Goal: Task Accomplishment & Management: Use online tool/utility

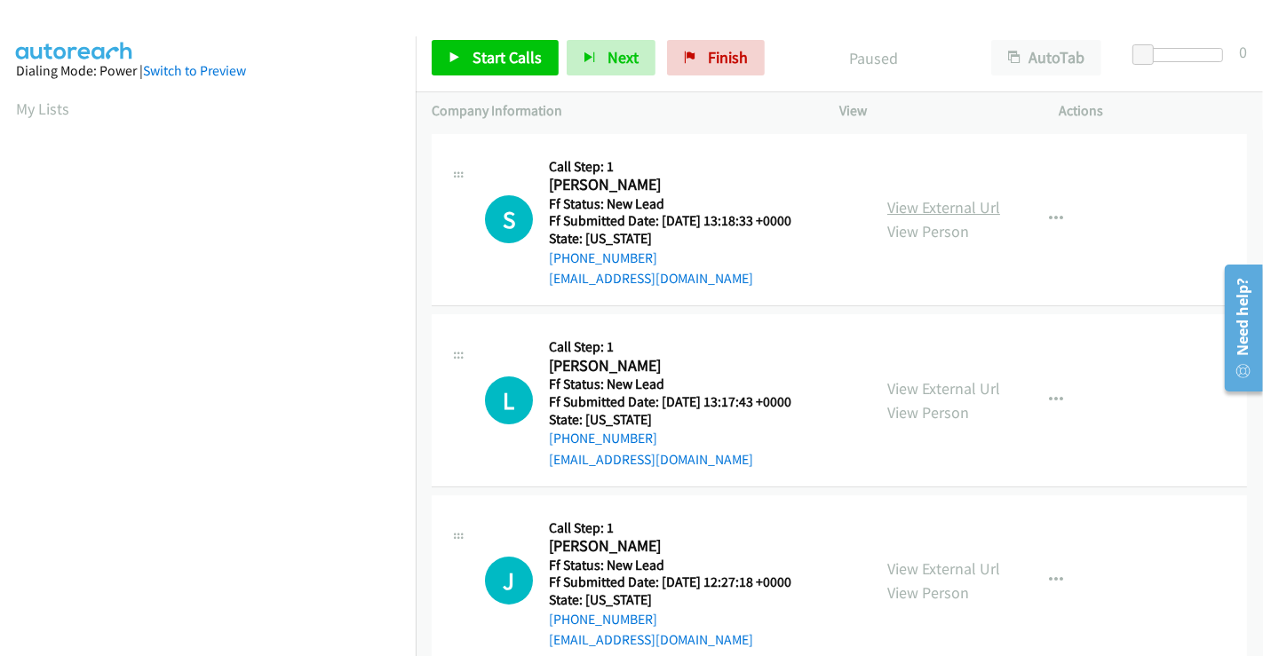
click at [942, 204] on link "View External Url" at bounding box center [943, 207] width 113 height 20
click at [943, 387] on link "View External Url" at bounding box center [943, 388] width 113 height 20
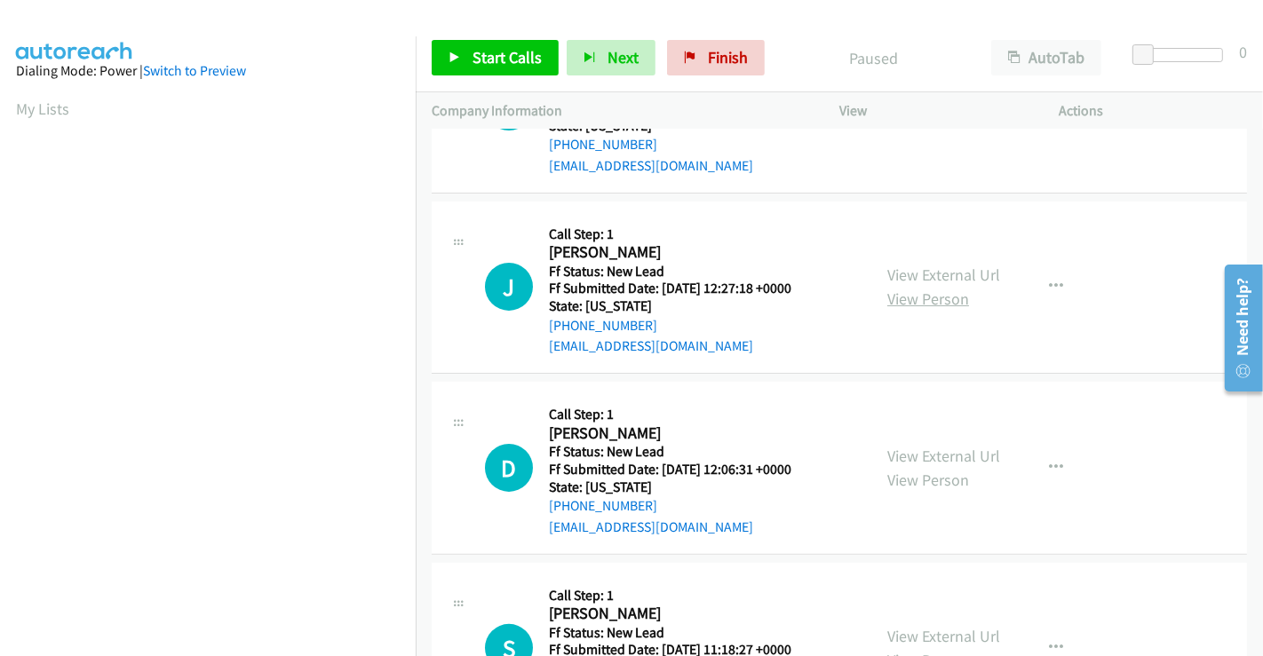
scroll to position [296, 0]
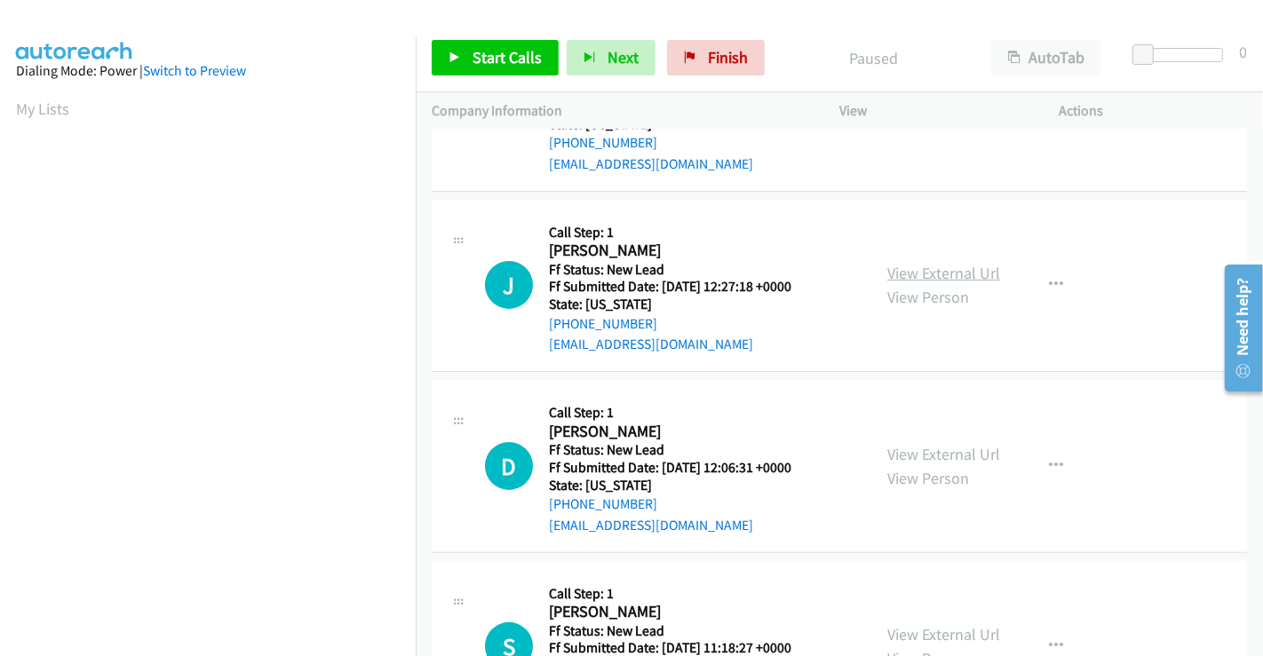
click at [928, 273] on link "View External Url" at bounding box center [943, 273] width 113 height 20
click at [933, 444] on link "View External Url" at bounding box center [943, 454] width 113 height 20
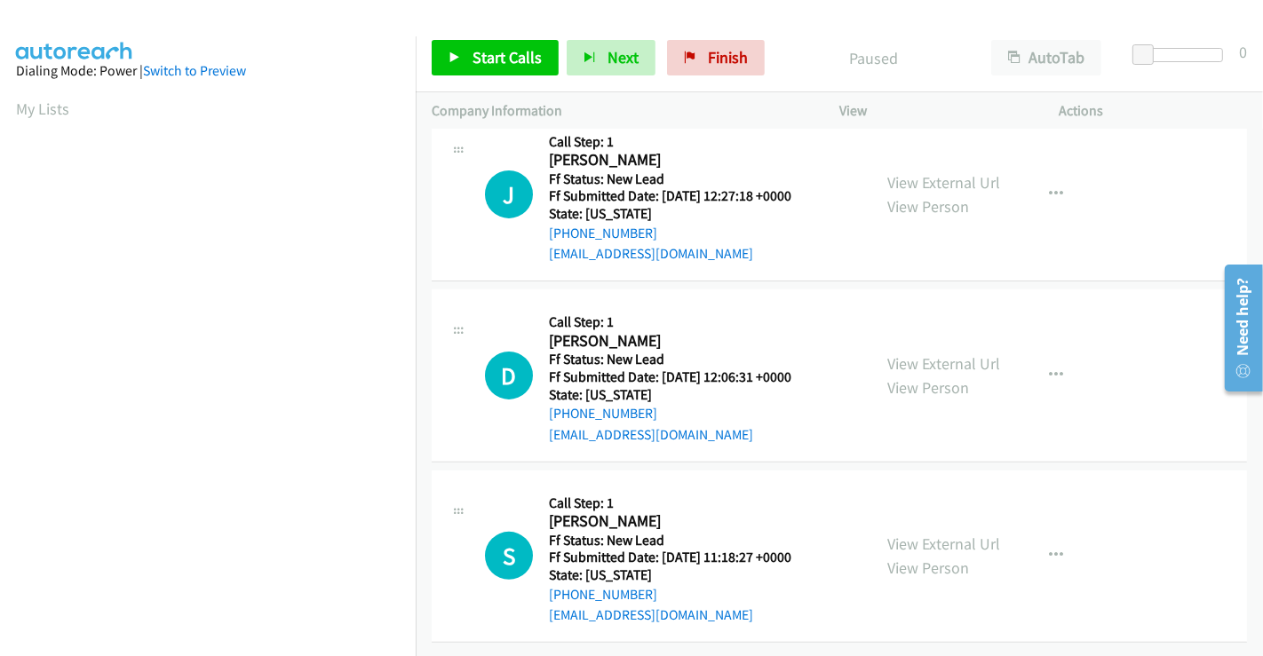
scroll to position [399, 0]
click at [934, 534] on link "View External Url" at bounding box center [943, 544] width 113 height 20
click at [478, 64] on span "Start Calls" at bounding box center [506, 57] width 69 height 20
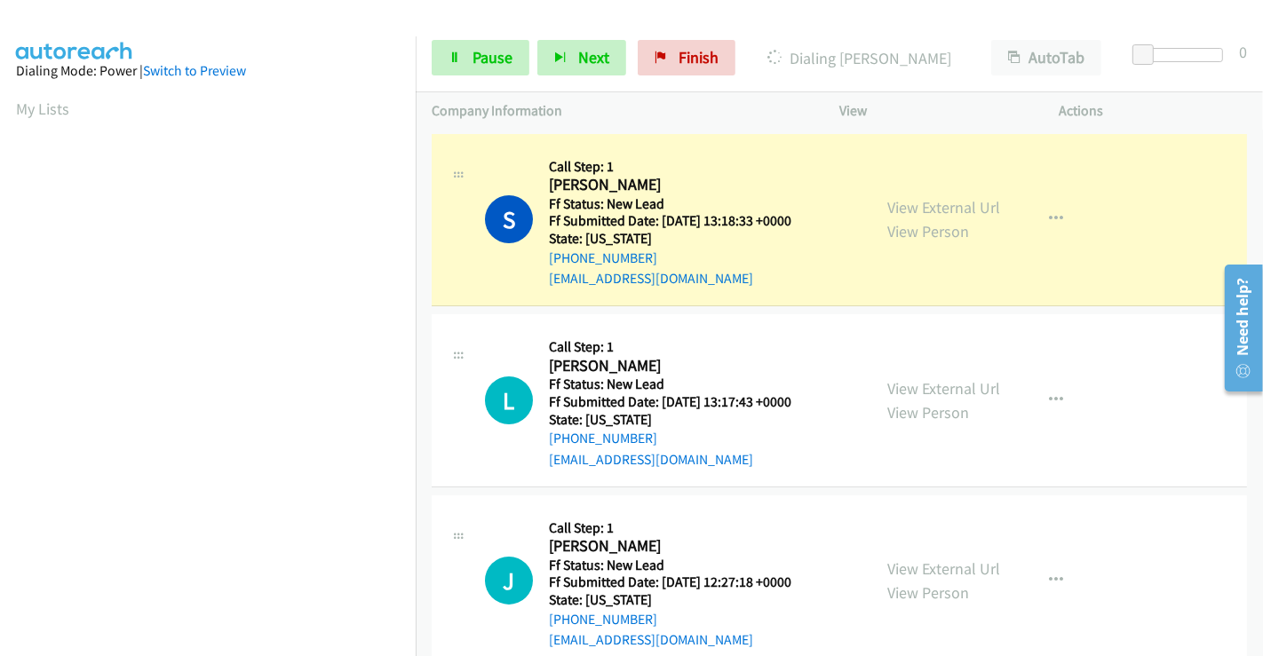
scroll to position [342, 0]
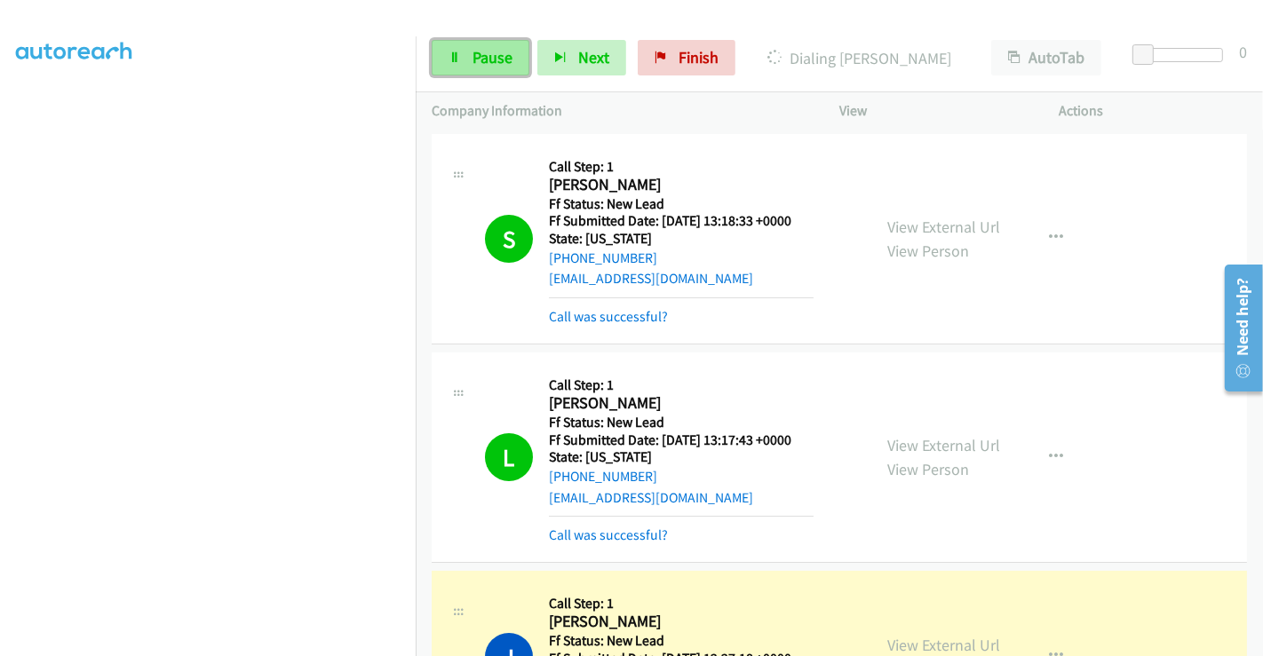
click at [500, 59] on span "Pause" at bounding box center [492, 57] width 40 height 20
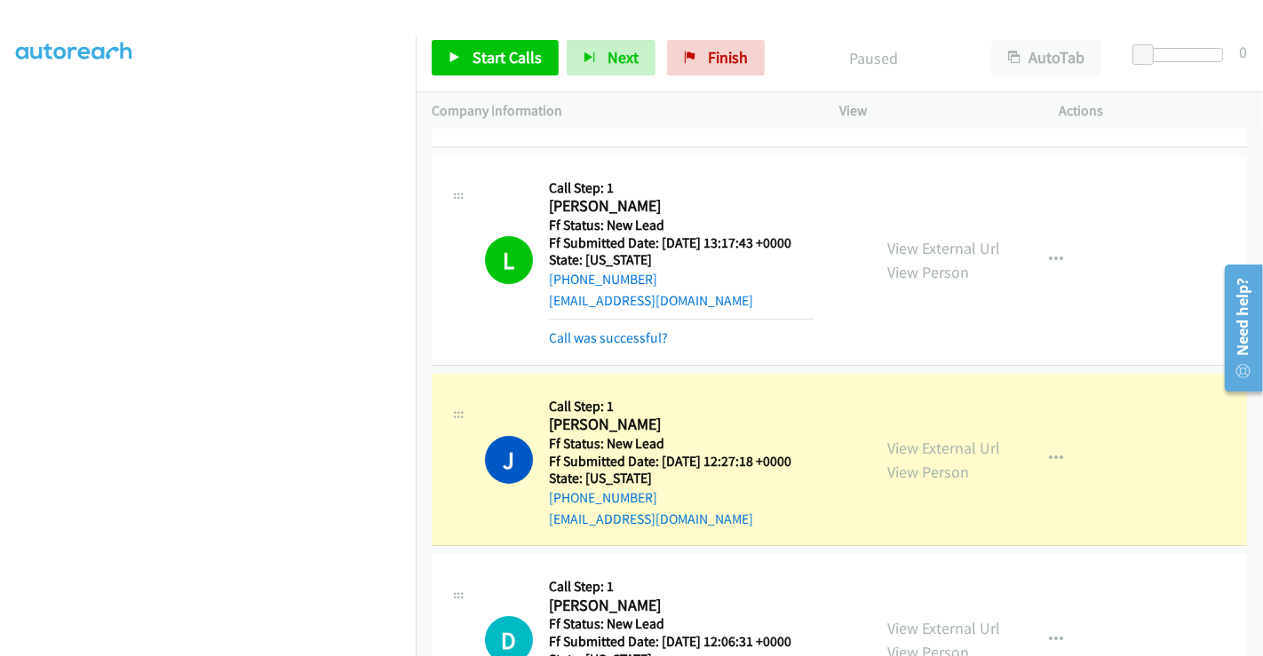
scroll to position [0, 0]
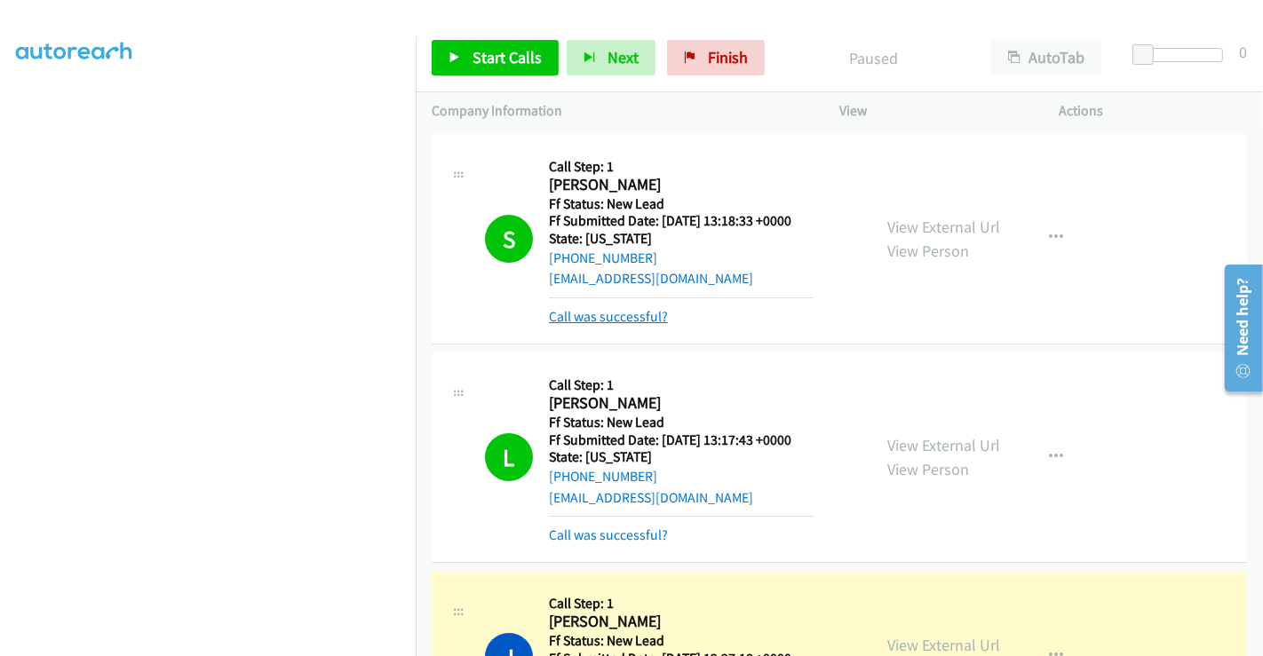
click at [600, 318] on link "Call was successful?" at bounding box center [608, 316] width 119 height 17
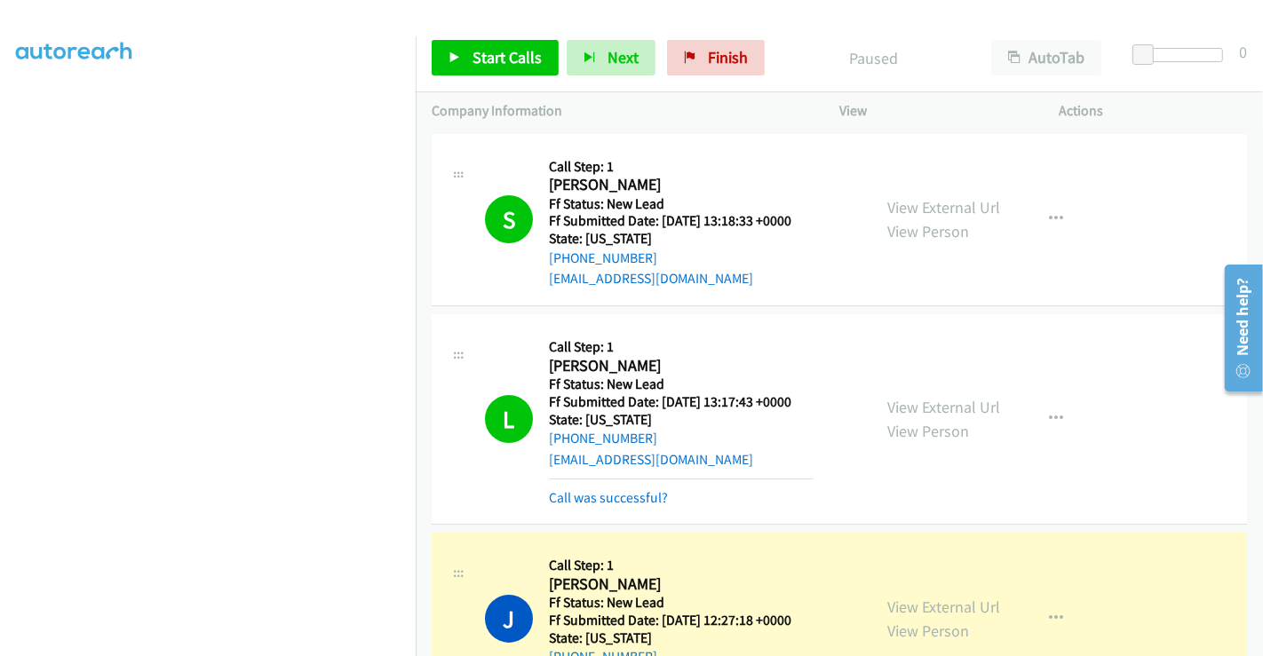
drag, startPoint x: 605, startPoint y: 493, endPoint x: 590, endPoint y: 471, distance: 26.4
click at [570, 494] on link "Call was successful?" at bounding box center [608, 497] width 119 height 17
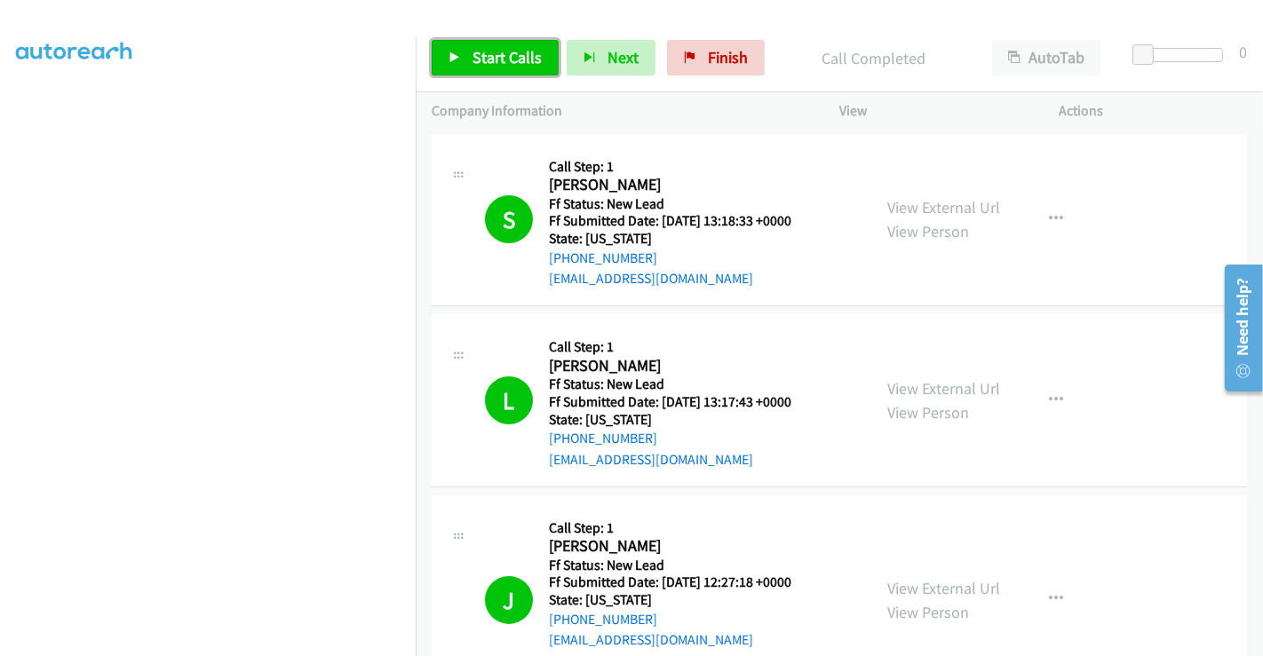
click at [497, 61] on span "Start Calls" at bounding box center [506, 57] width 69 height 20
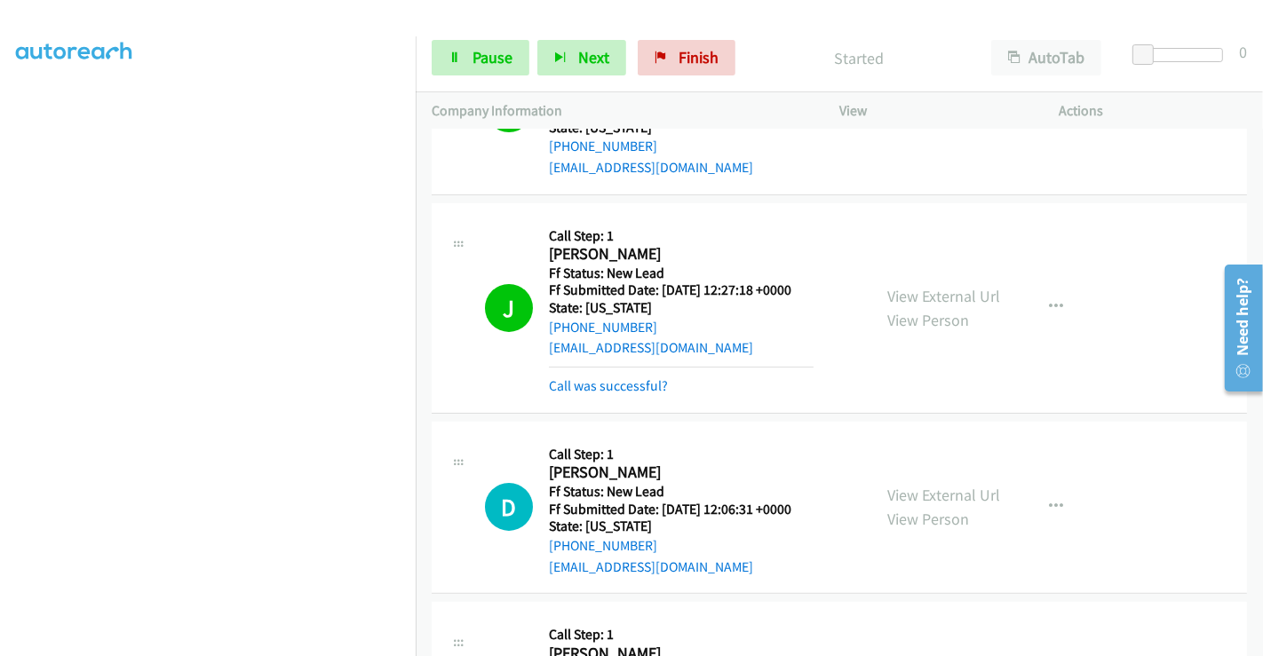
scroll to position [394, 0]
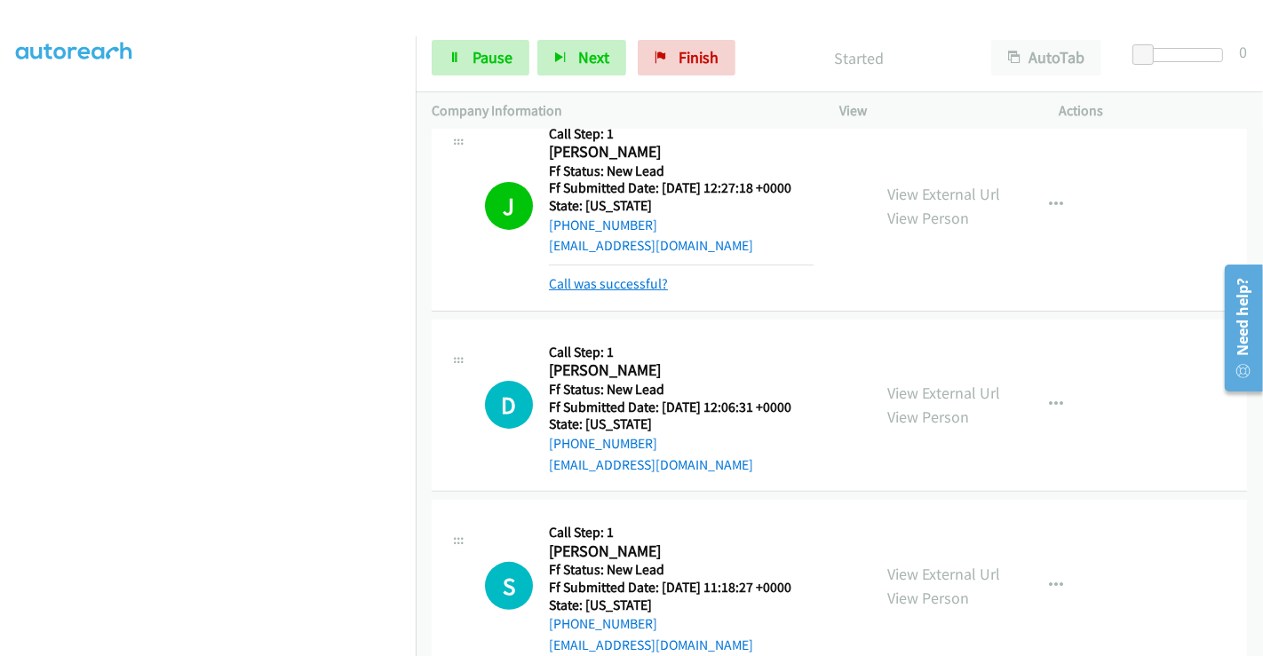
click at [634, 280] on link "Call was successful?" at bounding box center [608, 283] width 119 height 17
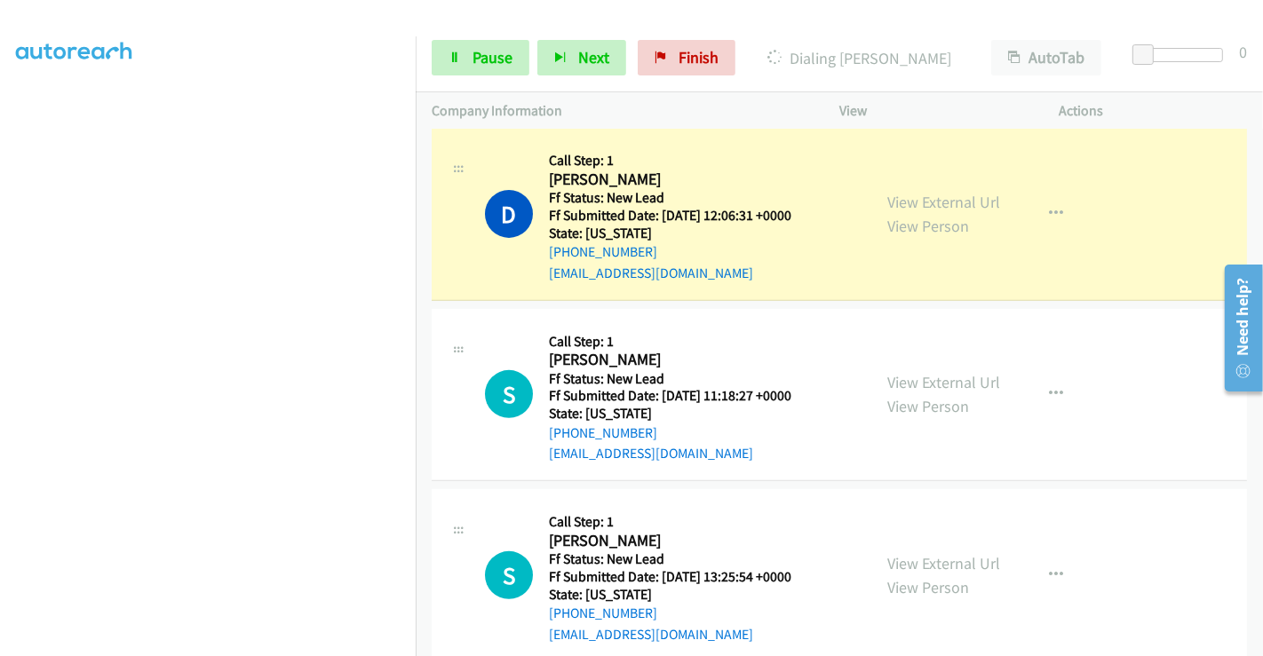
scroll to position [579, 0]
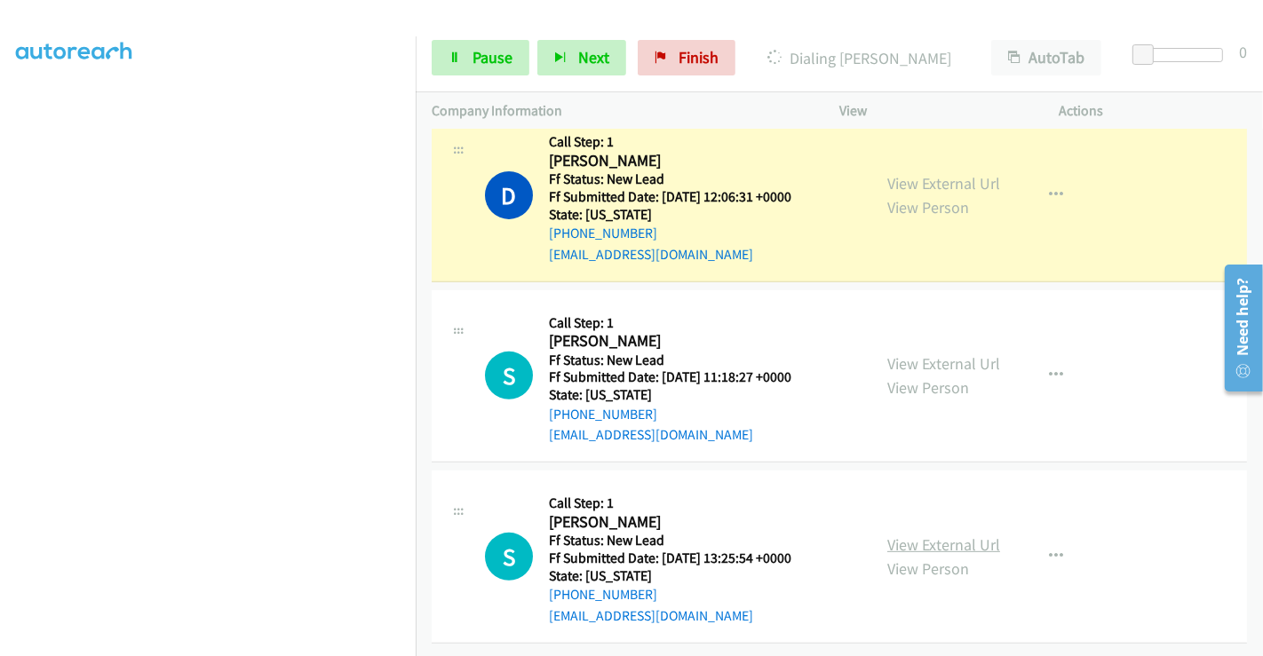
click at [930, 534] on link "View External Url" at bounding box center [943, 544] width 113 height 20
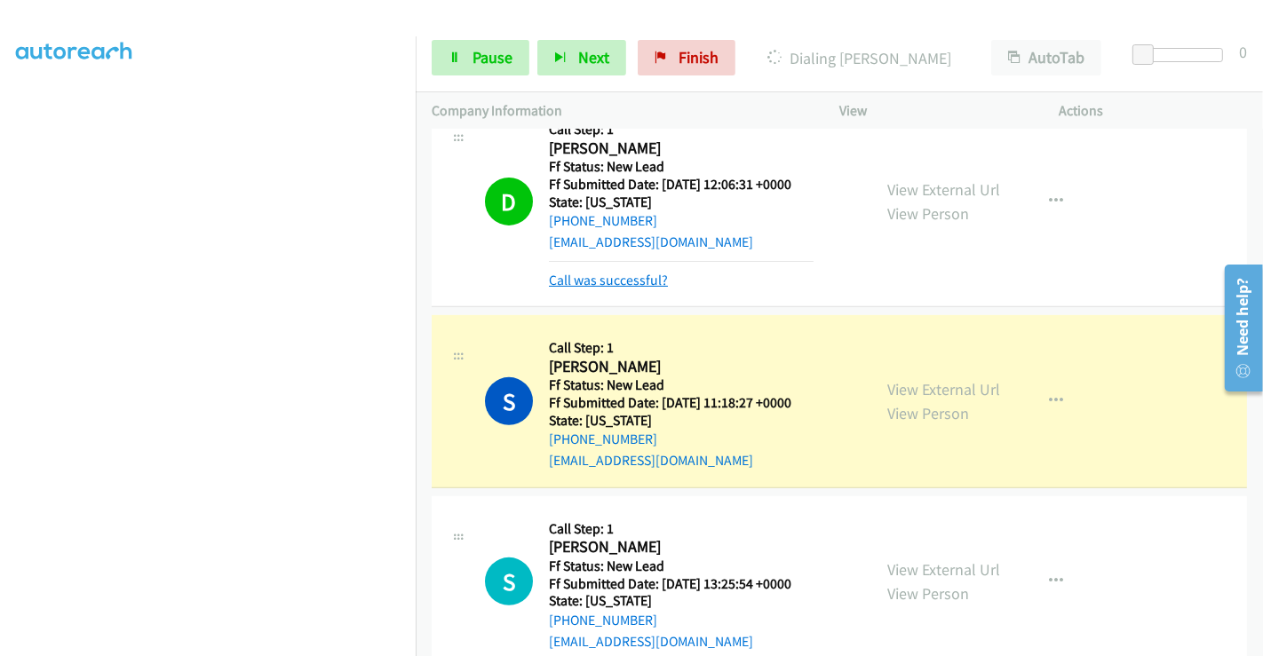
click at [600, 276] on link "Call was successful?" at bounding box center [608, 280] width 119 height 17
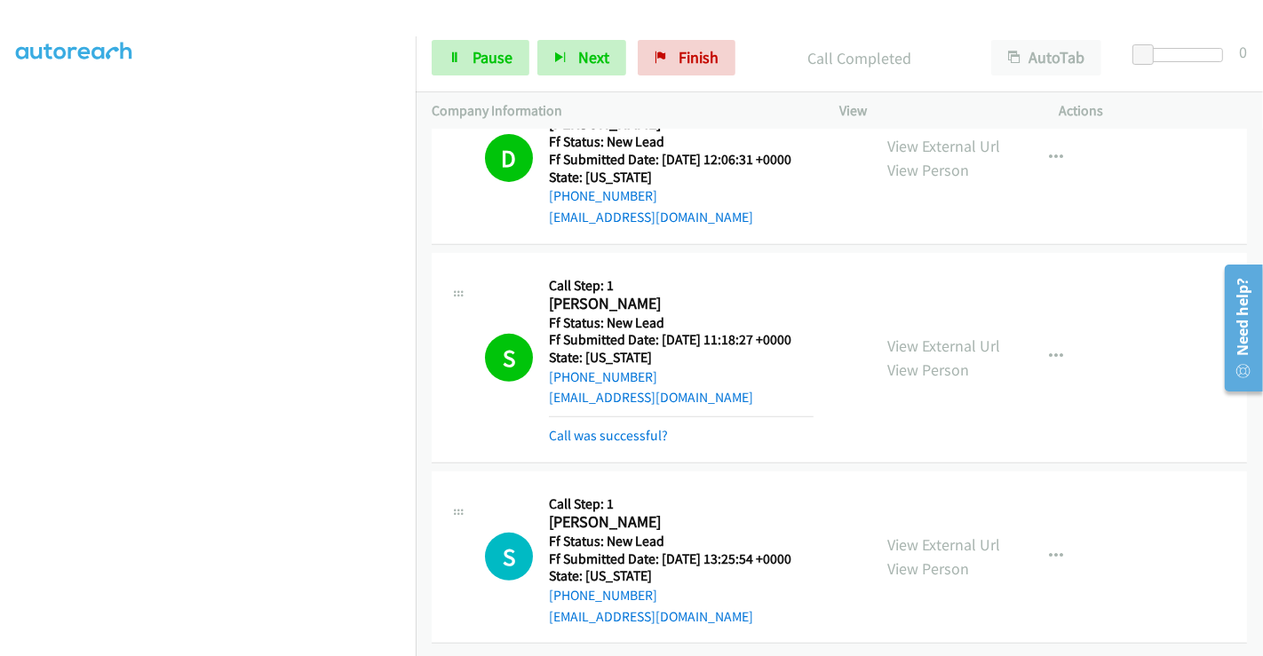
scroll to position [617, 0]
click at [645, 426] on link "Call was successful?" at bounding box center [608, 434] width 119 height 17
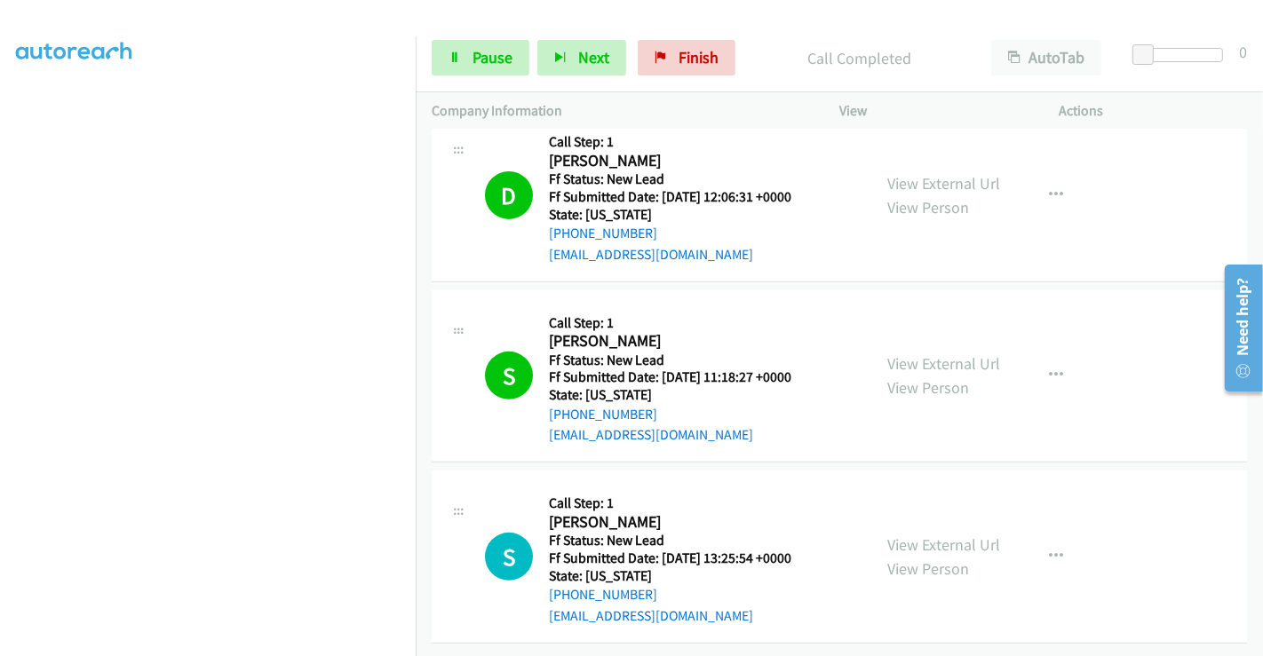
scroll to position [0, 0]
click at [477, 54] on span "Pause" at bounding box center [492, 57] width 40 height 20
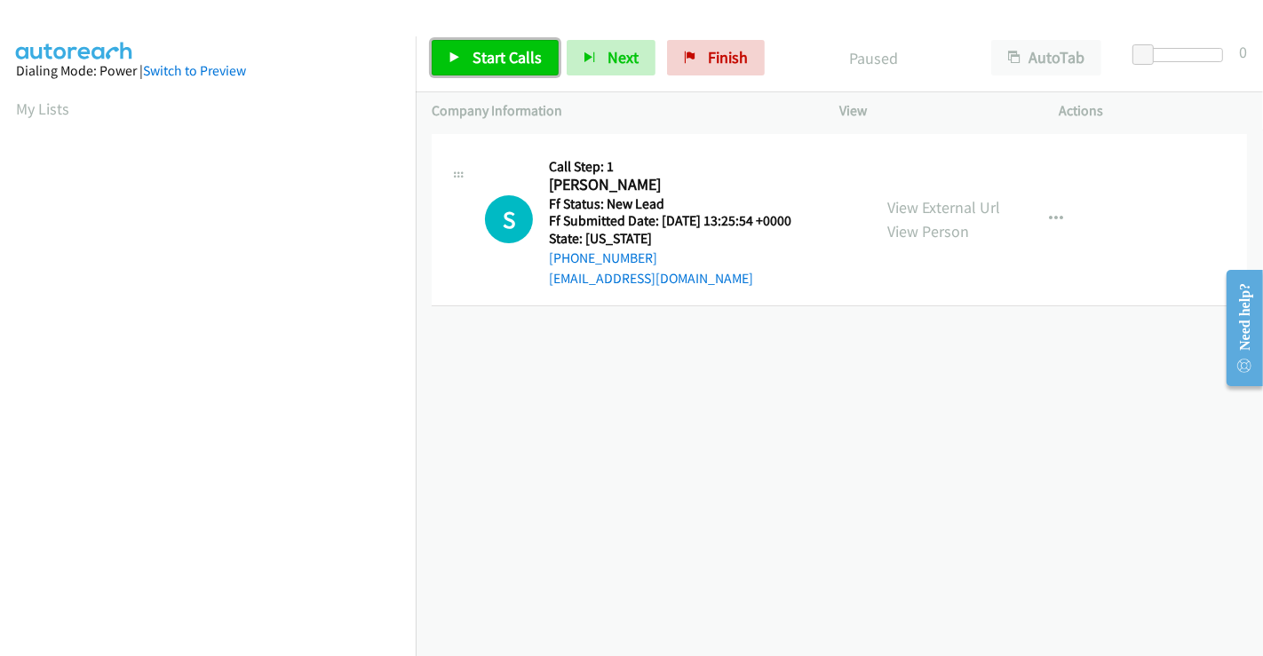
click at [495, 58] on span "Start Calls" at bounding box center [506, 57] width 69 height 20
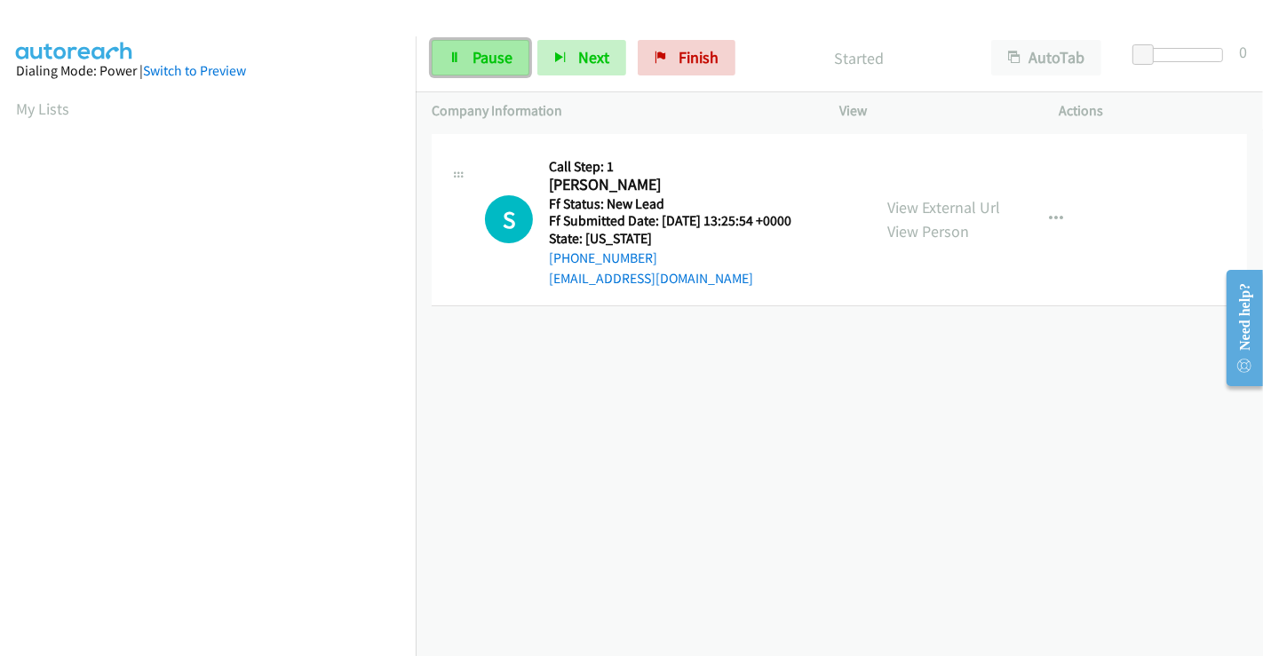
click at [473, 53] on span "Pause" at bounding box center [492, 57] width 40 height 20
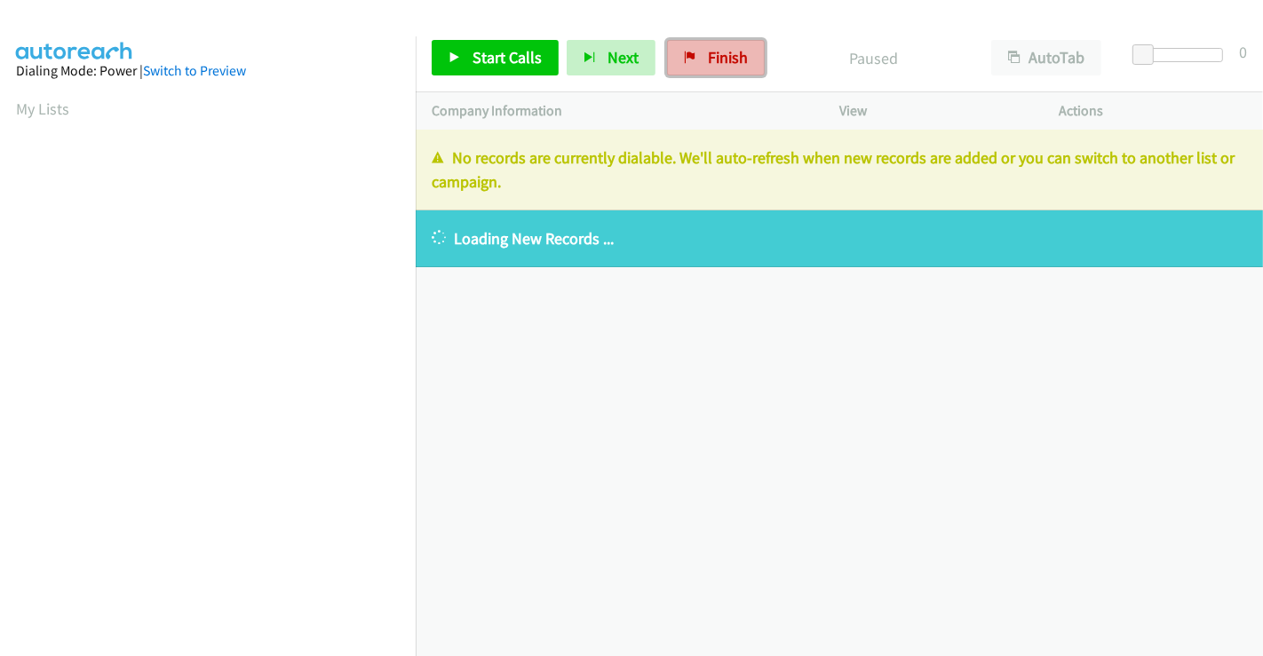
click at [708, 54] on span "Finish" at bounding box center [728, 57] width 40 height 20
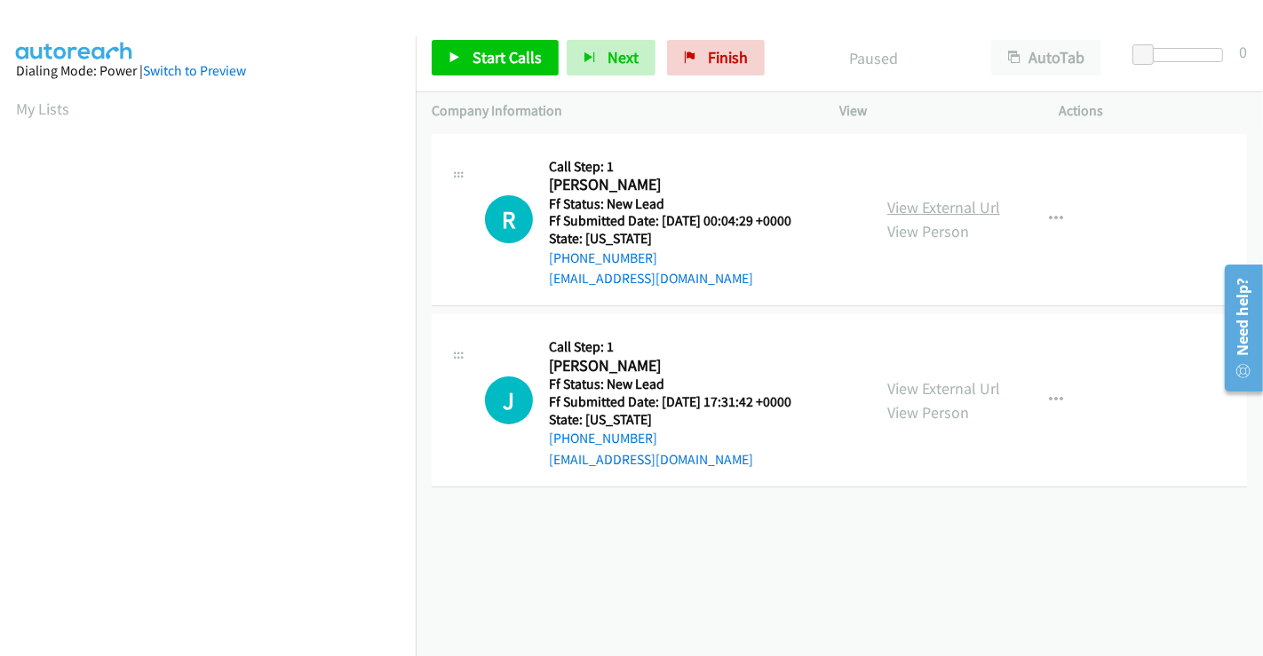
click at [941, 204] on link "View External Url" at bounding box center [943, 207] width 113 height 20
click at [941, 392] on link "View External Url" at bounding box center [943, 388] width 113 height 20
click at [496, 56] on span "Start Calls" at bounding box center [506, 57] width 69 height 20
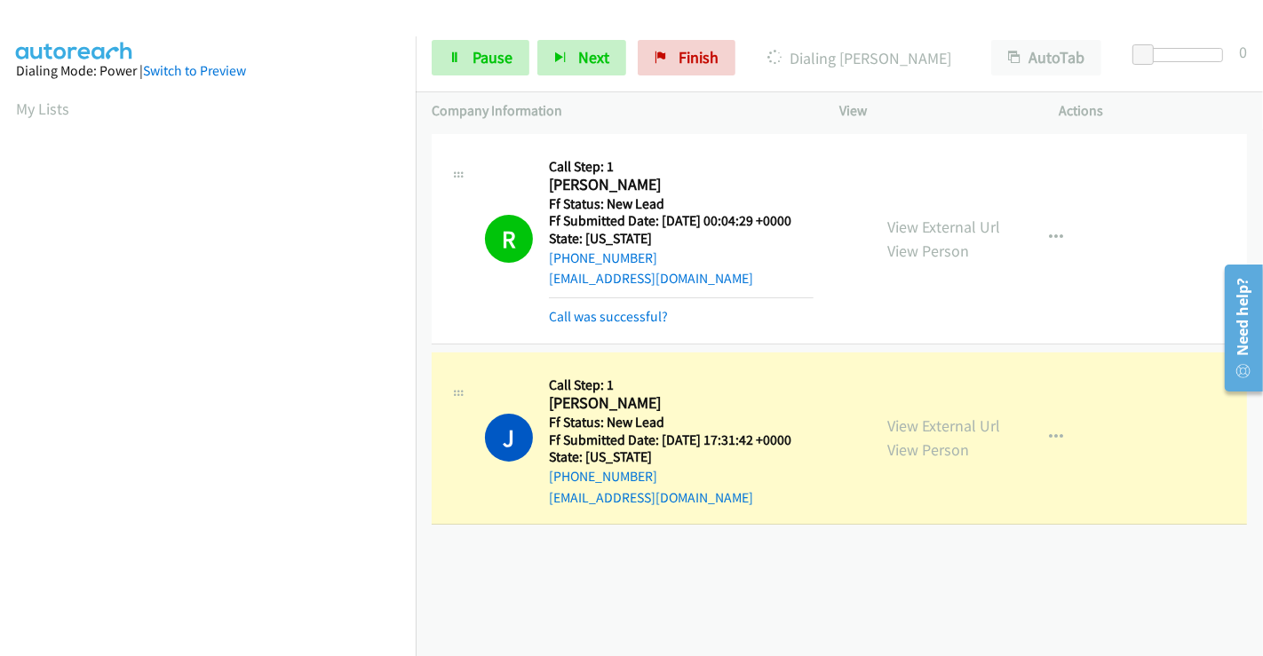
scroll to position [342, 0]
click at [482, 51] on span "Pause" at bounding box center [492, 57] width 40 height 20
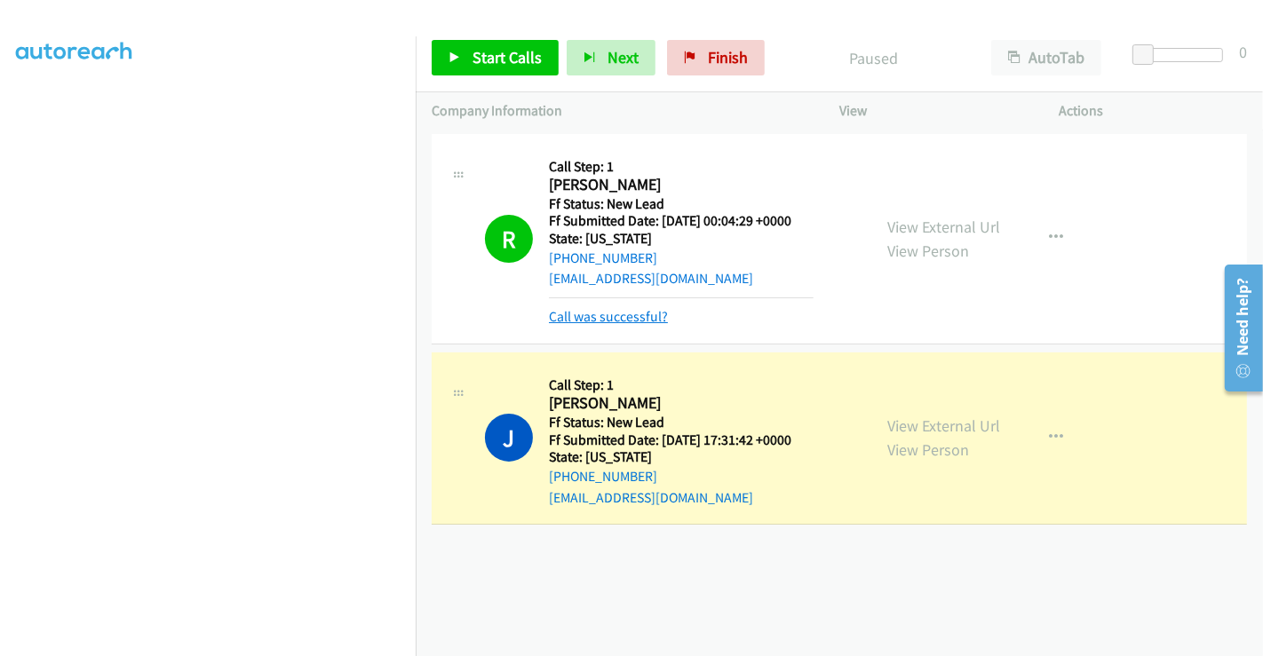
click at [608, 313] on link "Call was successful?" at bounding box center [608, 316] width 119 height 17
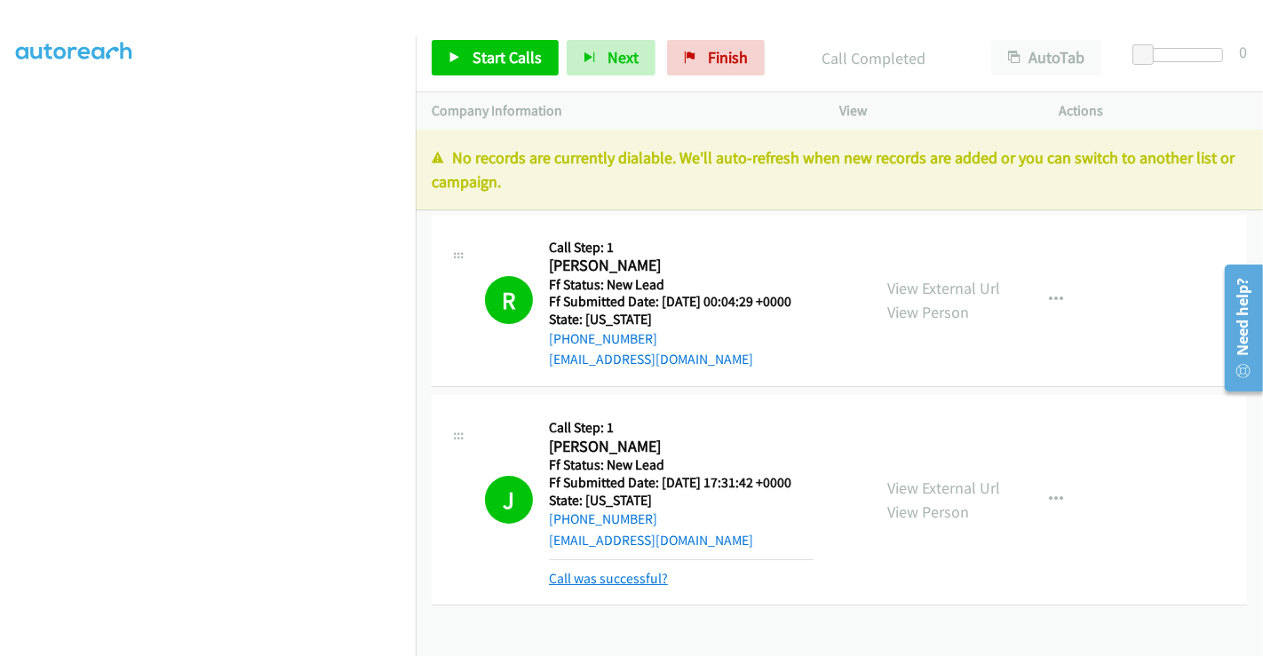
click at [617, 582] on link "Call was successful?" at bounding box center [608, 578] width 119 height 17
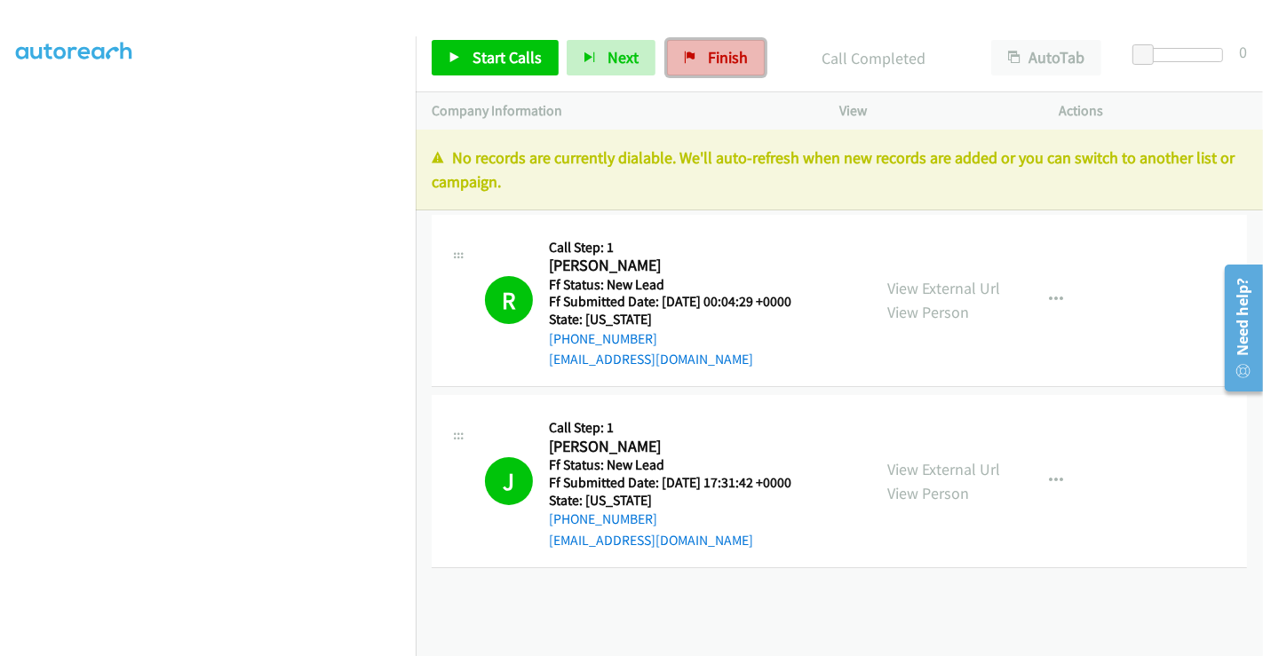
click at [708, 49] on span "Finish" at bounding box center [728, 57] width 40 height 20
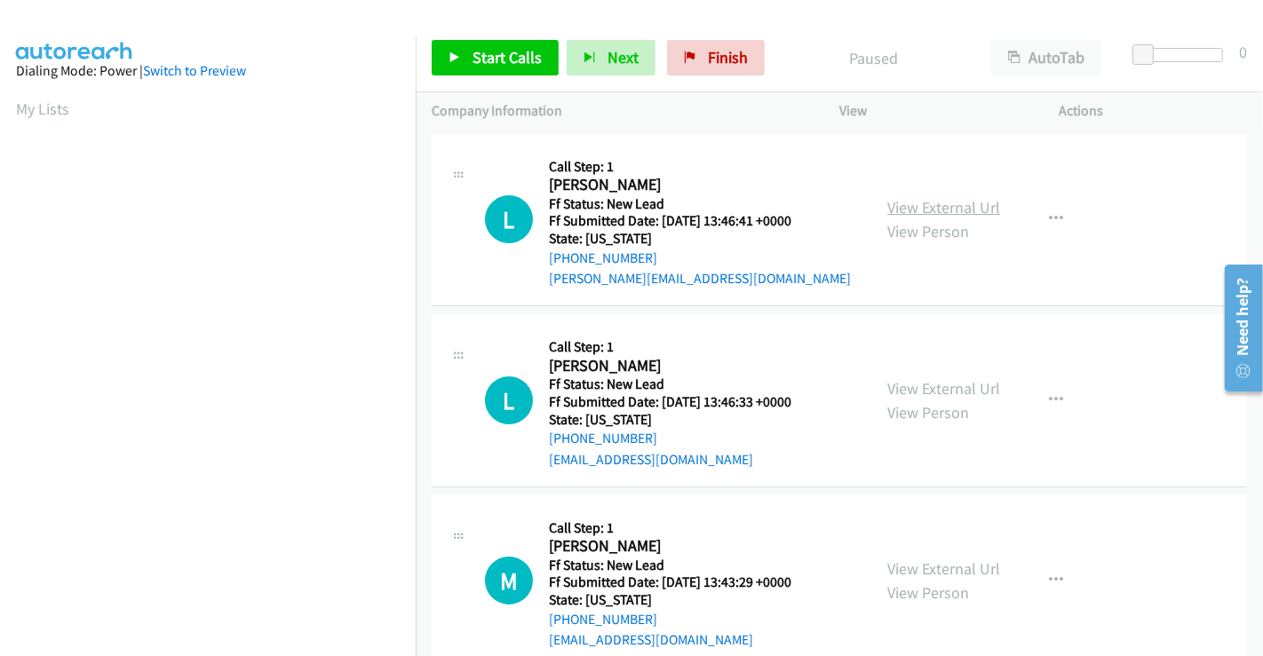
click at [930, 204] on link "View External Url" at bounding box center [943, 207] width 113 height 20
click at [925, 381] on link "View External Url" at bounding box center [943, 388] width 113 height 20
click at [928, 569] on link "View External Url" at bounding box center [943, 568] width 113 height 20
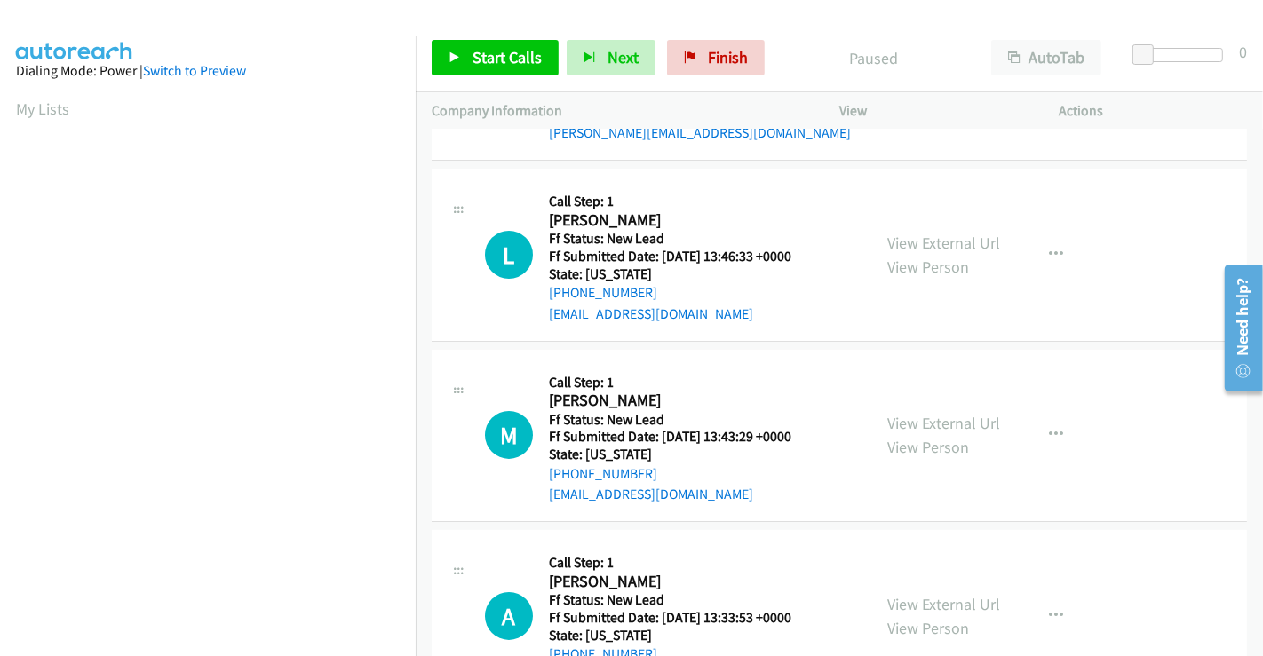
scroll to position [399, 0]
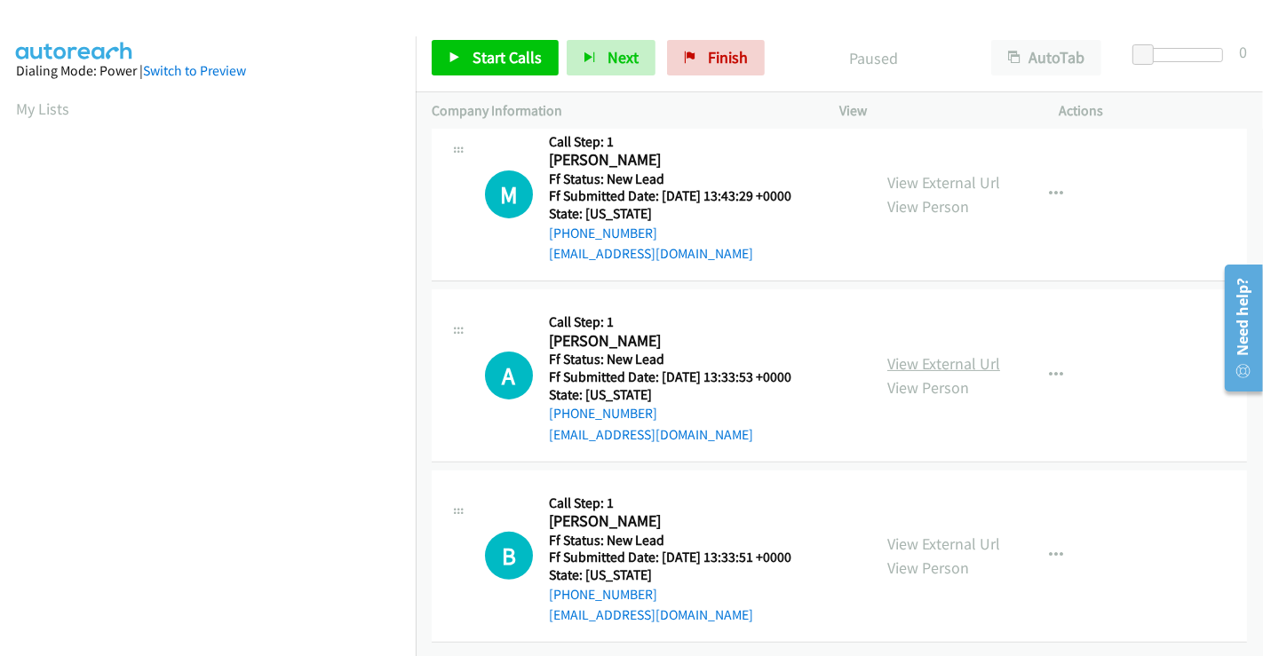
click at [903, 353] on link "View External Url" at bounding box center [943, 363] width 113 height 20
click at [921, 534] on link "View External Url" at bounding box center [943, 544] width 113 height 20
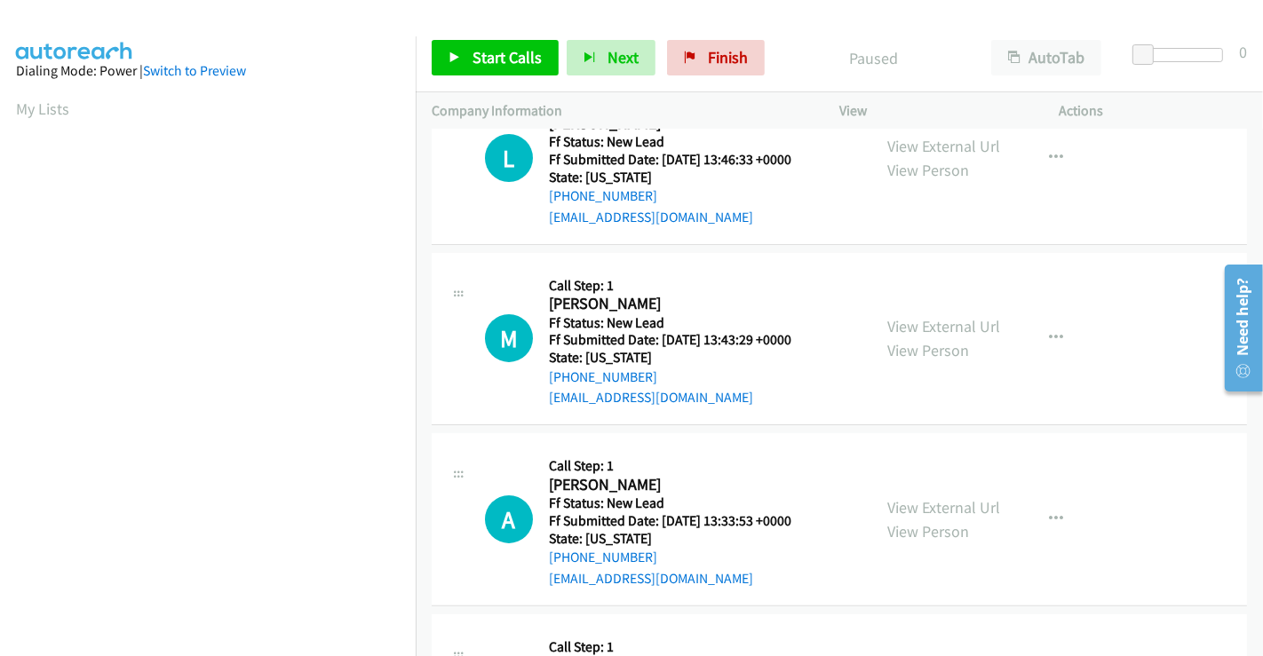
scroll to position [0, 0]
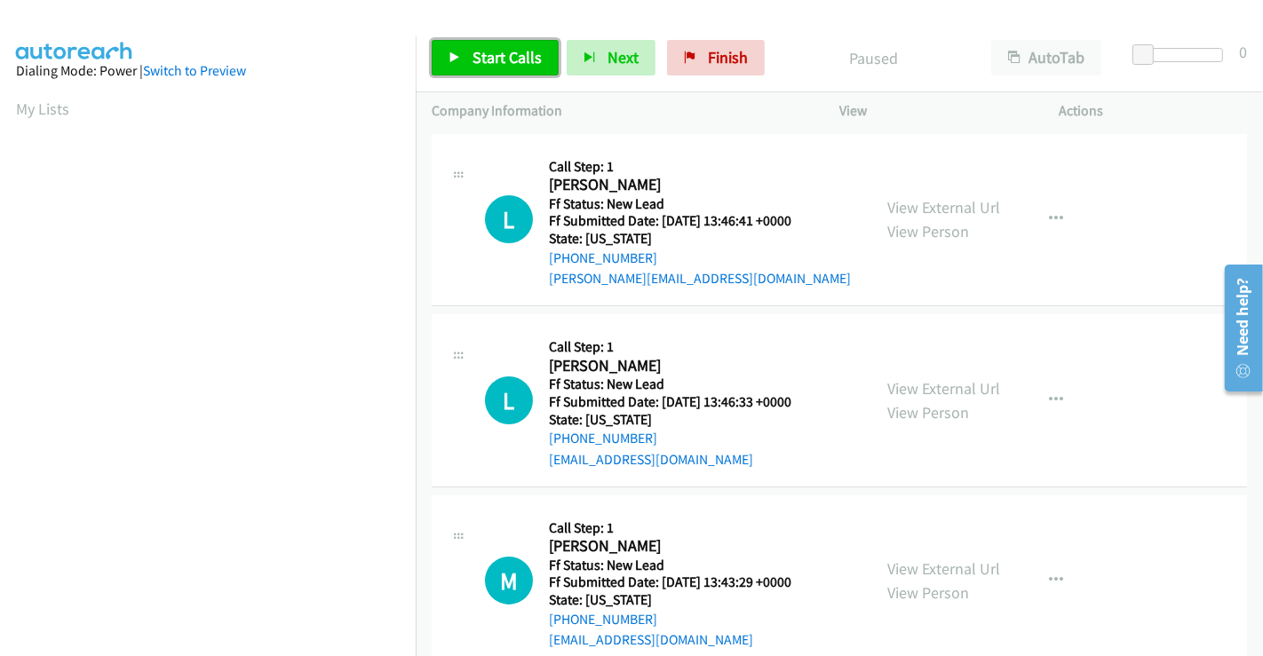
click at [487, 67] on link "Start Calls" at bounding box center [495, 58] width 127 height 36
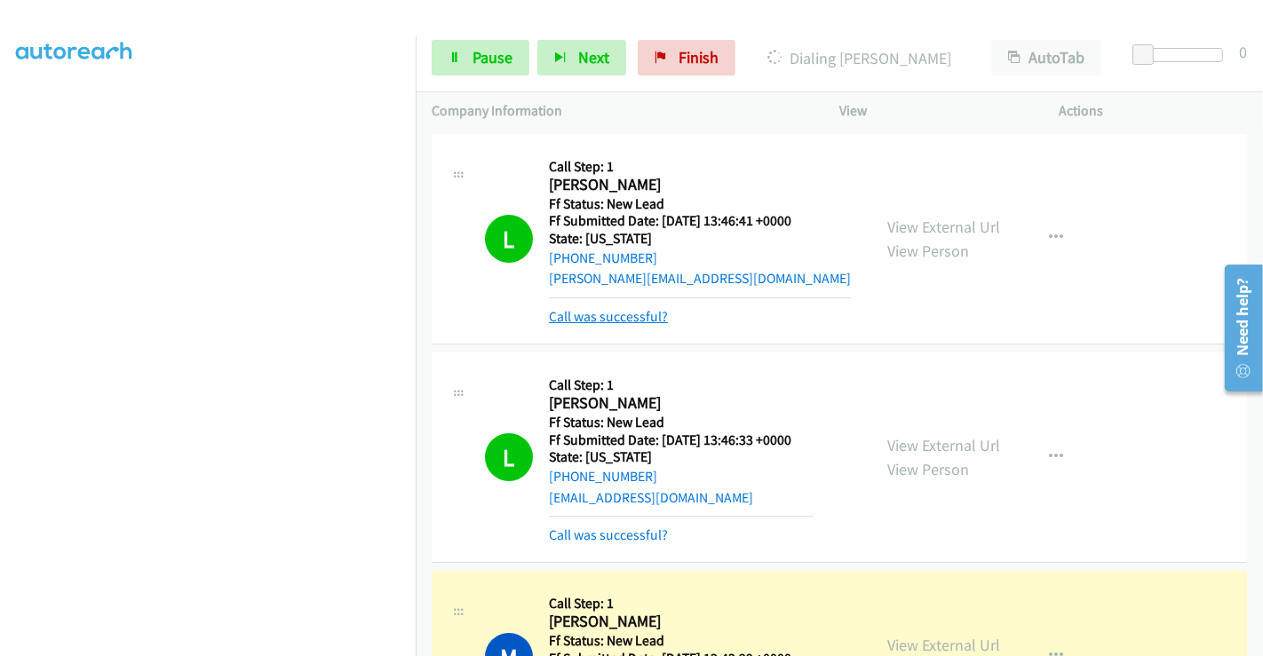
click at [611, 313] on link "Call was successful?" at bounding box center [608, 316] width 119 height 17
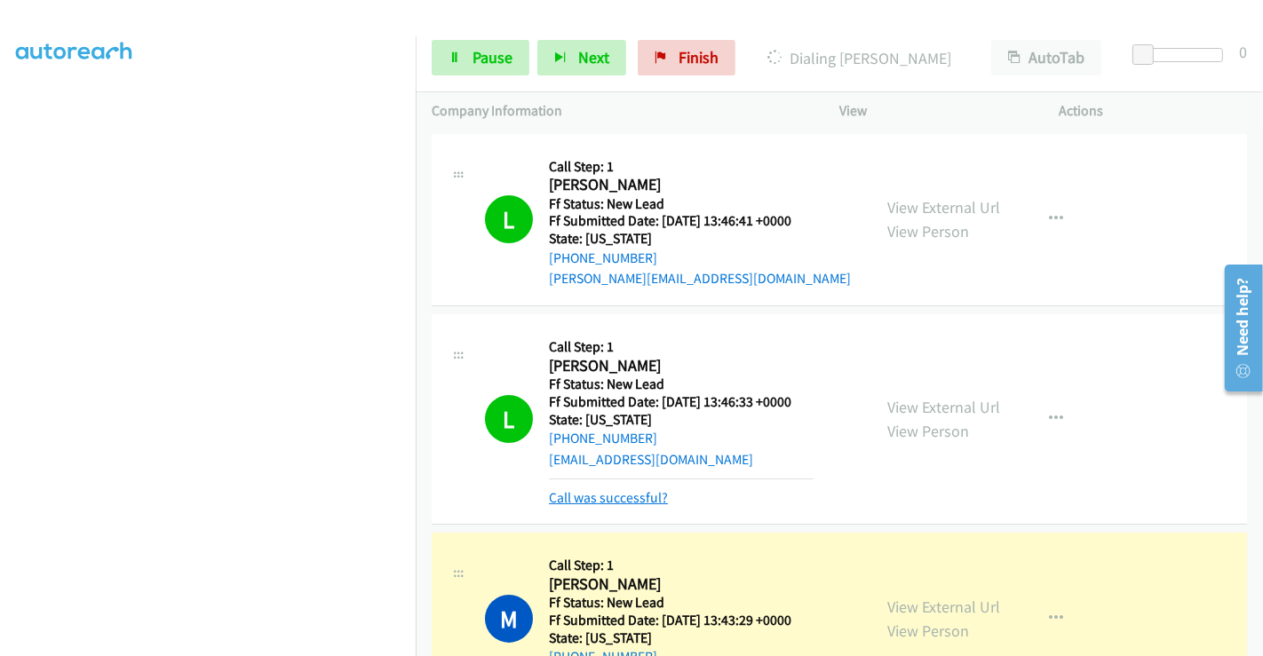
click at [601, 503] on link "Call was successful?" at bounding box center [608, 497] width 119 height 17
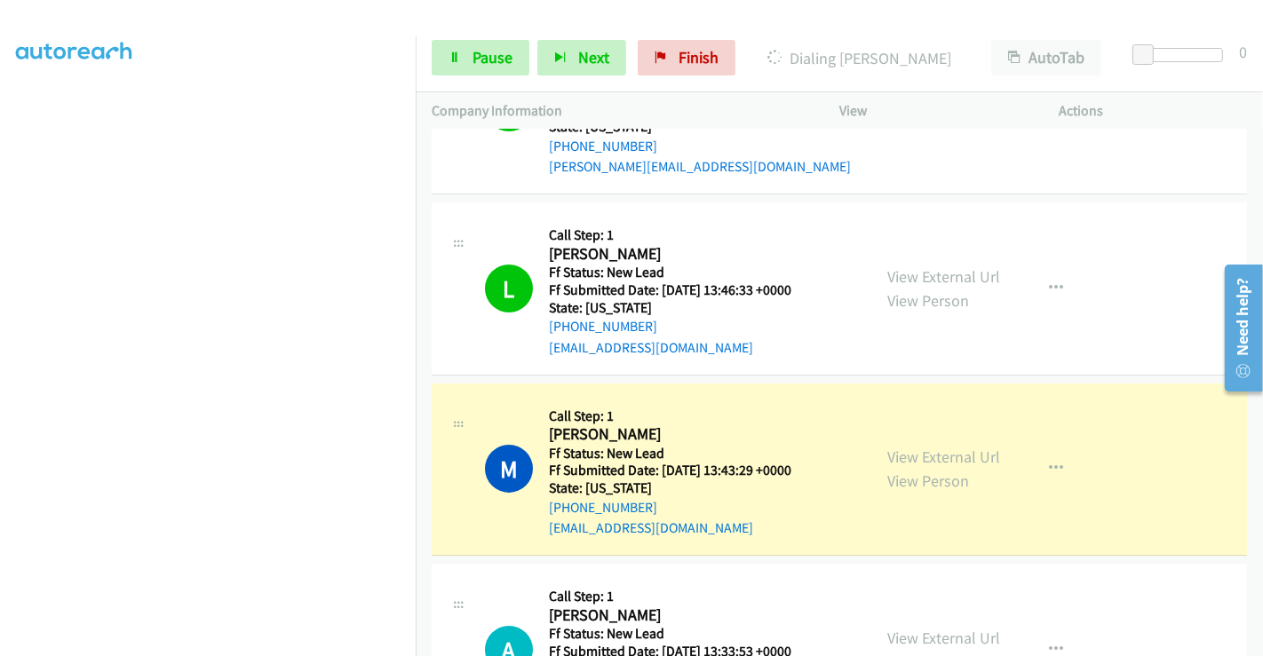
scroll to position [394, 0]
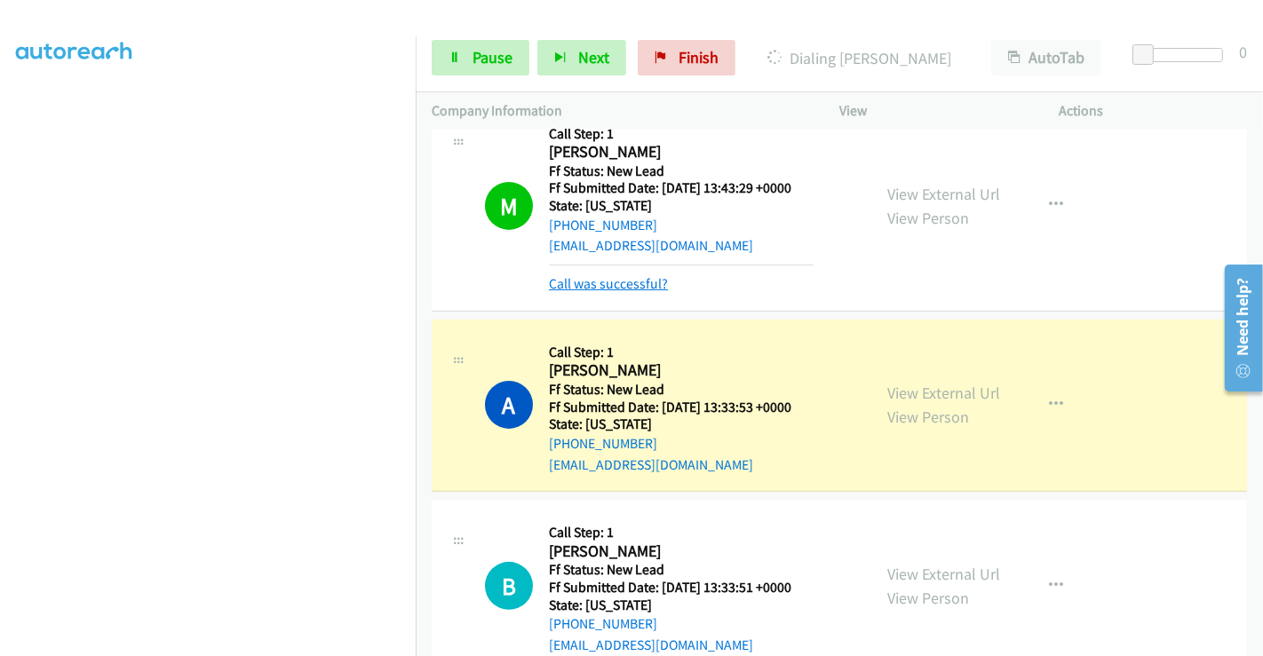
click at [612, 289] on link "Call was successful?" at bounding box center [608, 283] width 119 height 17
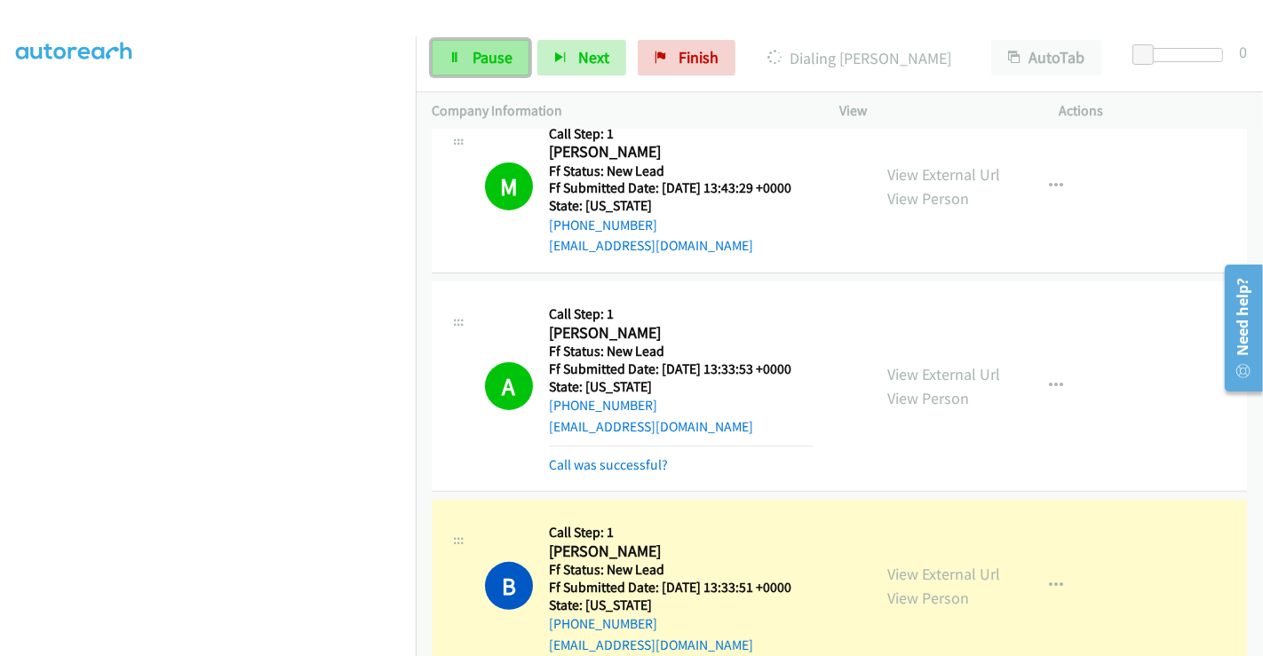
click at [487, 64] on span "Pause" at bounding box center [492, 57] width 40 height 20
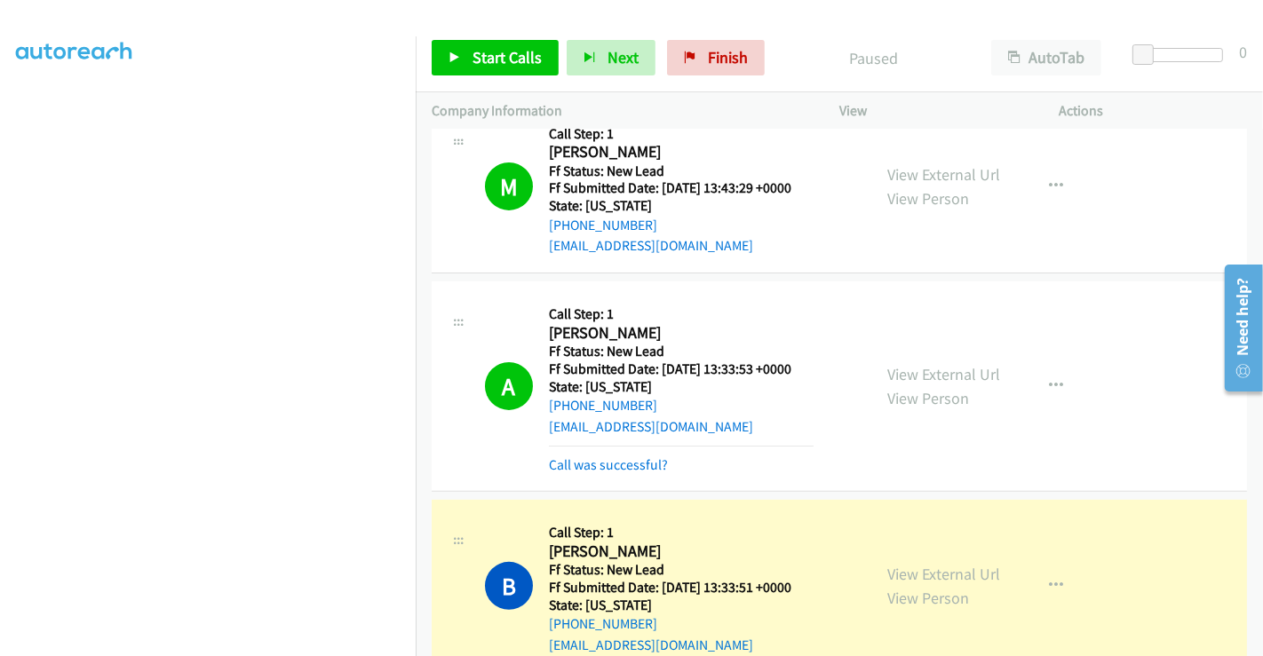
scroll to position [591, 0]
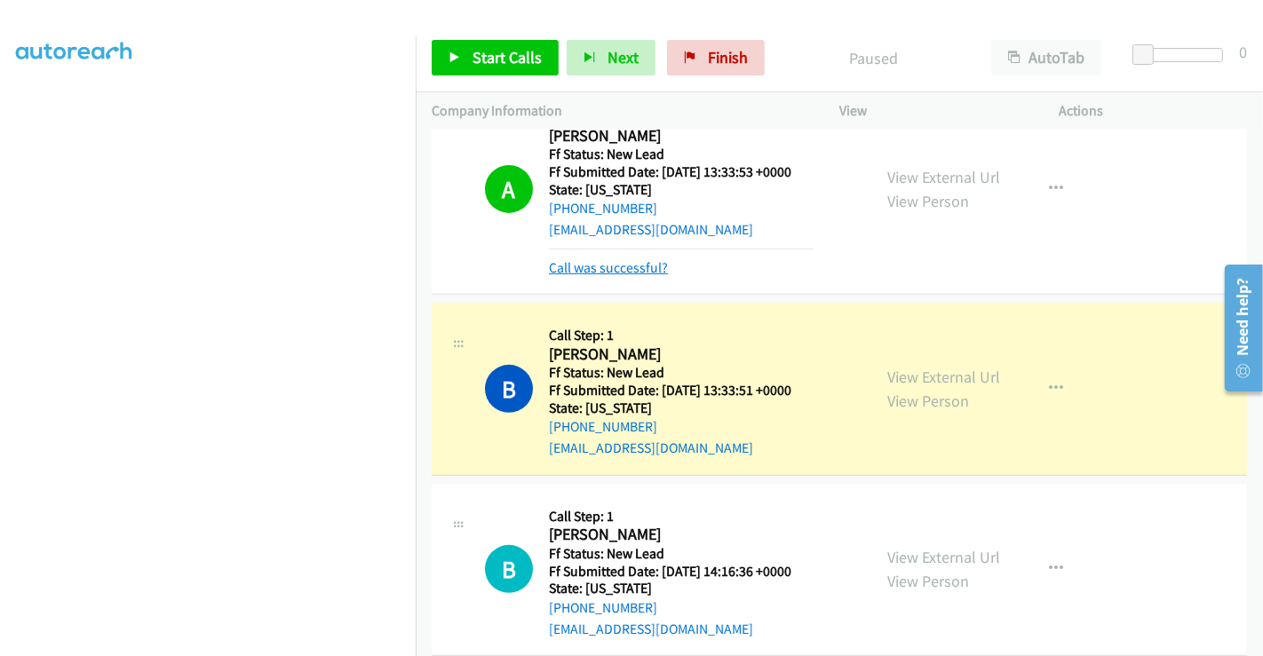
click at [583, 262] on link "Call was successful?" at bounding box center [608, 267] width 119 height 17
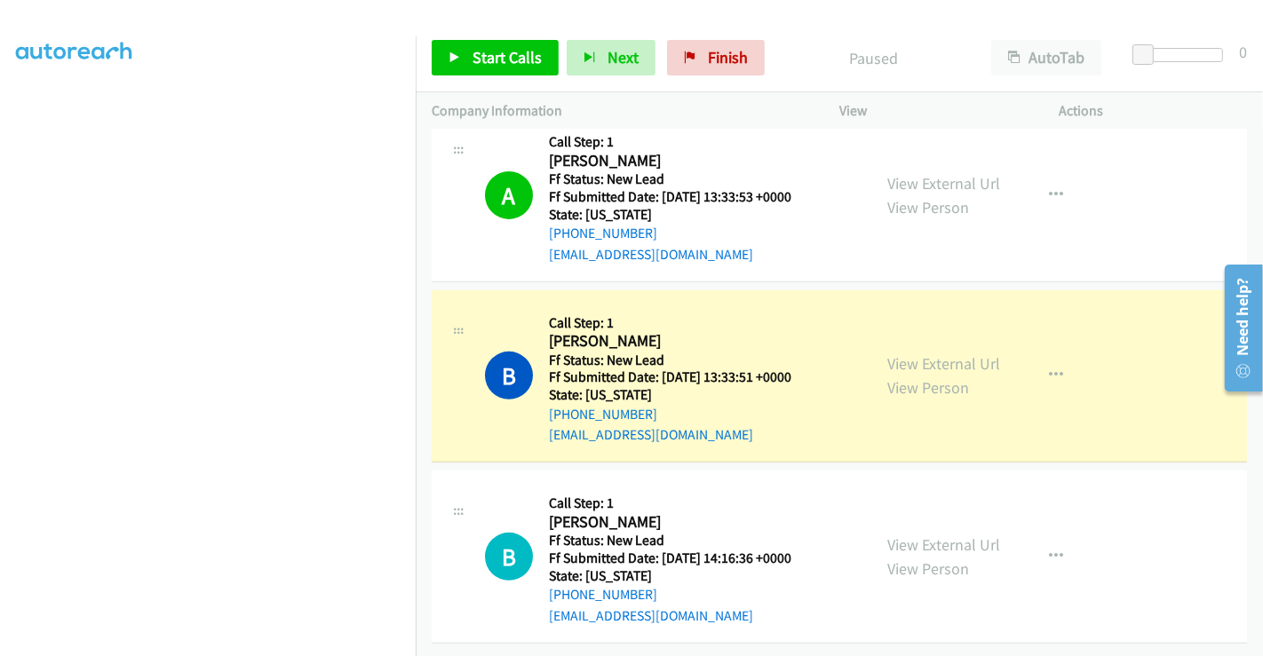
scroll to position [579, 0]
click at [928, 534] on link "View External Url" at bounding box center [943, 544] width 113 height 20
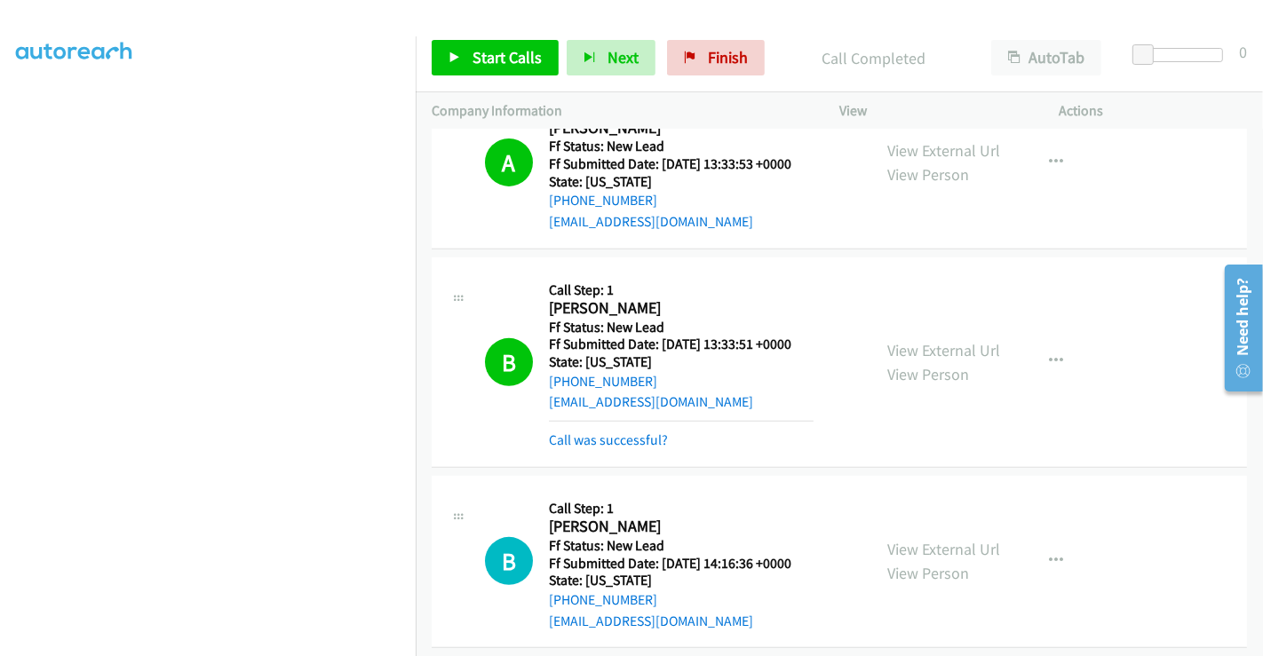
scroll to position [617, 0]
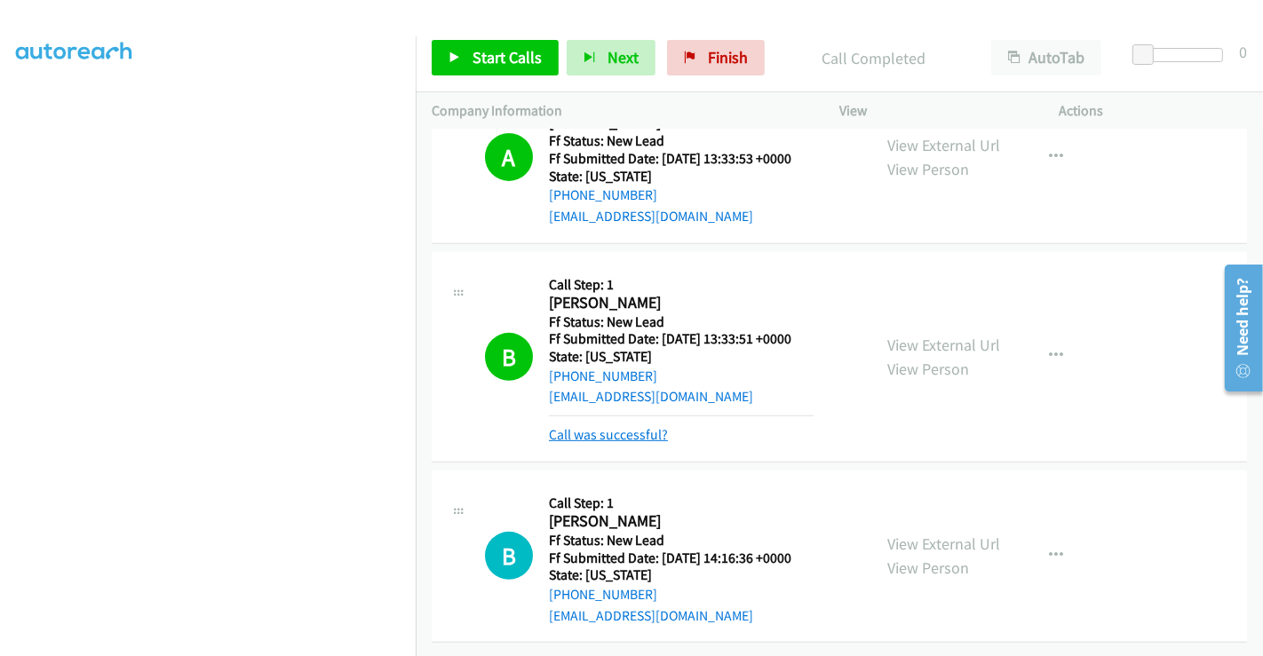
click at [625, 426] on link "Call was successful?" at bounding box center [608, 434] width 119 height 17
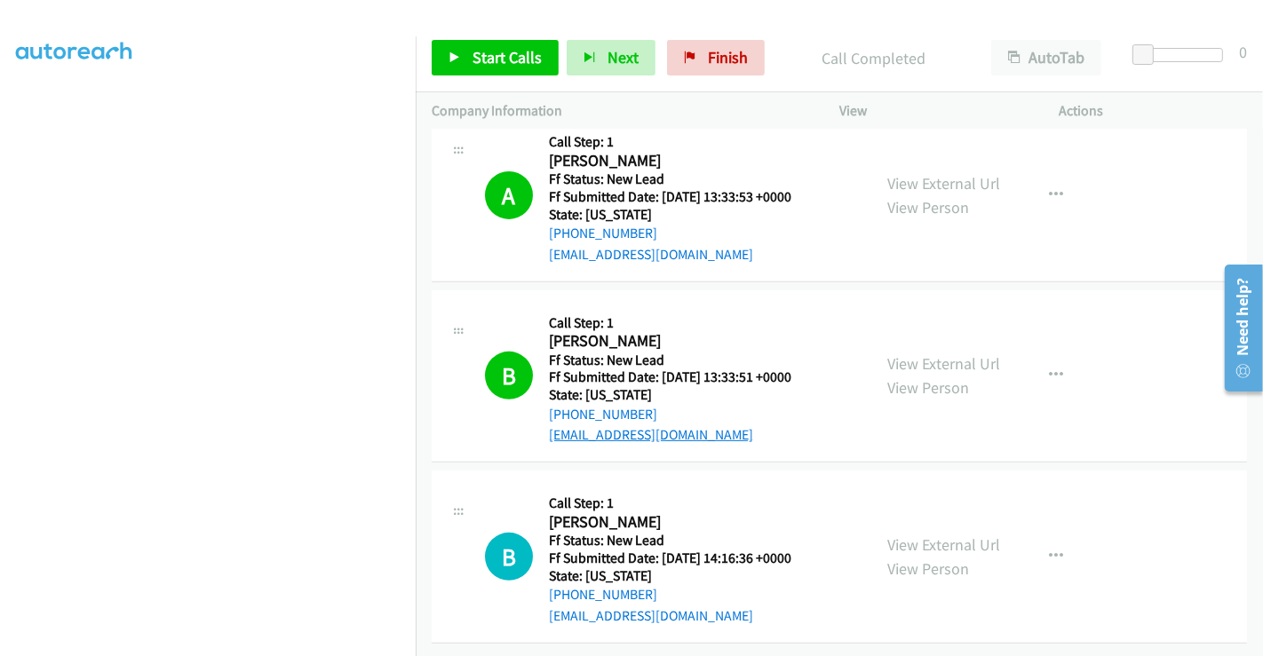
scroll to position [579, 0]
click at [474, 53] on span "Start Calls" at bounding box center [506, 57] width 69 height 20
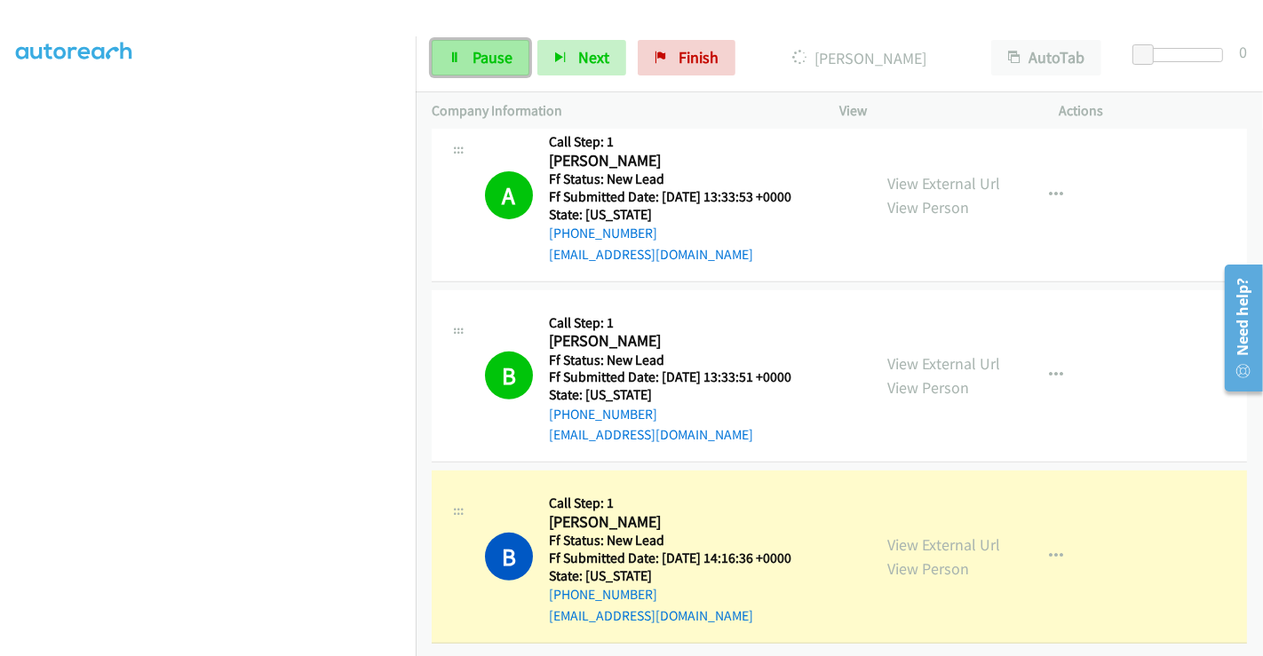
click at [481, 62] on span "Pause" at bounding box center [492, 57] width 40 height 20
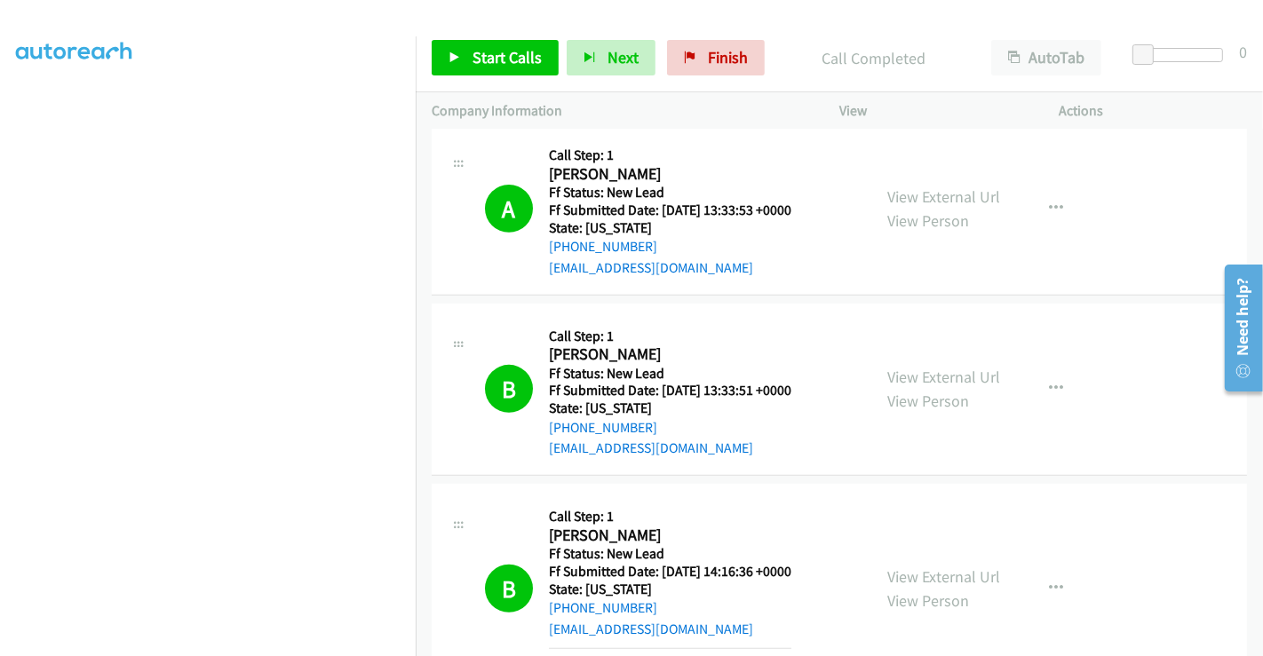
scroll to position [697, 0]
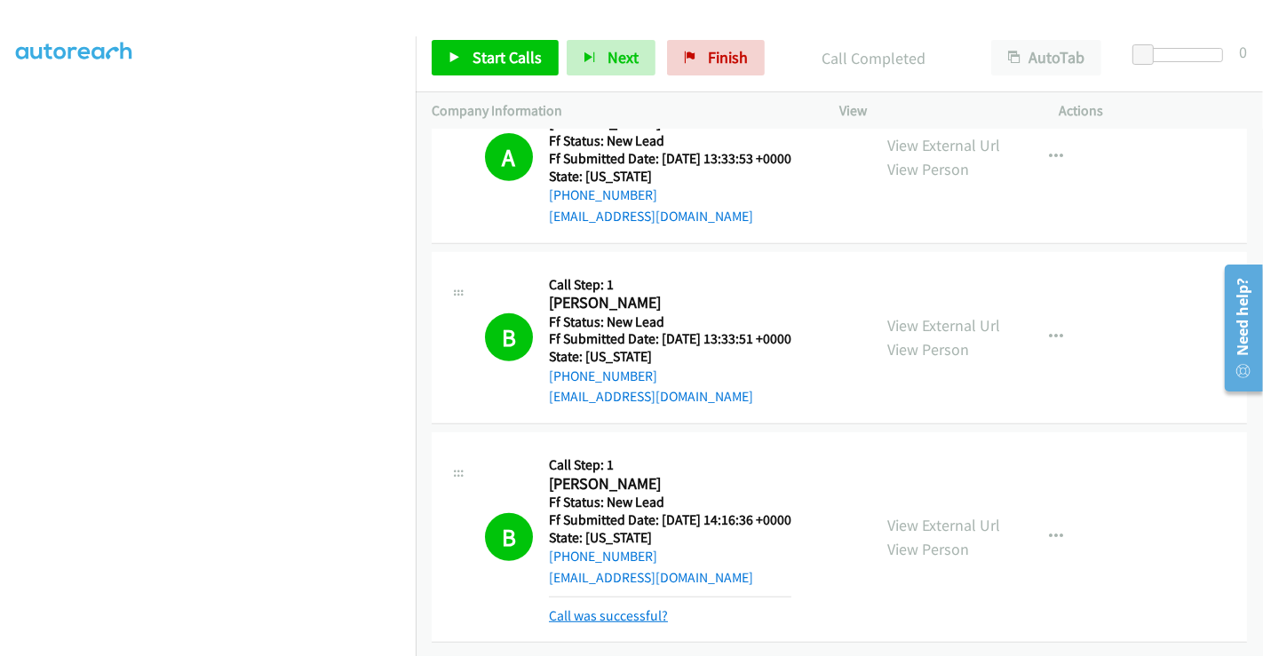
click at [607, 607] on link "Call was successful?" at bounding box center [608, 615] width 119 height 17
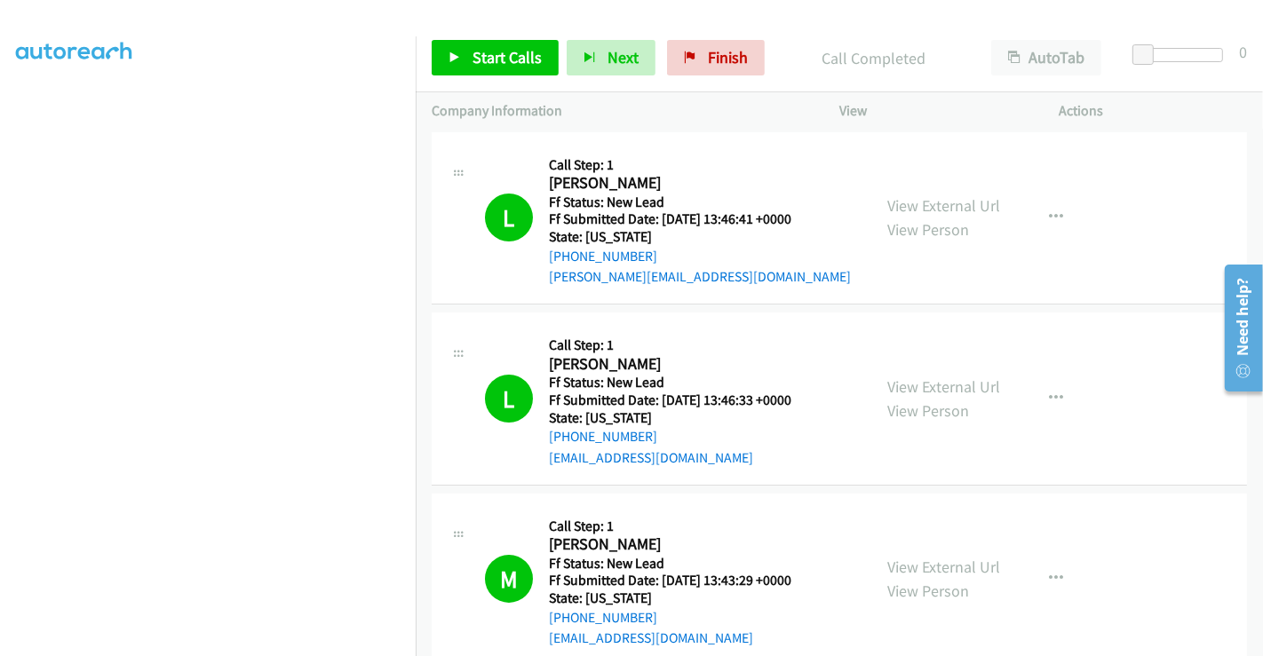
scroll to position [0, 0]
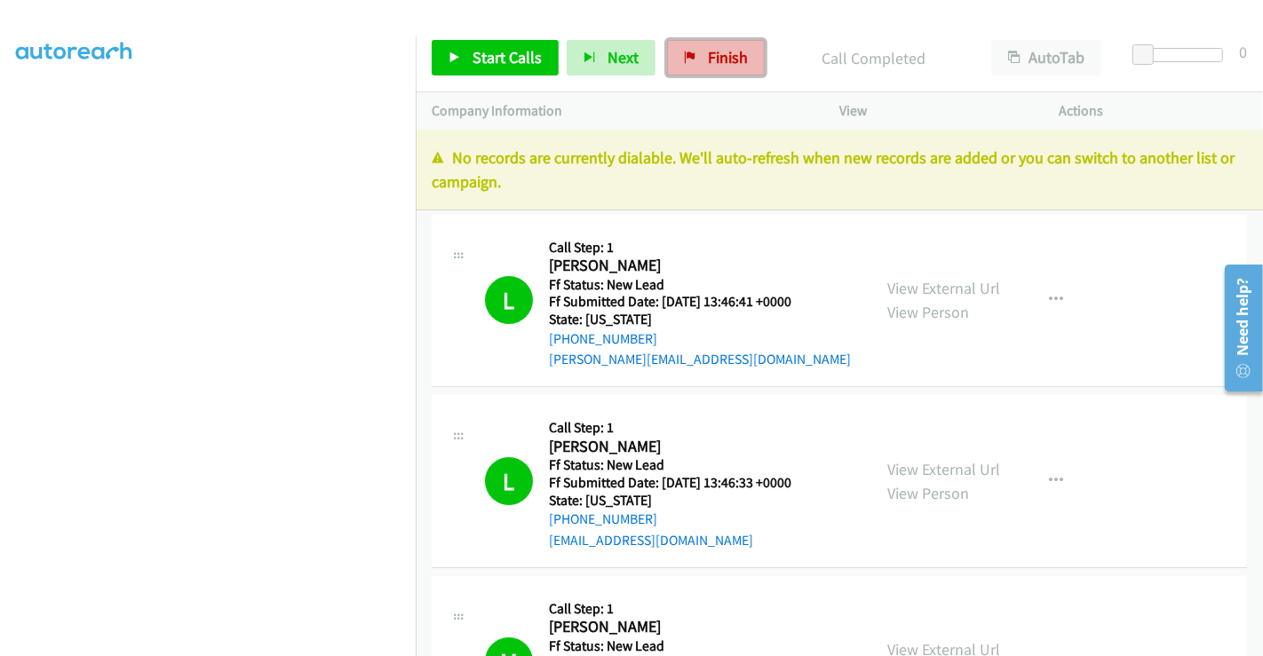
click at [708, 60] on span "Finish" at bounding box center [728, 57] width 40 height 20
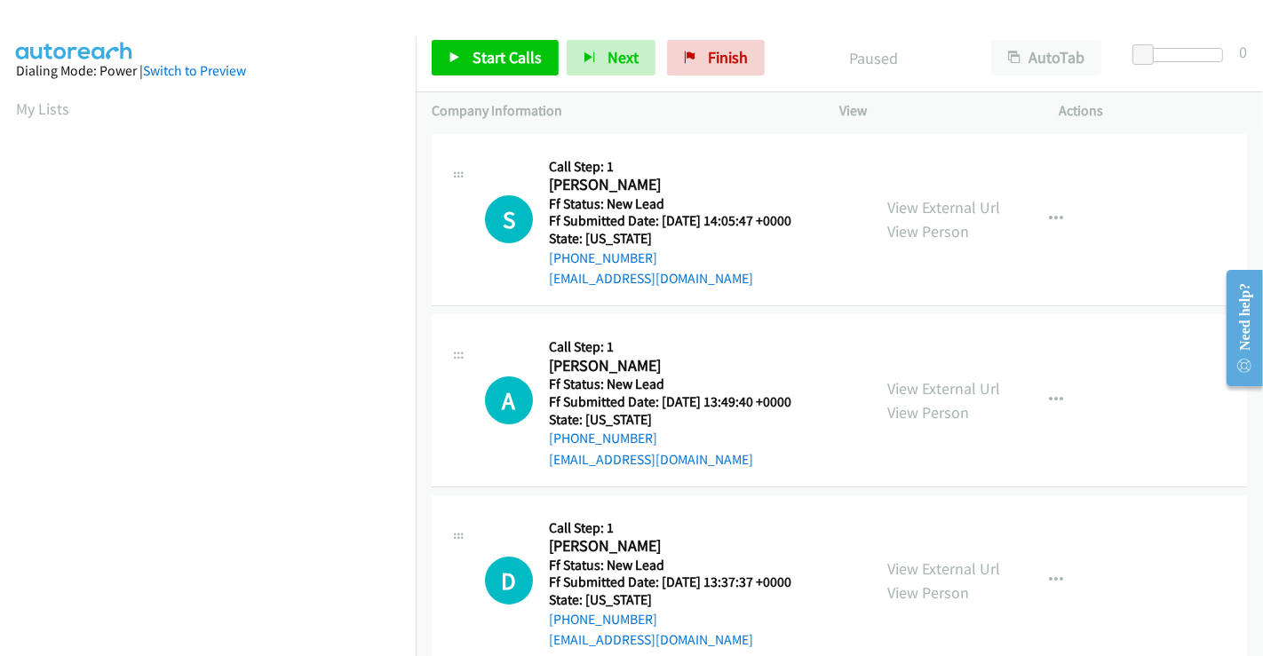
drag, startPoint x: 967, startPoint y: 211, endPoint x: 966, endPoint y: 221, distance: 9.8
click at [967, 211] on link "View External Url" at bounding box center [943, 207] width 113 height 20
click at [949, 382] on link "View External Url" at bounding box center [943, 388] width 113 height 20
click at [936, 558] on link "View External Url" at bounding box center [943, 568] width 113 height 20
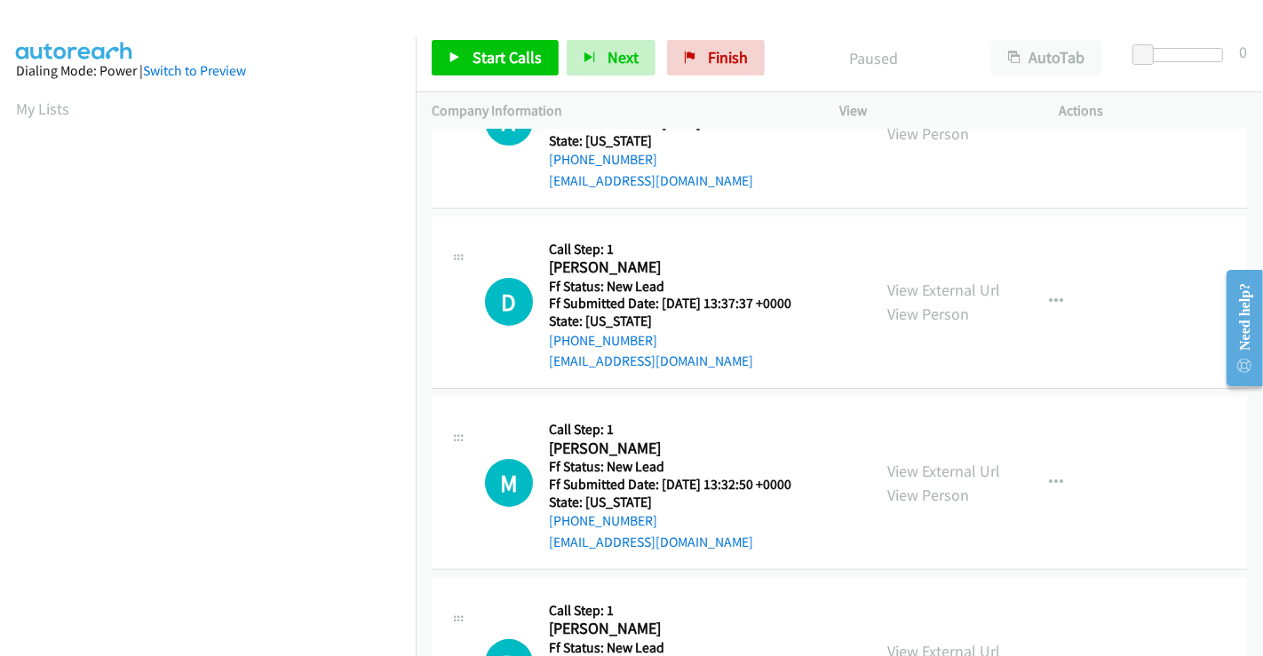
scroll to position [399, 0]
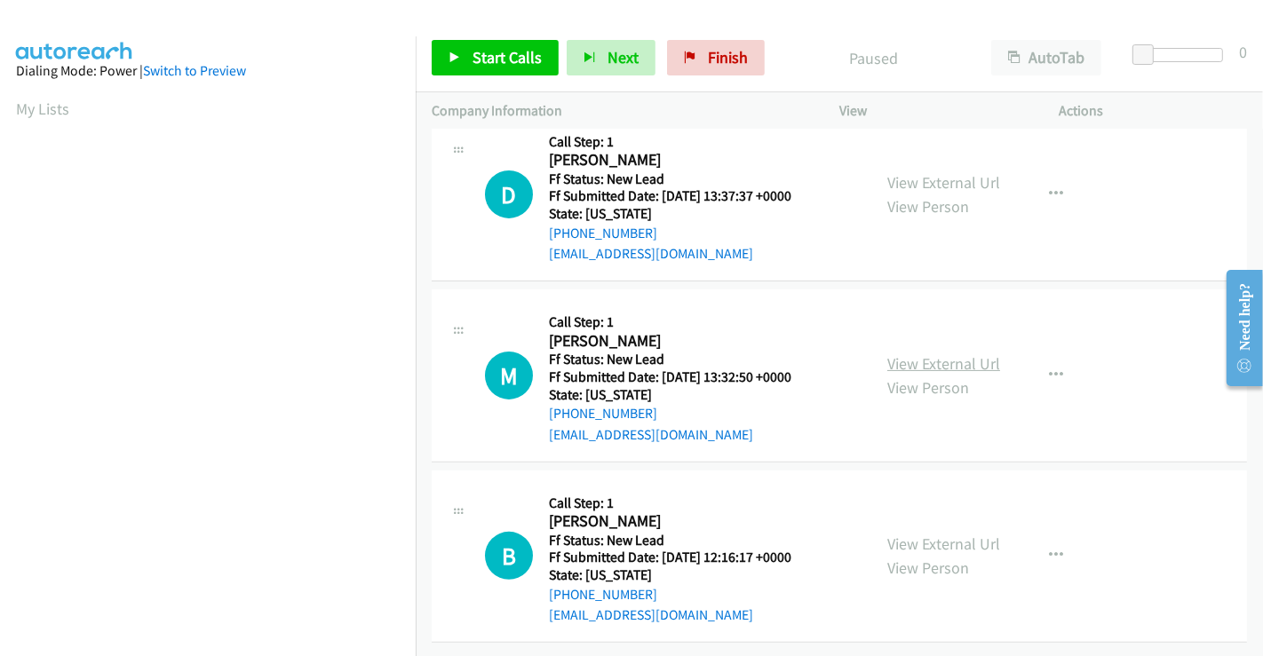
click at [920, 353] on link "View External Url" at bounding box center [943, 363] width 113 height 20
click at [921, 538] on link "View External Url" at bounding box center [943, 544] width 113 height 20
click at [504, 51] on span "Start Calls" at bounding box center [506, 57] width 69 height 20
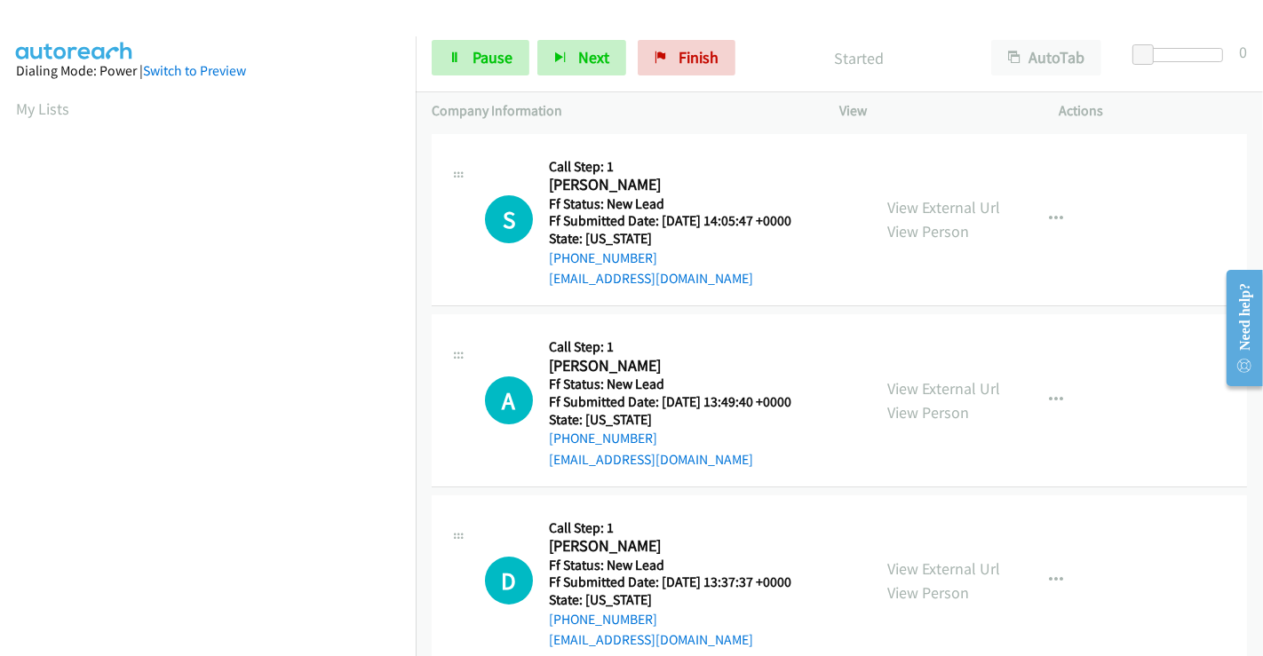
scroll to position [0, 0]
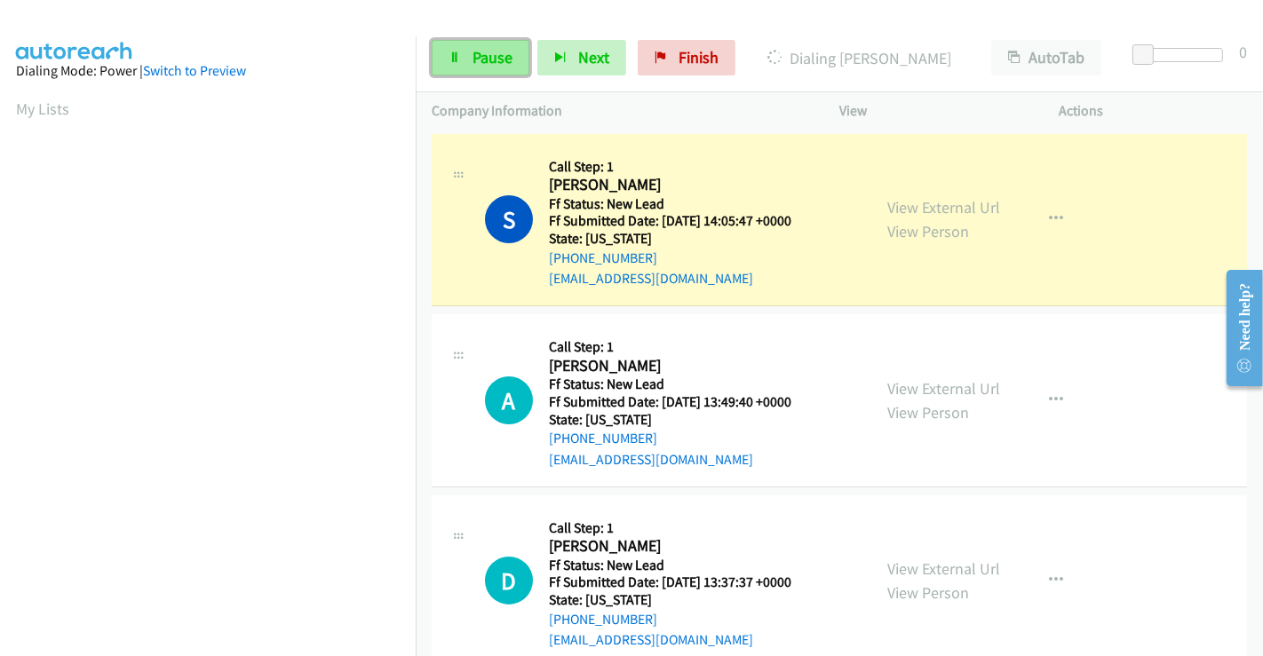
click at [470, 47] on link "Pause" at bounding box center [481, 58] width 98 height 36
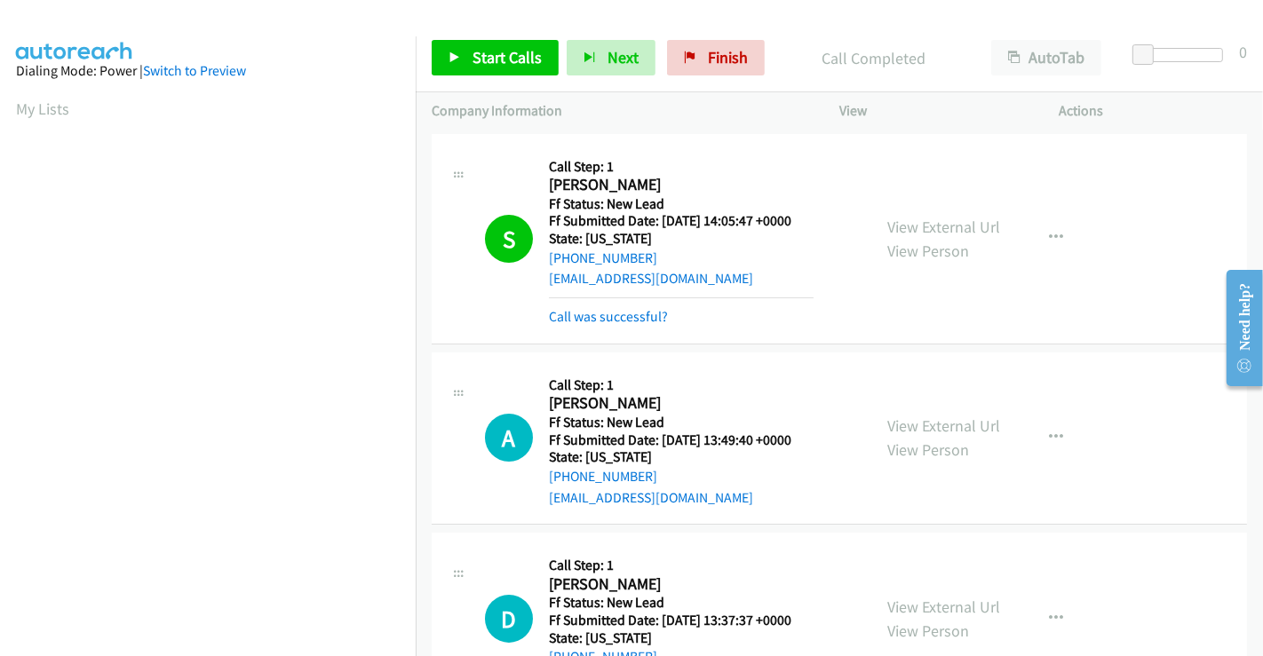
scroll to position [342, 0]
click at [608, 321] on link "Call was successful?" at bounding box center [608, 316] width 119 height 17
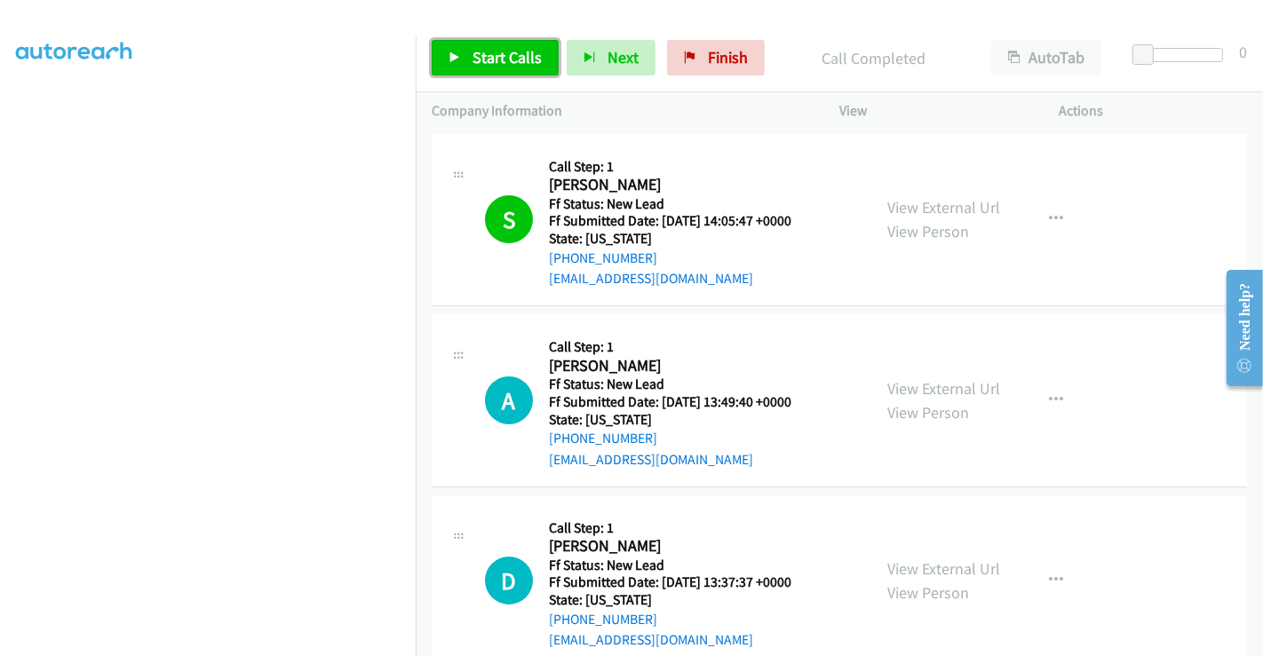
click at [498, 51] on span "Start Calls" at bounding box center [506, 57] width 69 height 20
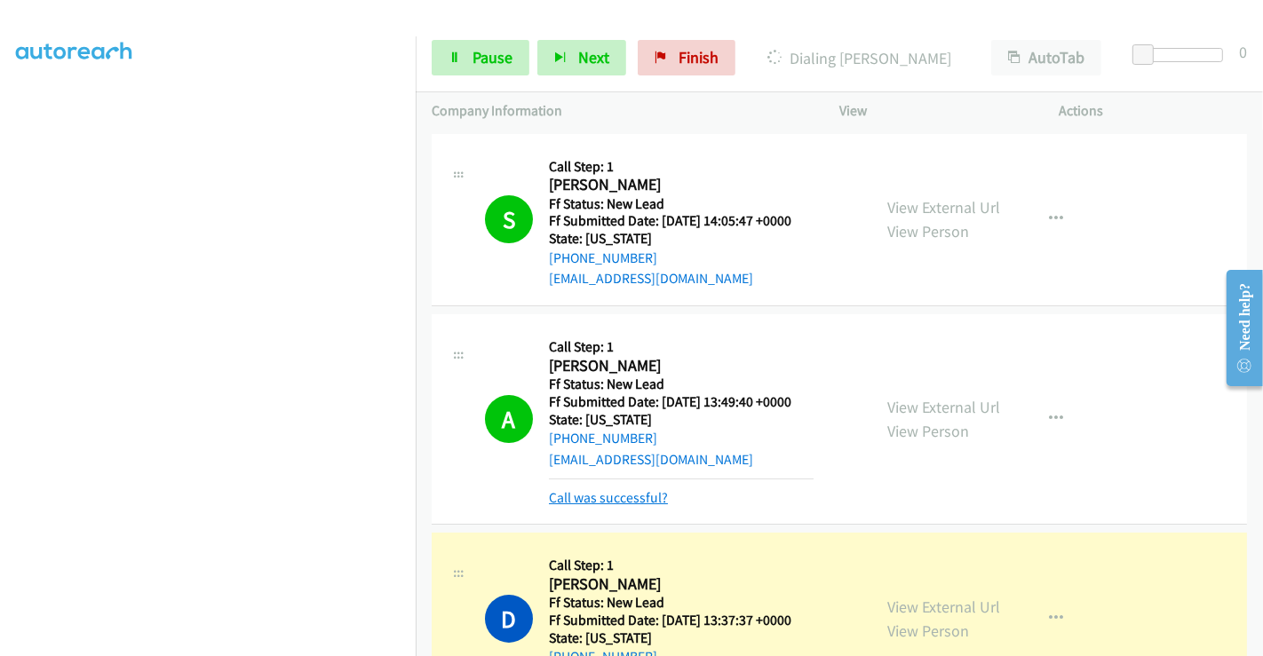
click at [625, 496] on link "Call was successful?" at bounding box center [608, 497] width 119 height 17
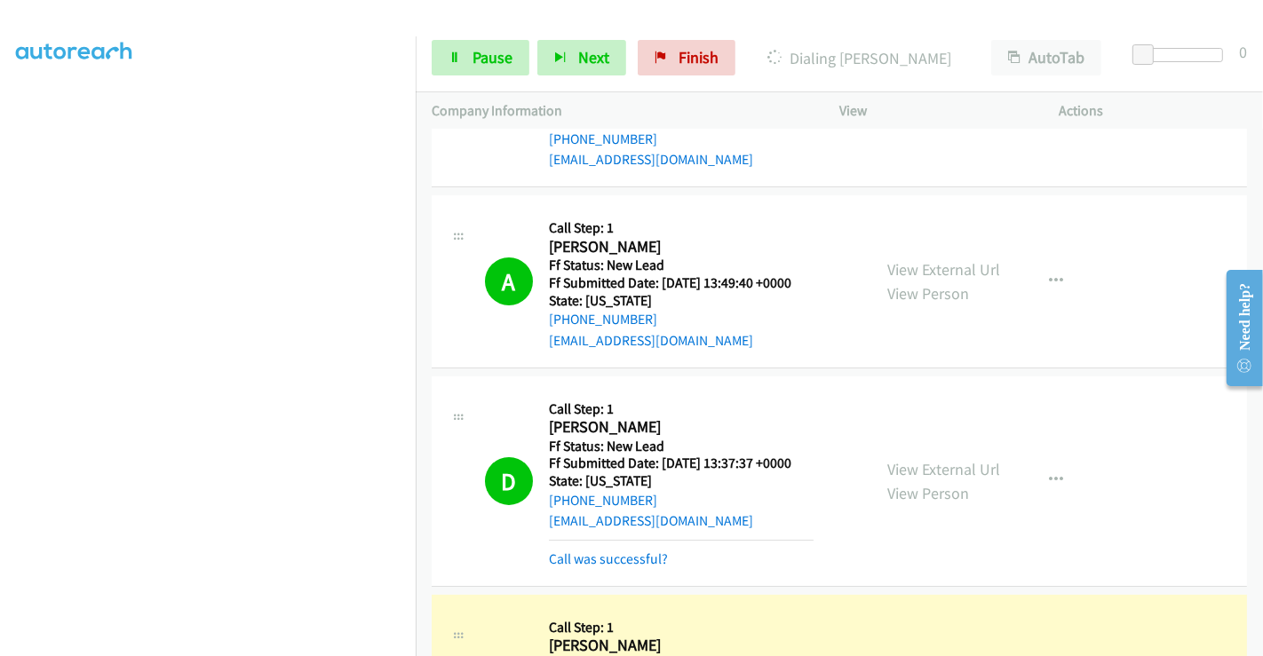
scroll to position [296, 0]
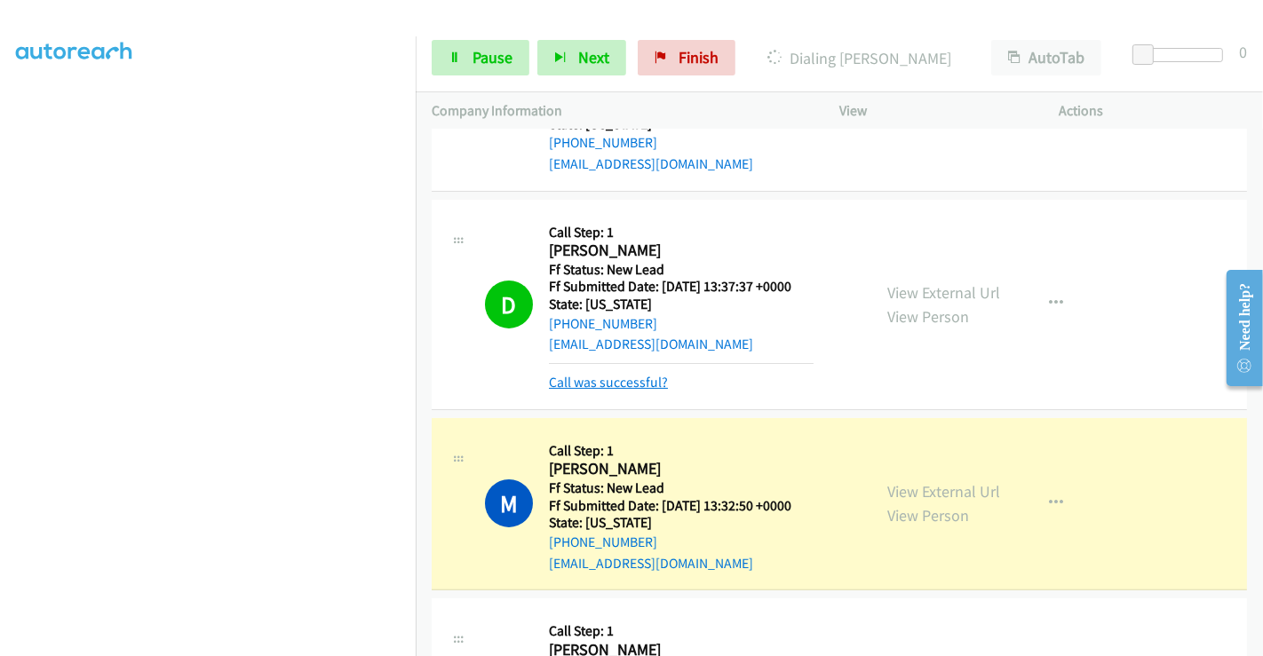
click at [622, 376] on link "Call was successful?" at bounding box center [608, 382] width 119 height 17
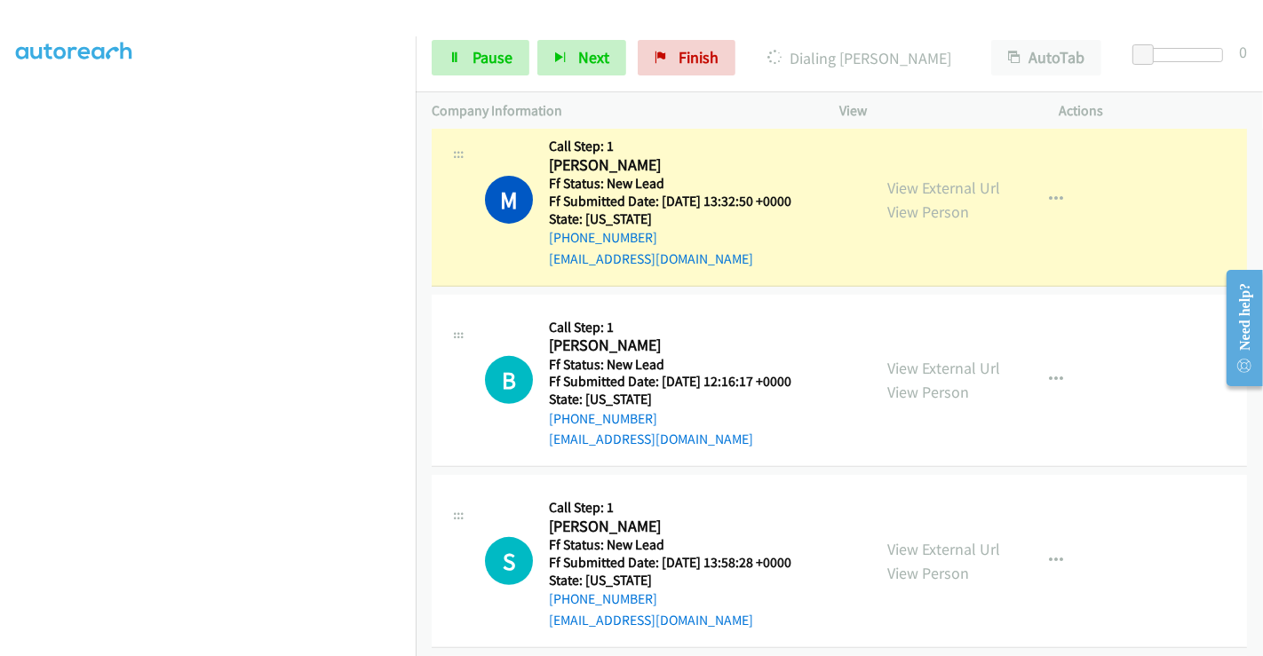
scroll to position [591, 0]
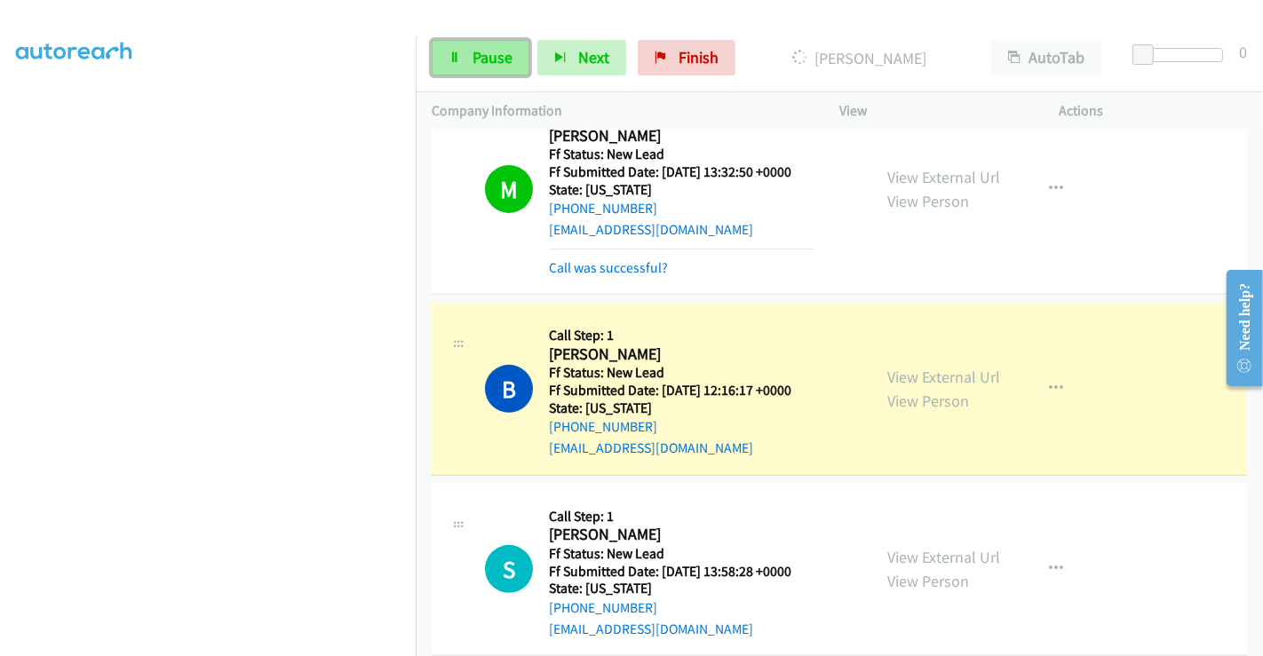
click at [477, 53] on span "Pause" at bounding box center [492, 57] width 40 height 20
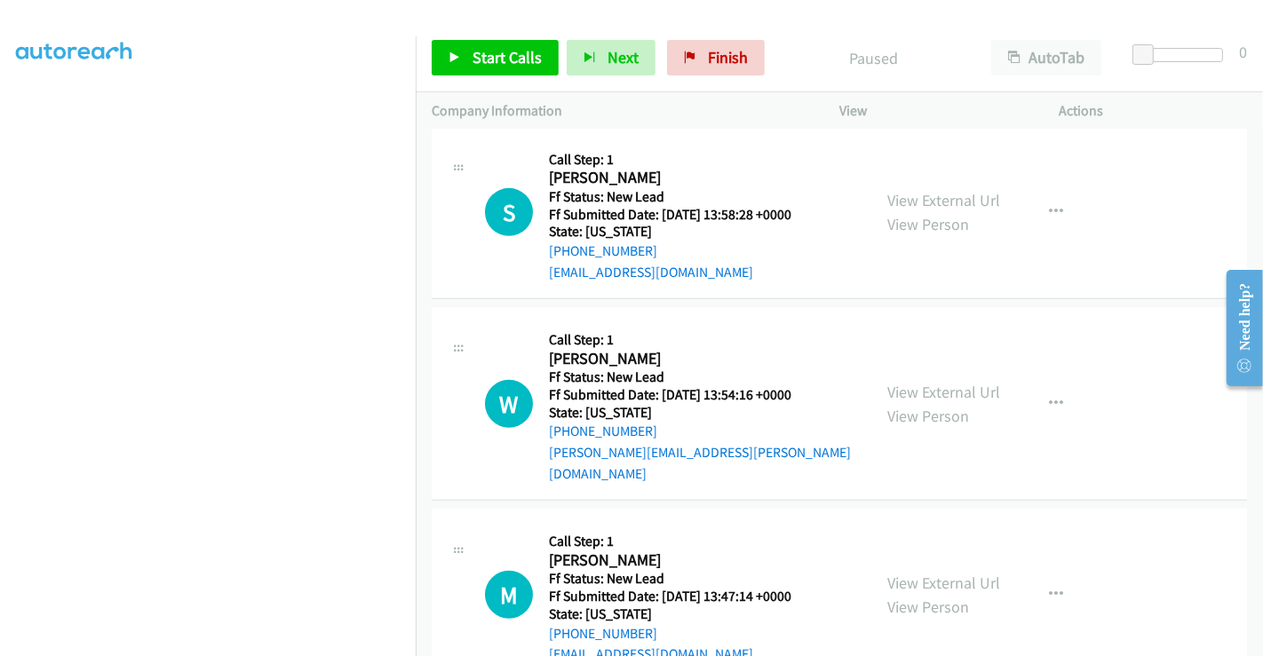
scroll to position [978, 0]
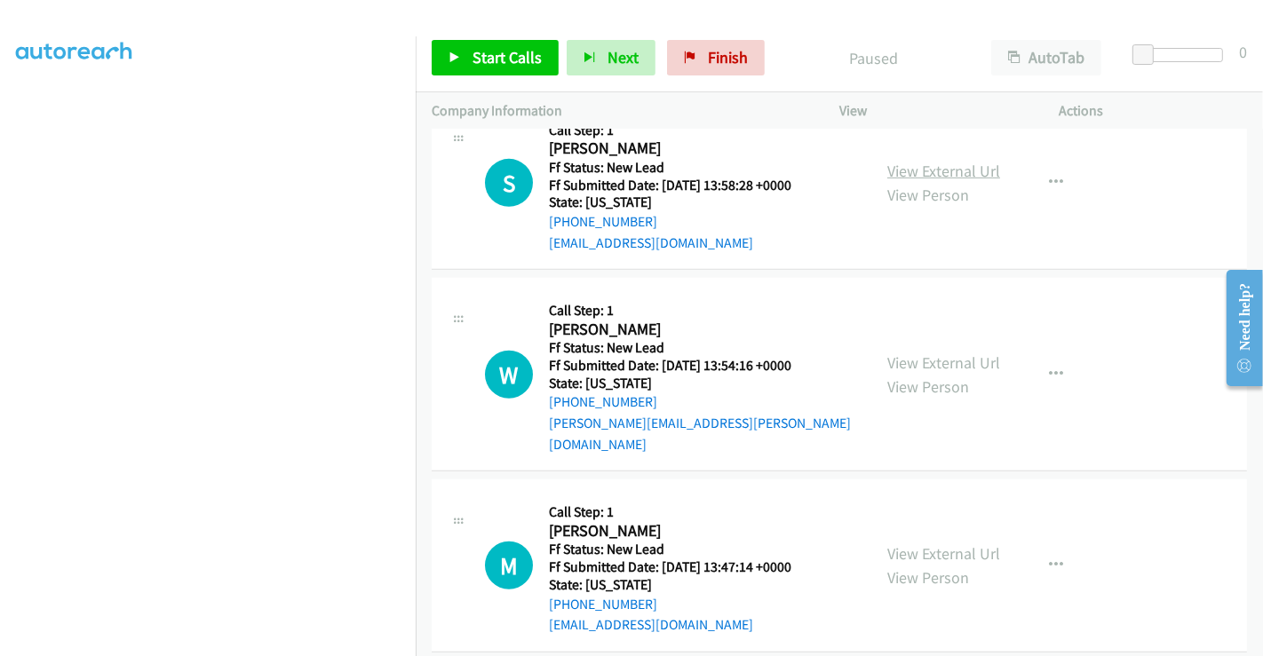
click at [928, 170] on link "View External Url" at bounding box center [943, 171] width 113 height 20
click at [942, 352] on link "View External Url" at bounding box center [943, 362] width 113 height 20
click at [941, 543] on link "View External Url" at bounding box center [943, 553] width 113 height 20
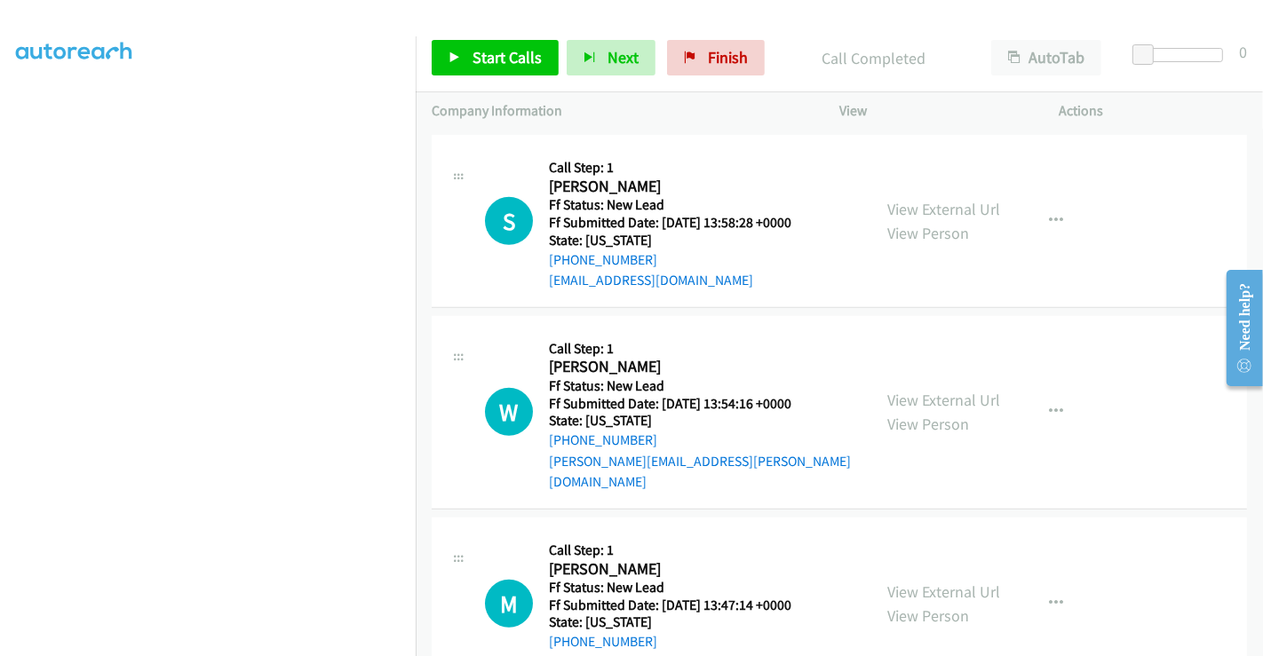
scroll to position [1015, 0]
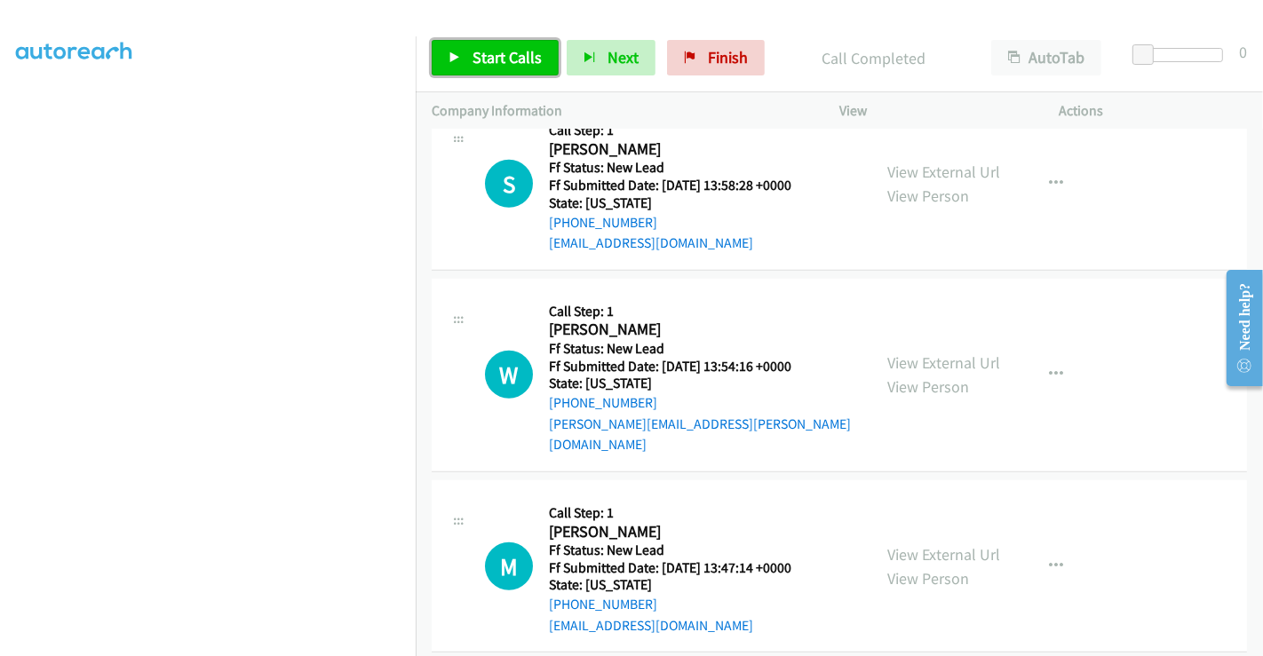
click at [484, 50] on span "Start Calls" at bounding box center [506, 57] width 69 height 20
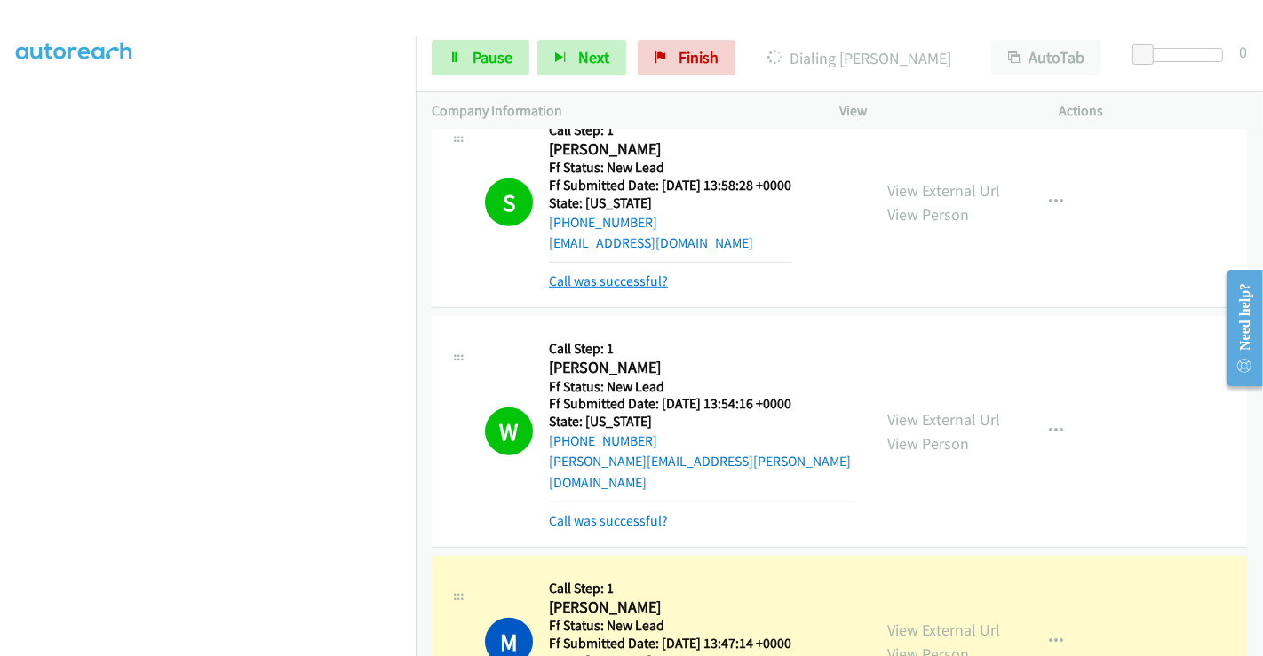
click at [590, 281] on link "Call was successful?" at bounding box center [608, 281] width 119 height 17
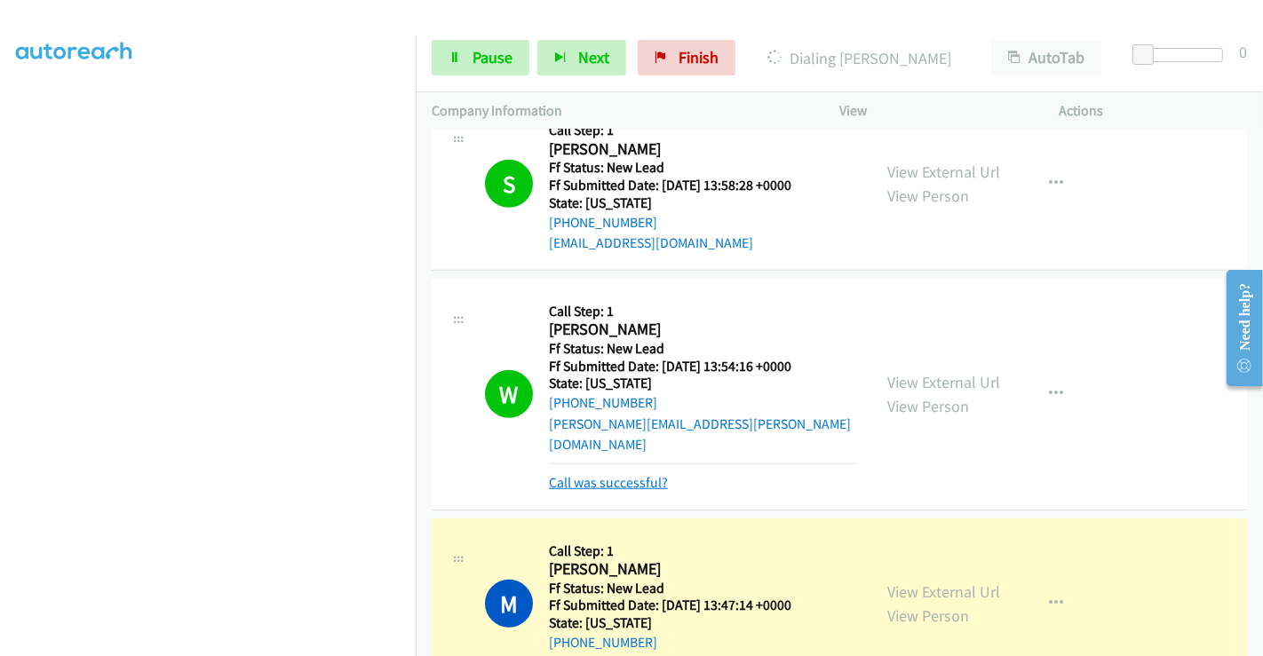
click at [609, 474] on link "Call was successful?" at bounding box center [608, 482] width 119 height 17
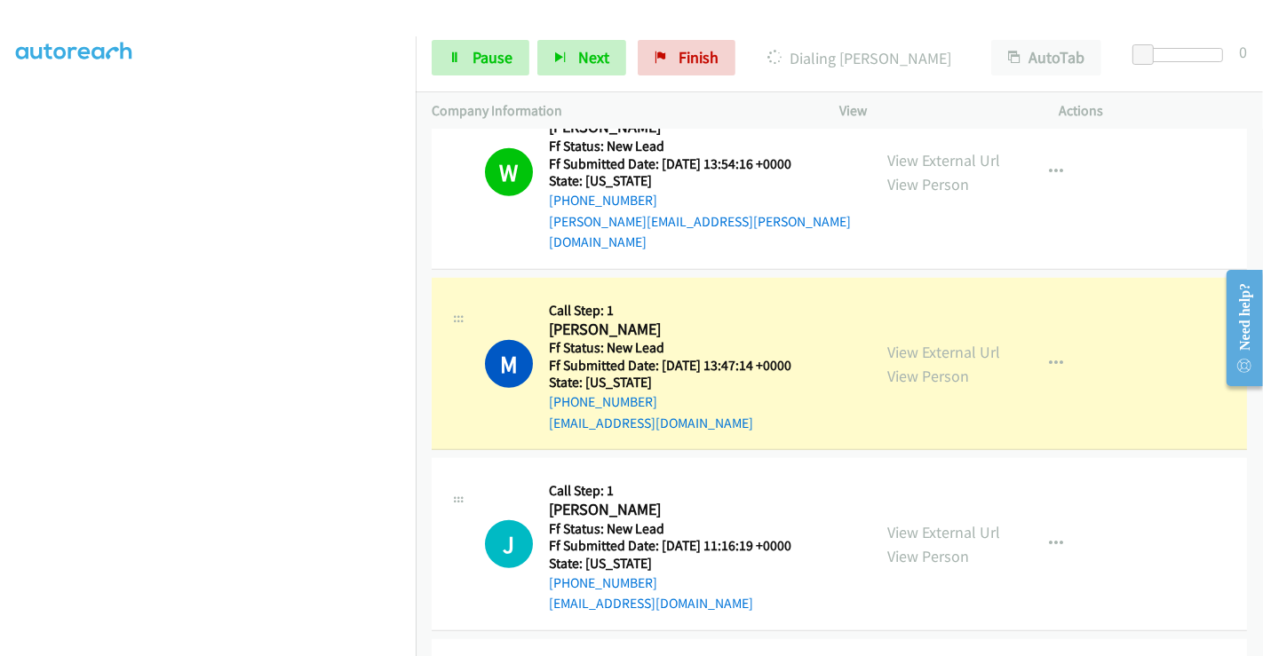
scroll to position [1081, 0]
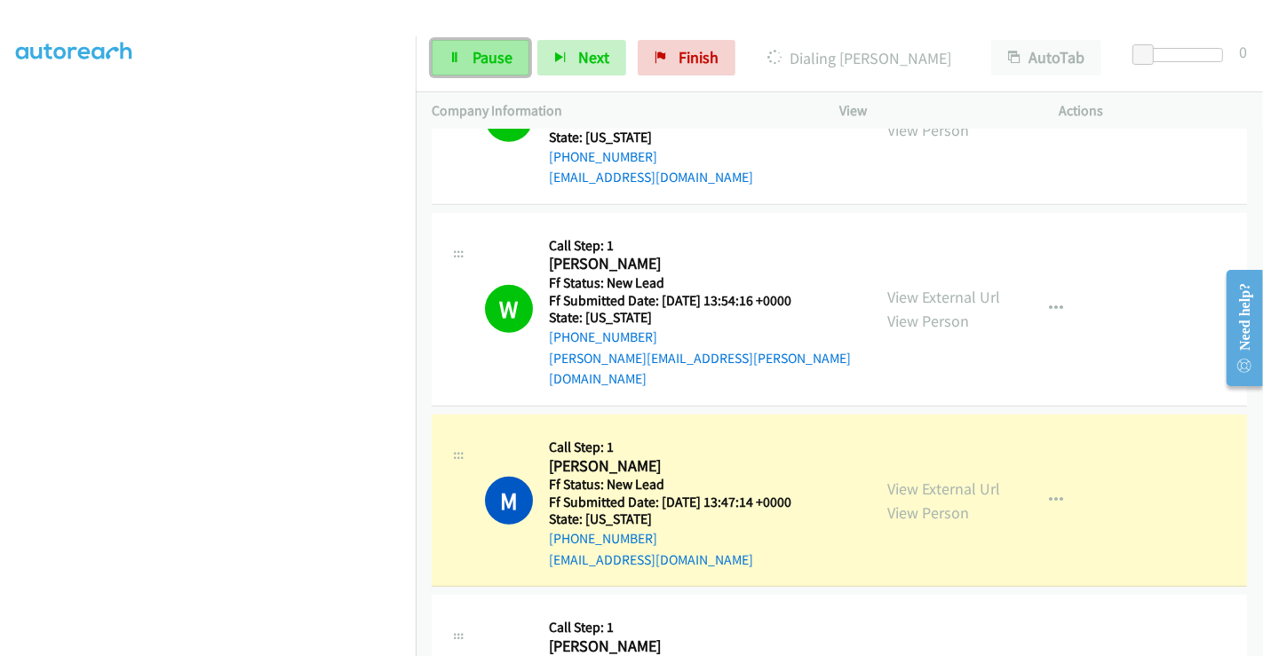
click at [479, 63] on span "Pause" at bounding box center [492, 57] width 40 height 20
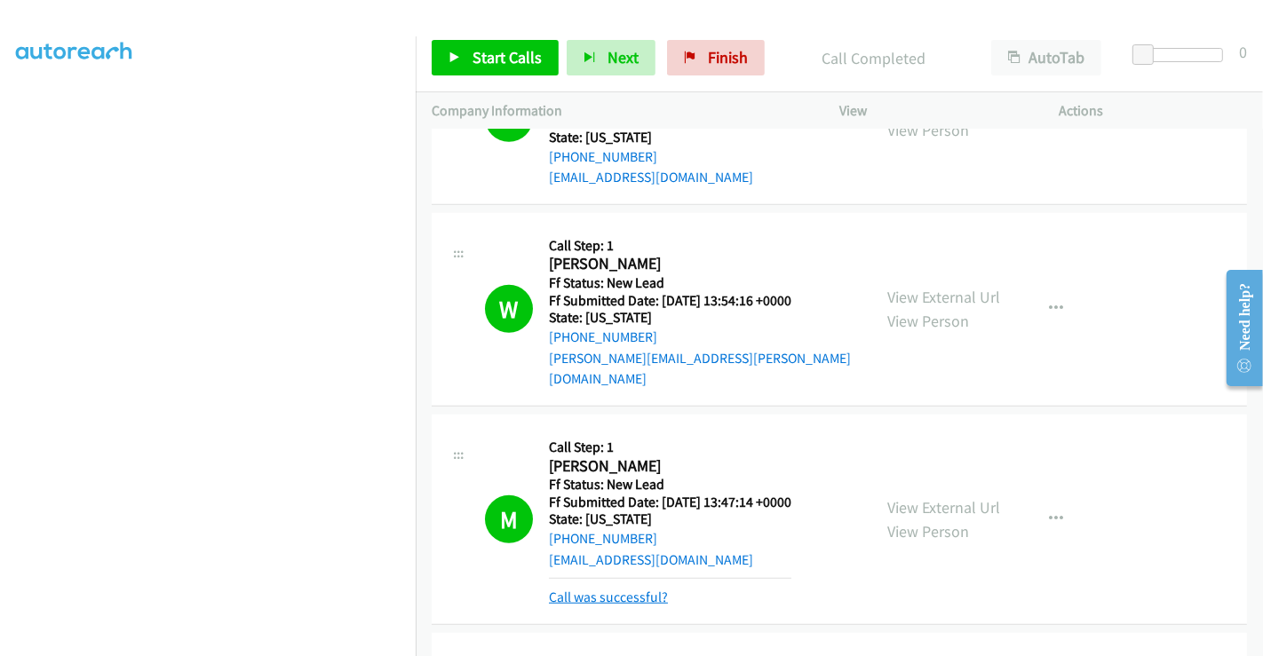
click at [630, 589] on link "Call was successful?" at bounding box center [608, 597] width 119 height 17
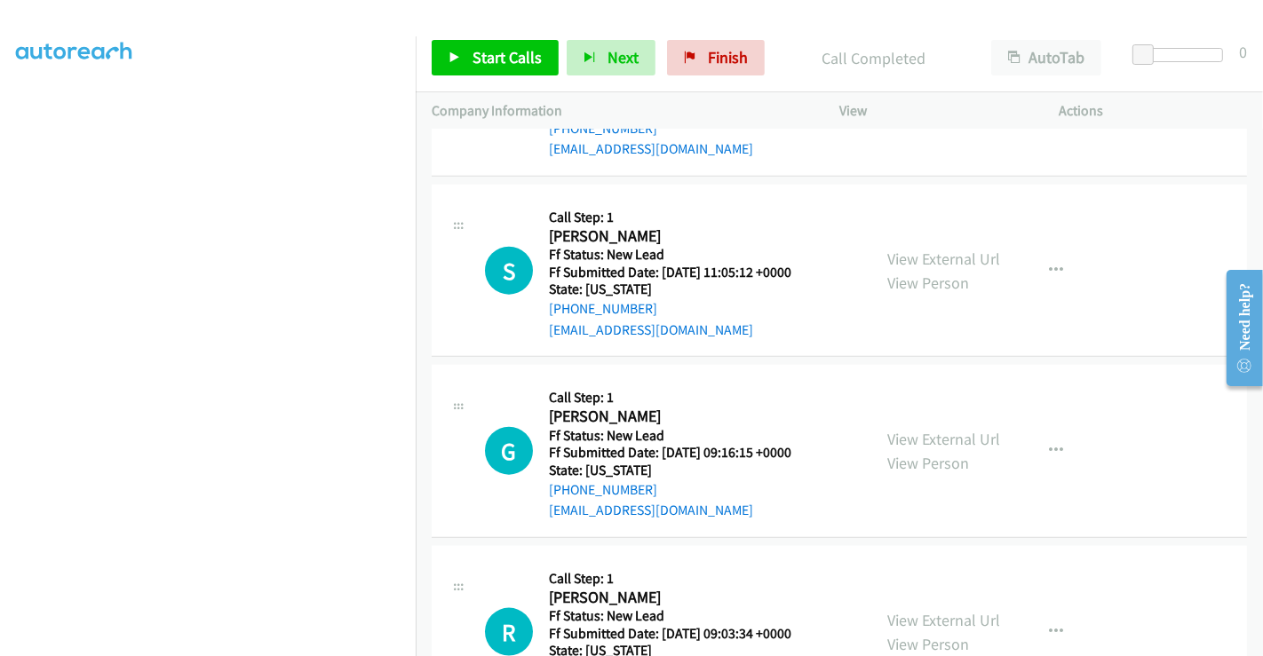
scroll to position [1475, 0]
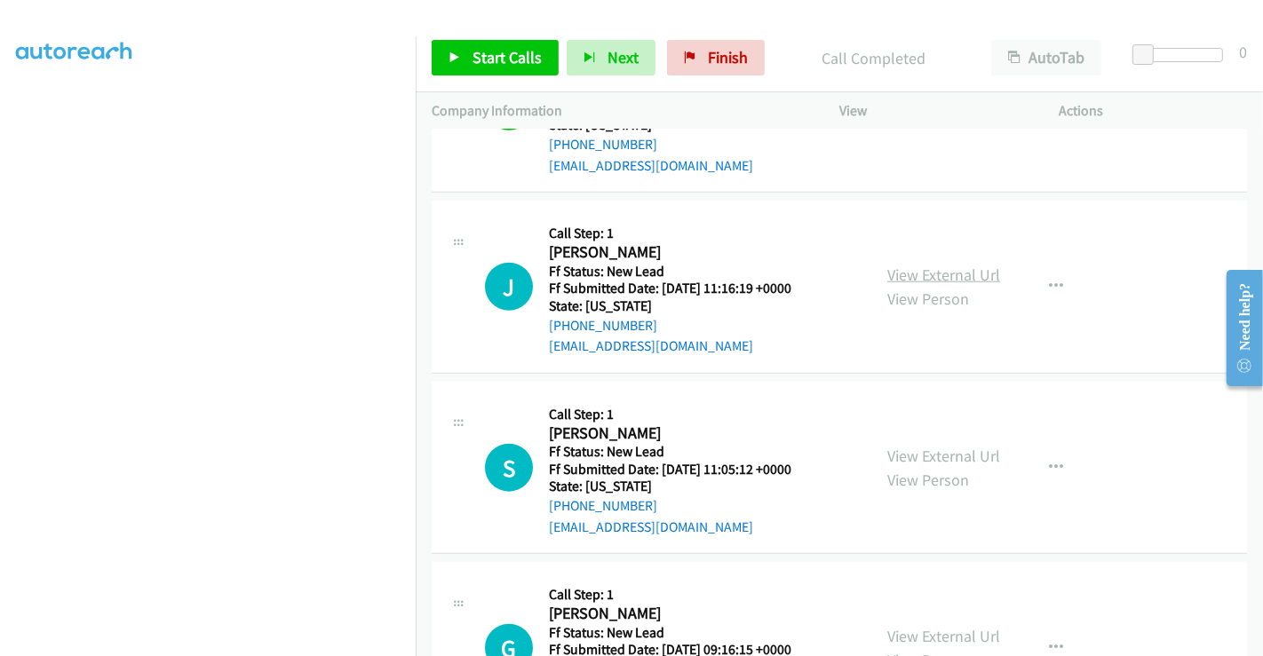
click at [915, 265] on link "View External Url" at bounding box center [943, 275] width 113 height 20
click at [930, 446] on link "View External Url" at bounding box center [943, 456] width 113 height 20
click at [938, 626] on link "View External Url" at bounding box center [943, 636] width 113 height 20
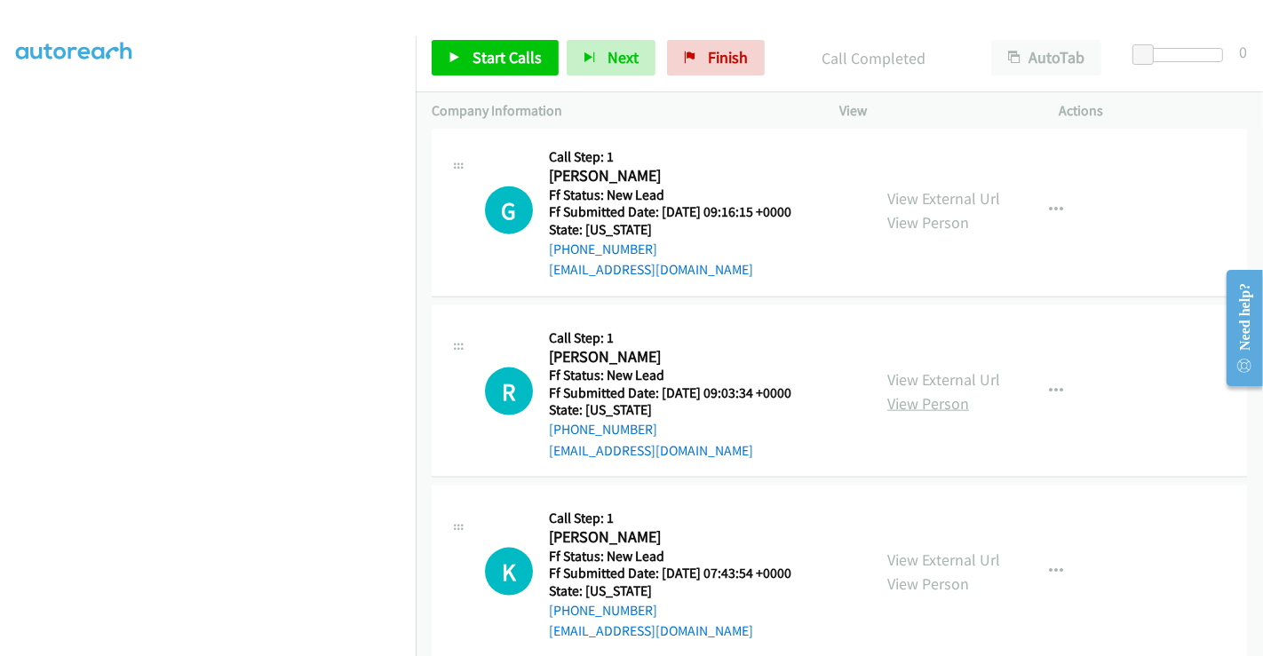
scroll to position [1918, 0]
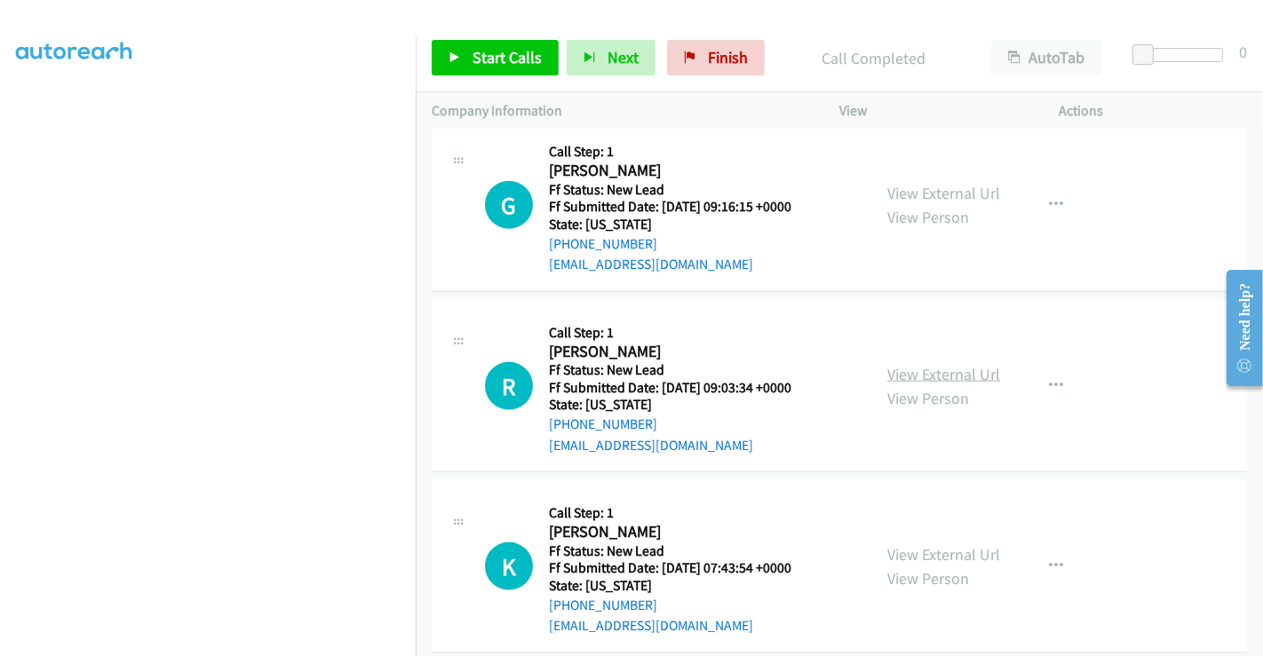
click at [912, 364] on link "View External Url" at bounding box center [943, 374] width 113 height 20
click at [916, 544] on link "View External Url" at bounding box center [943, 554] width 113 height 20
click at [468, 46] on link "Start Calls" at bounding box center [495, 58] width 127 height 36
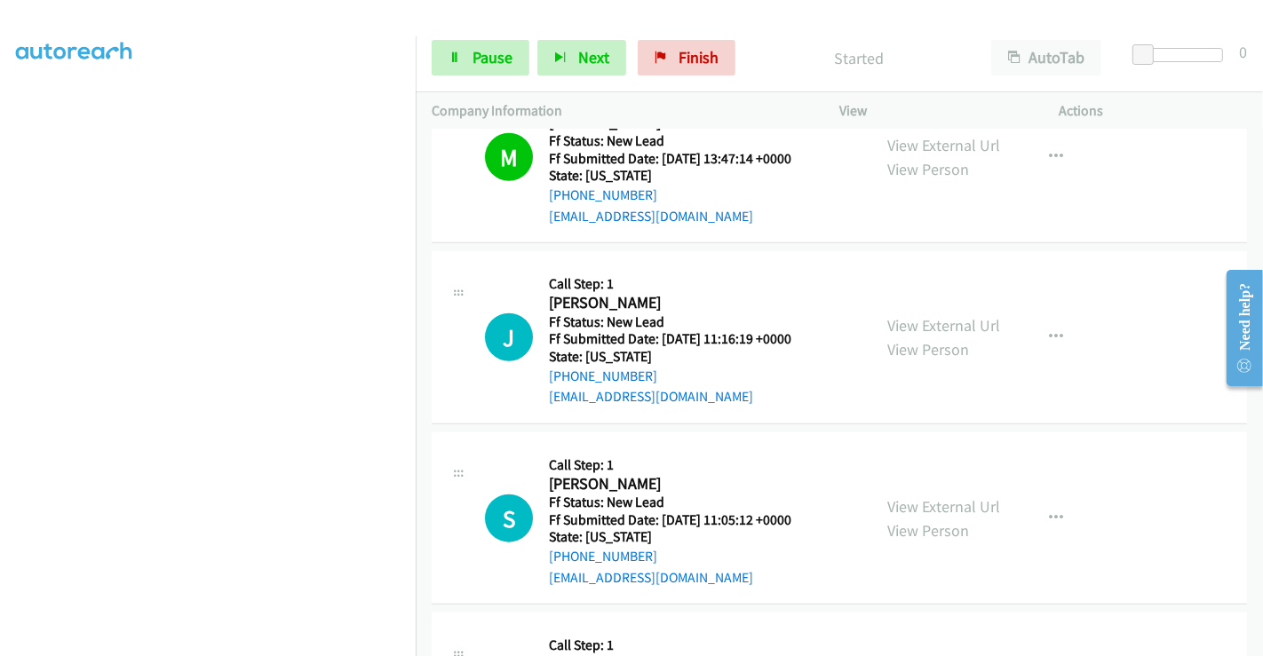
scroll to position [1523, 0]
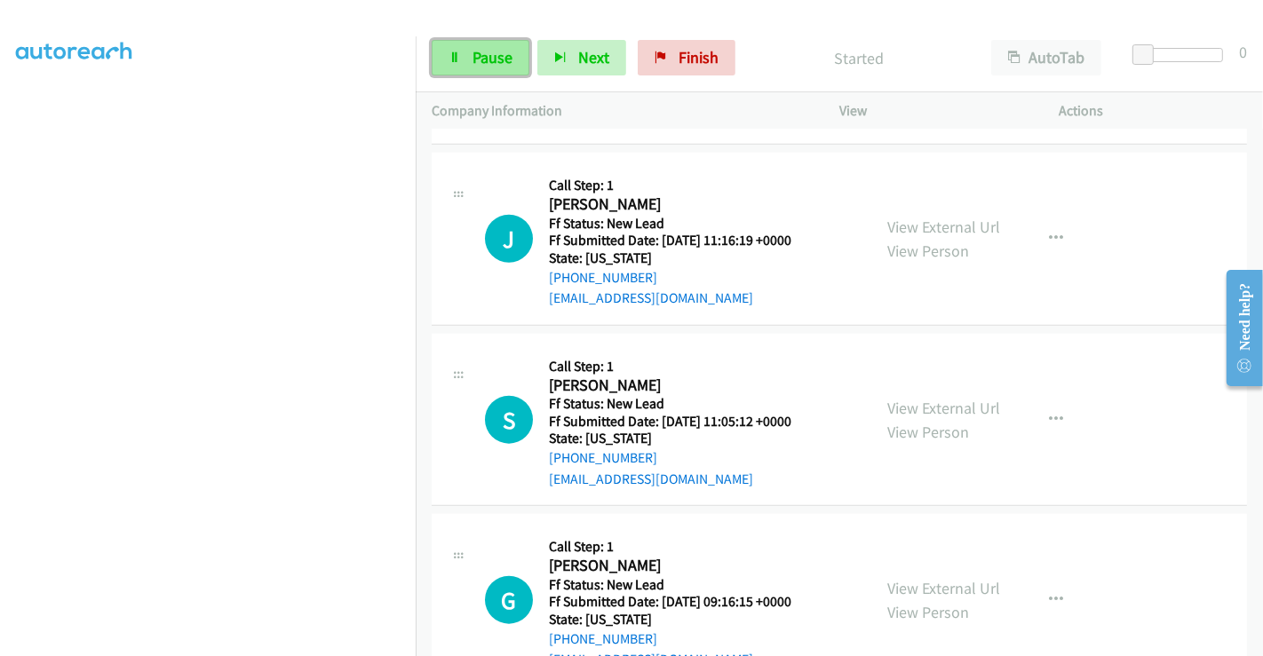
click at [479, 53] on span "Pause" at bounding box center [492, 57] width 40 height 20
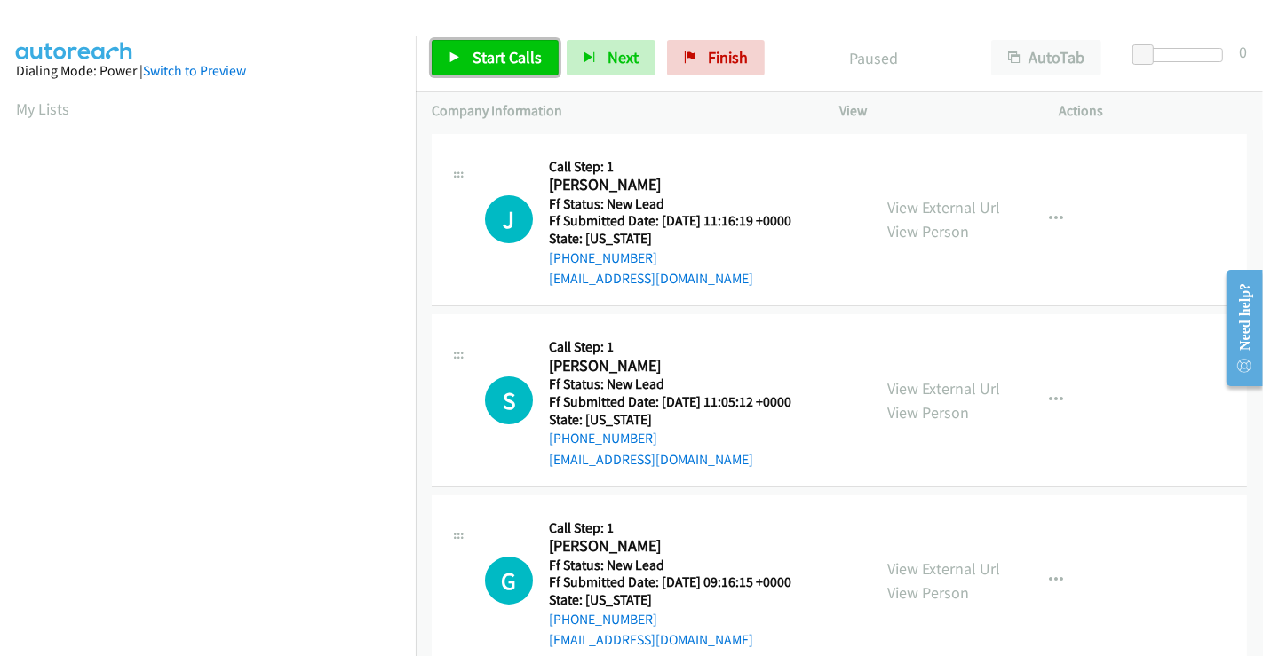
click at [479, 46] on link "Start Calls" at bounding box center [495, 58] width 127 height 36
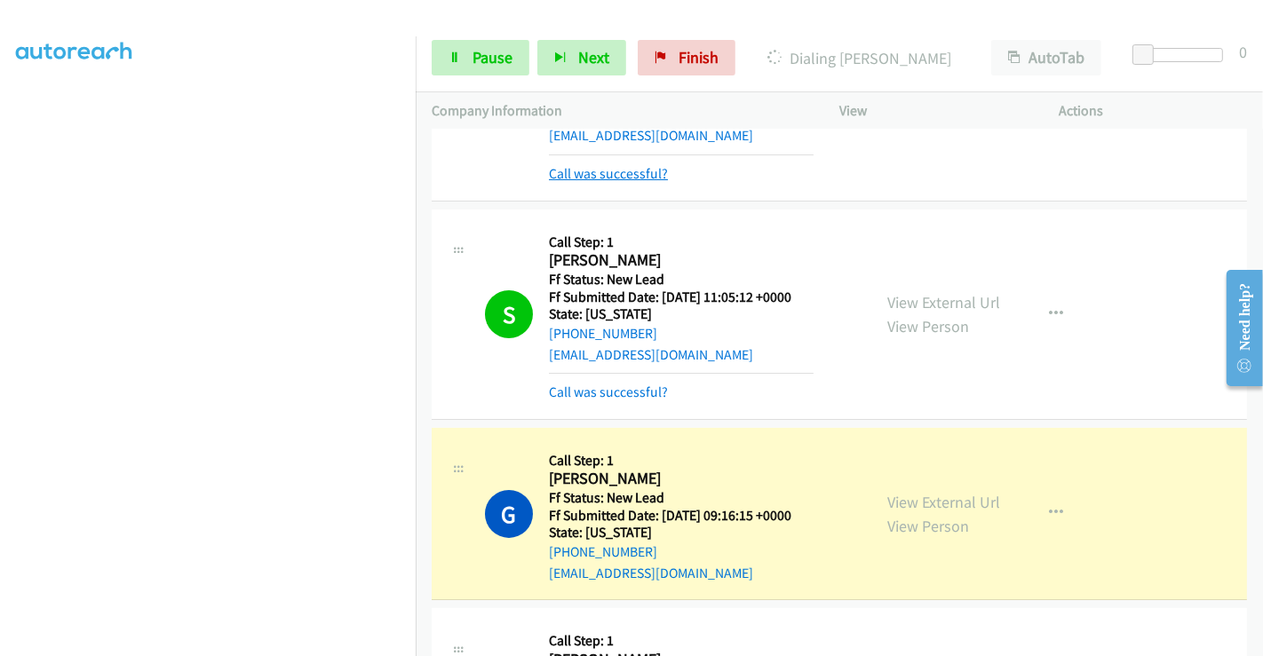
scroll to position [99, 0]
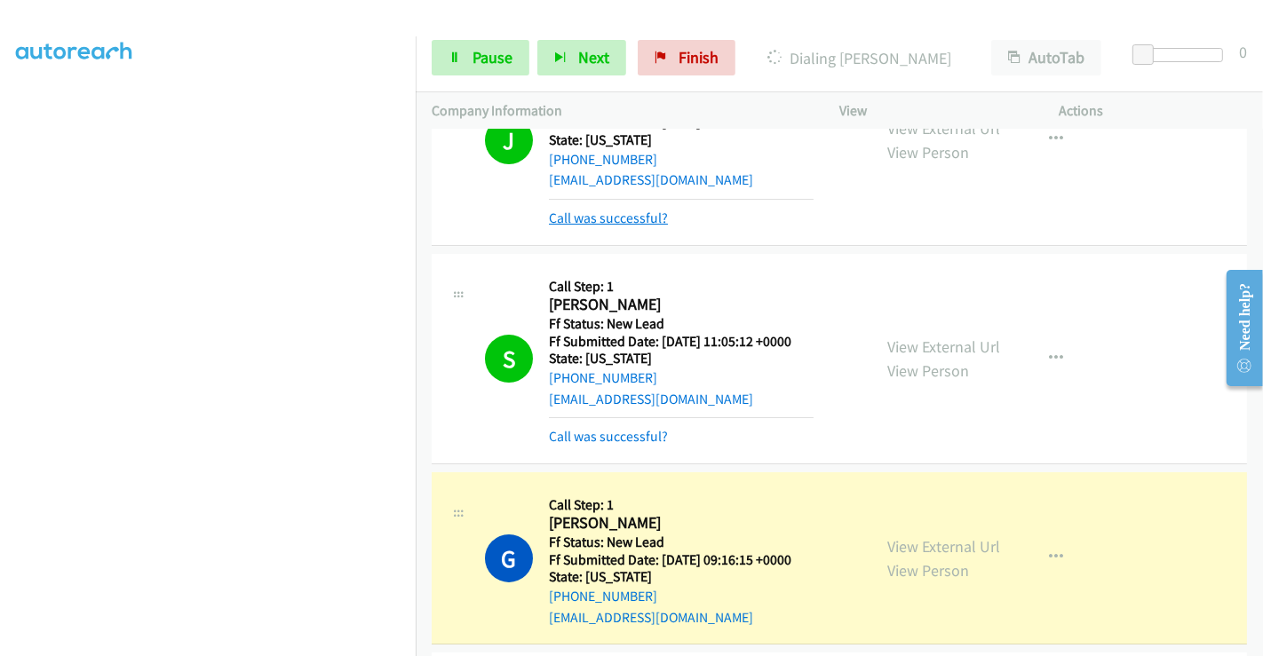
click at [598, 213] on link "Call was successful?" at bounding box center [608, 218] width 119 height 17
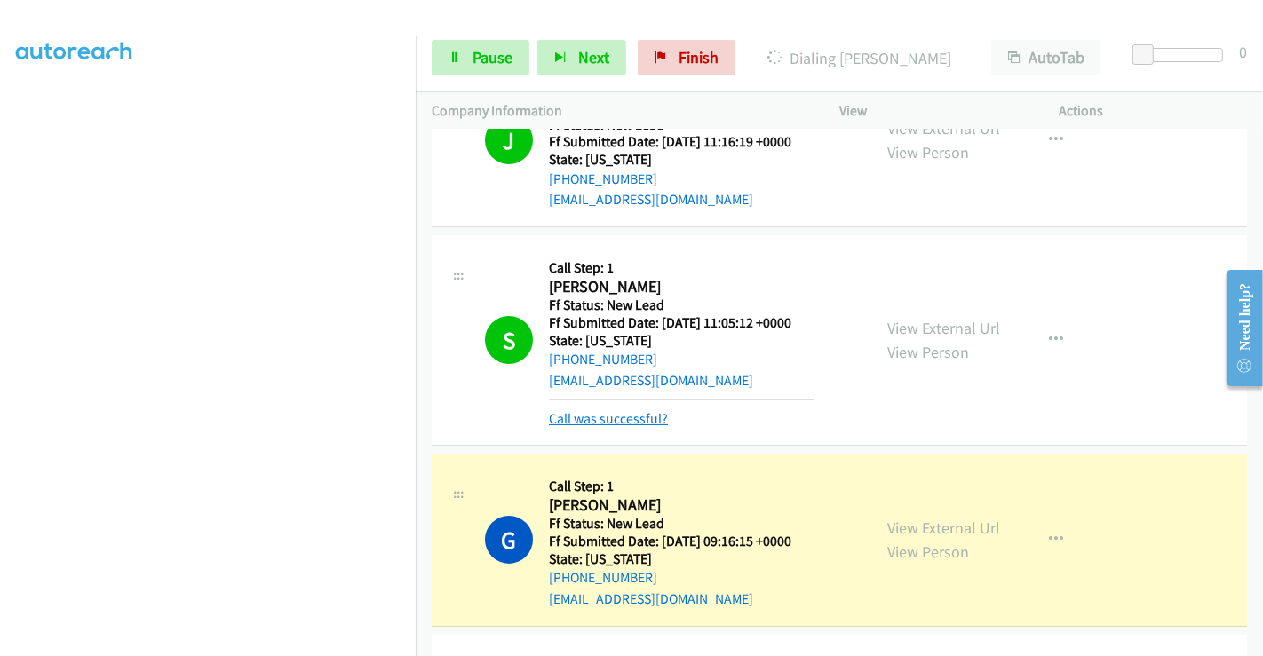
click at [613, 417] on link "Call was successful?" at bounding box center [608, 418] width 119 height 17
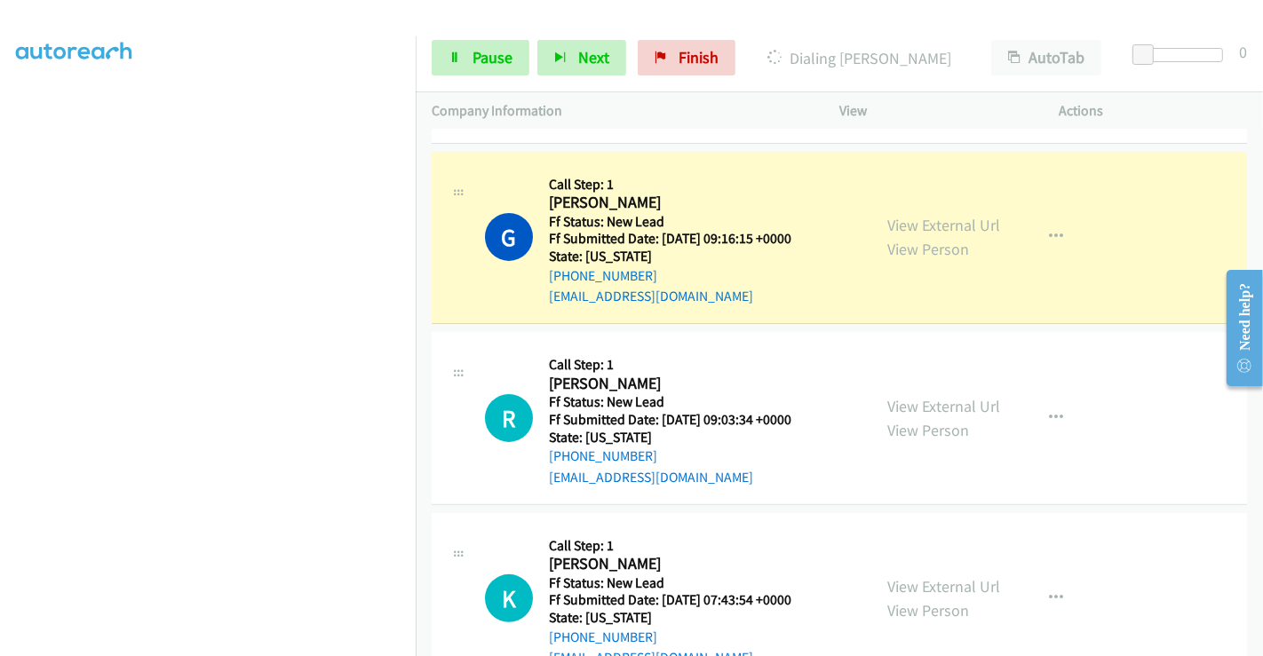
scroll to position [399, 0]
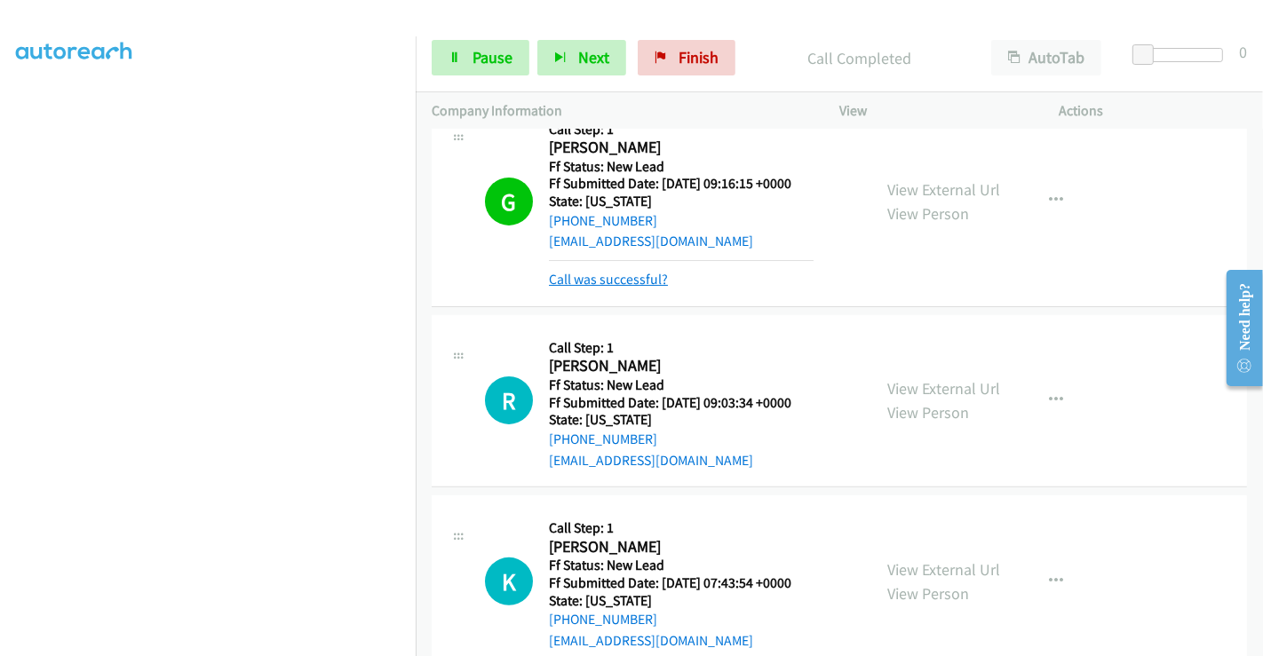
click at [606, 276] on link "Call was successful?" at bounding box center [608, 279] width 119 height 17
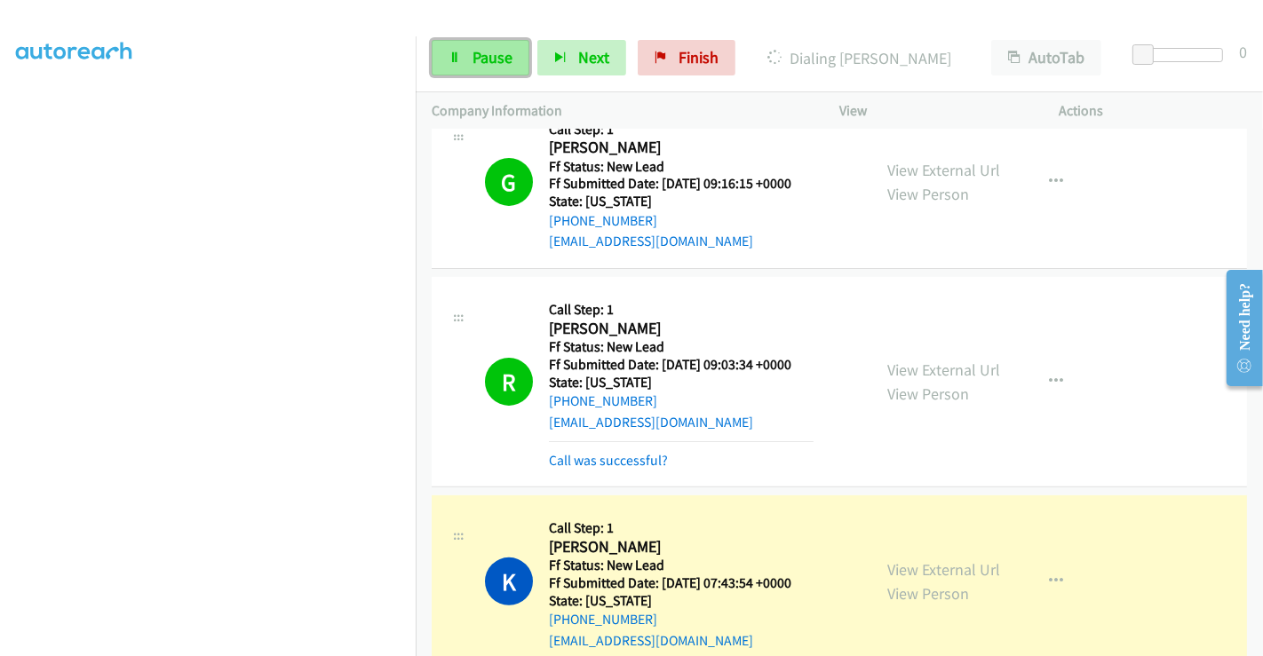
click at [492, 57] on span "Pause" at bounding box center [492, 57] width 40 height 20
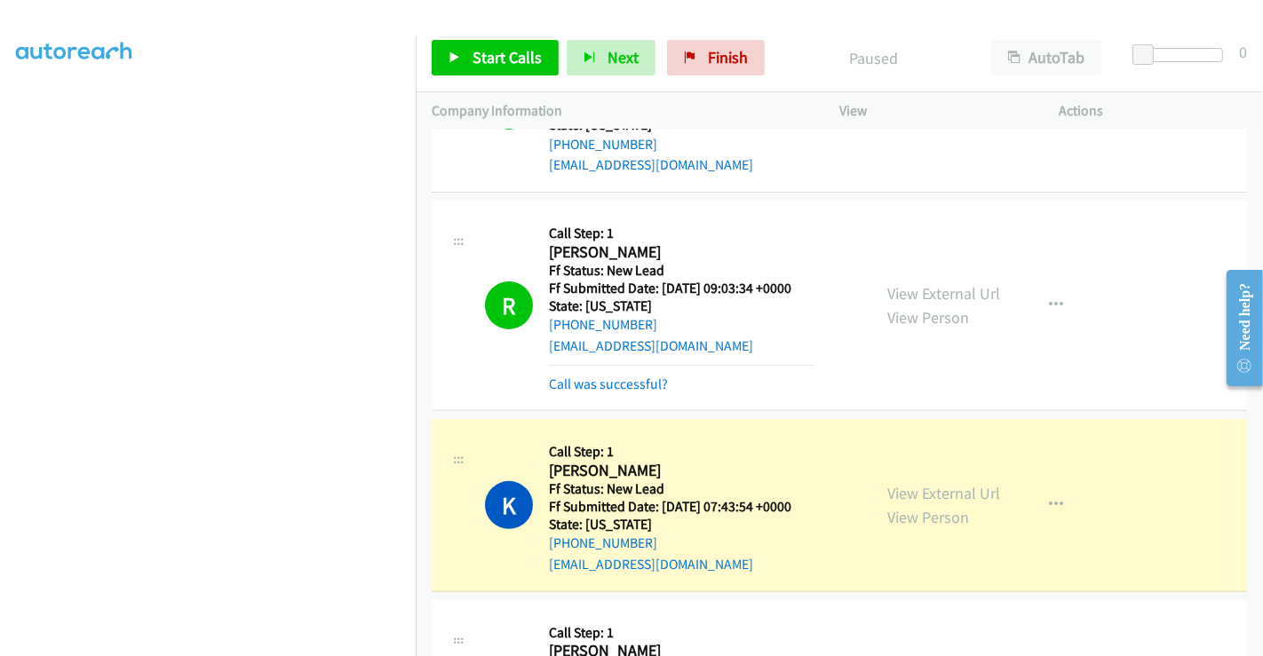
scroll to position [596, 0]
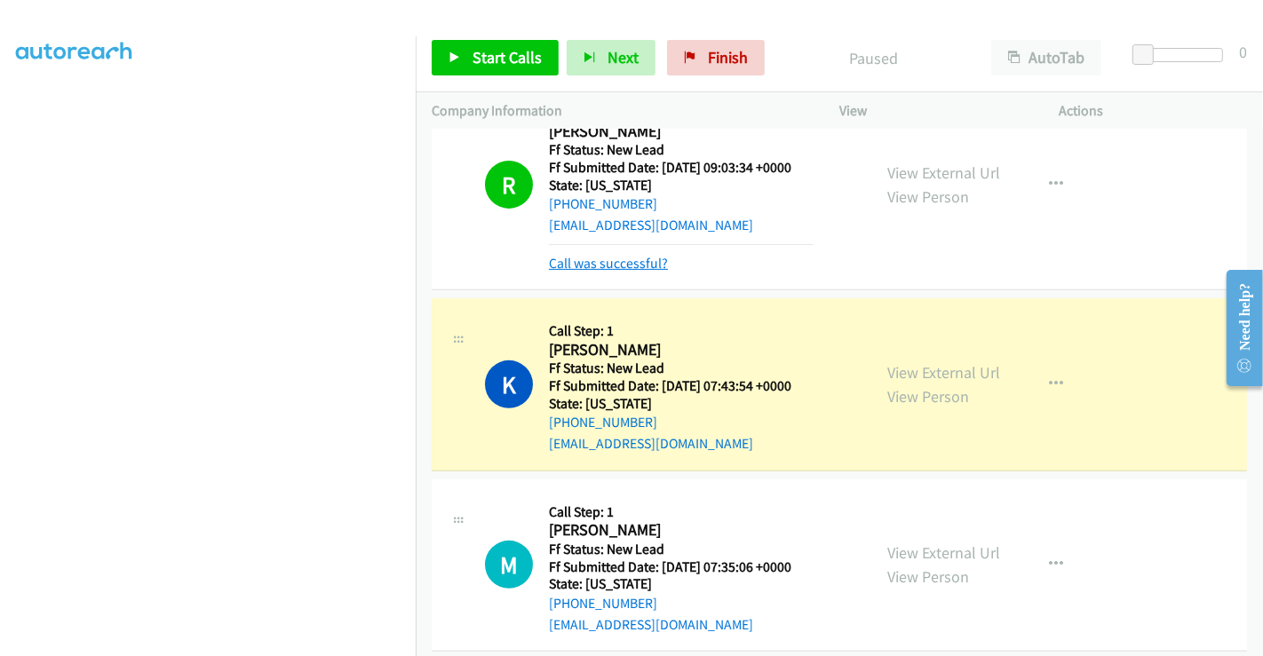
click at [619, 265] on link "Call was successful?" at bounding box center [608, 263] width 119 height 17
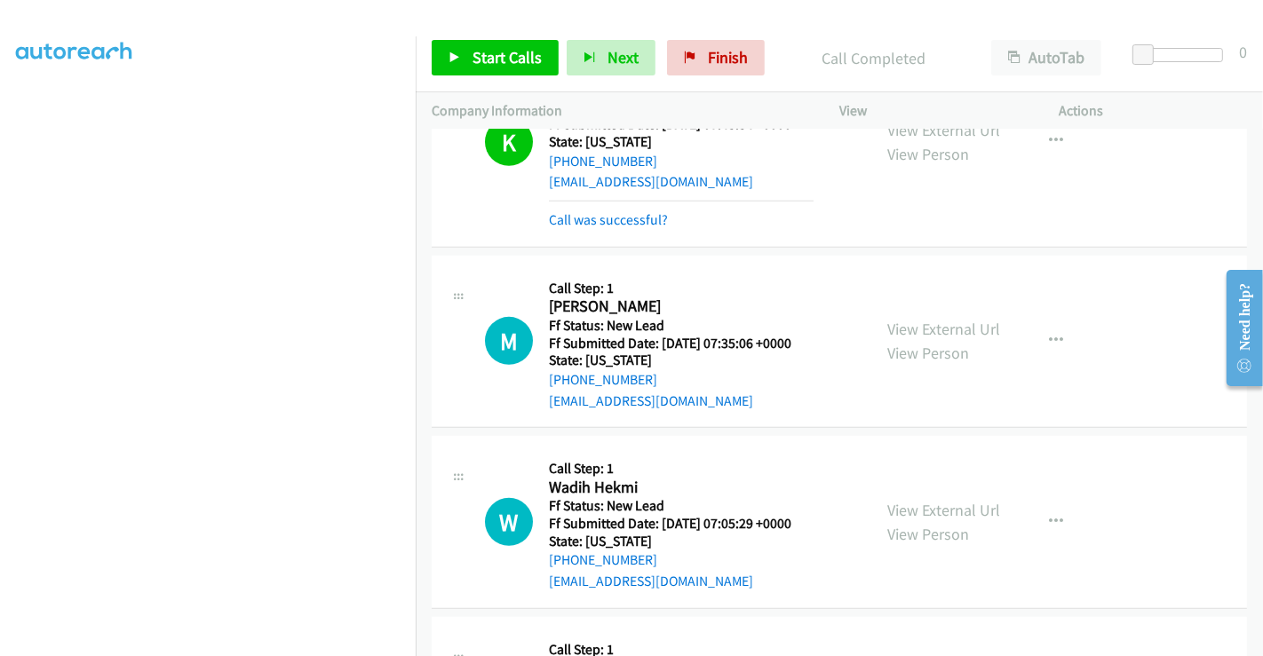
scroll to position [591, 0]
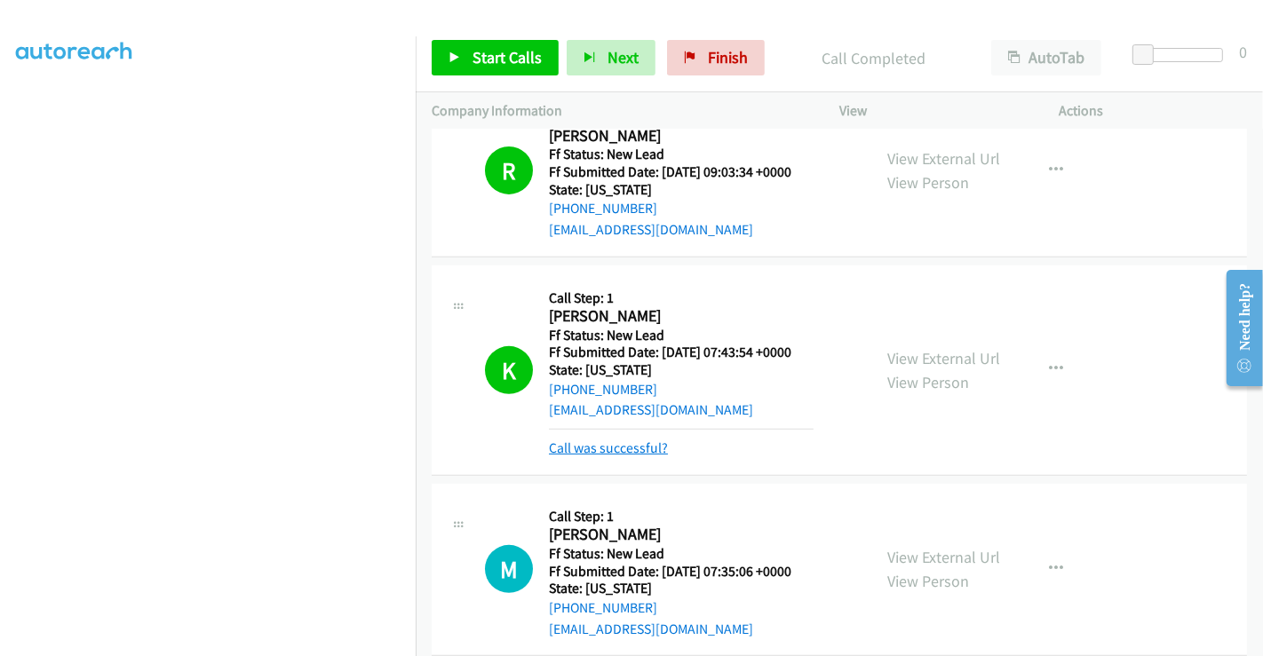
click at [608, 447] on link "Call was successful?" at bounding box center [608, 447] width 119 height 17
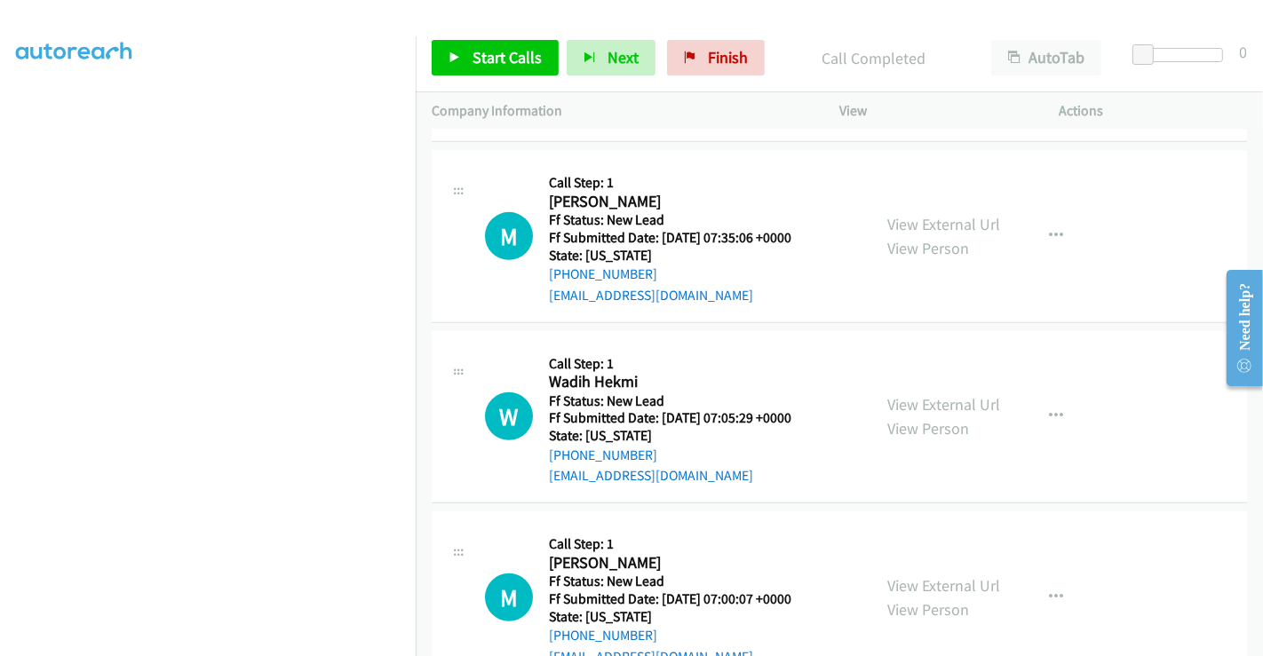
scroll to position [888, 0]
click at [934, 213] on link "View External Url" at bounding box center [943, 223] width 113 height 20
click at [943, 407] on link "View External Url" at bounding box center [943, 403] width 113 height 20
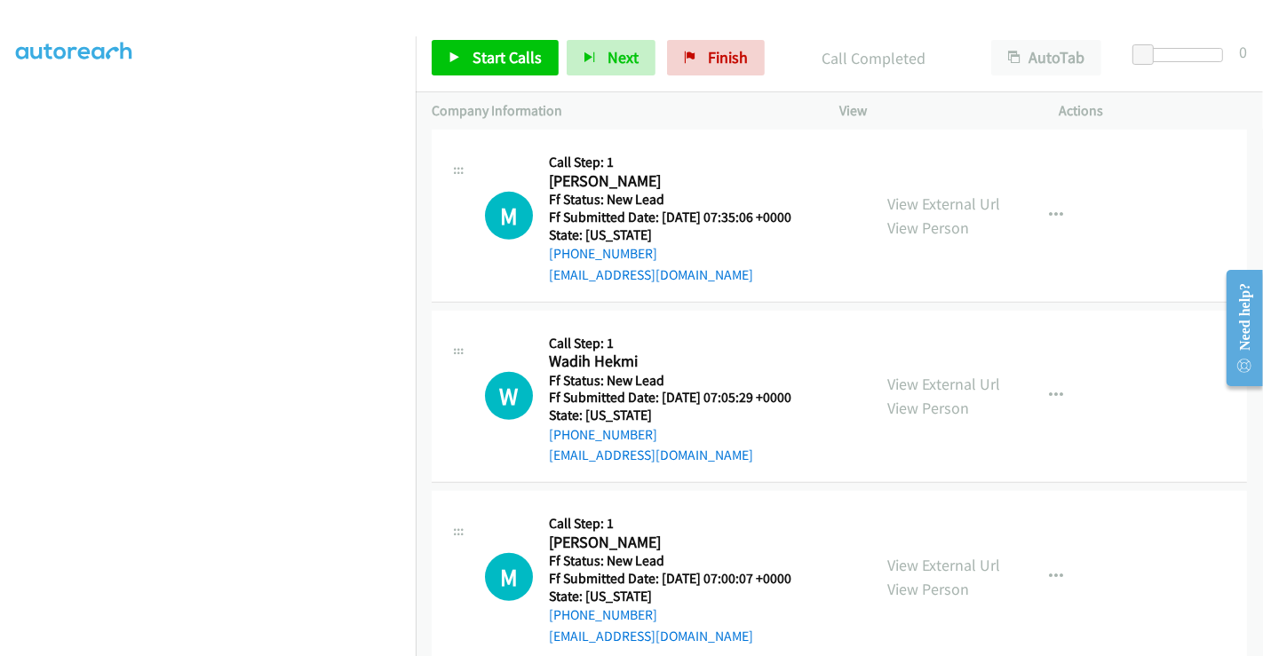
scroll to position [940, 0]
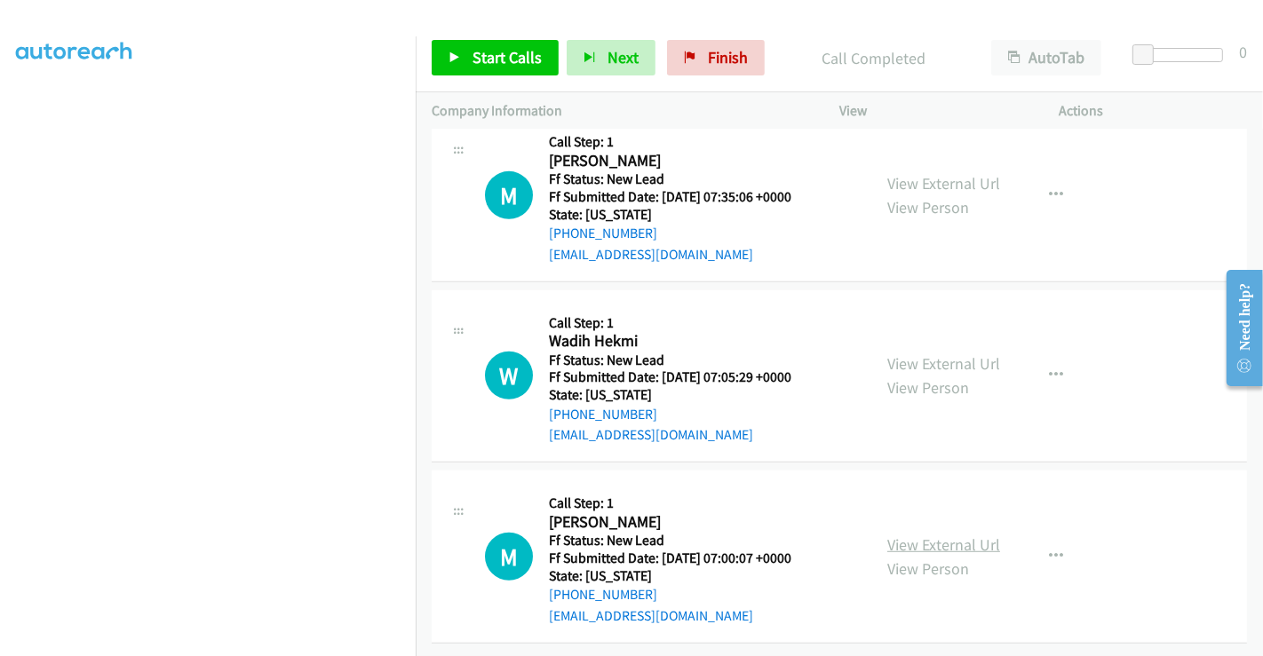
click at [936, 534] on link "View External Url" at bounding box center [943, 544] width 113 height 20
click at [492, 59] on span "Start Calls" at bounding box center [506, 57] width 69 height 20
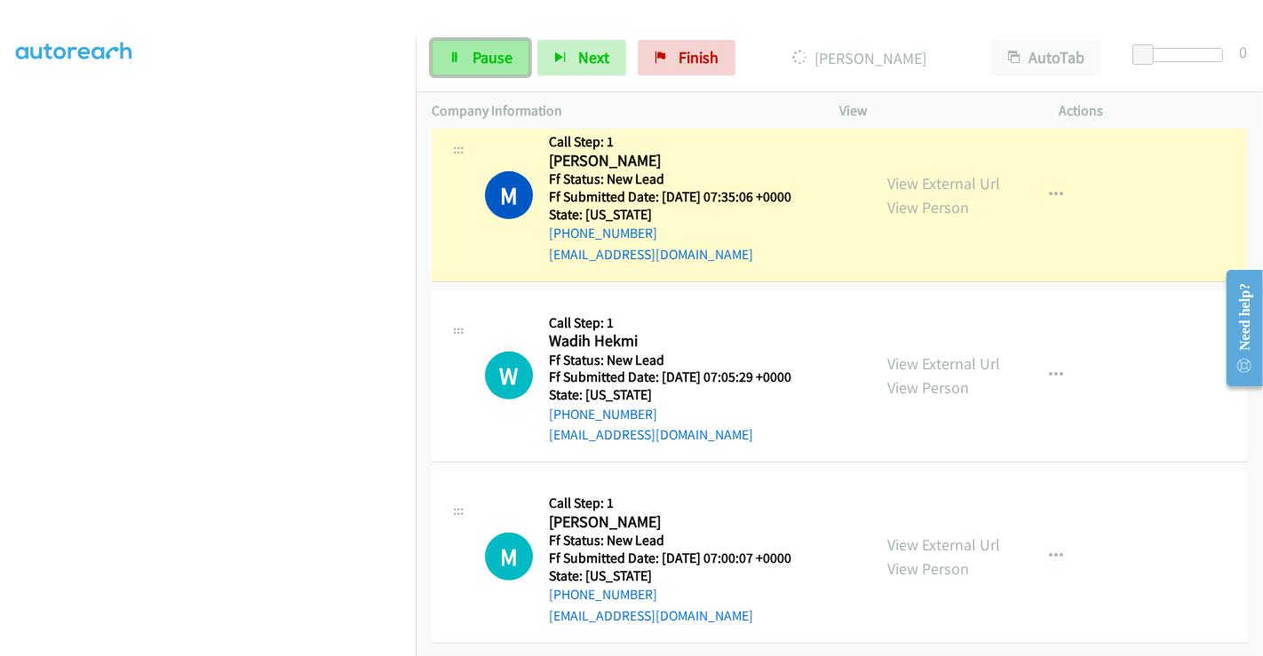
click at [474, 54] on span "Pause" at bounding box center [492, 57] width 40 height 20
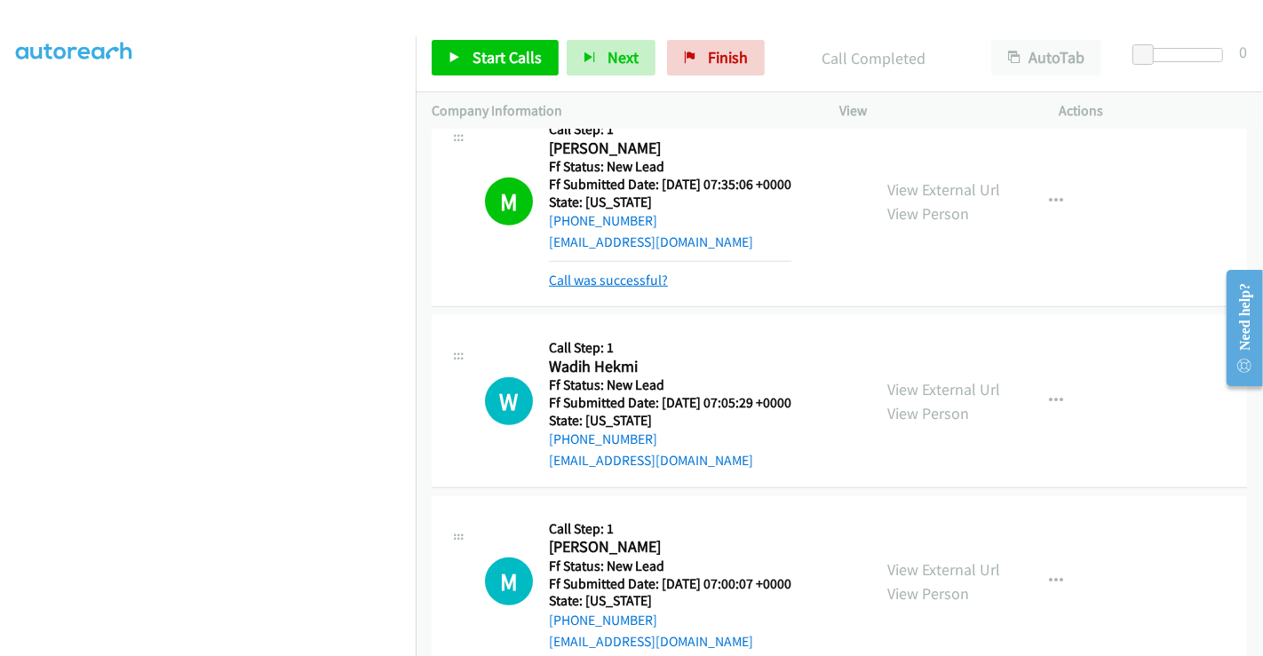
click at [614, 282] on link "Call was successful?" at bounding box center [608, 280] width 119 height 17
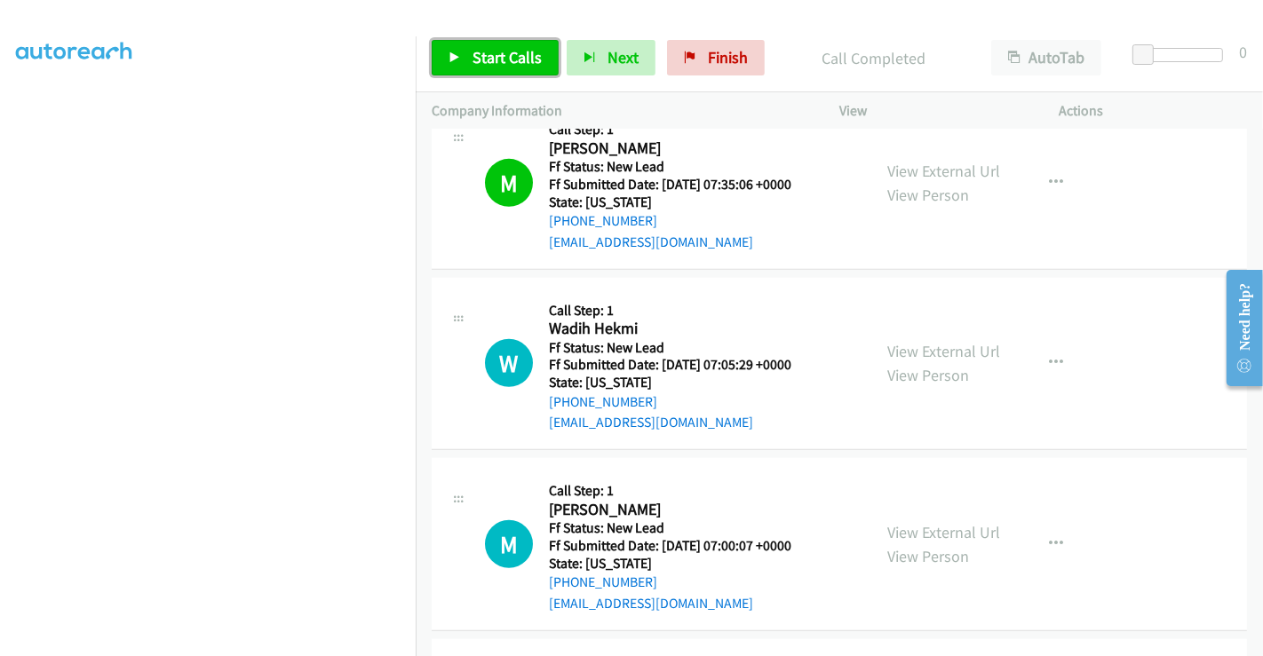
click at [473, 54] on span "Start Calls" at bounding box center [506, 57] width 69 height 20
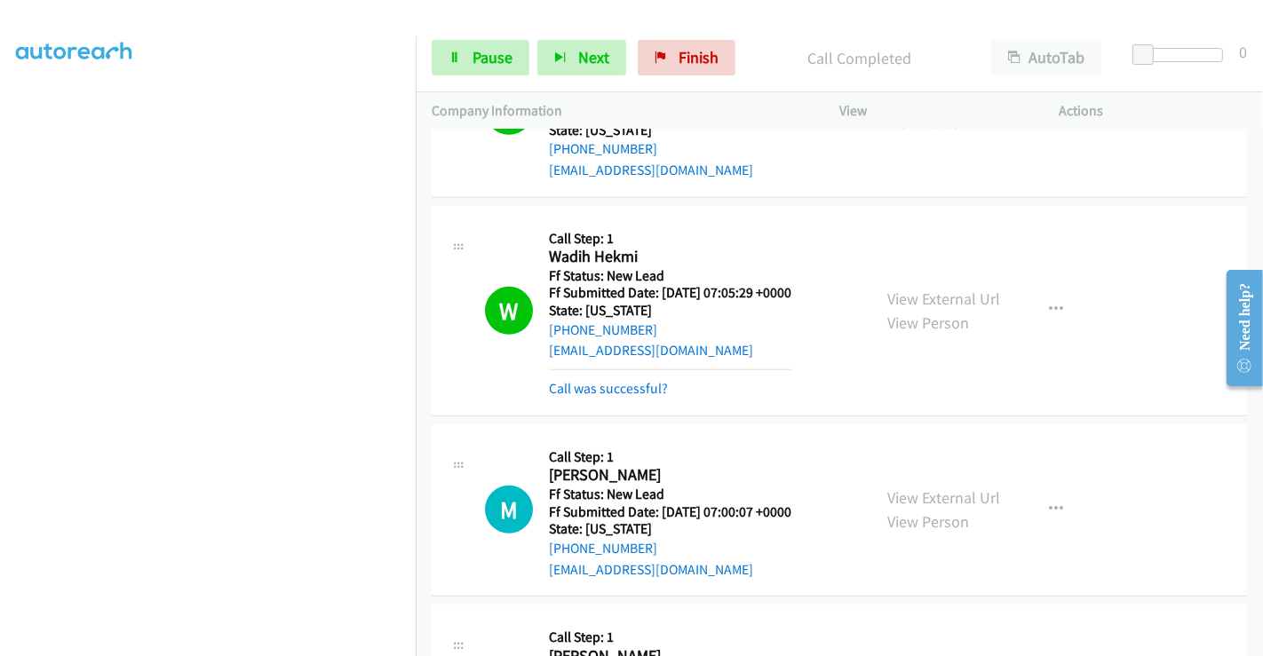
scroll to position [1039, 0]
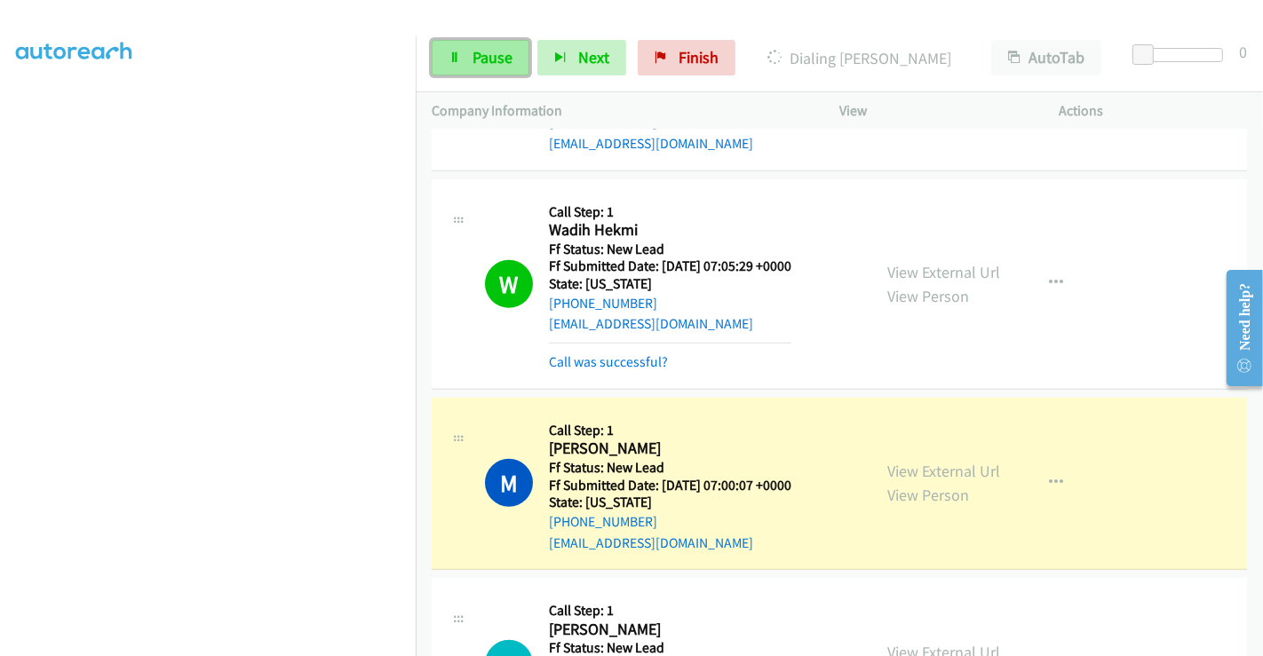
click at [472, 58] on span "Pause" at bounding box center [492, 57] width 40 height 20
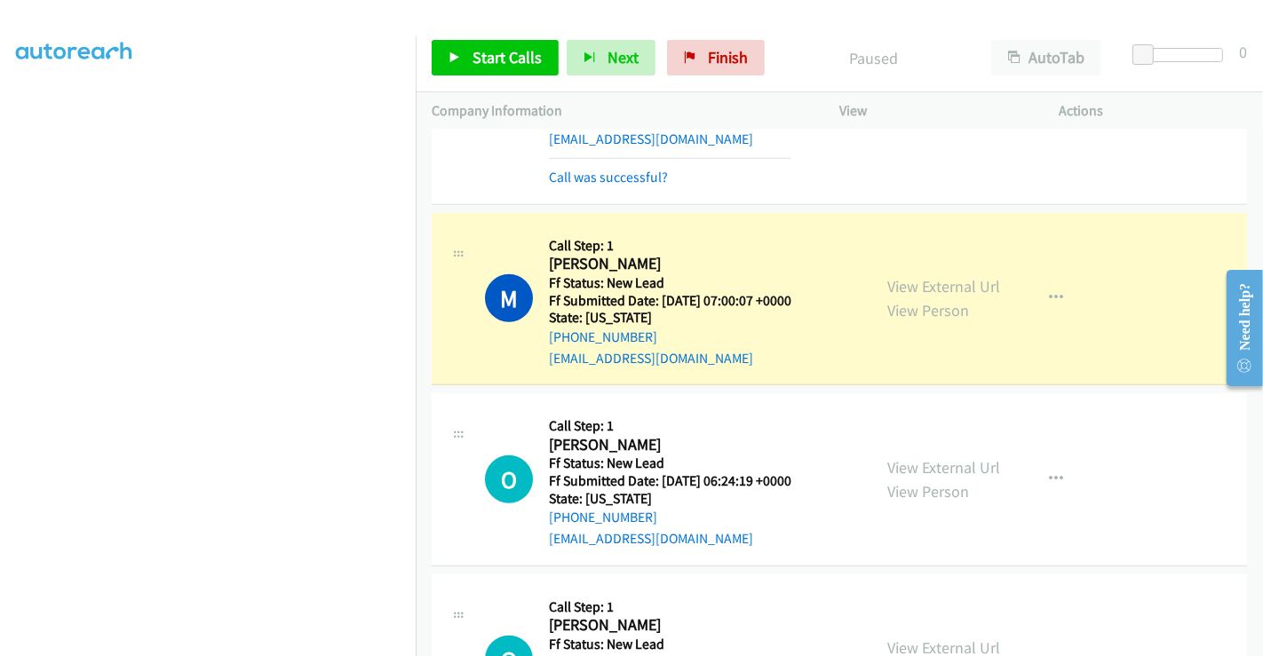
scroll to position [1236, 0]
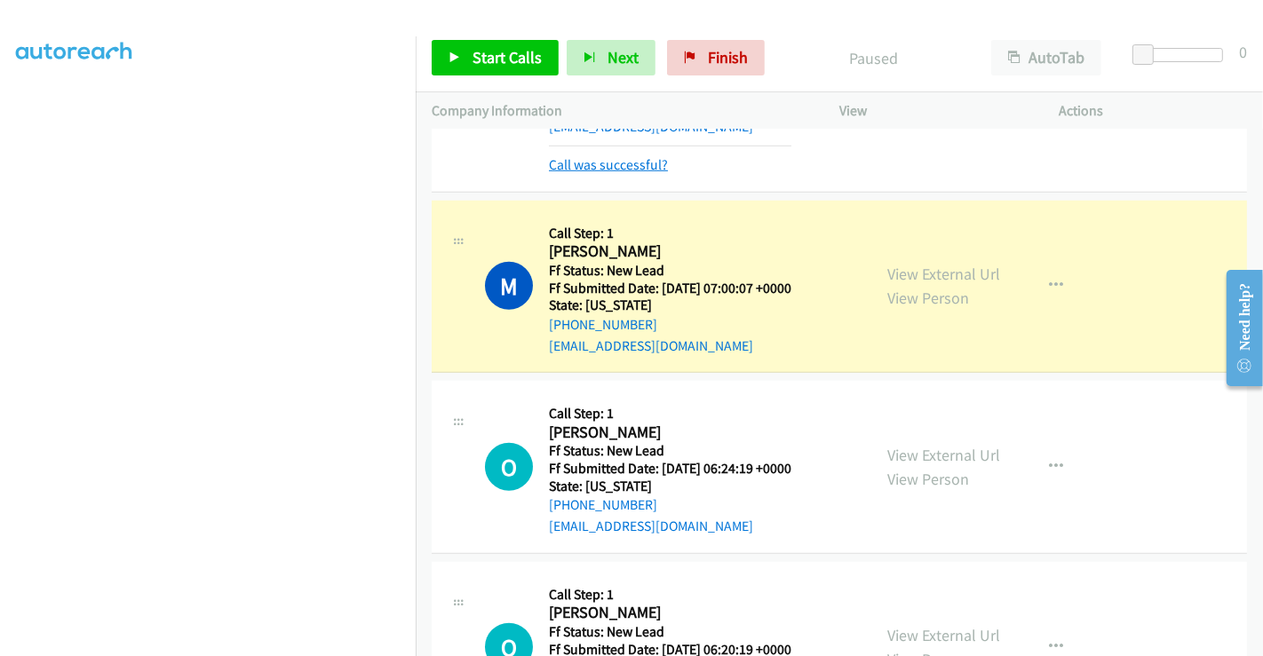
click at [616, 162] on link "Call was successful?" at bounding box center [608, 164] width 119 height 17
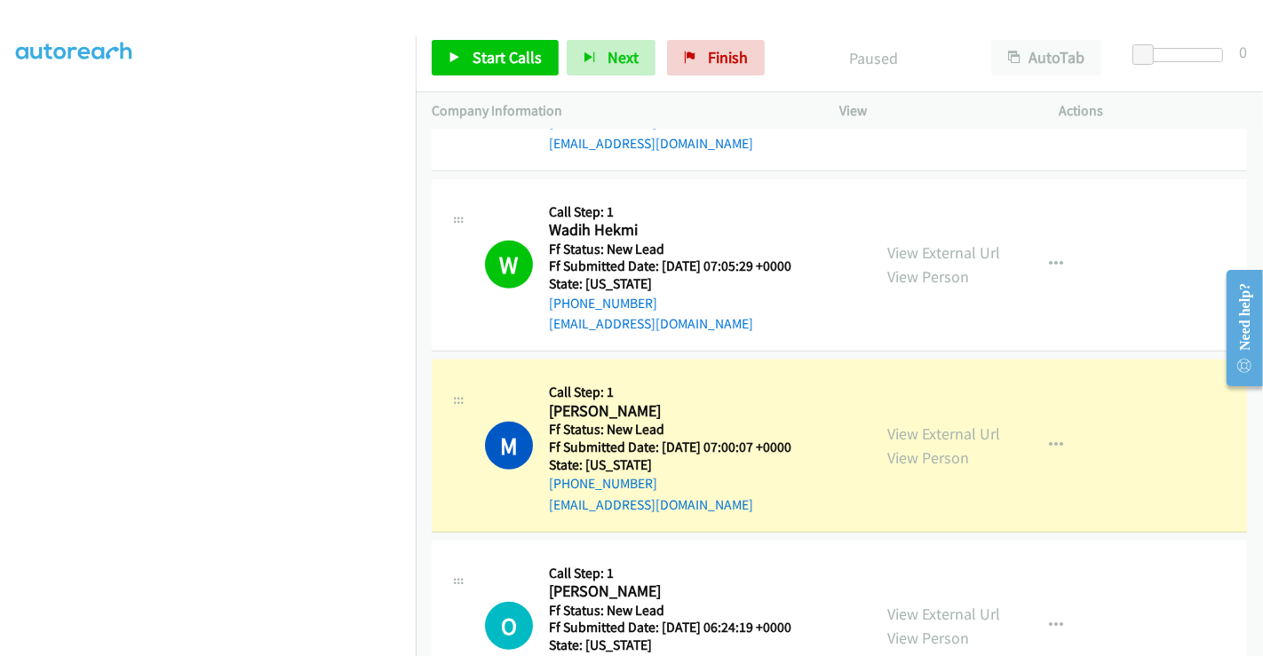
scroll to position [1137, 0]
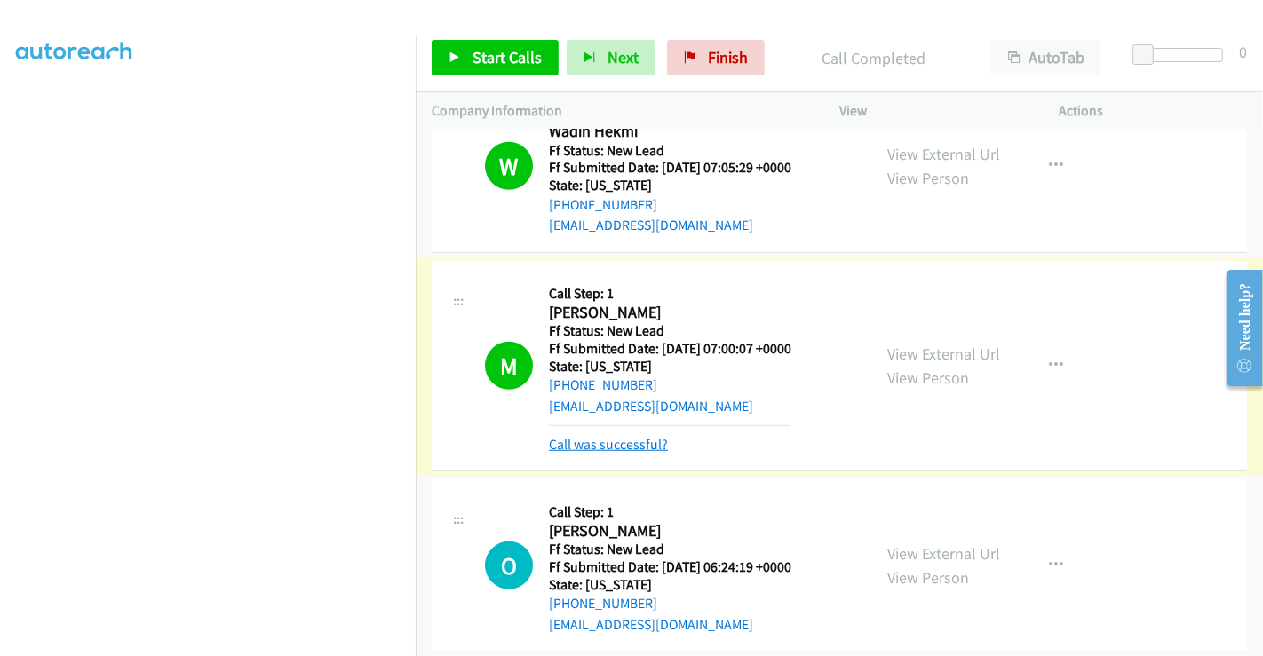
click at [648, 436] on link "Call was successful?" at bounding box center [608, 444] width 119 height 17
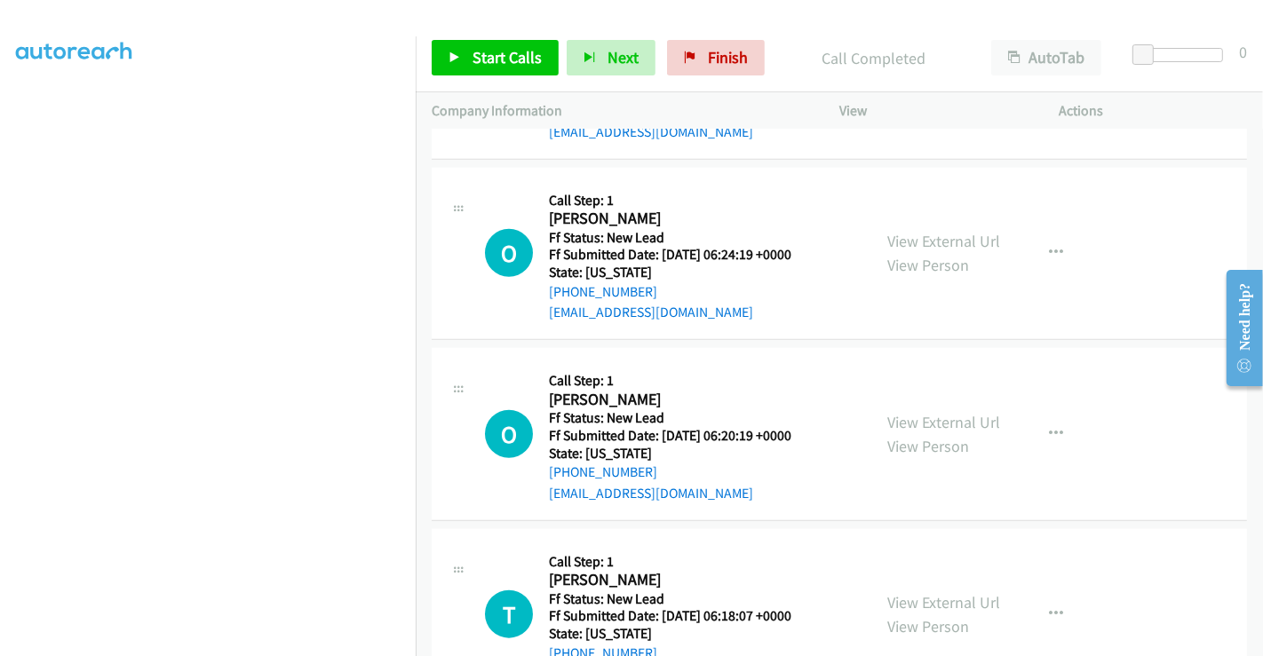
scroll to position [1433, 0]
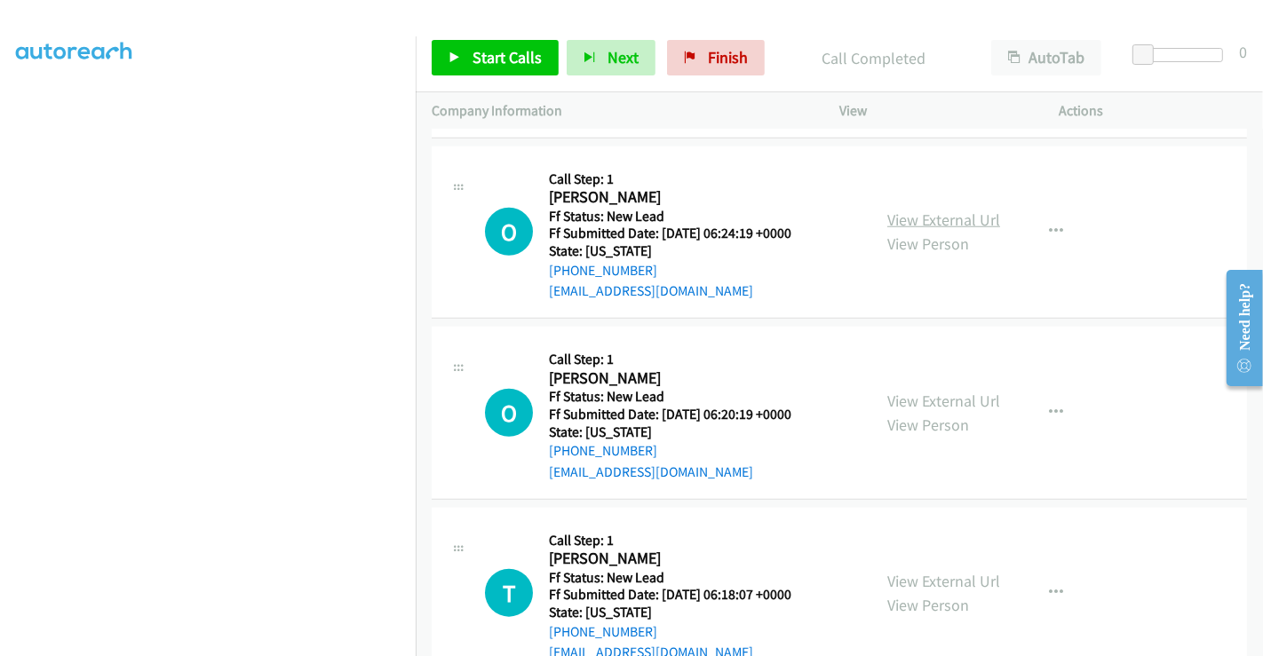
click at [918, 217] on link "View External Url" at bounding box center [943, 220] width 113 height 20
click at [915, 396] on link "View External Url" at bounding box center [943, 401] width 113 height 20
click at [923, 572] on link "View External Url" at bounding box center [943, 581] width 113 height 20
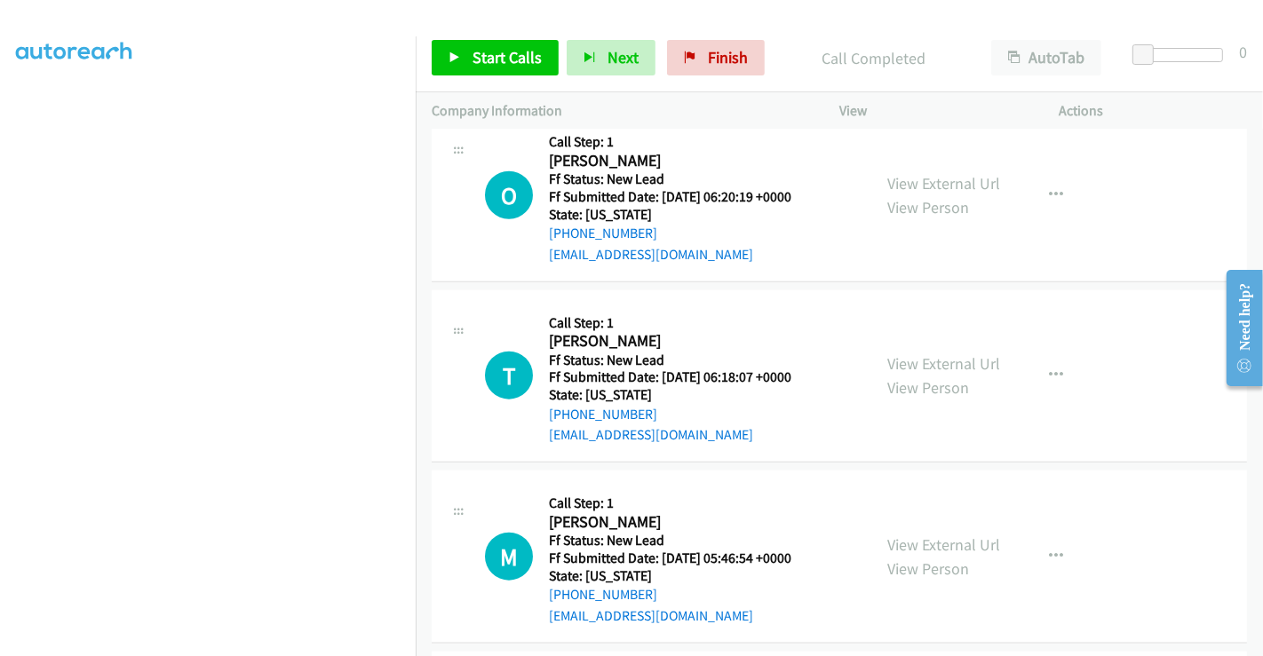
scroll to position [1842, 0]
click at [915, 356] on link "View External Url" at bounding box center [943, 363] width 113 height 20
click at [928, 534] on link "View External Url" at bounding box center [943, 544] width 113 height 20
click at [525, 59] on span "Start Calls" at bounding box center [506, 57] width 69 height 20
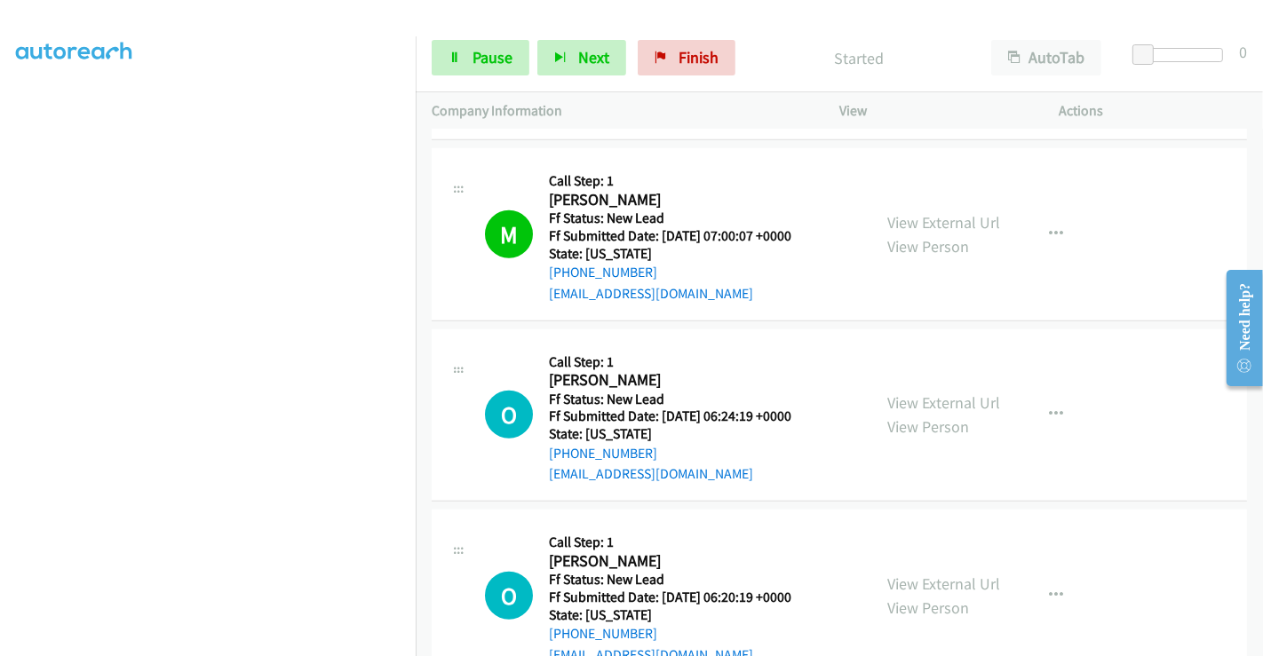
scroll to position [1350, 0]
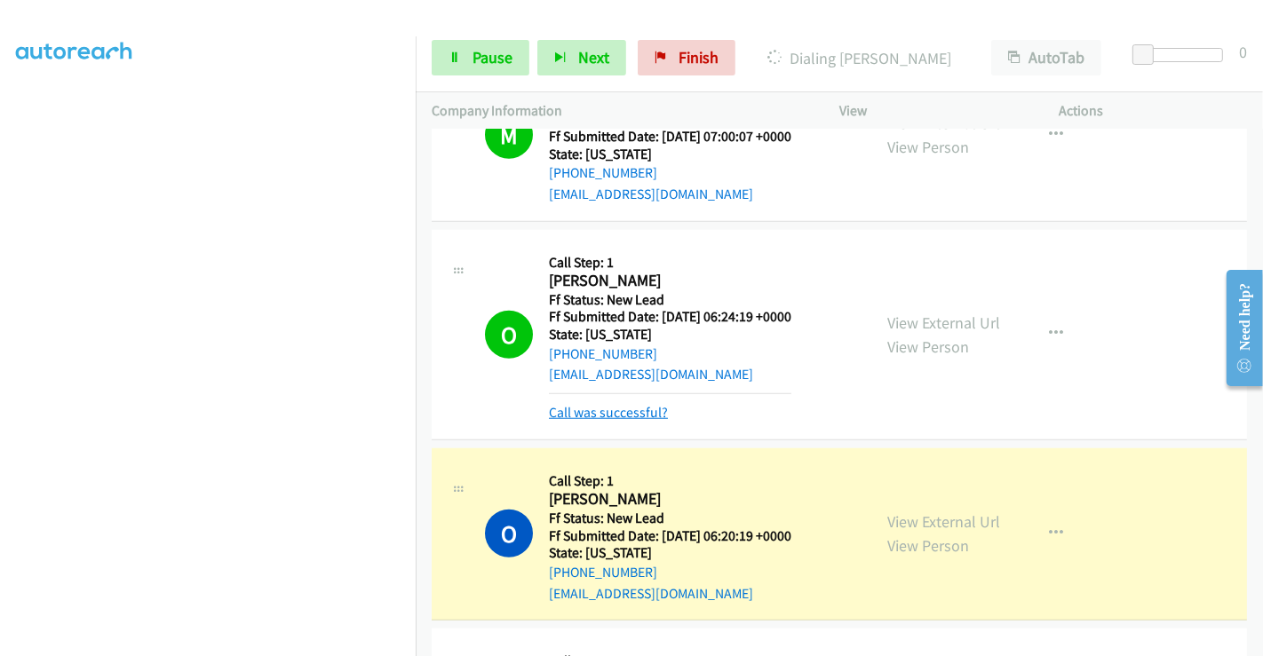
click at [623, 415] on link "Call was successful?" at bounding box center [608, 412] width 119 height 17
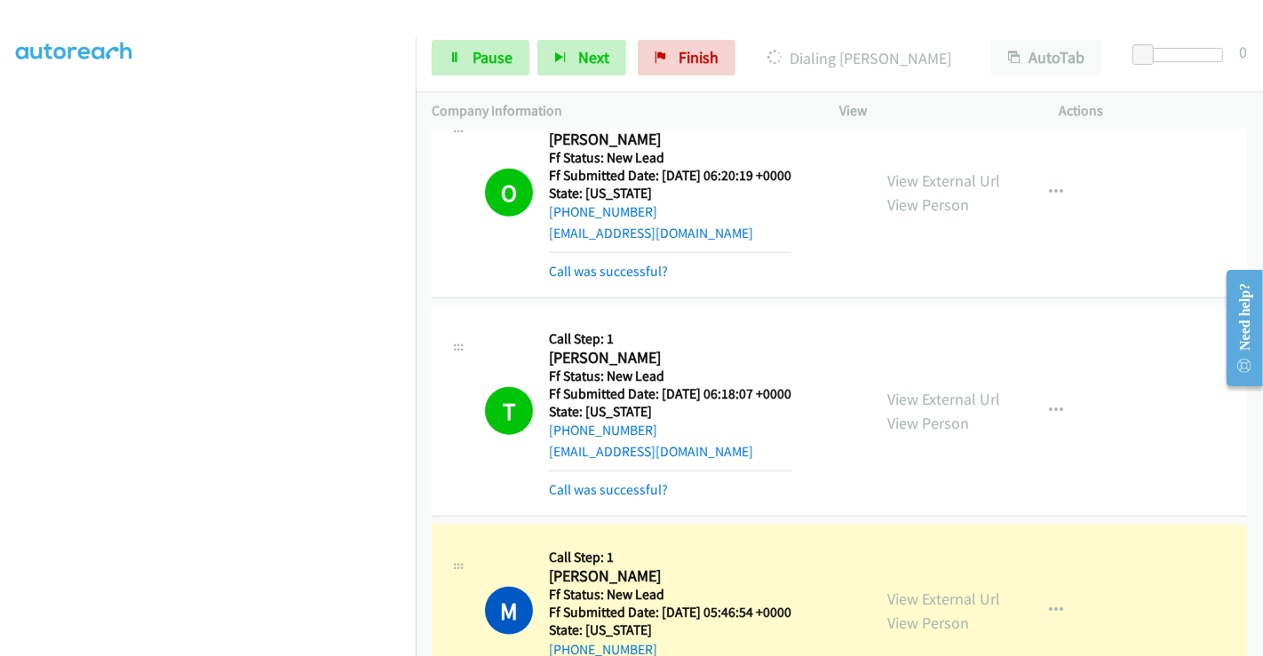
scroll to position [1547, 0]
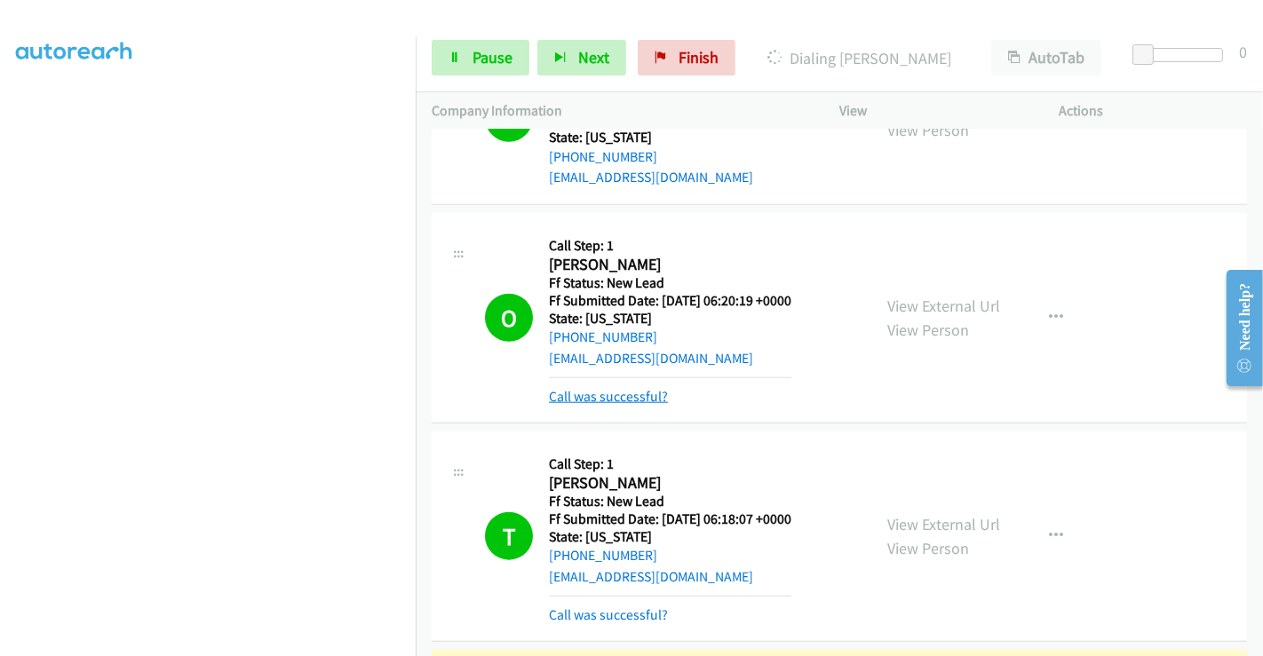
click at [611, 395] on link "Call was successful?" at bounding box center [608, 396] width 119 height 17
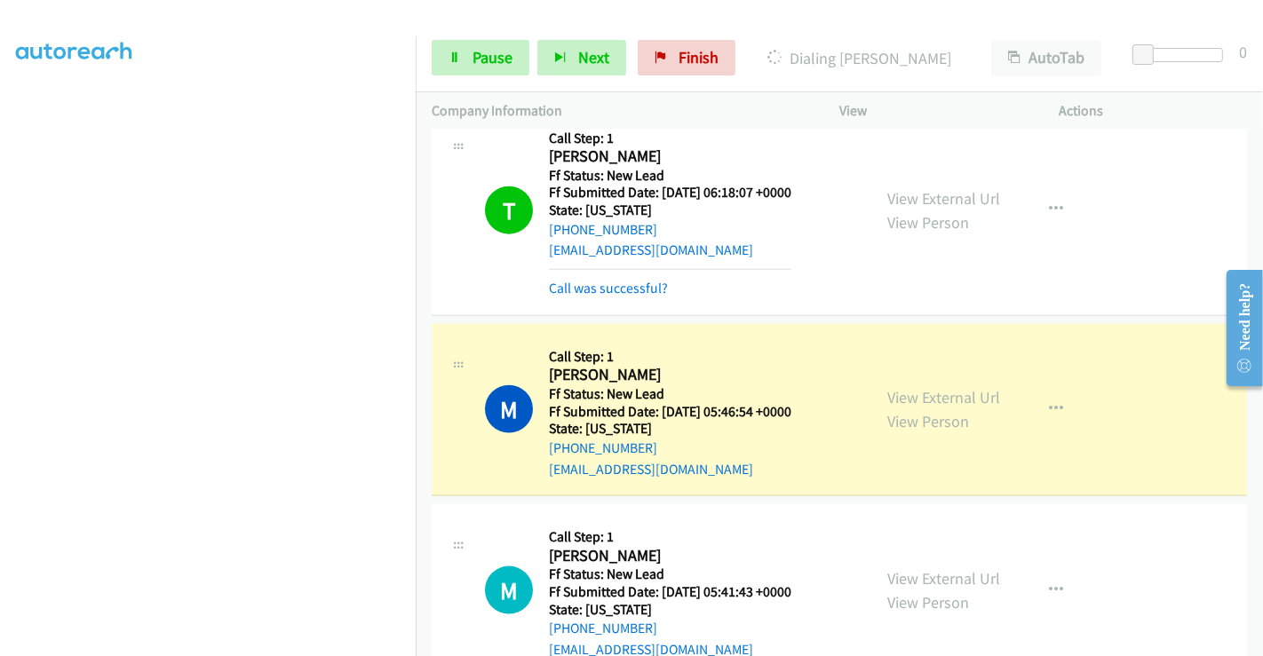
scroll to position [1842, 0]
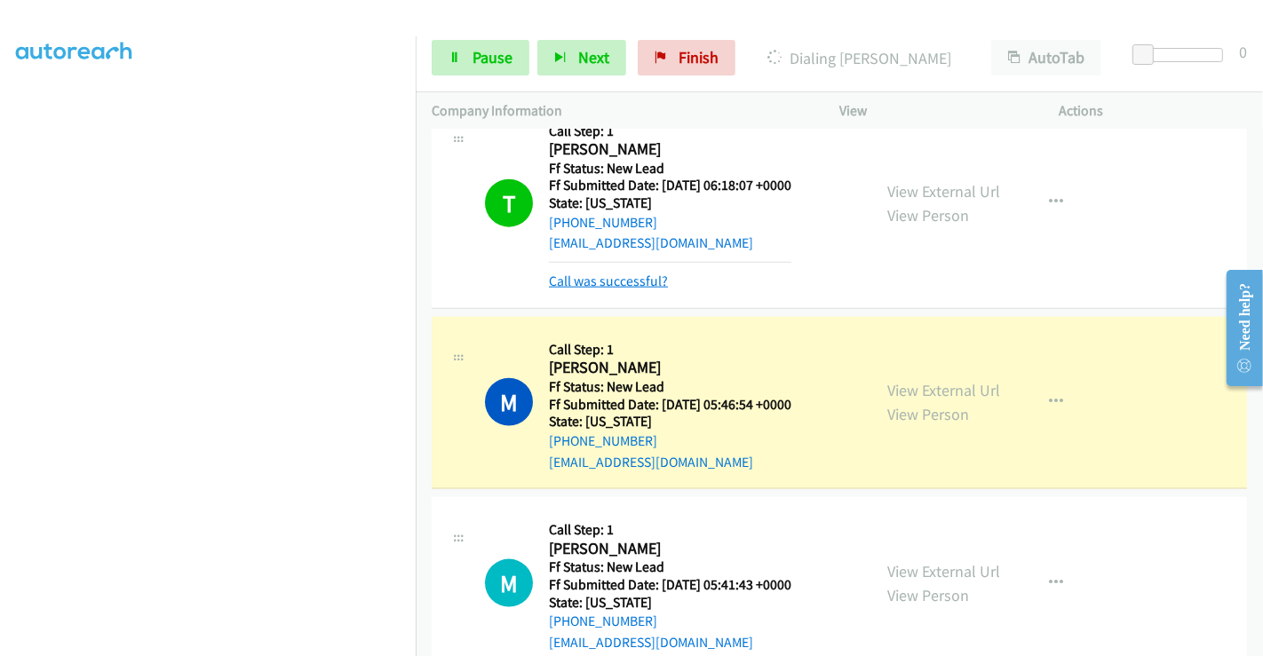
click at [602, 276] on link "Call was successful?" at bounding box center [608, 281] width 119 height 17
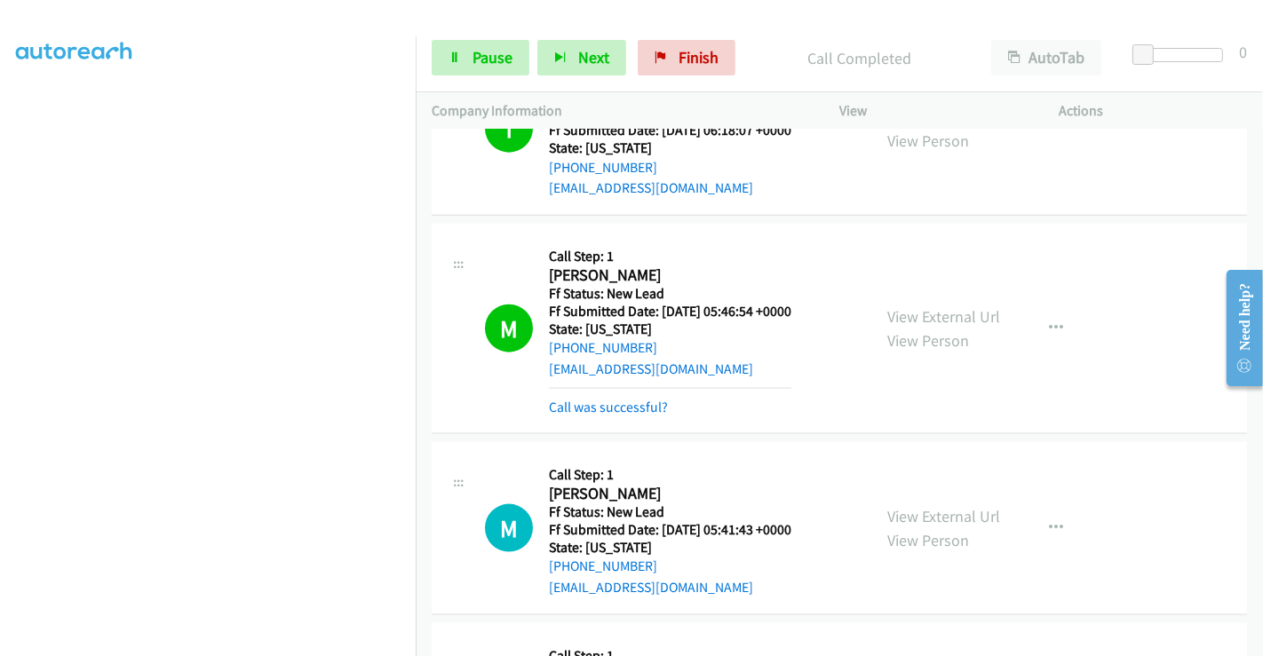
scroll to position [2023, 0]
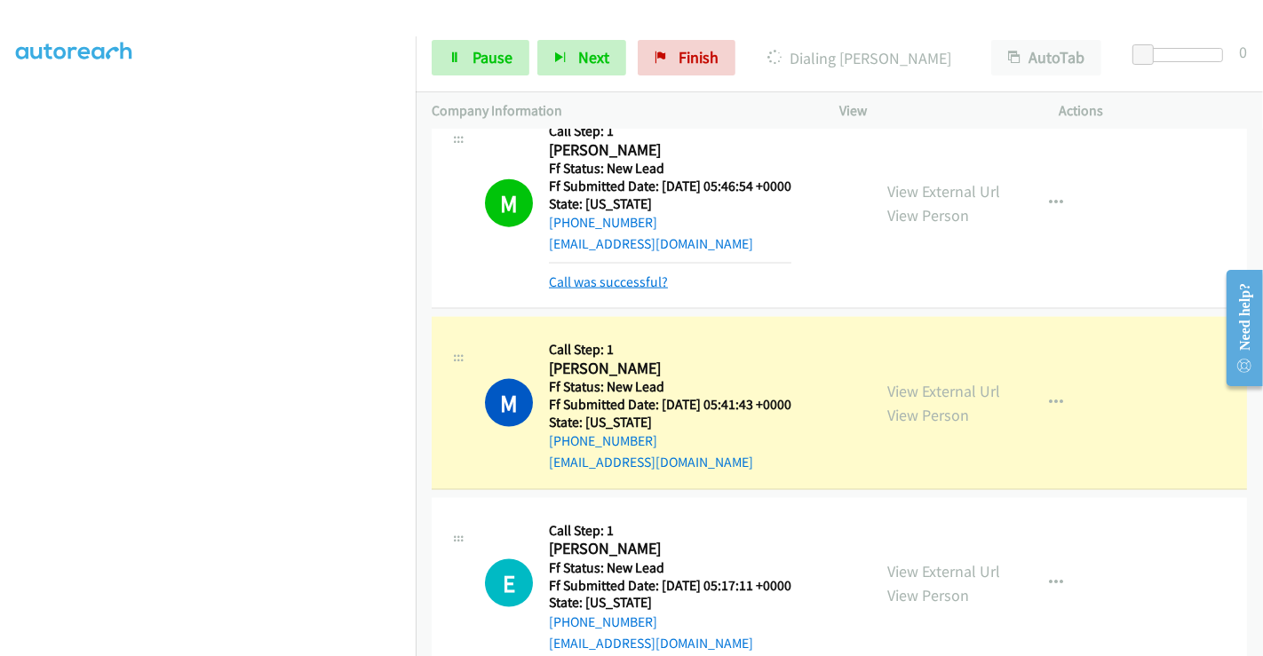
click at [626, 273] on link "Call was successful?" at bounding box center [608, 281] width 119 height 17
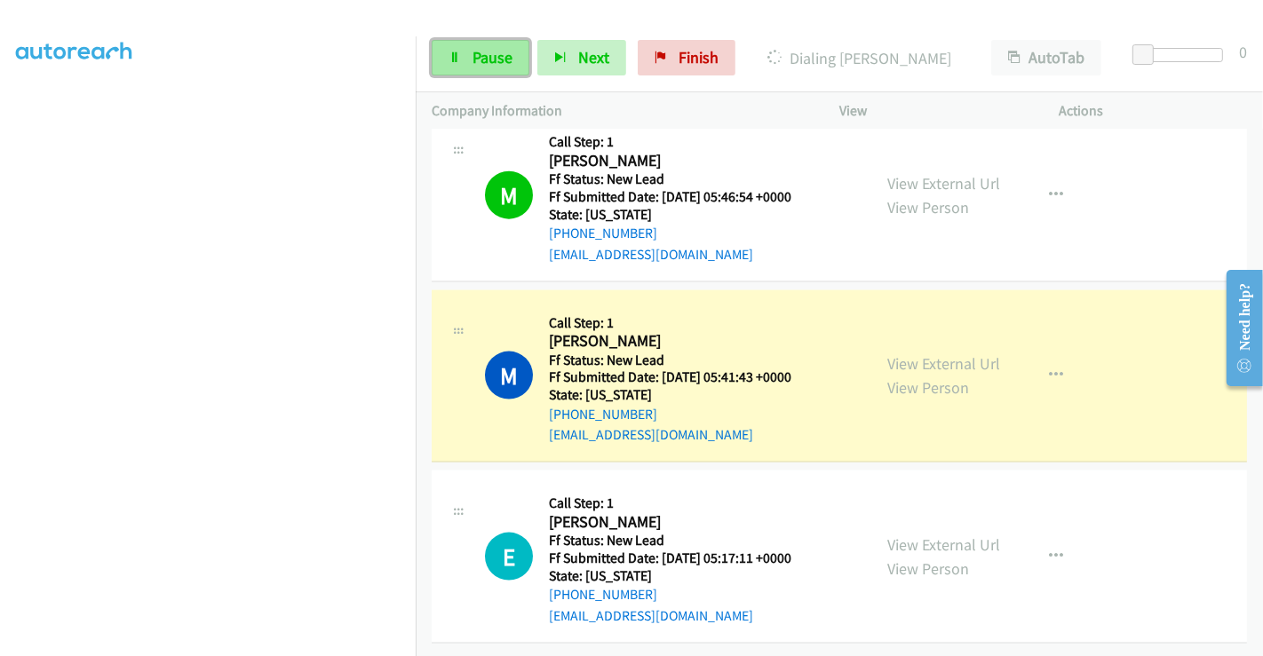
click at [475, 57] on span "Pause" at bounding box center [492, 57] width 40 height 20
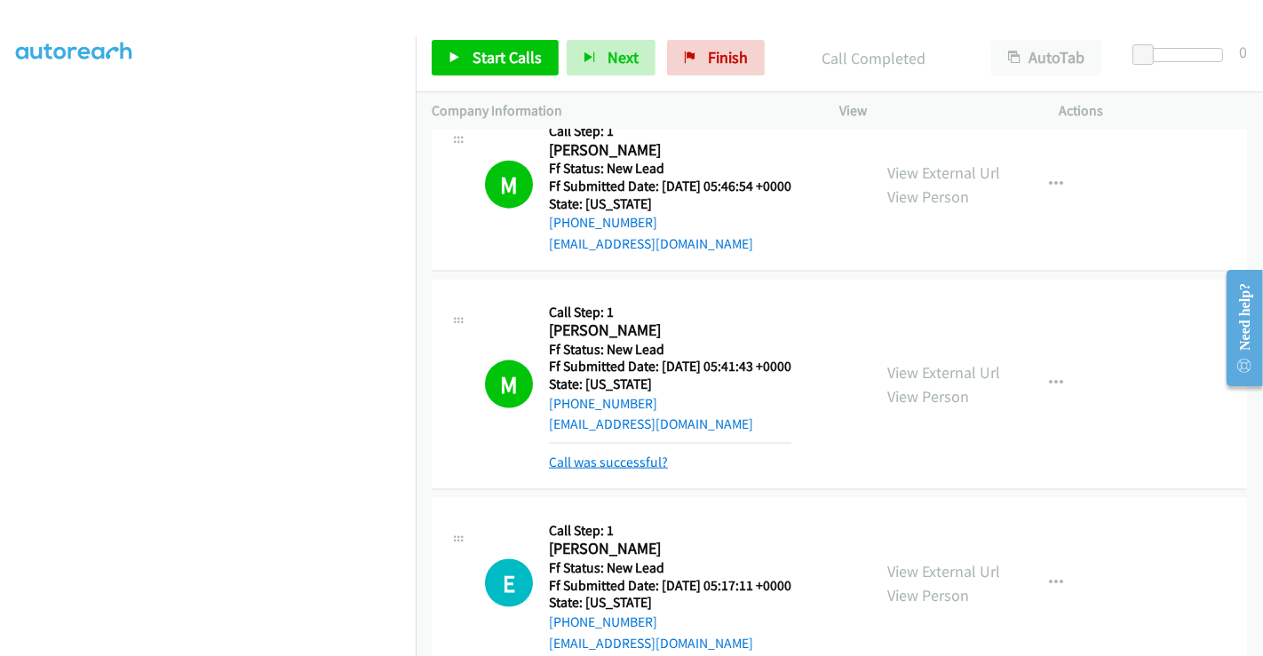
click at [625, 456] on link "Call was successful?" at bounding box center [608, 462] width 119 height 17
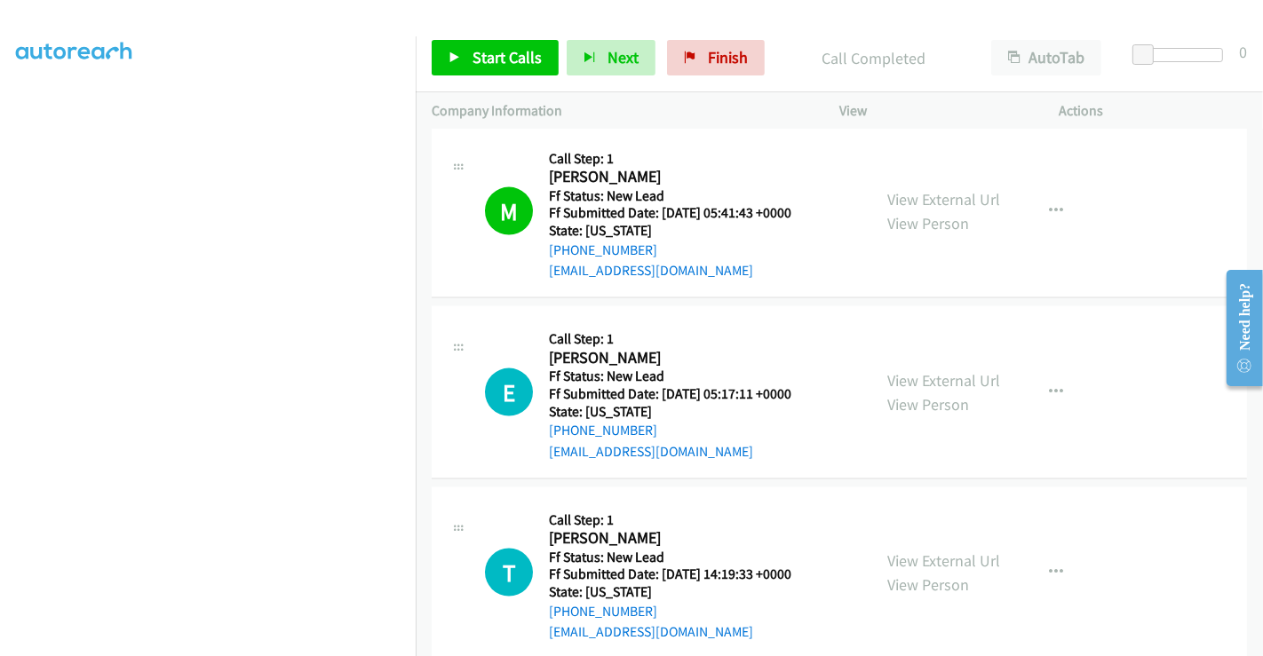
scroll to position [2383, 0]
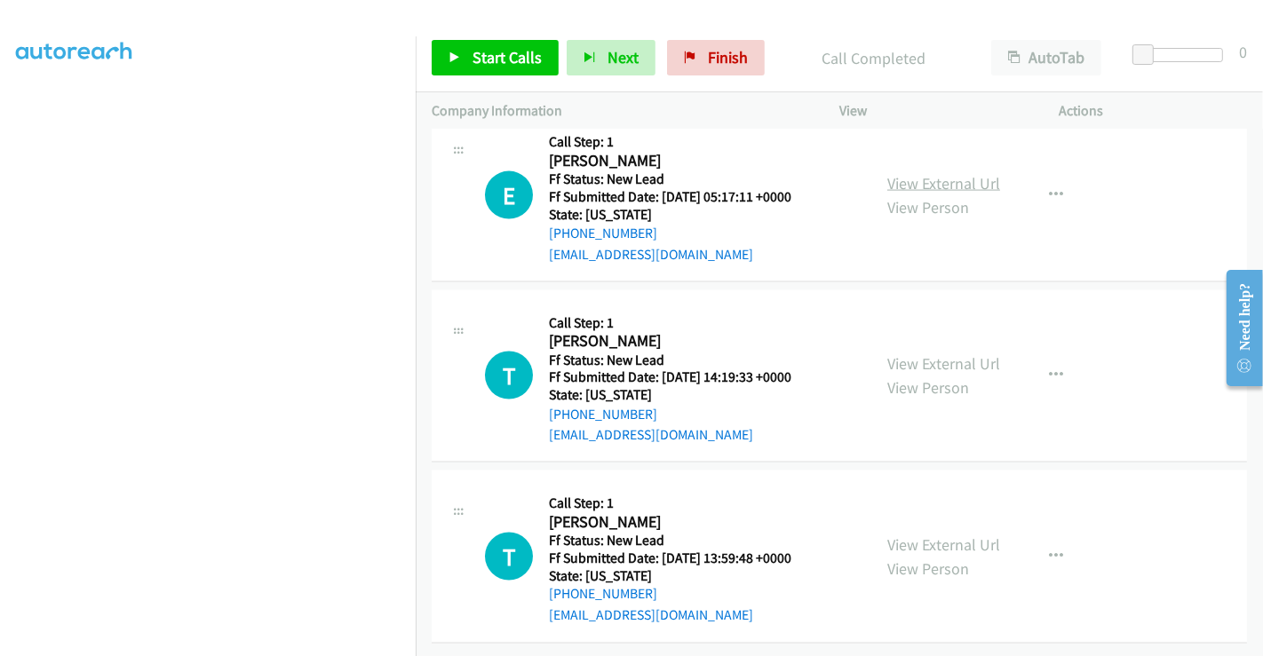
click at [932, 173] on link "View External Url" at bounding box center [943, 183] width 113 height 20
click at [923, 353] on link "View External Url" at bounding box center [943, 363] width 113 height 20
click at [921, 534] on link "View External Url" at bounding box center [943, 544] width 113 height 20
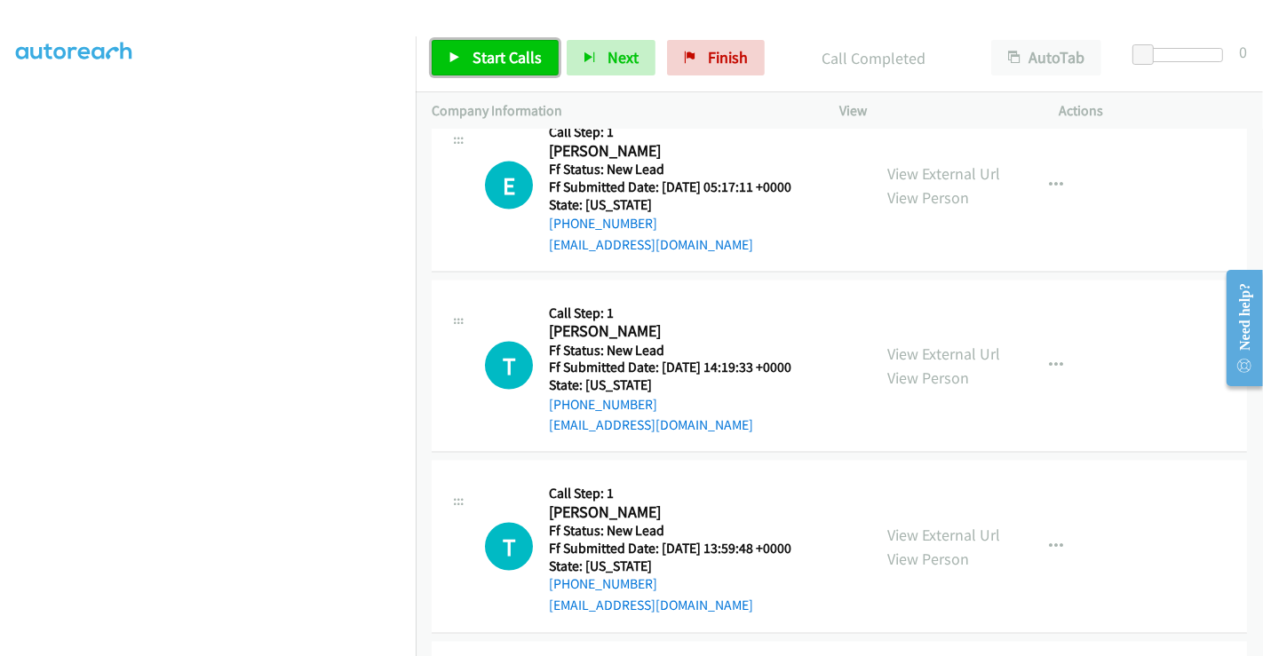
click at [482, 51] on span "Start Calls" at bounding box center [506, 57] width 69 height 20
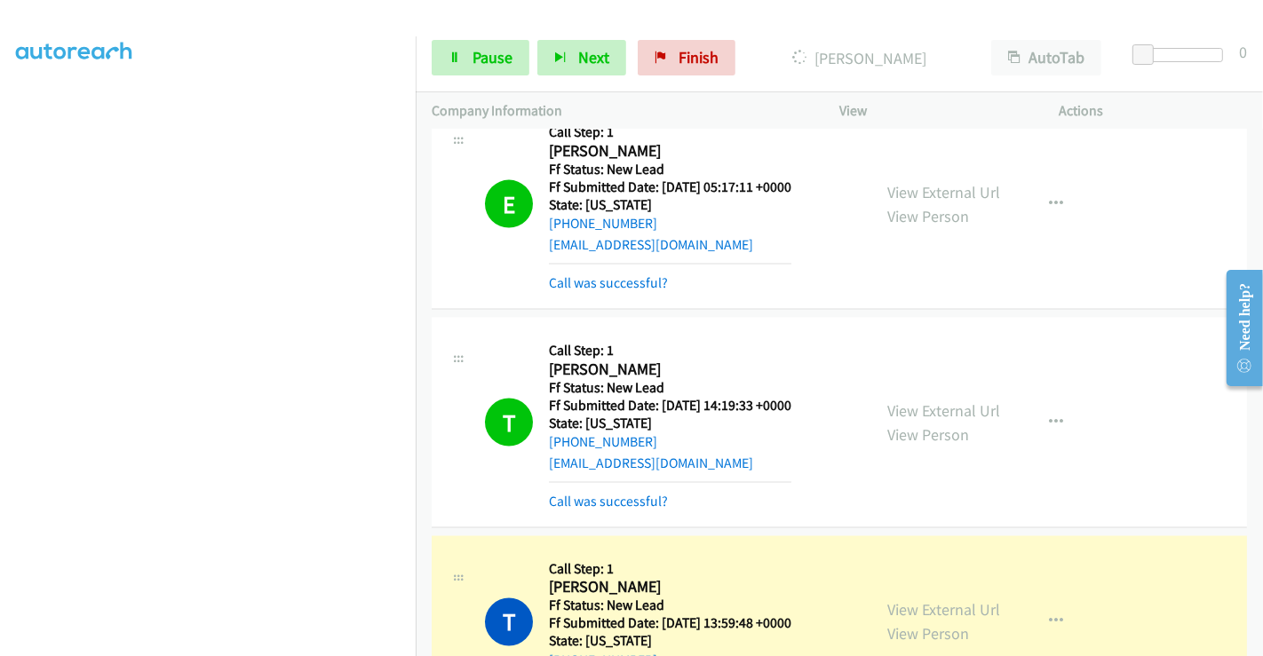
scroll to position [2580, 0]
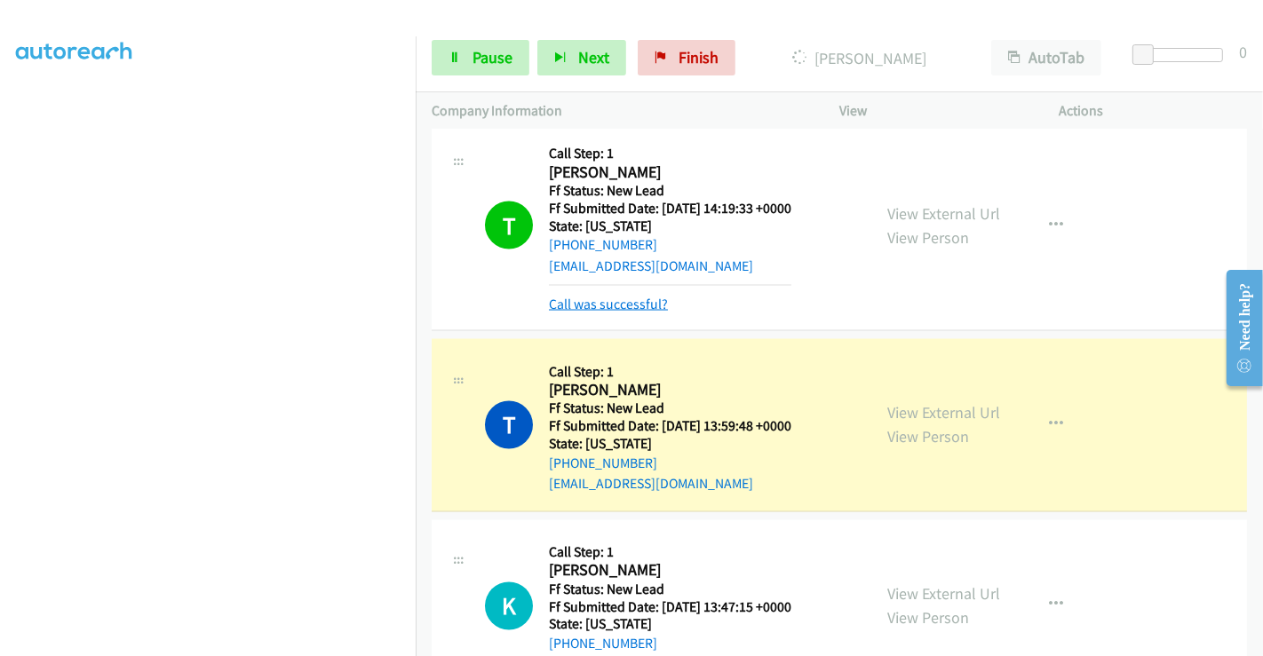
click at [619, 297] on link "Call was successful?" at bounding box center [608, 304] width 119 height 17
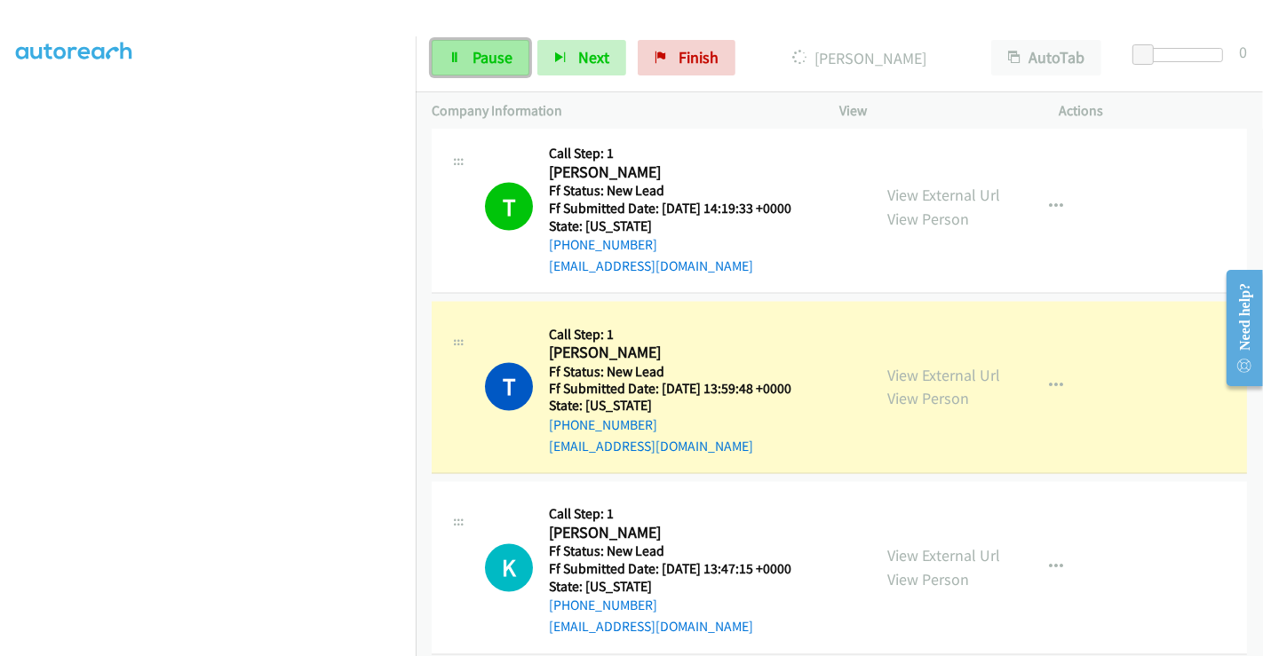
click at [487, 53] on span "Pause" at bounding box center [492, 57] width 40 height 20
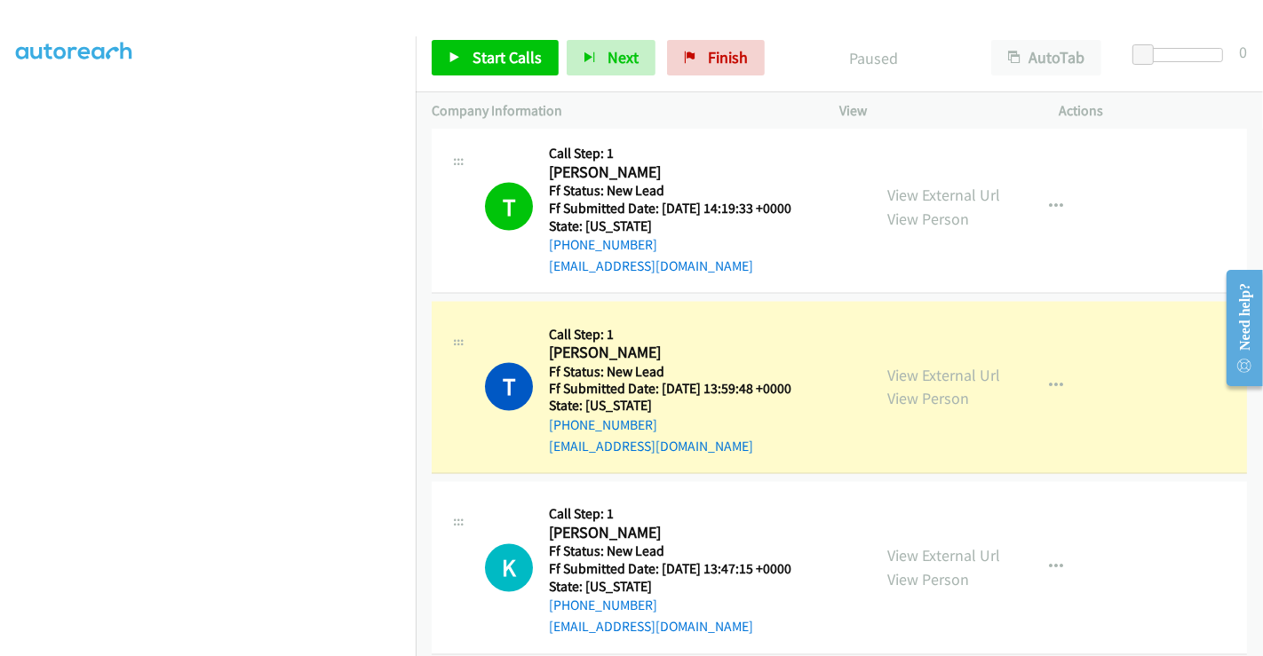
scroll to position [2601, 0]
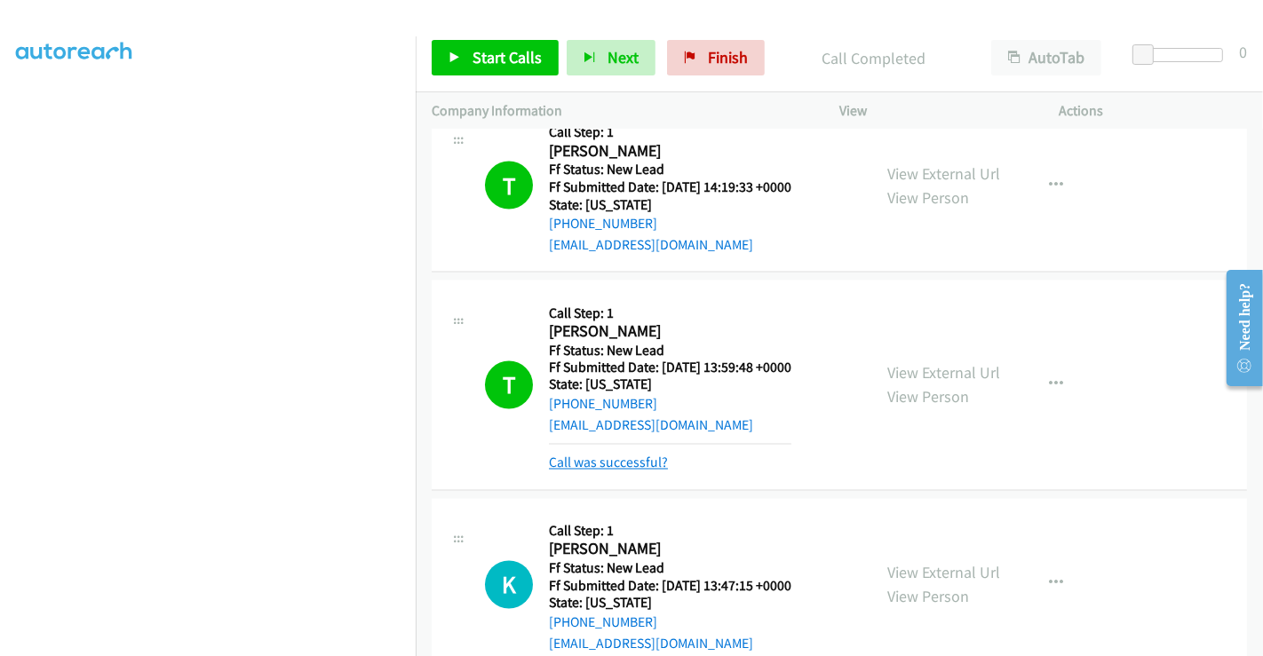
click at [630, 465] on link "Call was successful?" at bounding box center [608, 463] width 119 height 17
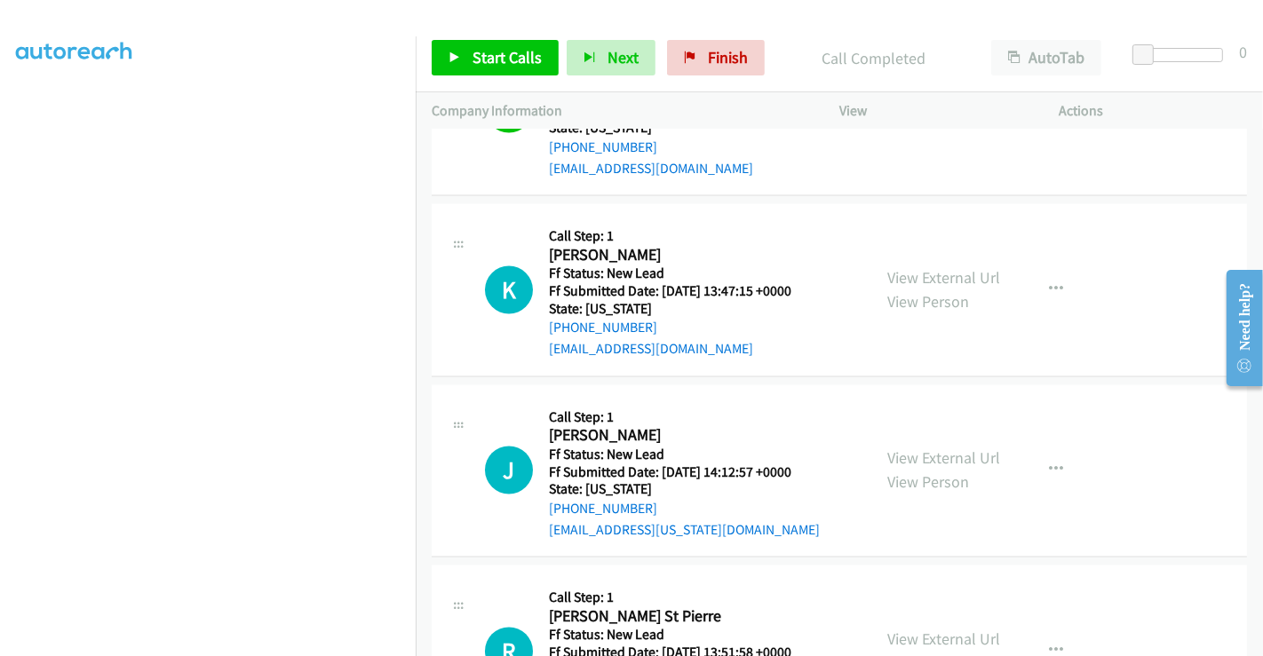
scroll to position [2748, 0]
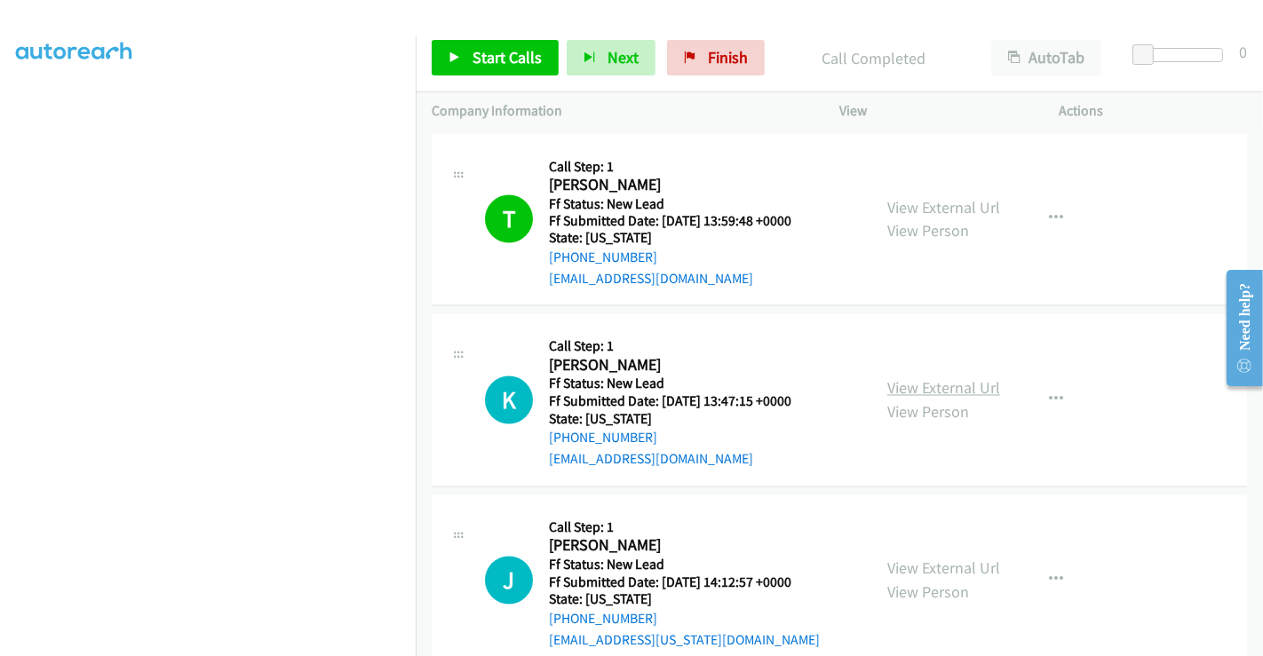
click at [921, 379] on link "View External Url" at bounding box center [943, 388] width 113 height 20
click at [926, 560] on link "View External Url" at bounding box center [943, 568] width 113 height 20
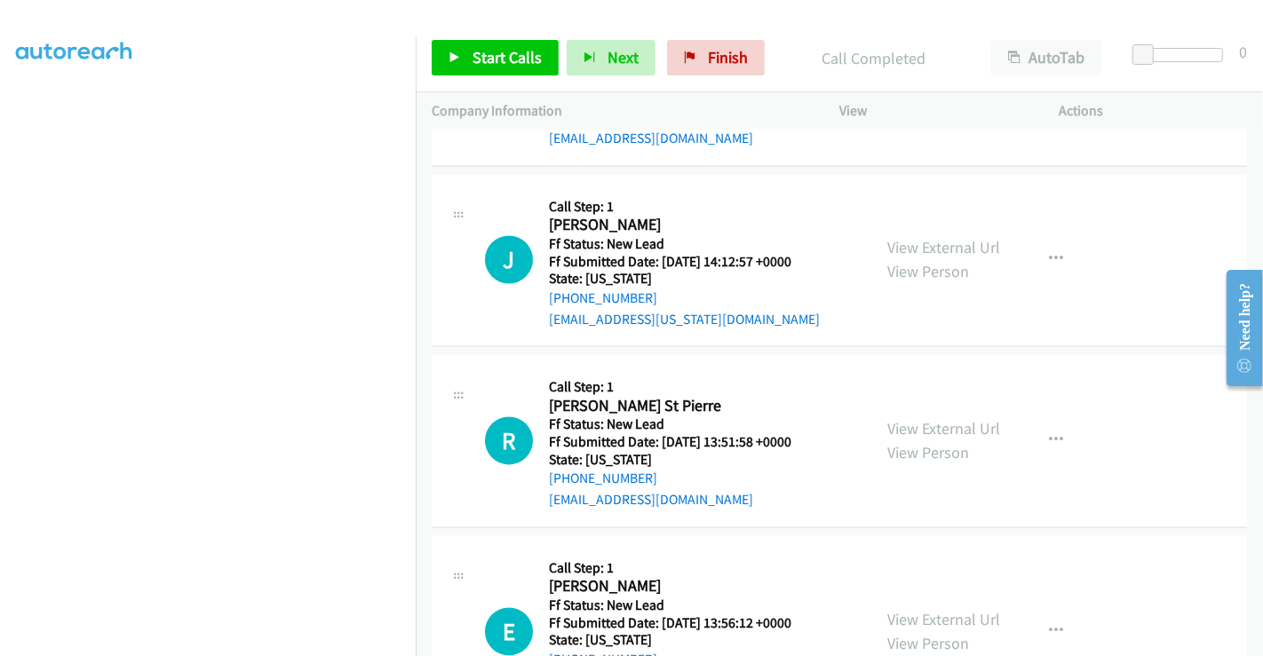
scroll to position [3143, 0]
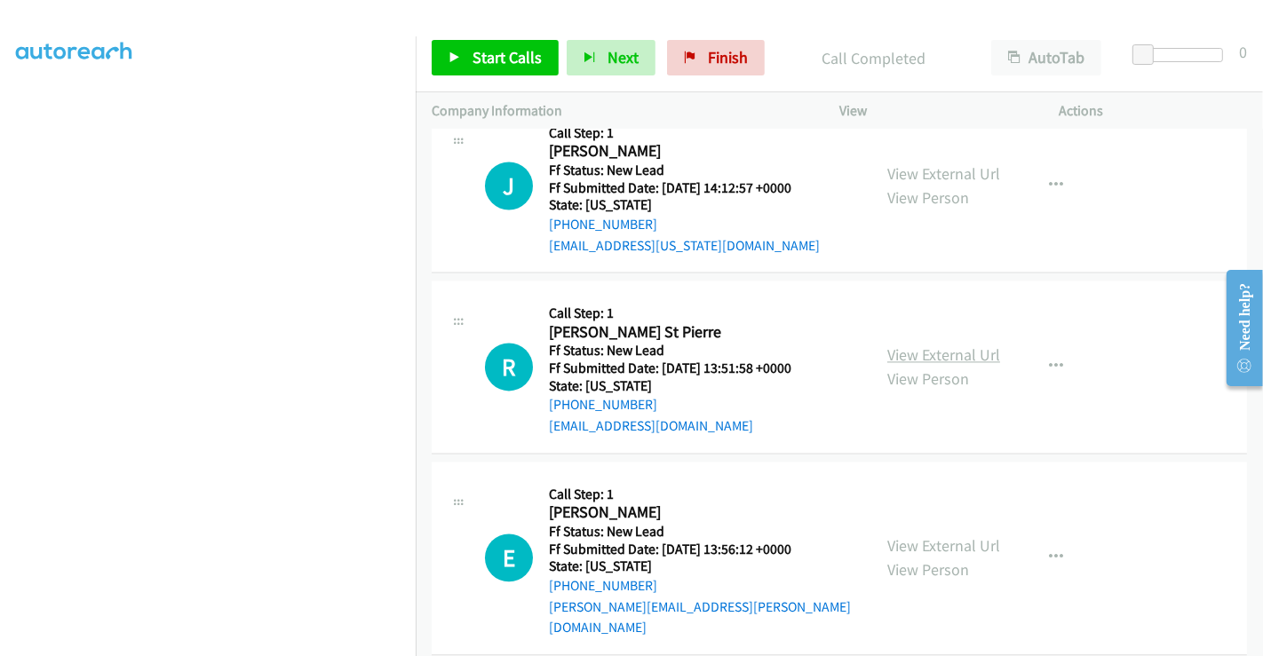
click at [890, 348] on link "View External Url" at bounding box center [943, 354] width 113 height 20
click at [915, 535] on link "View External Url" at bounding box center [943, 545] width 113 height 20
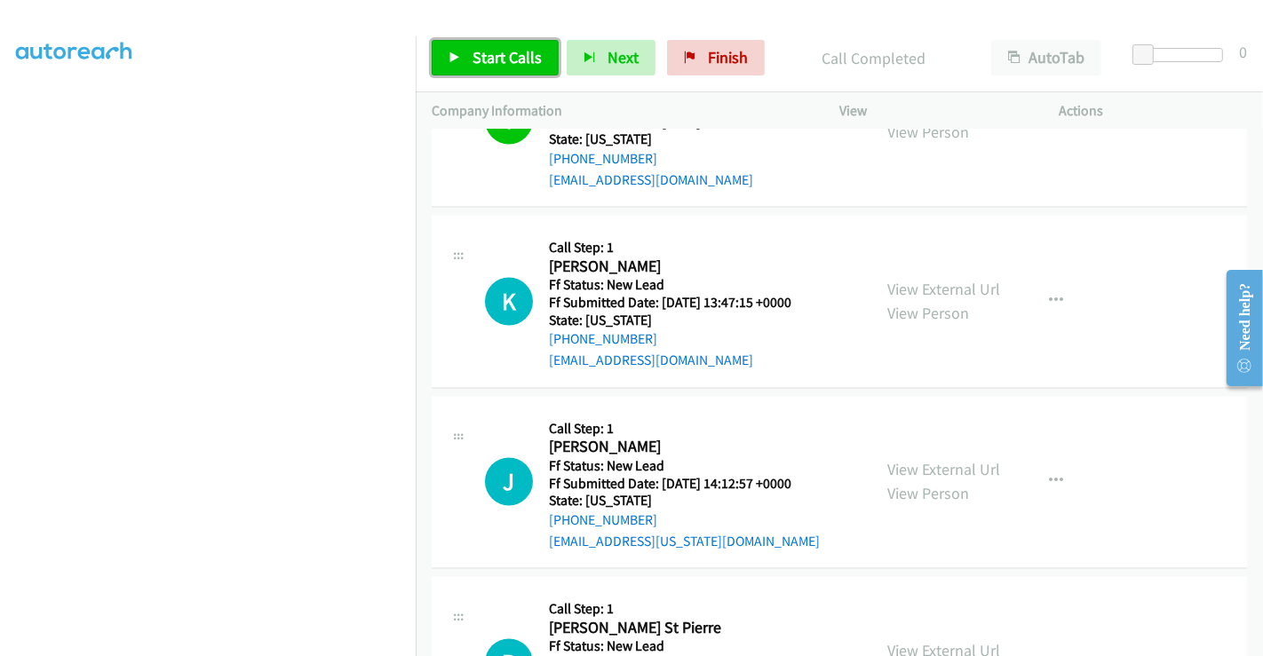
click at [499, 53] on span "Start Calls" at bounding box center [506, 57] width 69 height 20
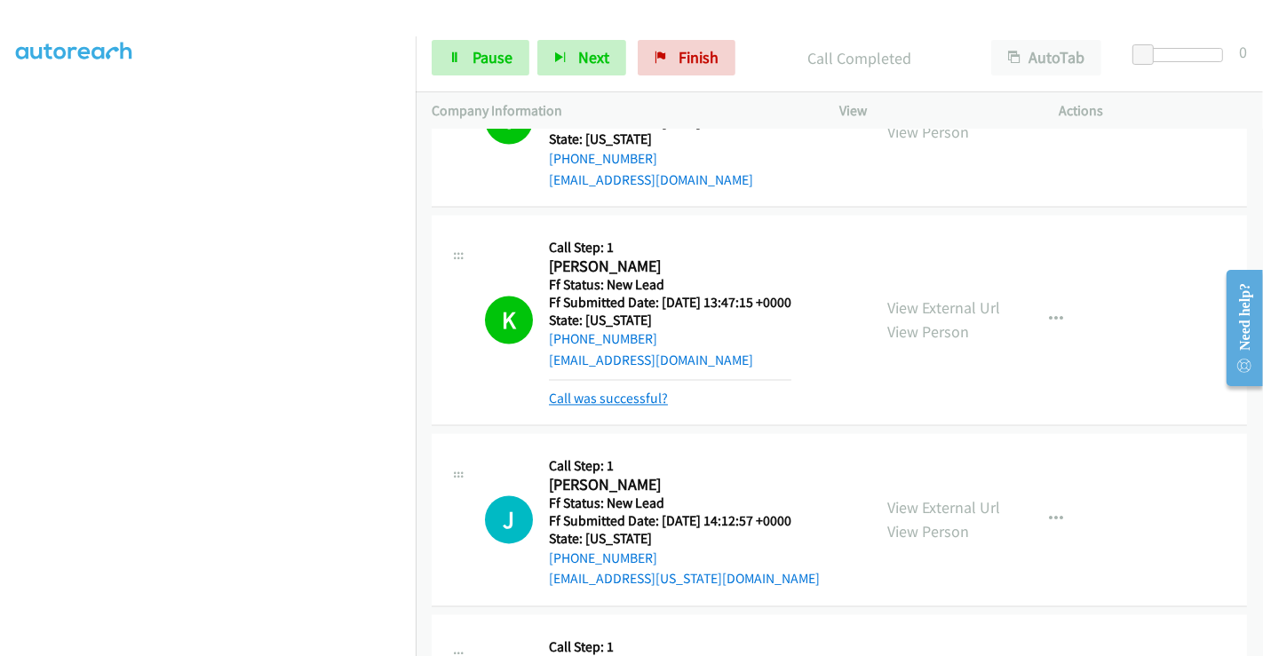
click at [607, 397] on link "Call was successful?" at bounding box center [608, 399] width 119 height 17
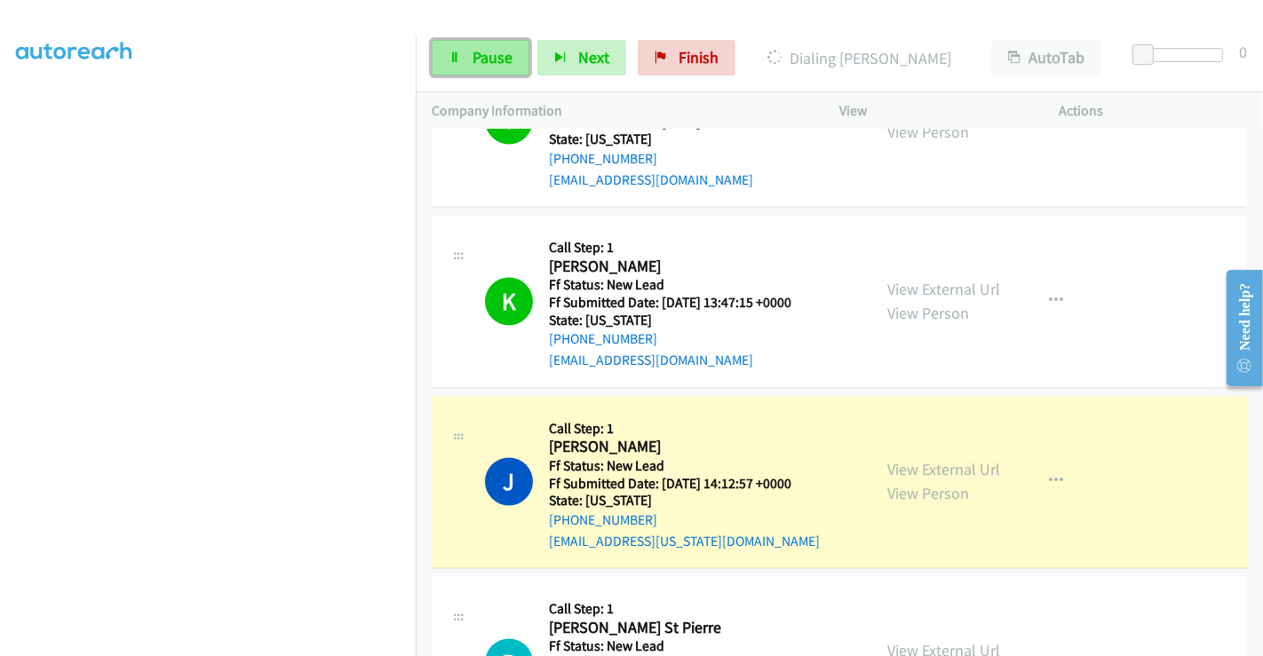
click at [480, 53] on span "Pause" at bounding box center [492, 57] width 40 height 20
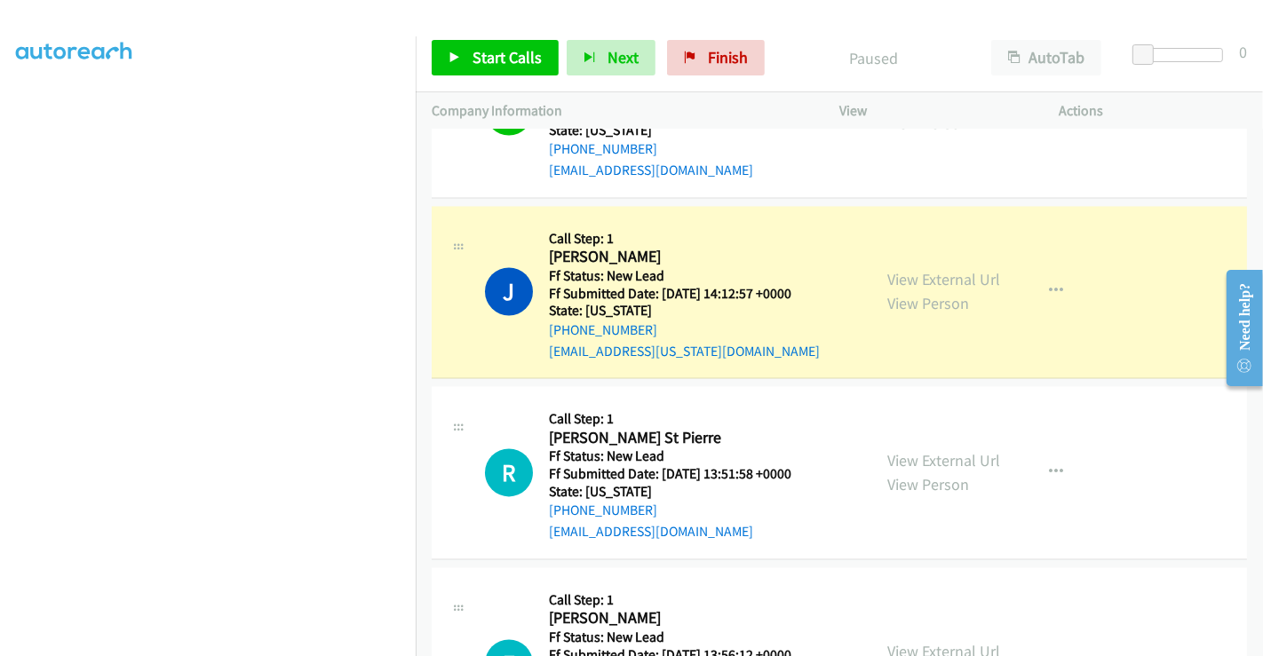
scroll to position [3044, 0]
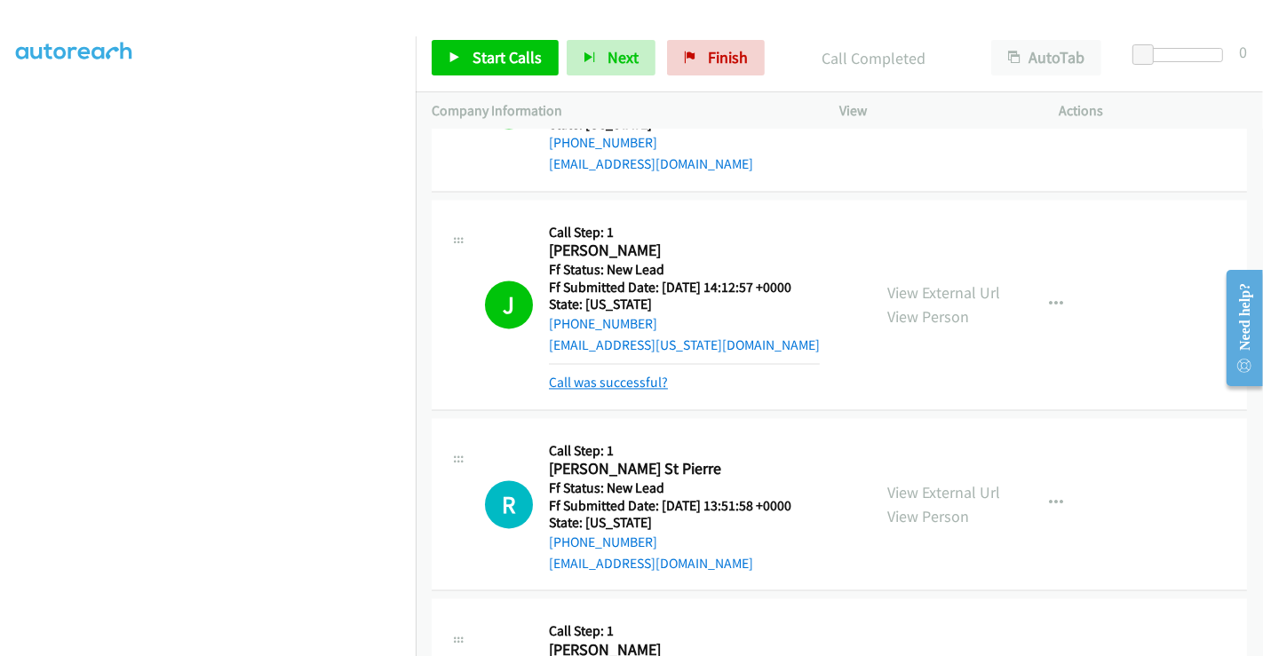
click at [603, 374] on link "Call was successful?" at bounding box center [608, 382] width 119 height 17
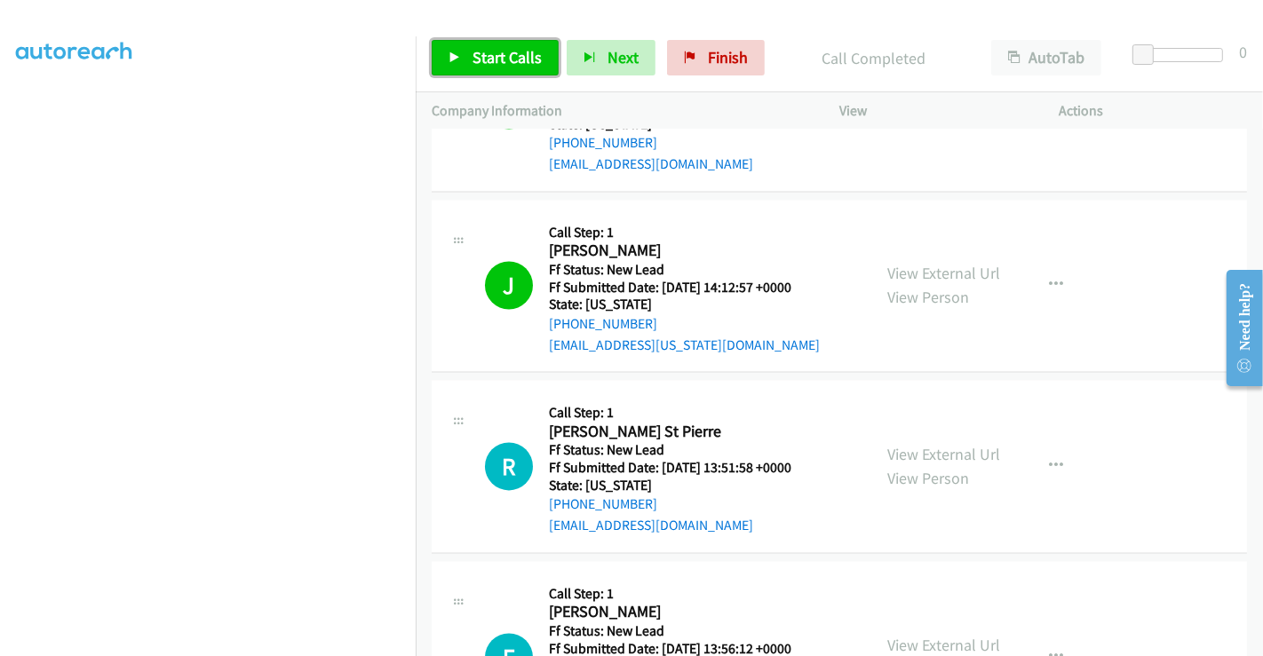
click at [479, 57] on span "Start Calls" at bounding box center [506, 57] width 69 height 20
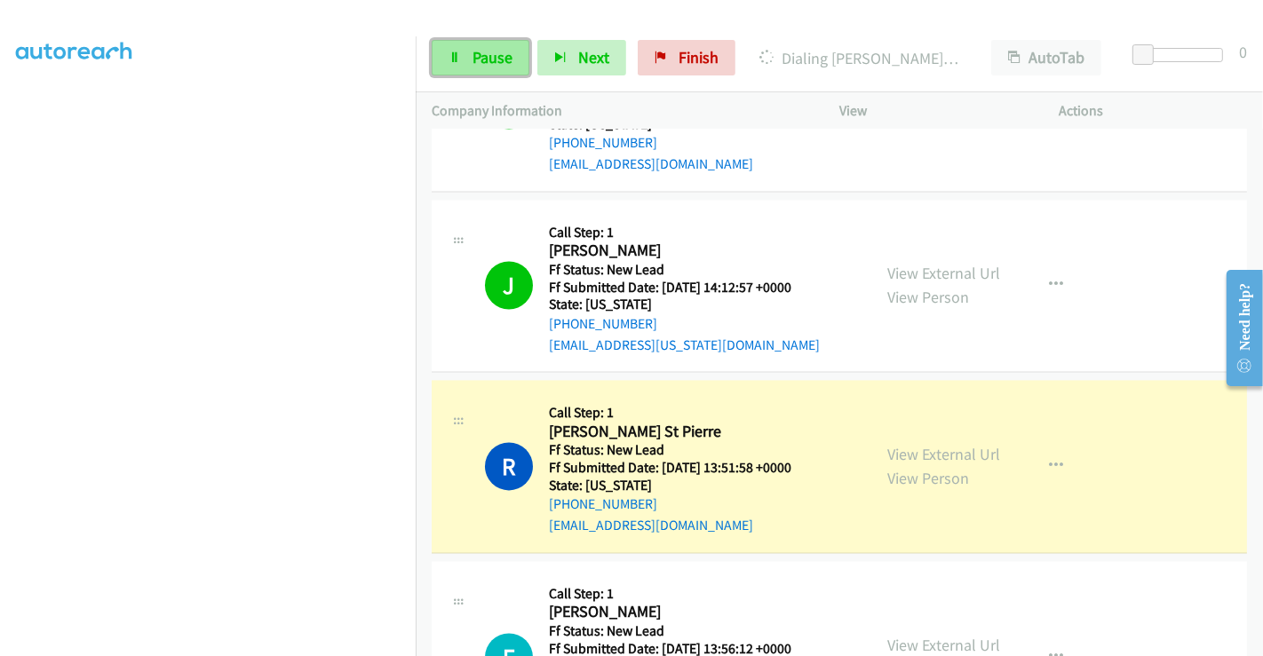
click at [472, 62] on span "Pause" at bounding box center [492, 57] width 40 height 20
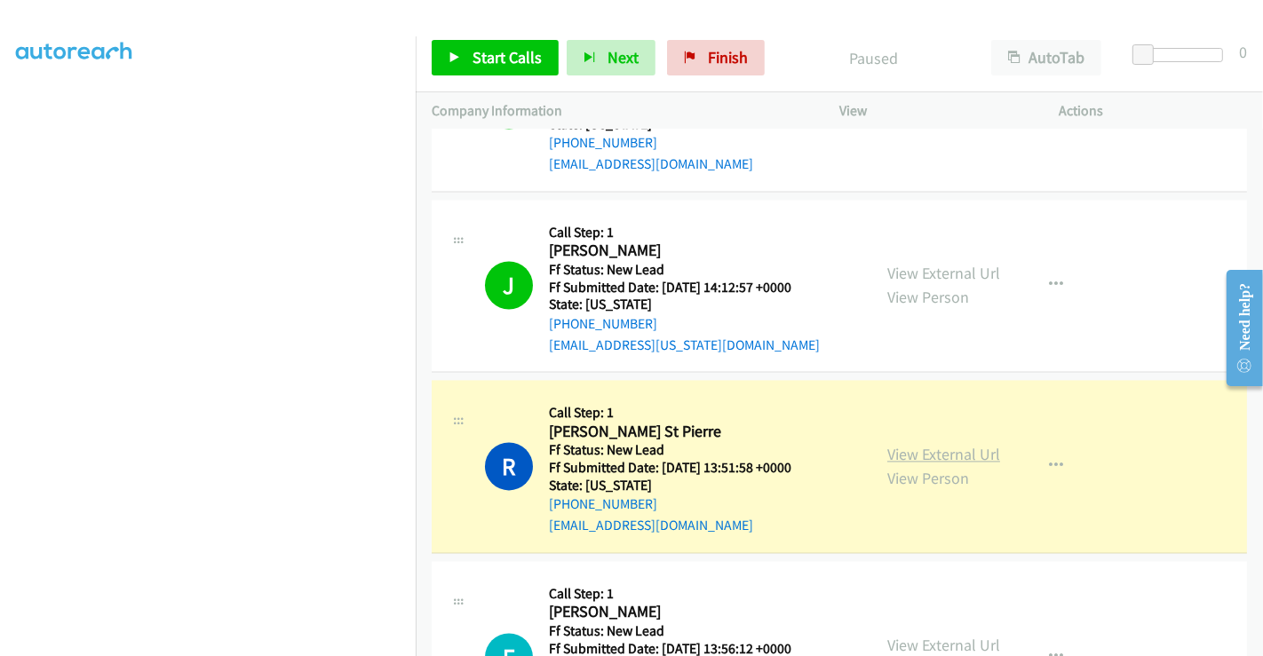
click at [971, 450] on link "View External Url" at bounding box center [943, 454] width 113 height 20
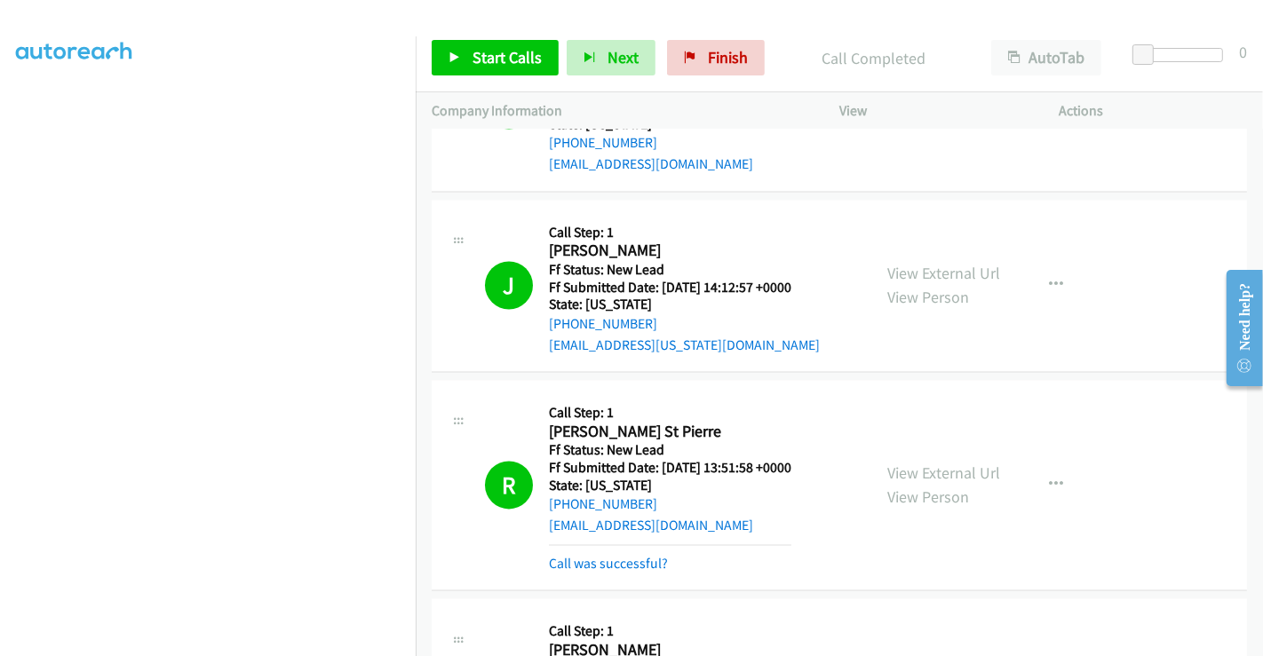
scroll to position [3242, 0]
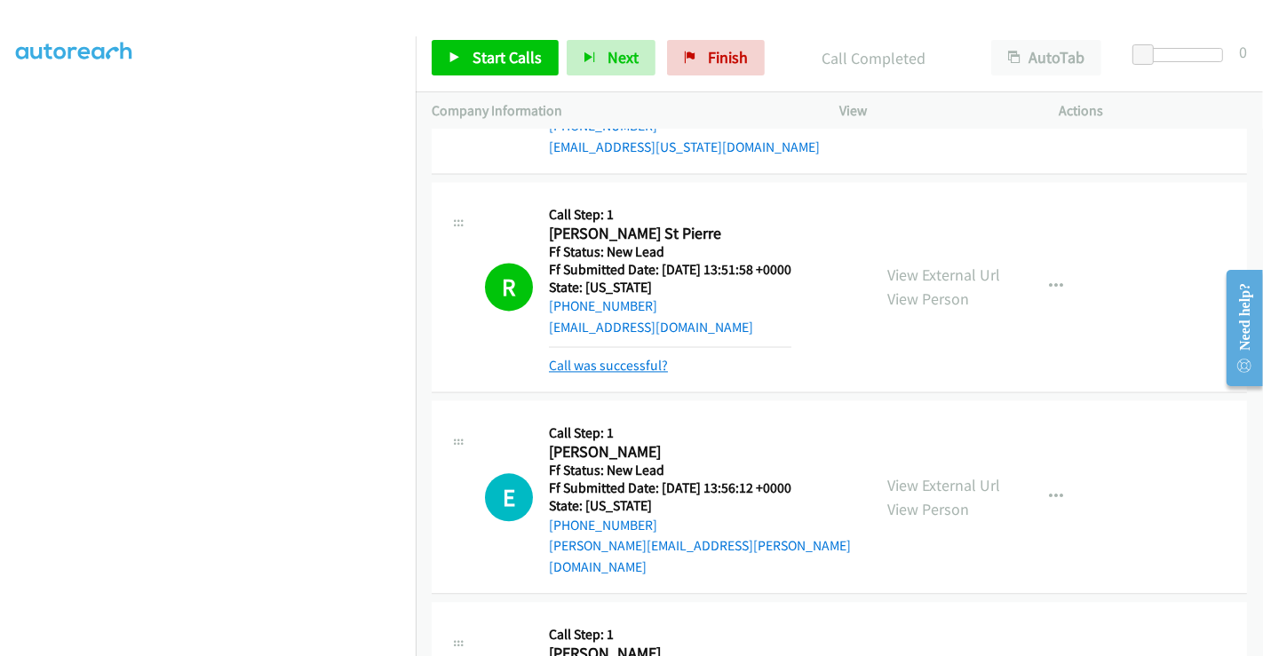
click at [631, 360] on link "Call was successful?" at bounding box center [608, 365] width 119 height 17
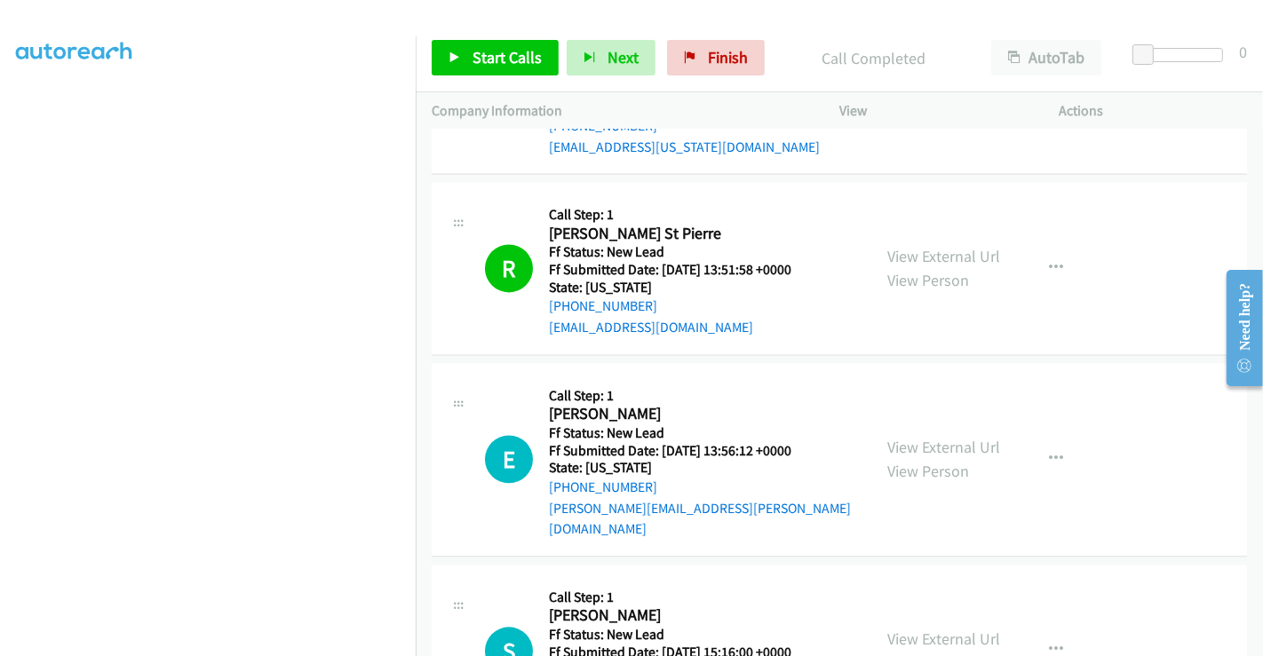
scroll to position [3439, 0]
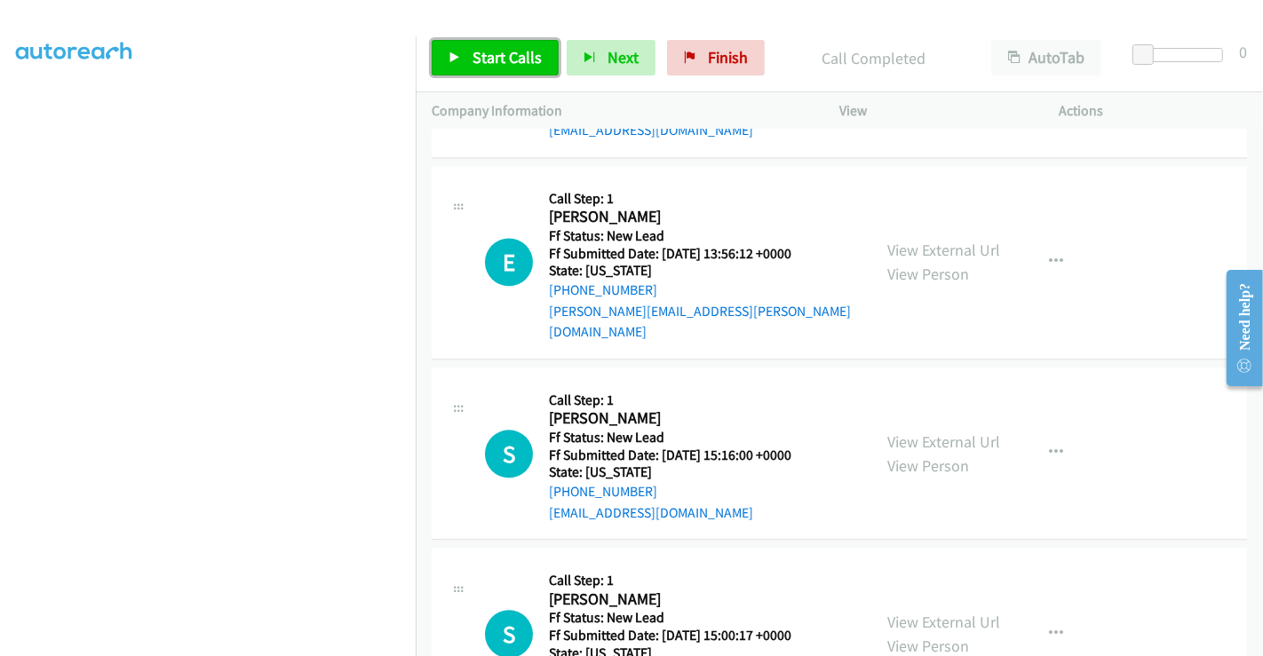
click at [497, 57] on span "Start Calls" at bounding box center [506, 57] width 69 height 20
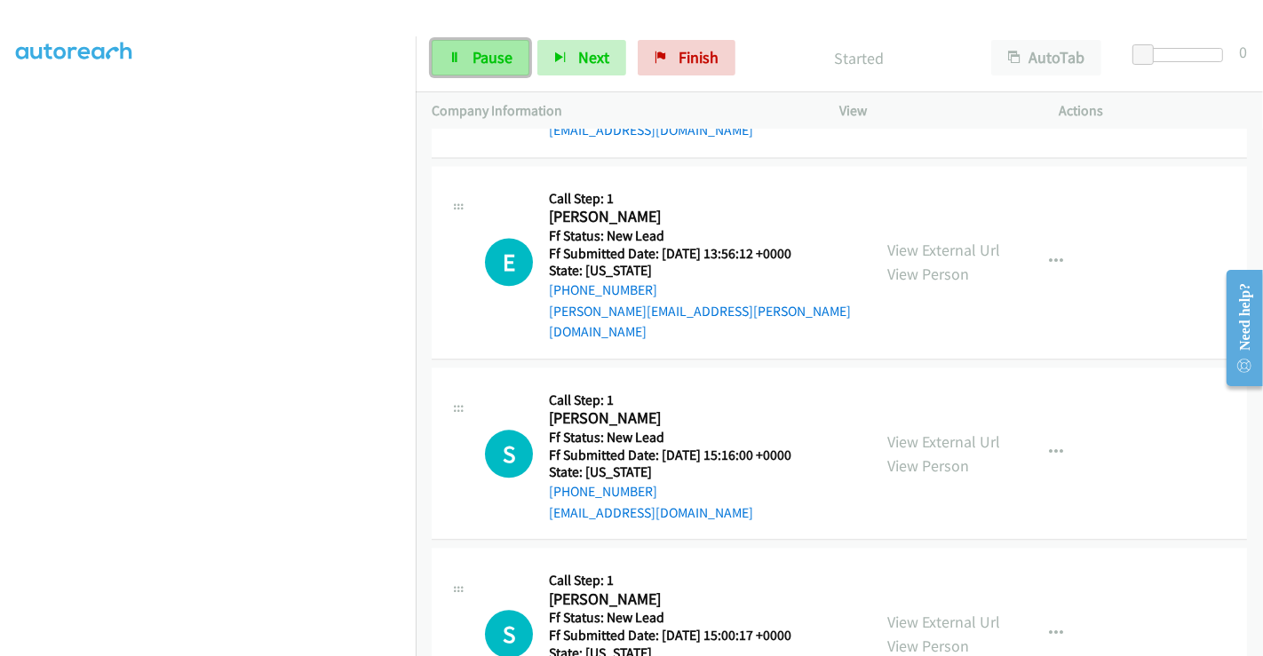
click at [472, 54] on span "Pause" at bounding box center [492, 57] width 40 height 20
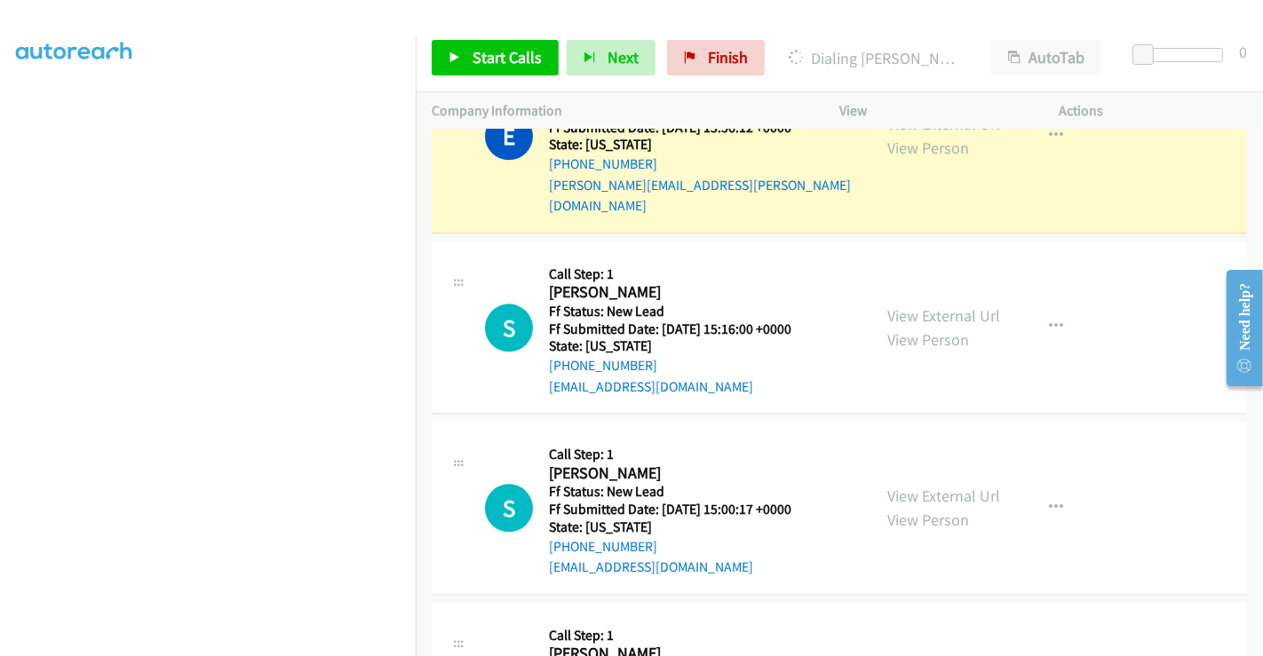
scroll to position [3636, 0]
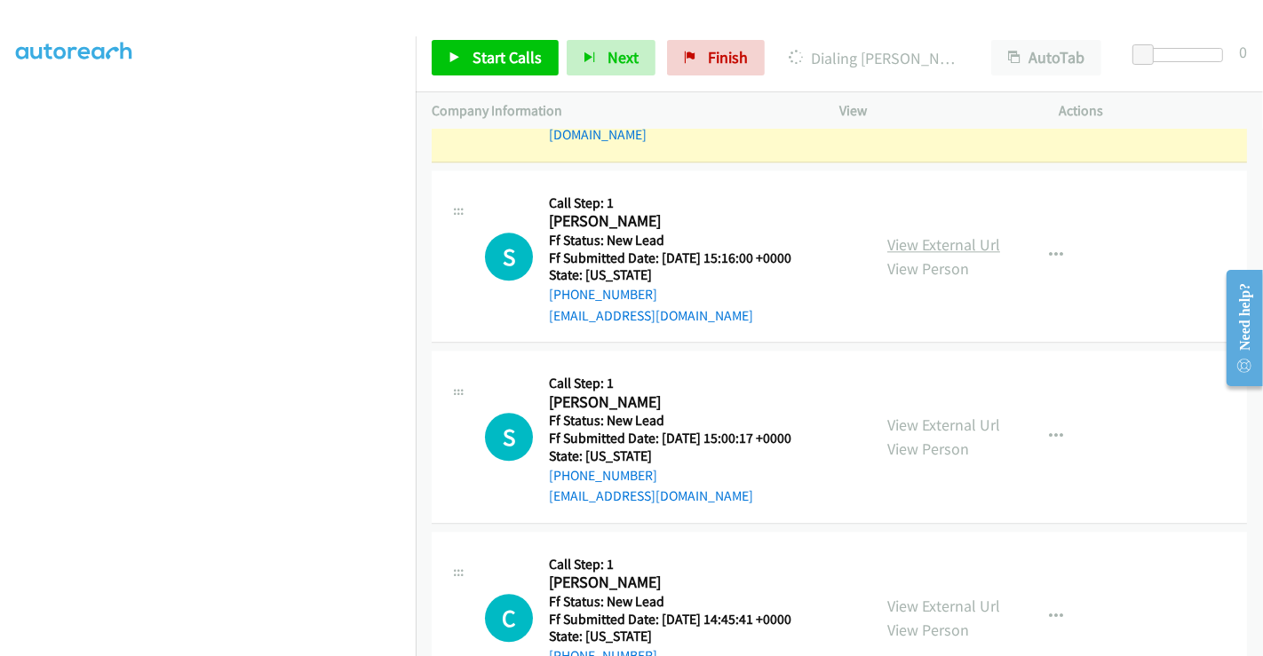
click at [925, 234] on link "View External Url" at bounding box center [943, 244] width 113 height 20
click at [962, 415] on link "View External Url" at bounding box center [943, 425] width 113 height 20
click at [948, 596] on link "View External Url" at bounding box center [943, 606] width 113 height 20
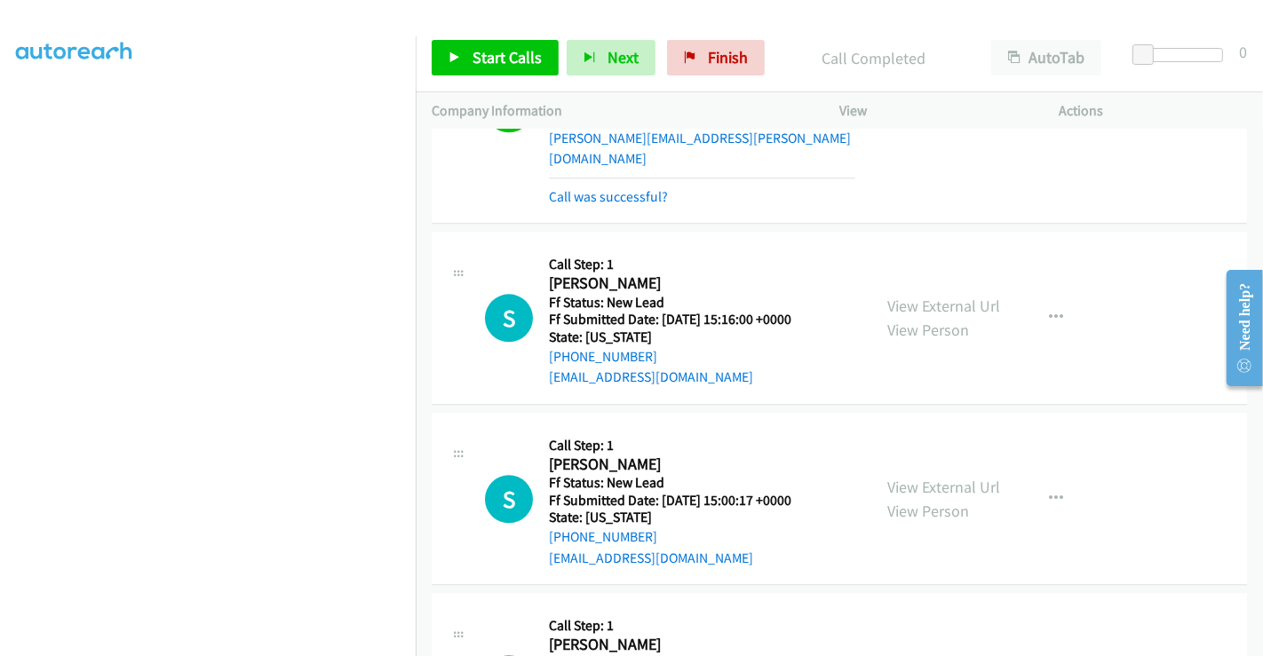
scroll to position [3524, 0]
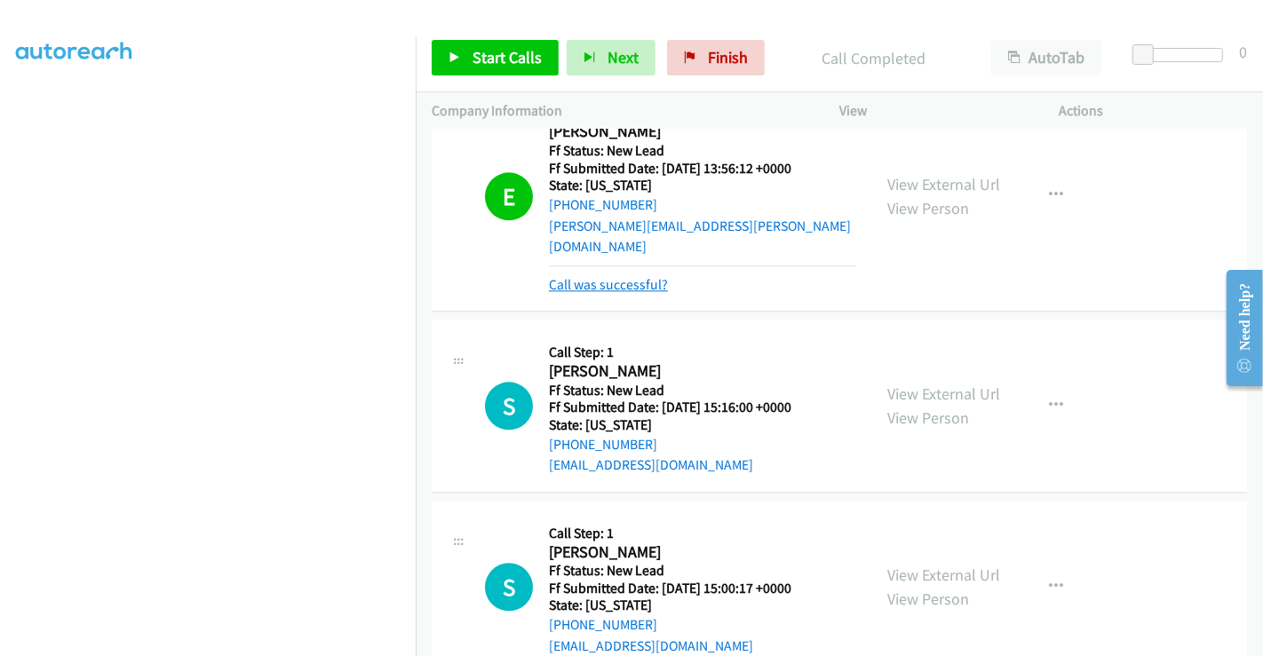
click at [616, 276] on link "Call was successful?" at bounding box center [608, 284] width 119 height 17
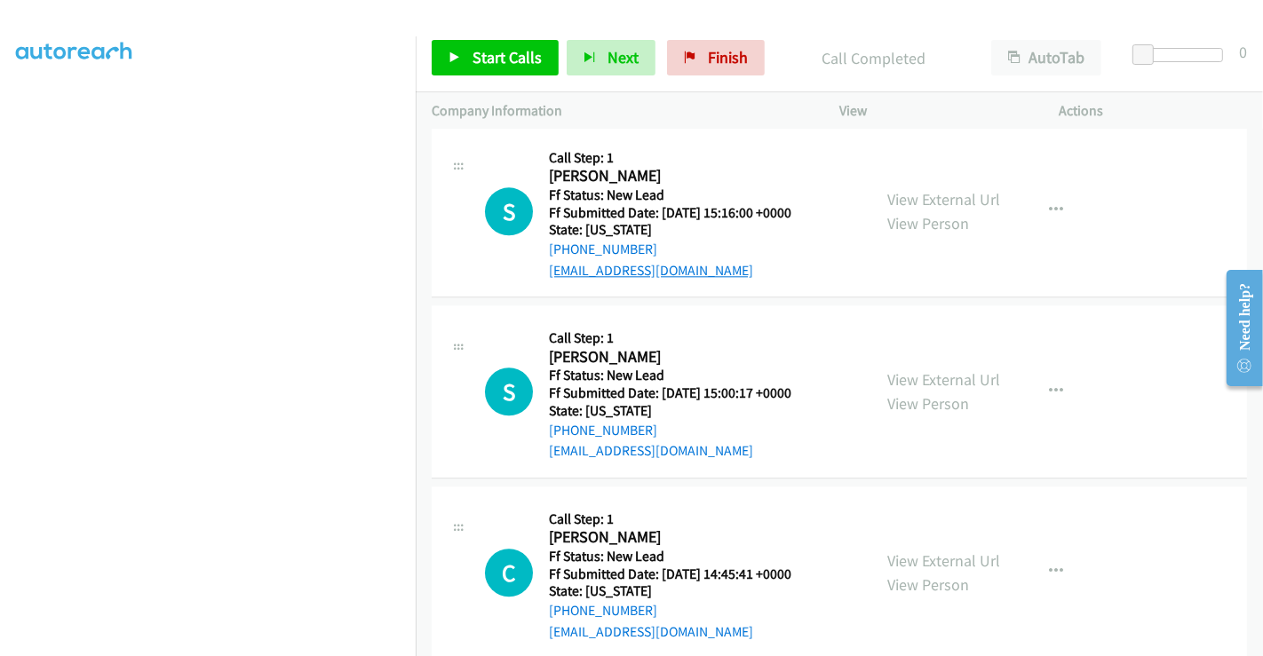
scroll to position [3684, 0]
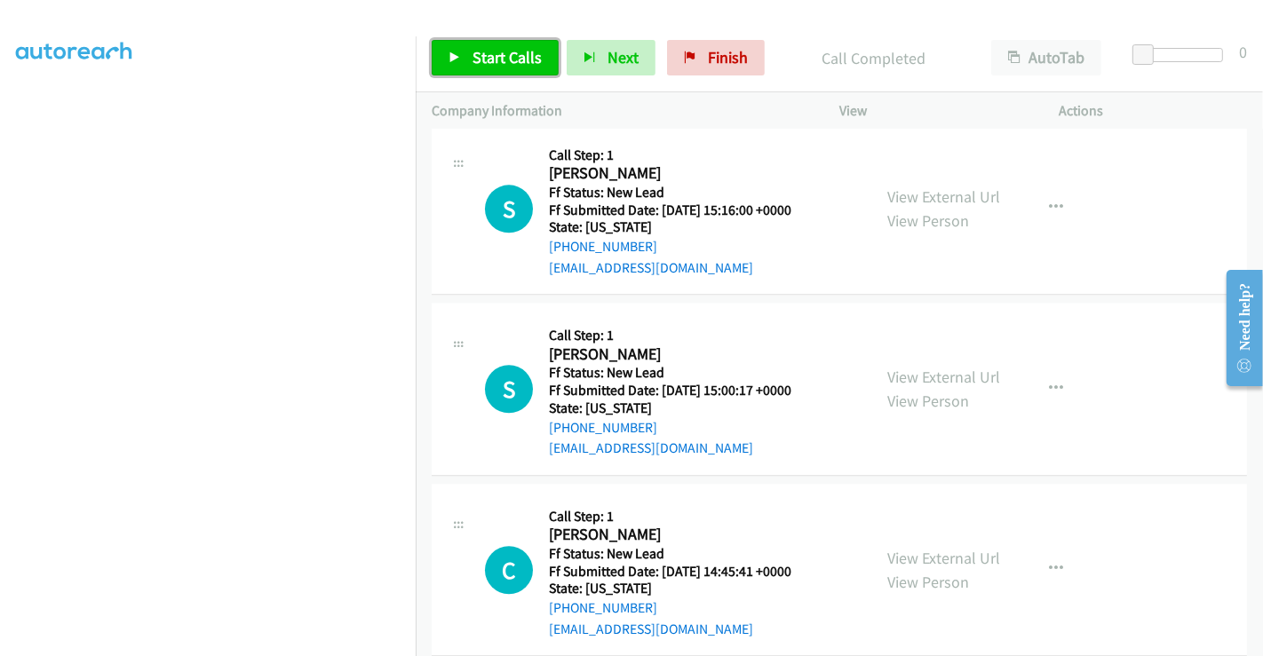
click at [512, 60] on span "Start Calls" at bounding box center [506, 57] width 69 height 20
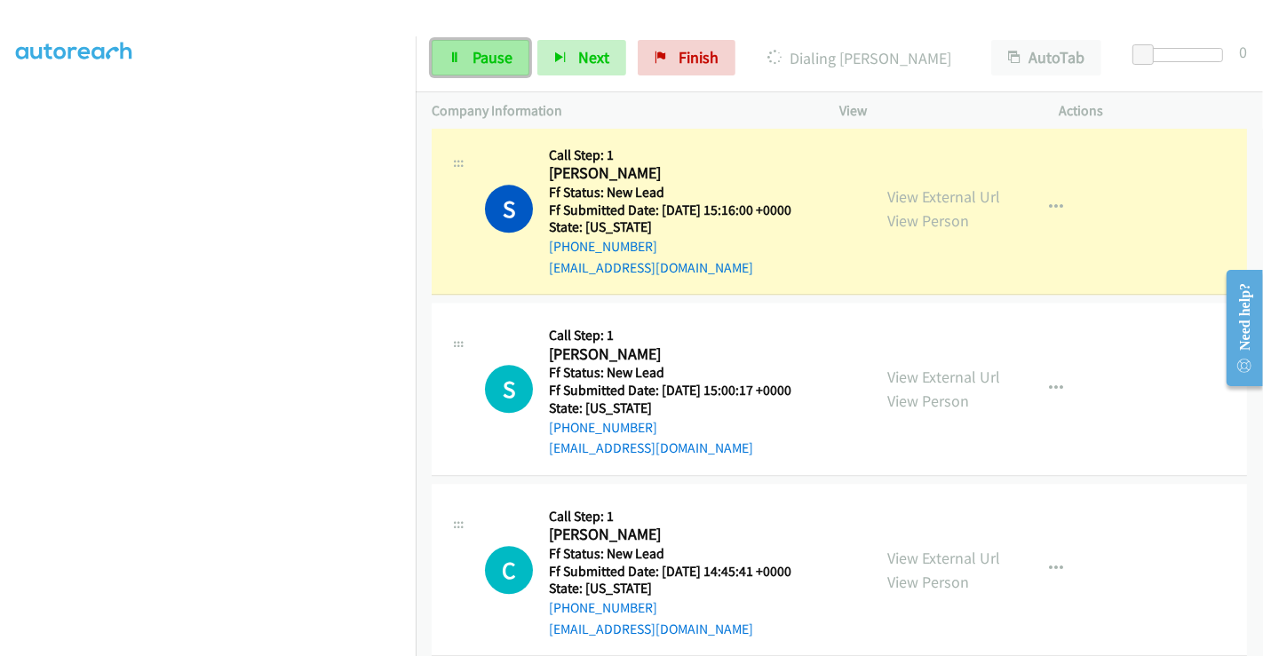
click at [477, 63] on span "Pause" at bounding box center [492, 57] width 40 height 20
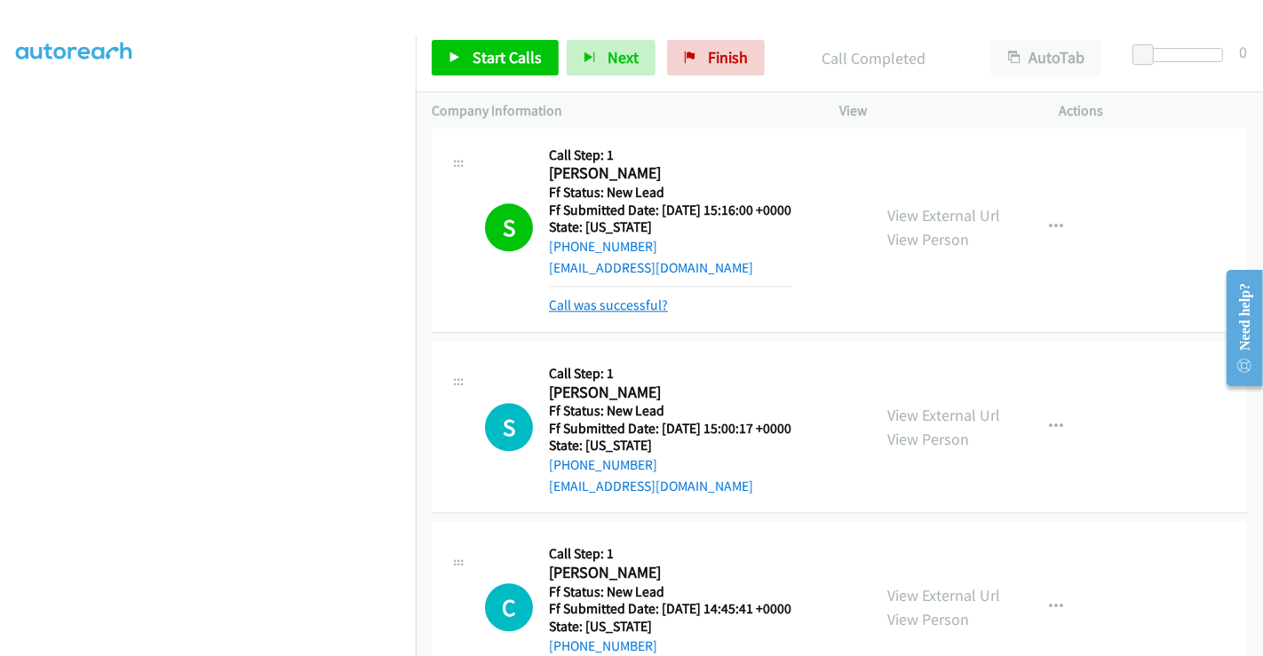
click at [633, 297] on link "Call was successful?" at bounding box center [608, 305] width 119 height 17
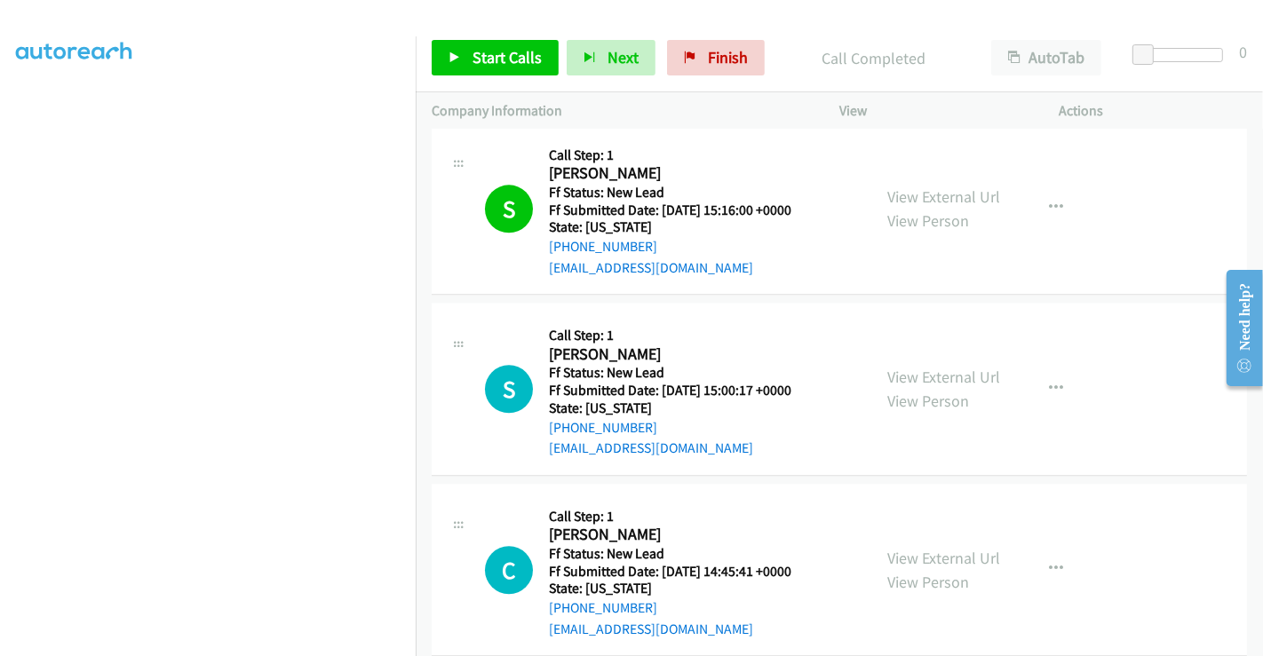
scroll to position [3782, 0]
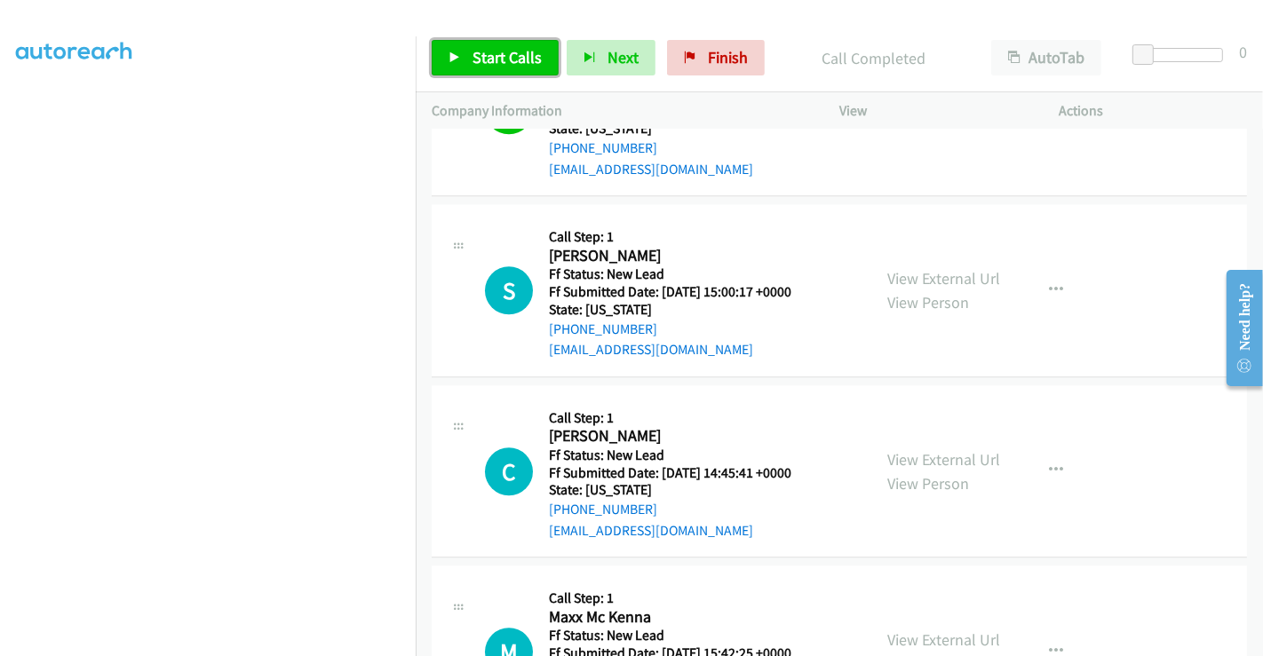
click at [513, 59] on span "Start Calls" at bounding box center [506, 57] width 69 height 20
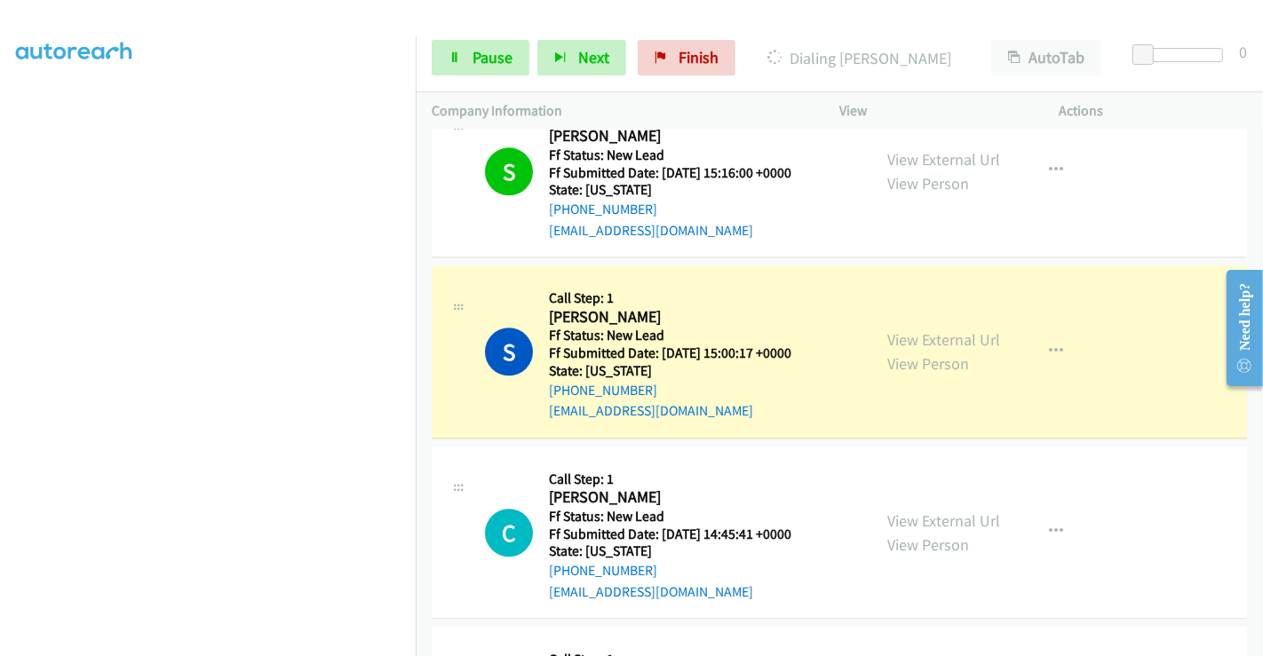
scroll to position [3830, 0]
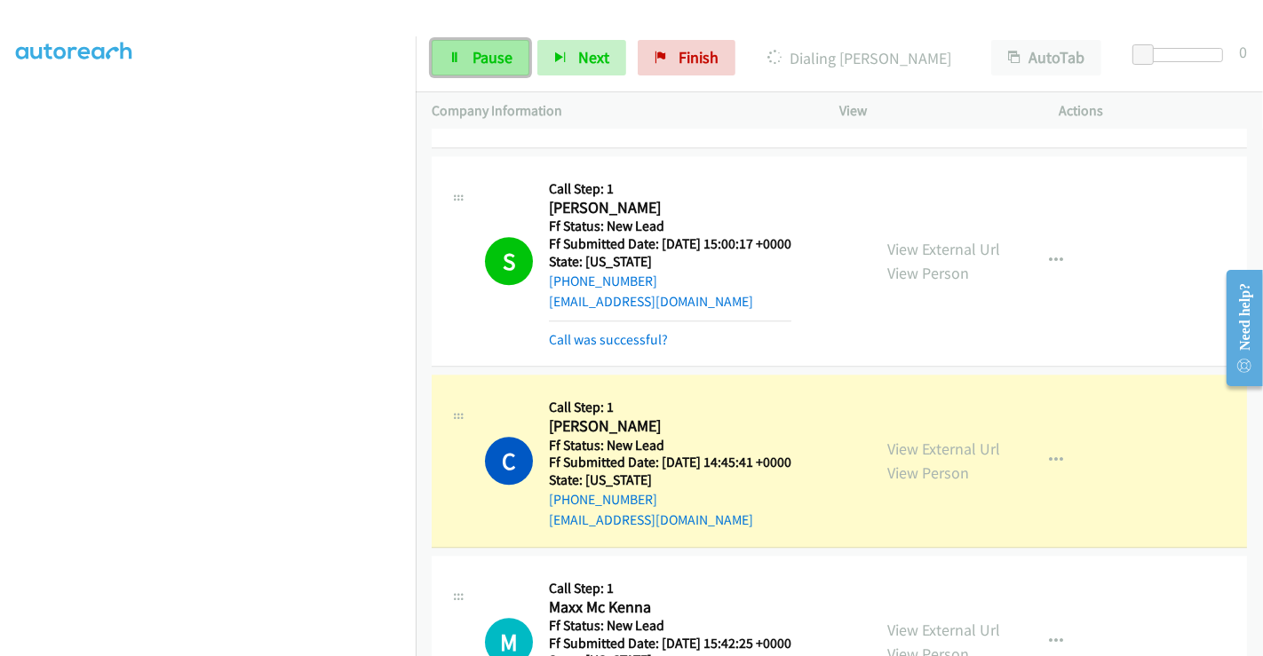
click at [487, 57] on span "Pause" at bounding box center [492, 57] width 40 height 20
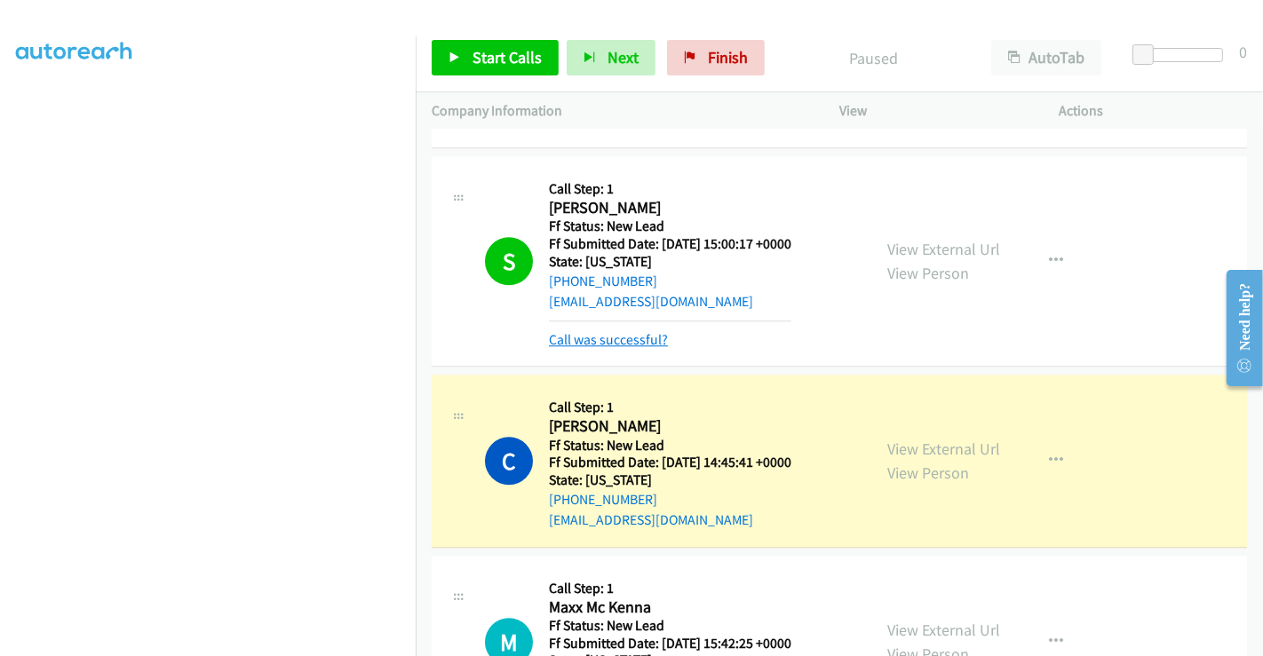
click at [625, 331] on link "Call was successful?" at bounding box center [608, 339] width 119 height 17
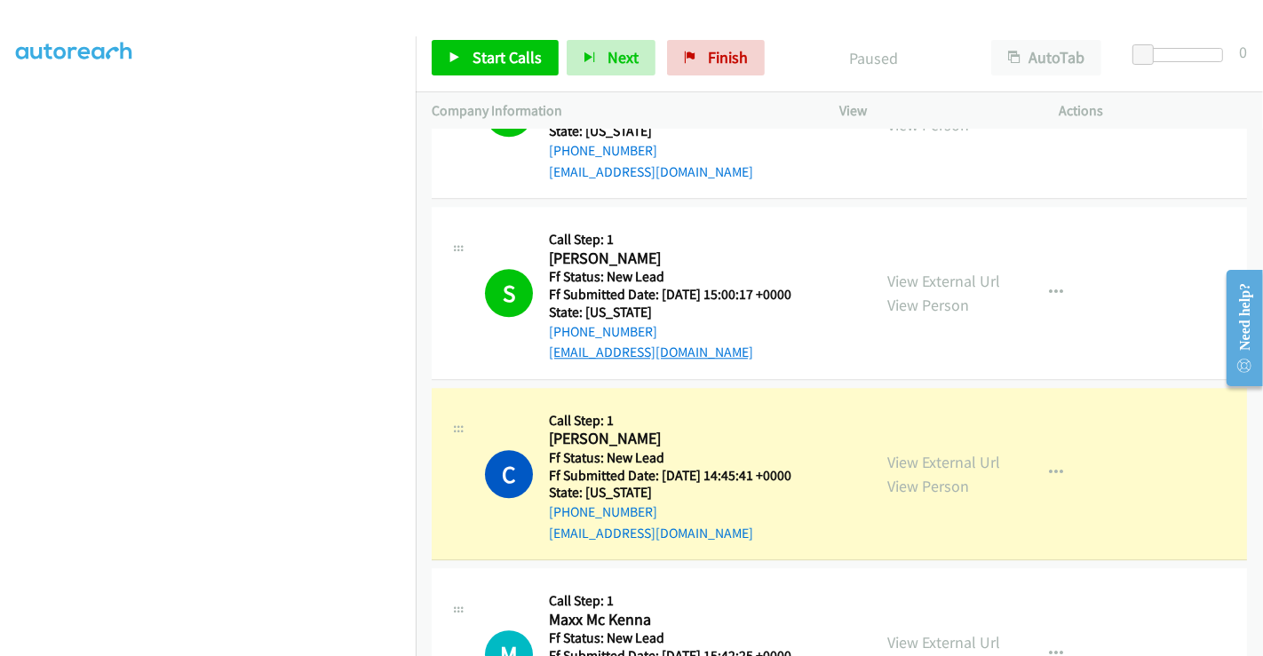
scroll to position [3732, 0]
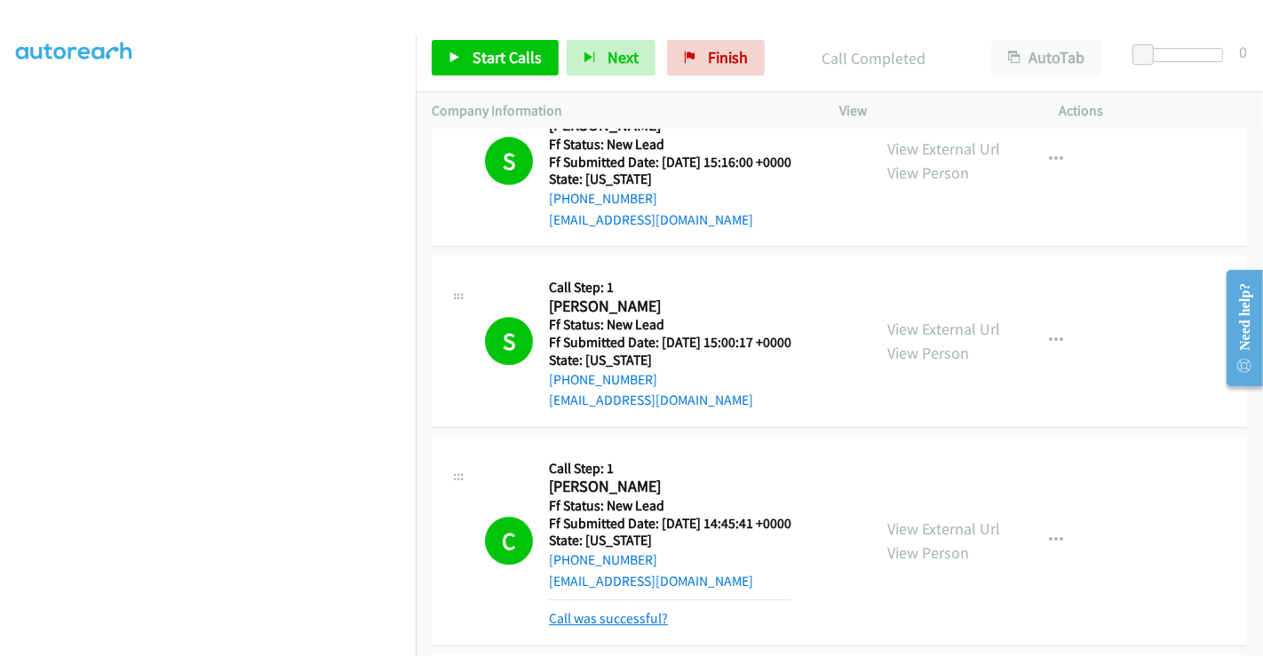
click at [643, 610] on link "Call was successful?" at bounding box center [608, 618] width 119 height 17
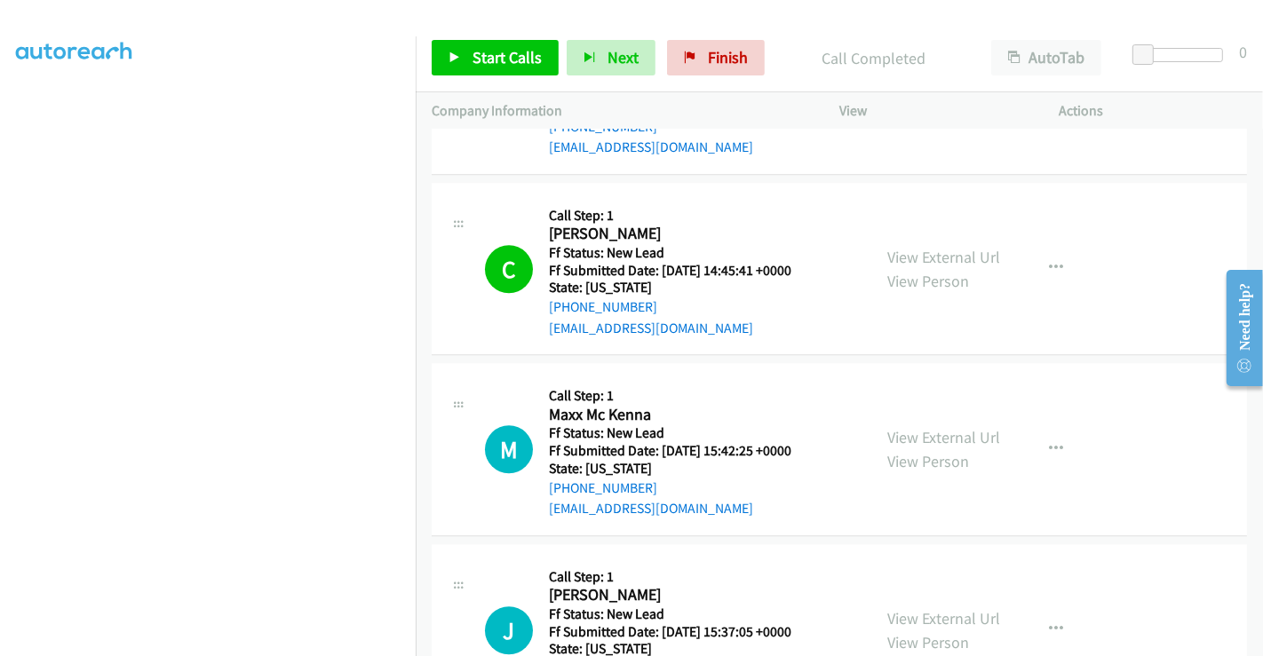
scroll to position [4225, 0]
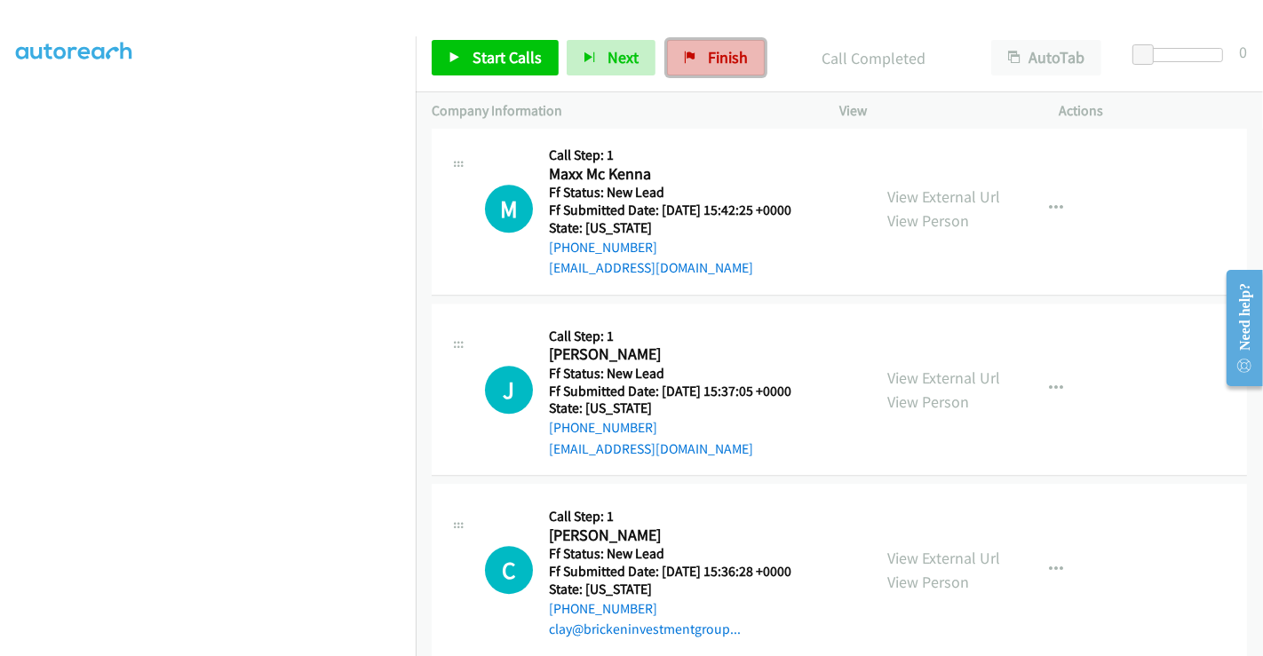
click at [712, 61] on span "Finish" at bounding box center [728, 57] width 40 height 20
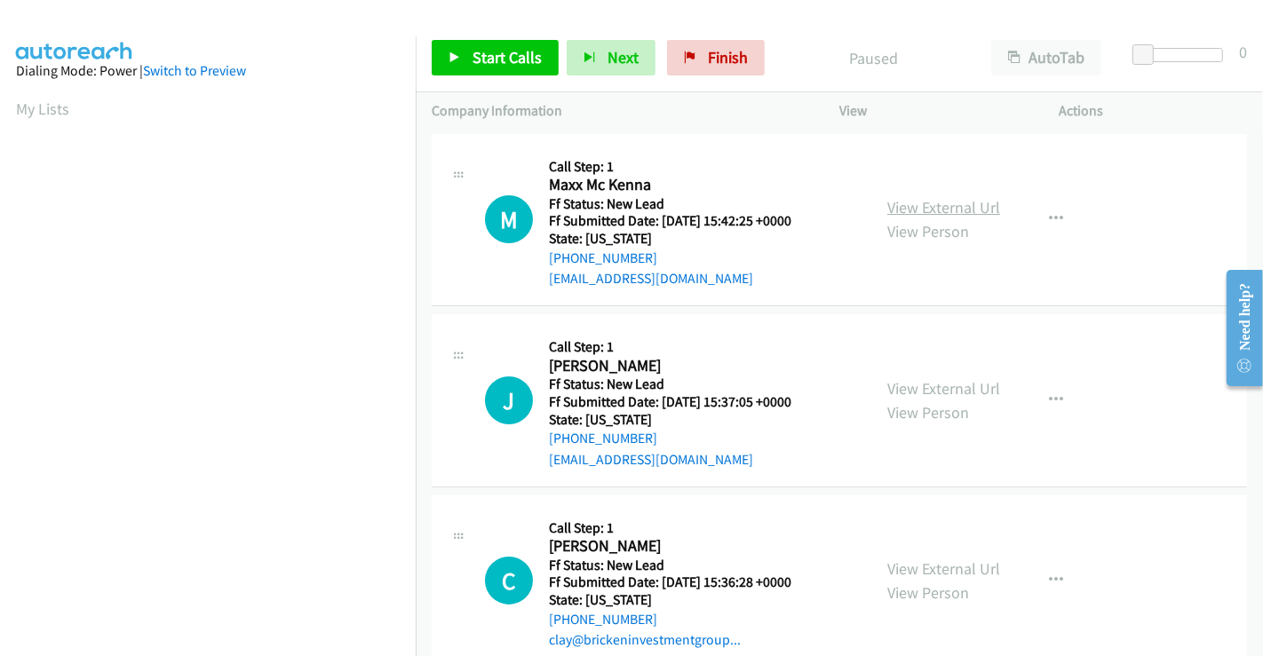
click at [917, 204] on link "View External Url" at bounding box center [943, 207] width 113 height 20
click at [923, 392] on link "View External Url" at bounding box center [943, 388] width 113 height 20
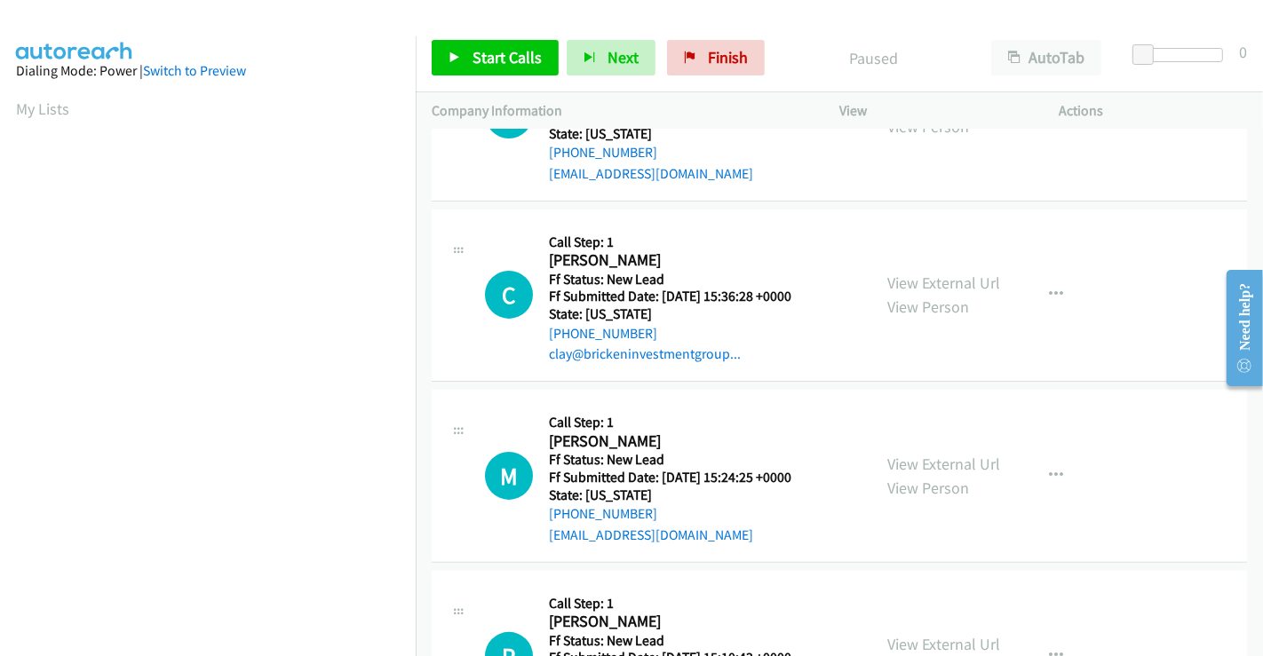
scroll to position [394, 0]
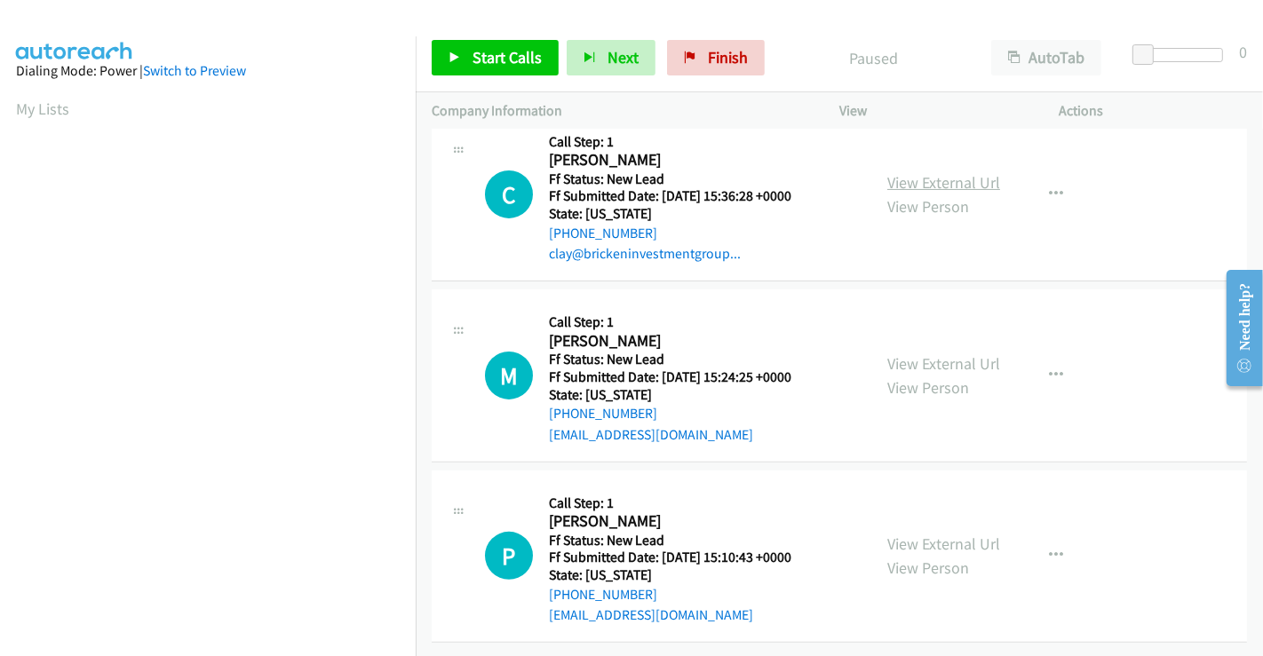
click at [930, 177] on link "View External Url" at bounding box center [943, 182] width 113 height 20
click at [930, 356] on link "View External Url" at bounding box center [943, 363] width 113 height 20
click at [946, 534] on link "View External Url" at bounding box center [943, 544] width 113 height 20
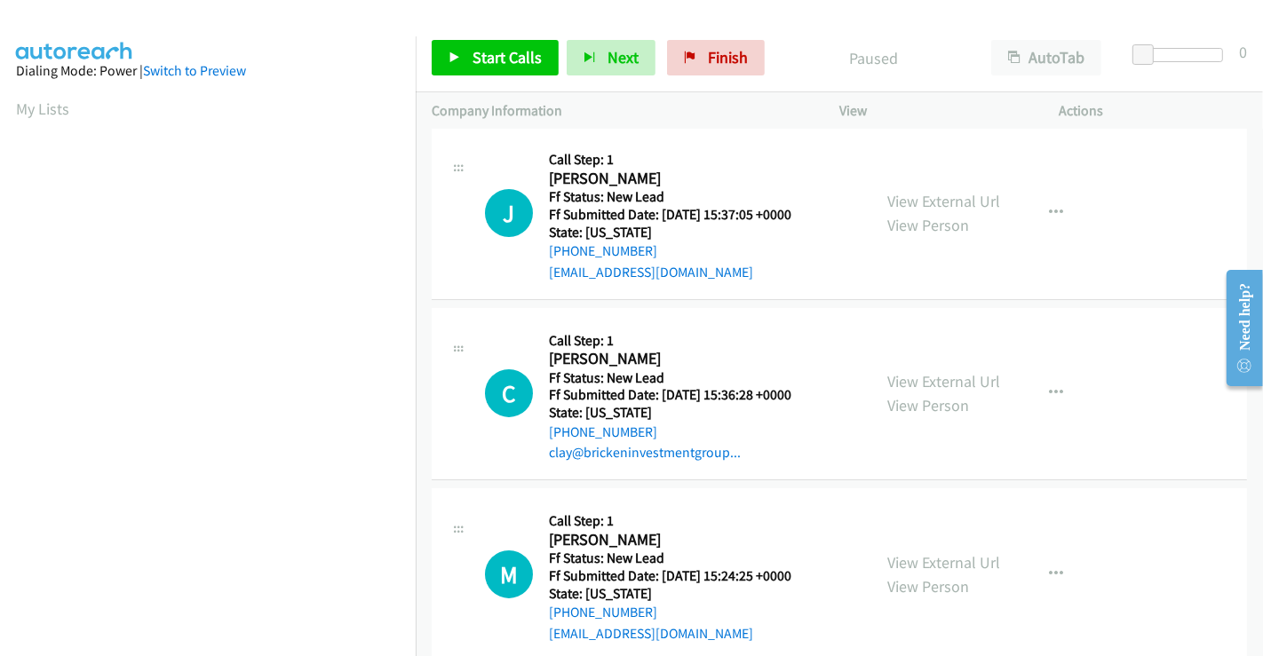
scroll to position [0, 0]
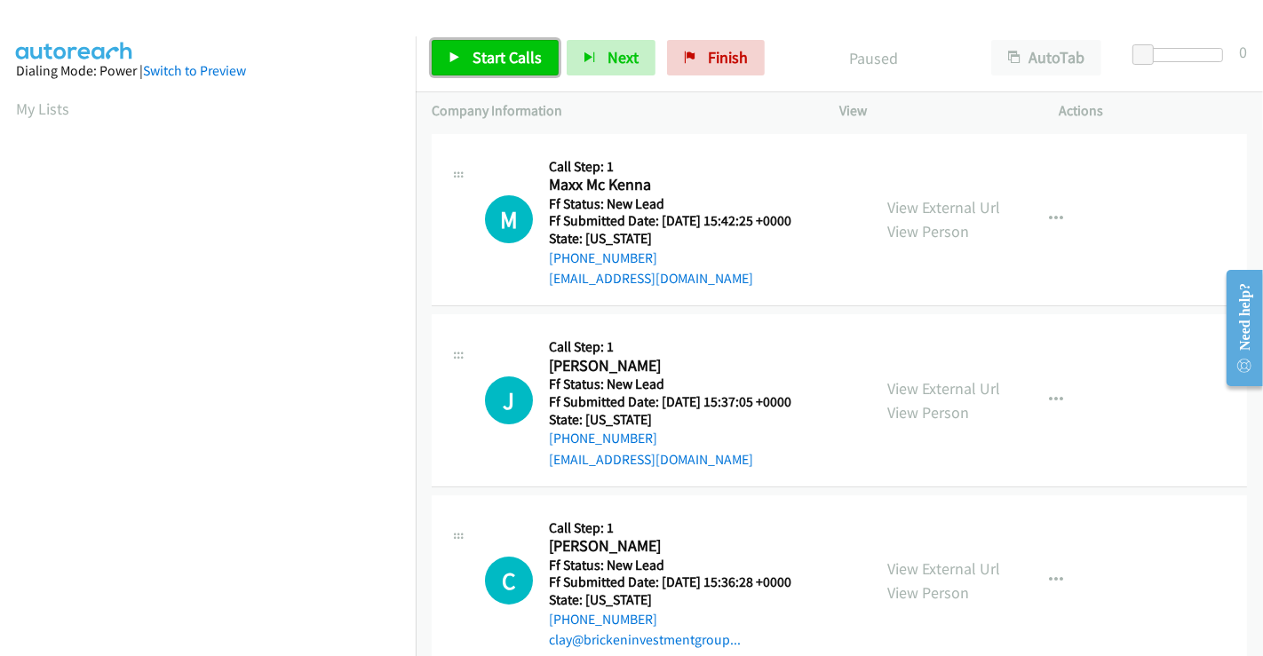
click at [482, 60] on span "Start Calls" at bounding box center [506, 57] width 69 height 20
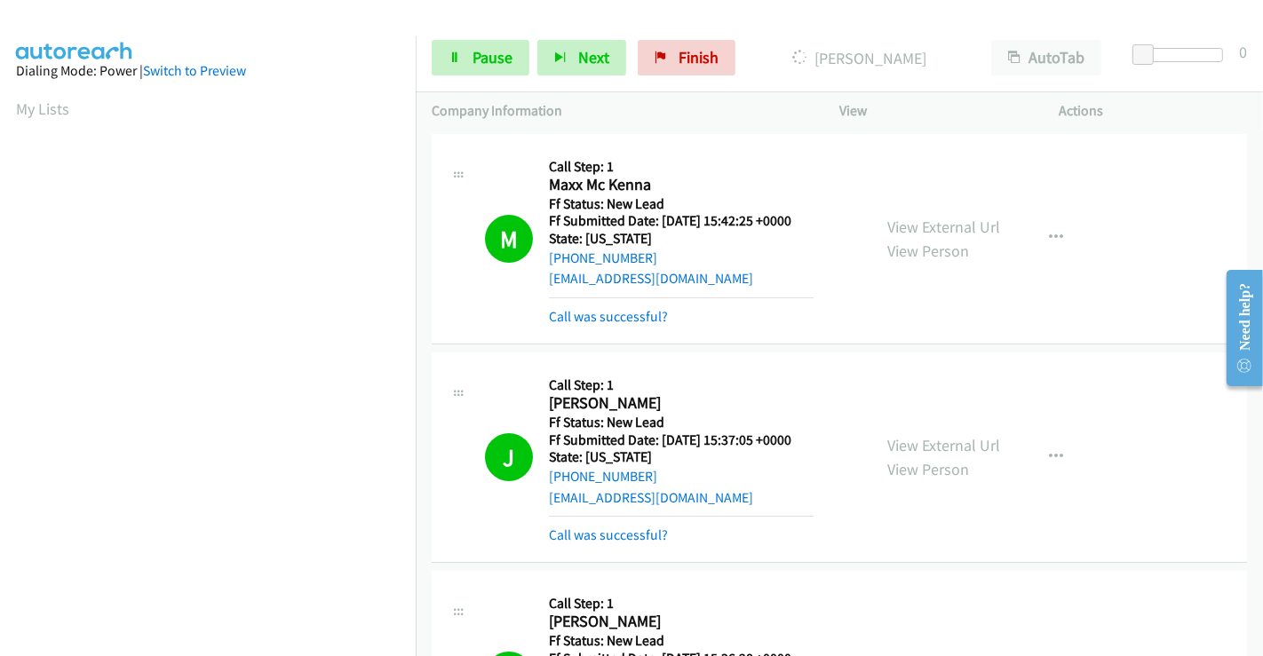
scroll to position [342, 0]
click at [472, 54] on span "Pause" at bounding box center [492, 57] width 40 height 20
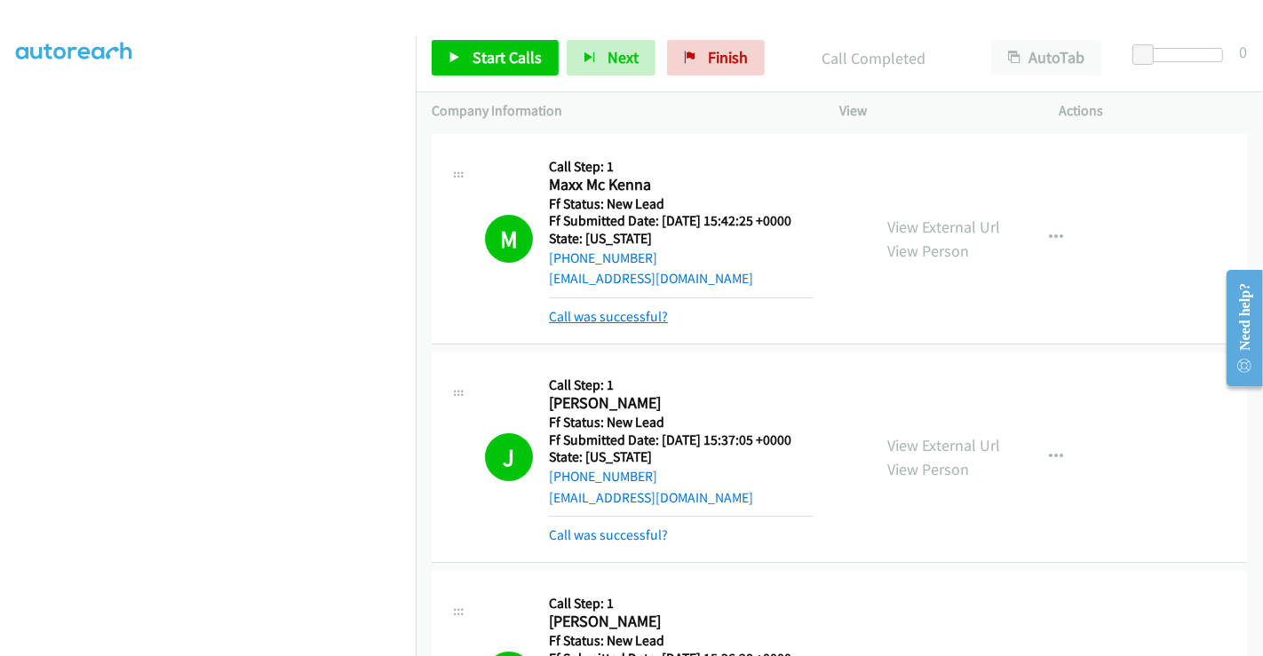
click at [621, 315] on link "Call was successful?" at bounding box center [608, 316] width 119 height 17
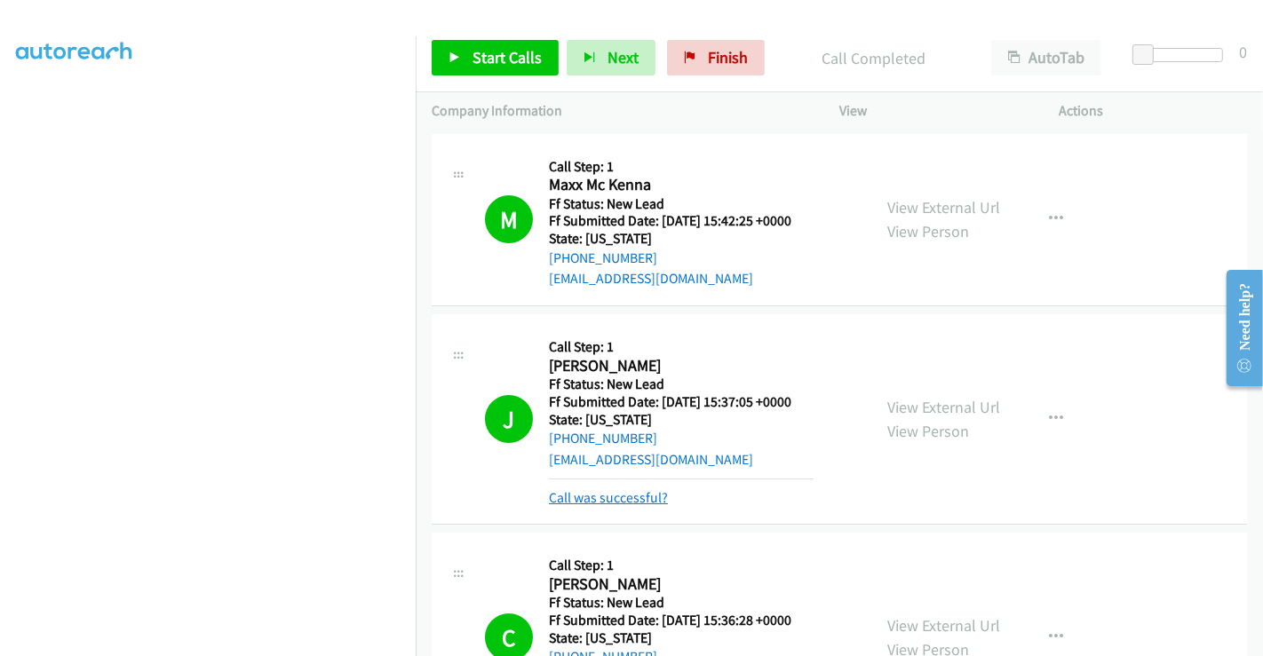
click at [636, 497] on link "Call was successful?" at bounding box center [608, 497] width 119 height 17
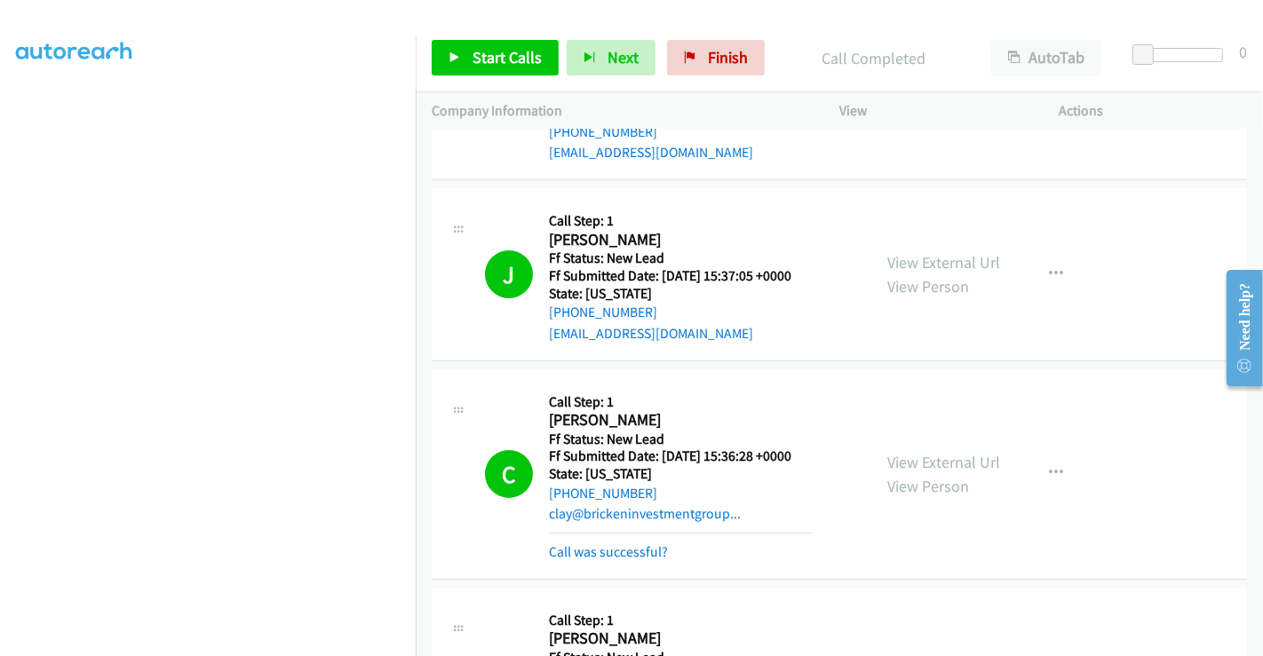
scroll to position [197, 0]
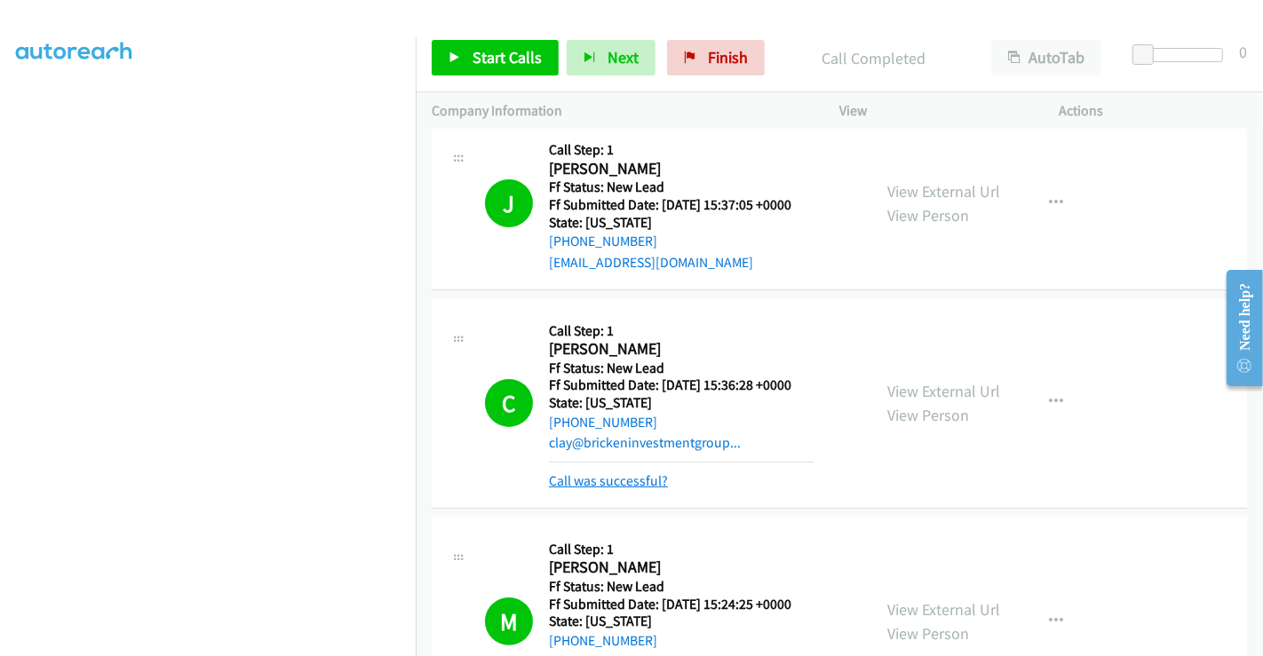
click at [629, 484] on link "Call was successful?" at bounding box center [608, 480] width 119 height 17
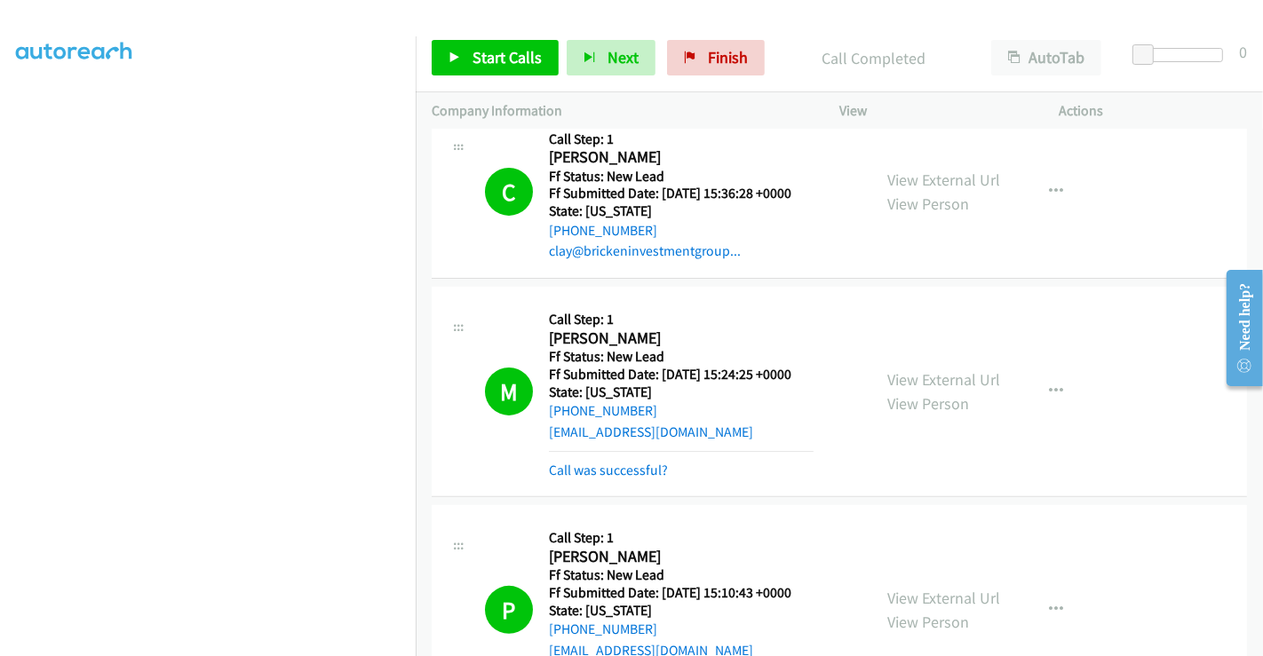
scroll to position [394, 0]
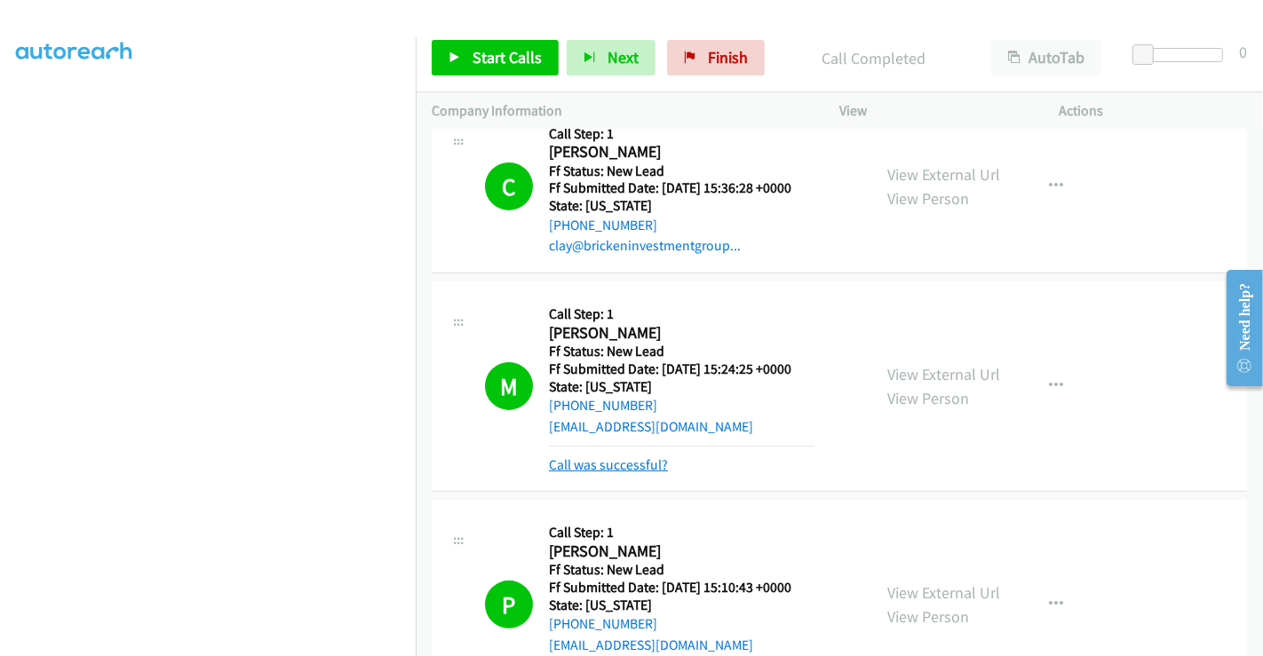
click at [620, 466] on link "Call was successful?" at bounding box center [608, 464] width 119 height 17
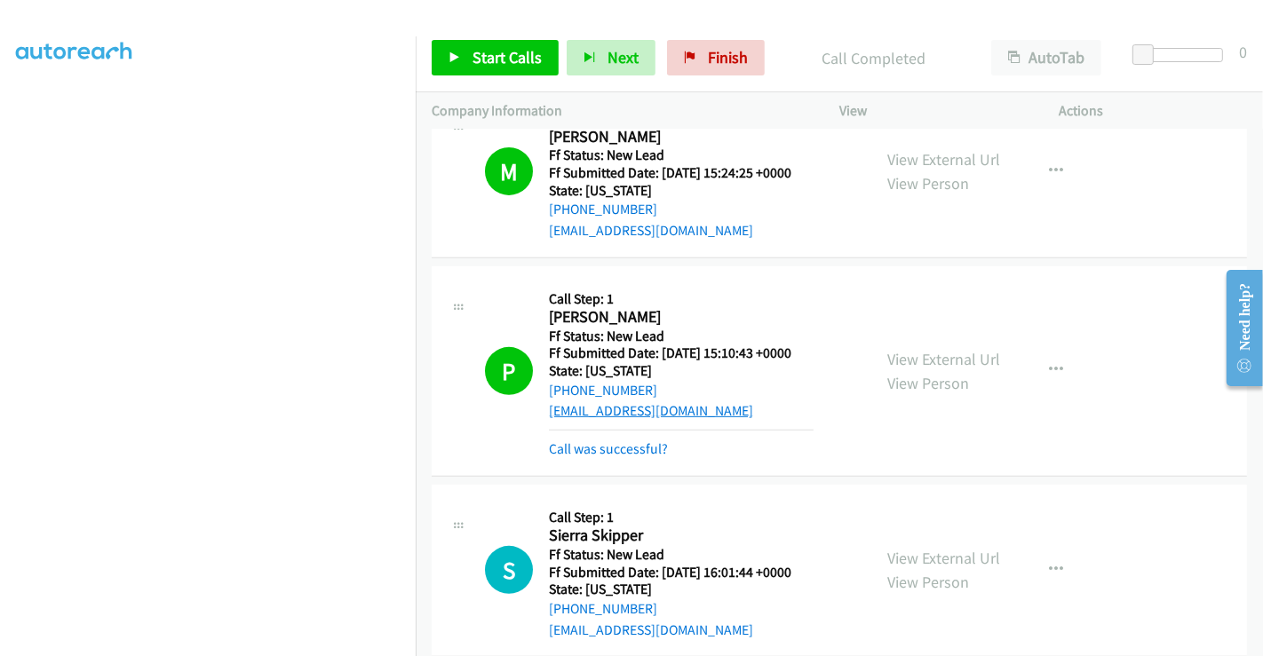
scroll to position [591, 0]
click at [626, 449] on link "Call was successful?" at bounding box center [608, 447] width 119 height 17
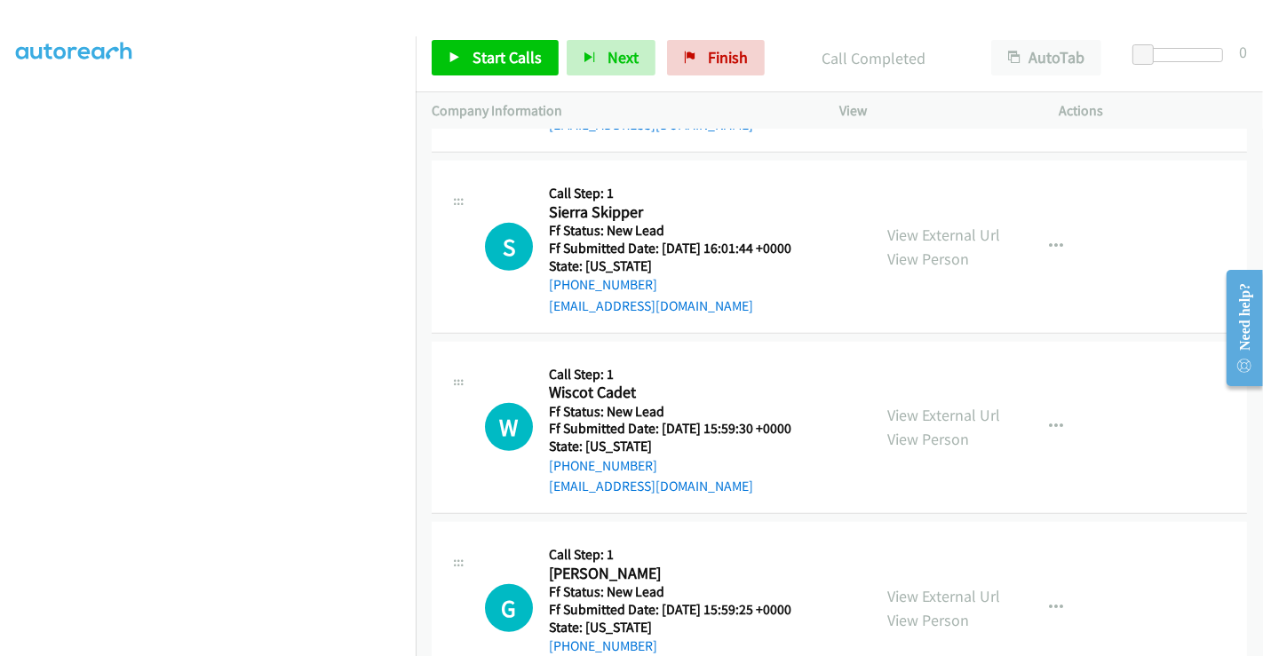
scroll to position [940, 0]
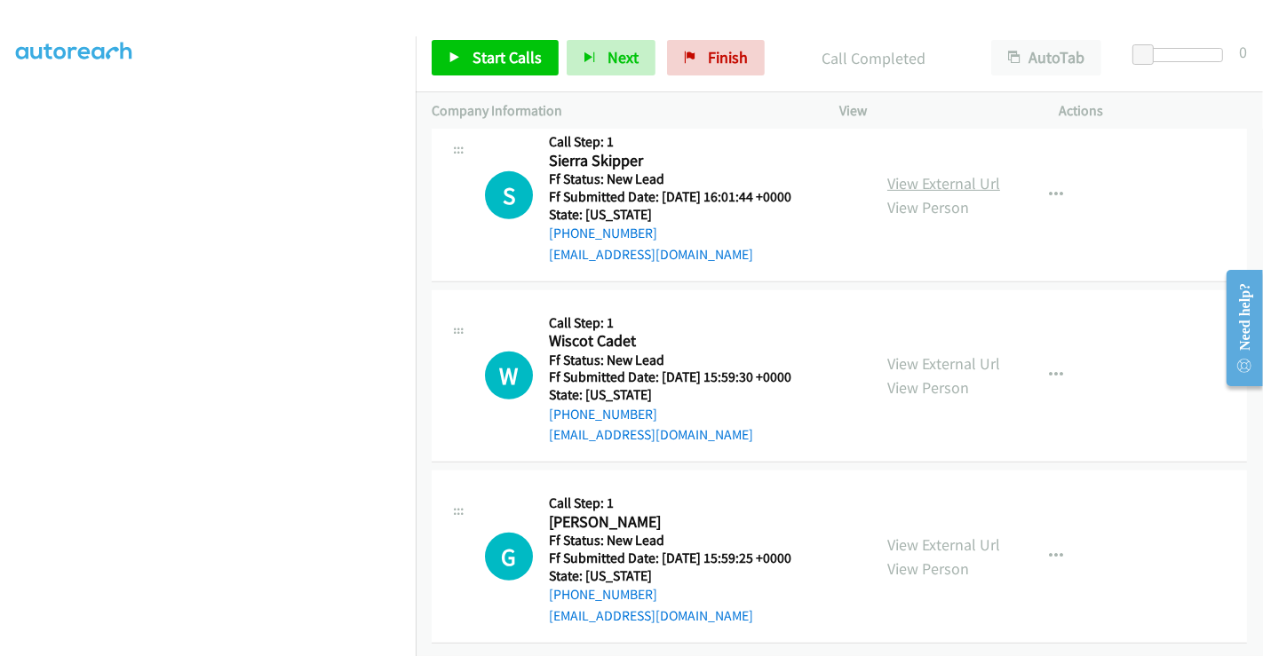
click at [932, 173] on link "View External Url" at bounding box center [943, 183] width 113 height 20
click at [907, 353] on link "View External Url" at bounding box center [943, 363] width 113 height 20
click at [917, 534] on link "View External Url" at bounding box center [943, 544] width 113 height 20
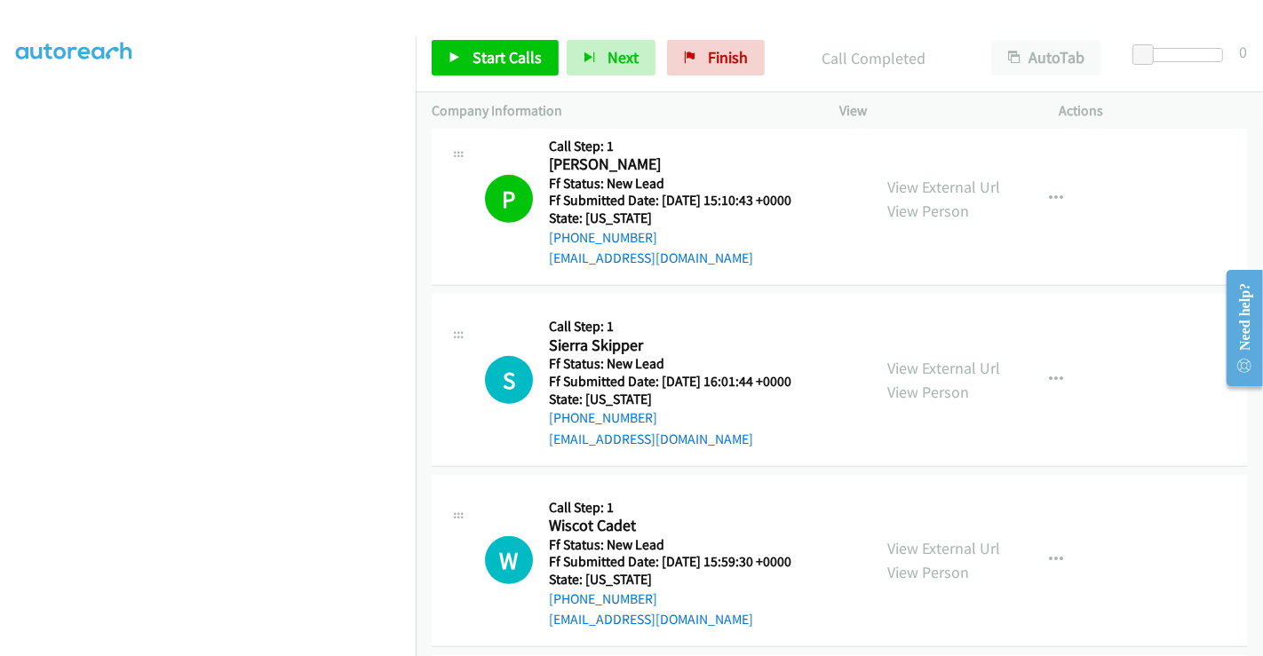
scroll to position [743, 0]
click at [488, 54] on span "Start Calls" at bounding box center [506, 57] width 69 height 20
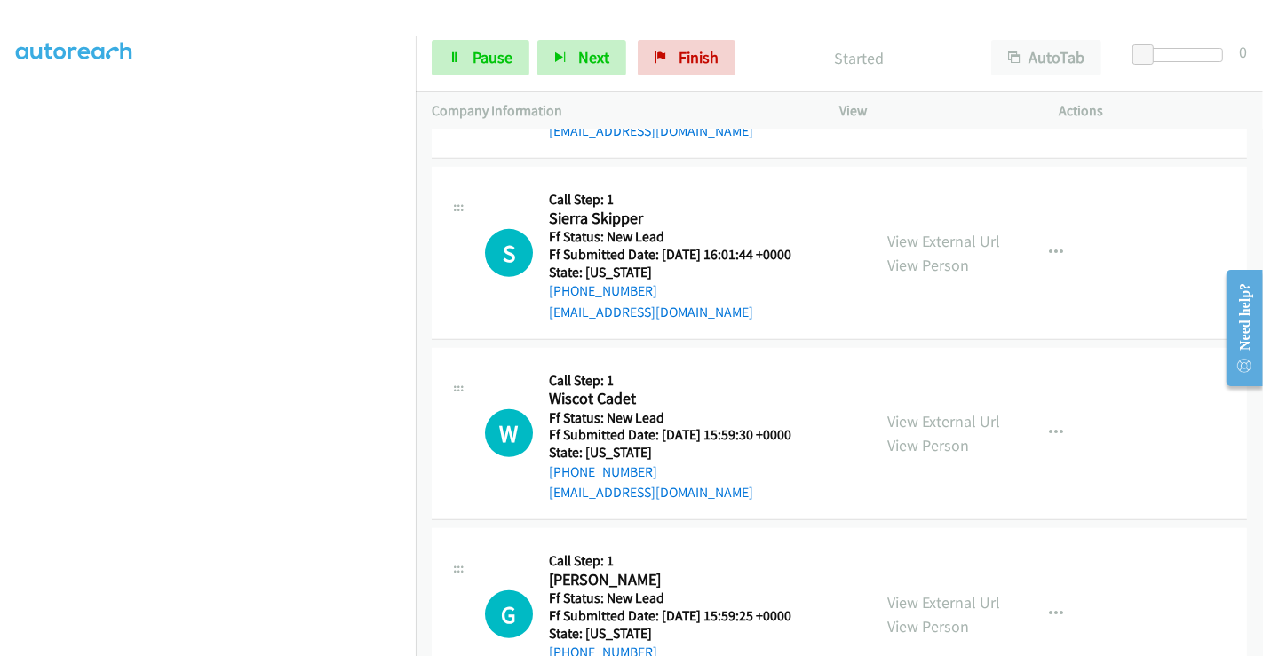
scroll to position [940, 0]
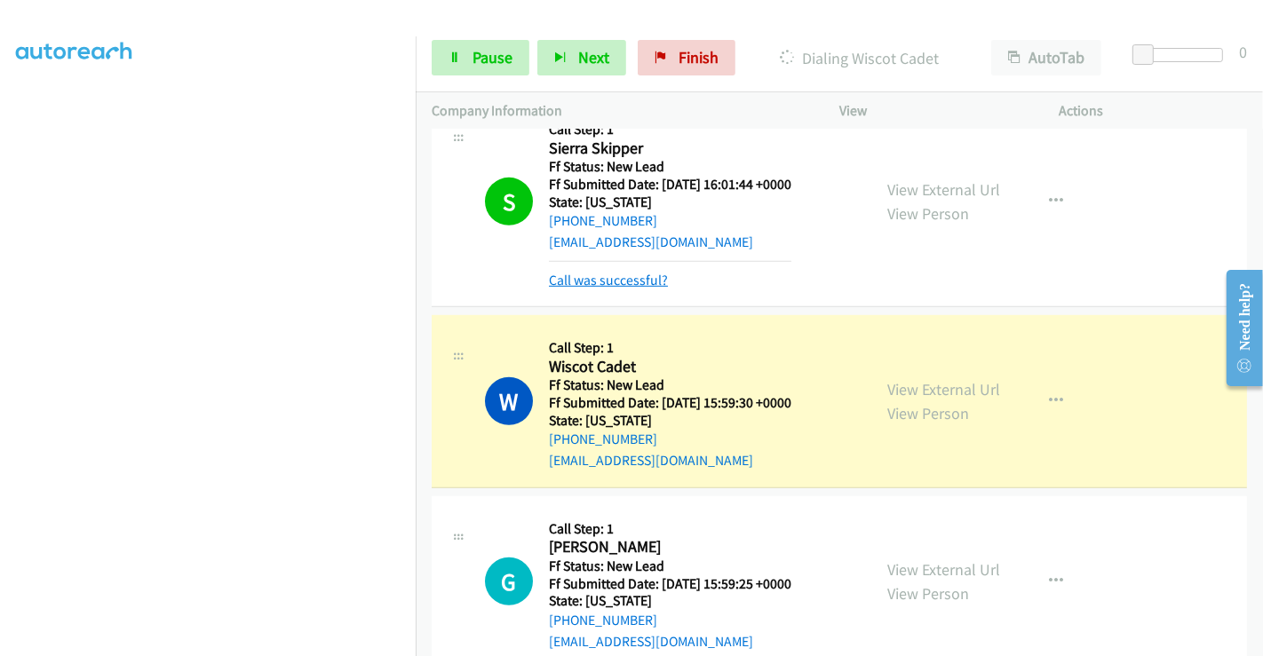
click at [608, 277] on link "Call was successful?" at bounding box center [608, 280] width 119 height 17
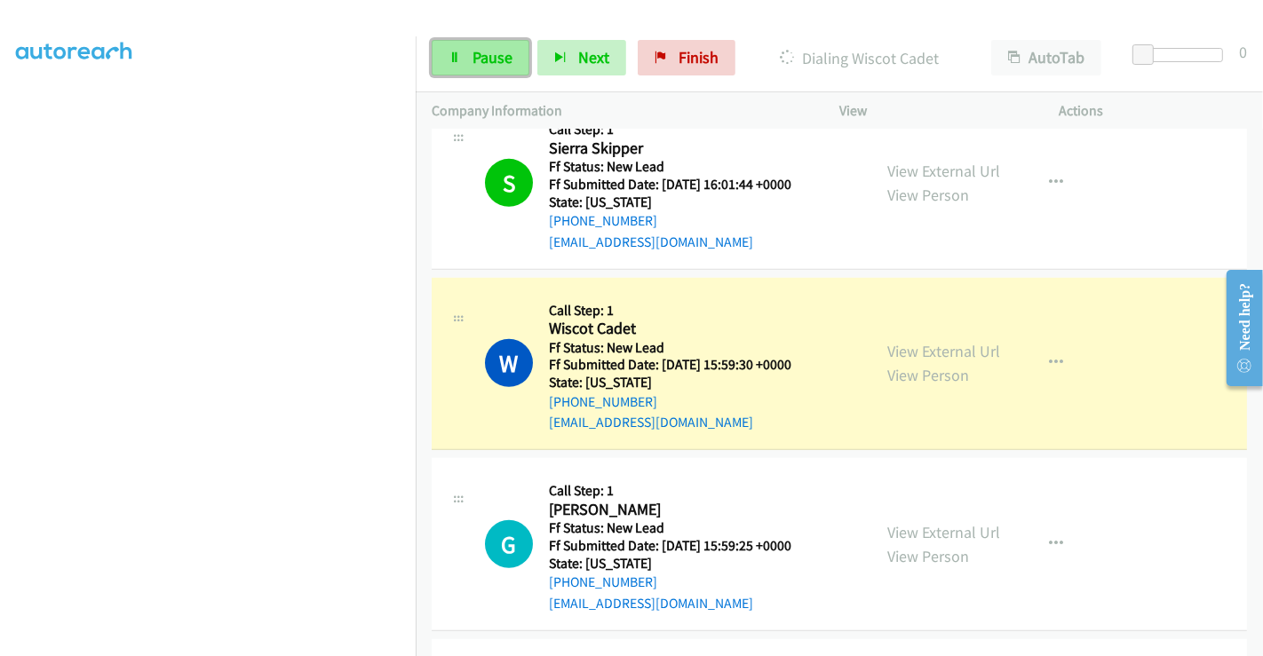
click at [483, 51] on span "Pause" at bounding box center [492, 57] width 40 height 20
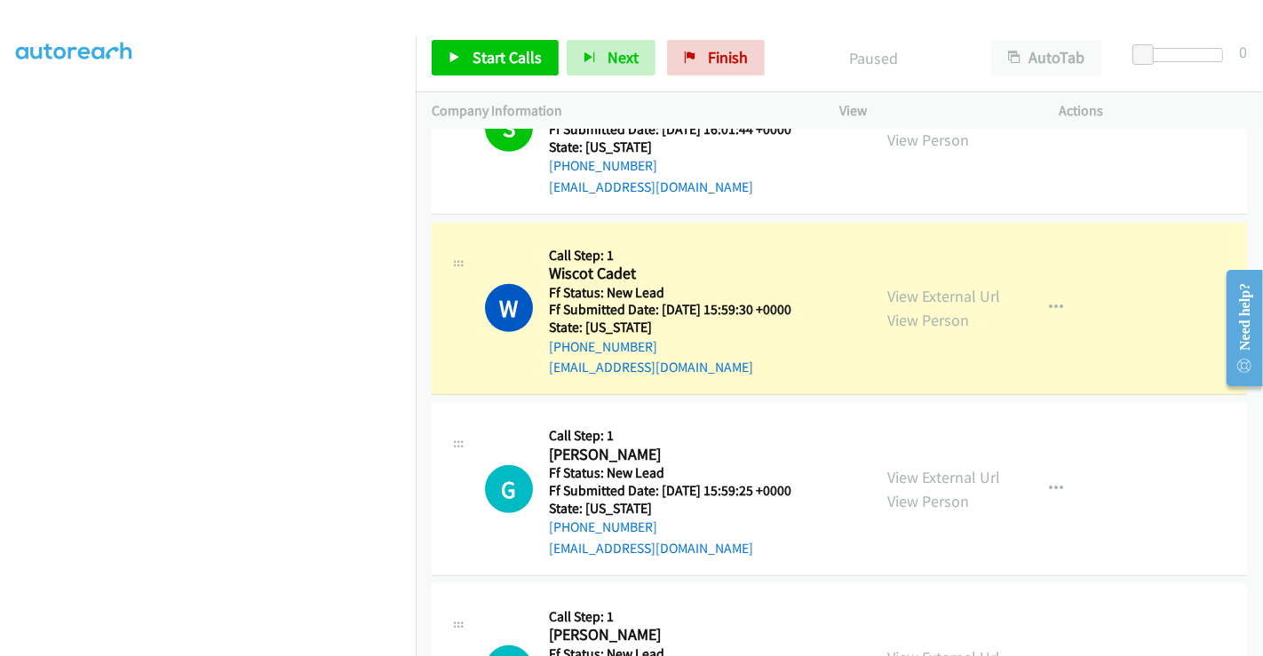
scroll to position [1039, 0]
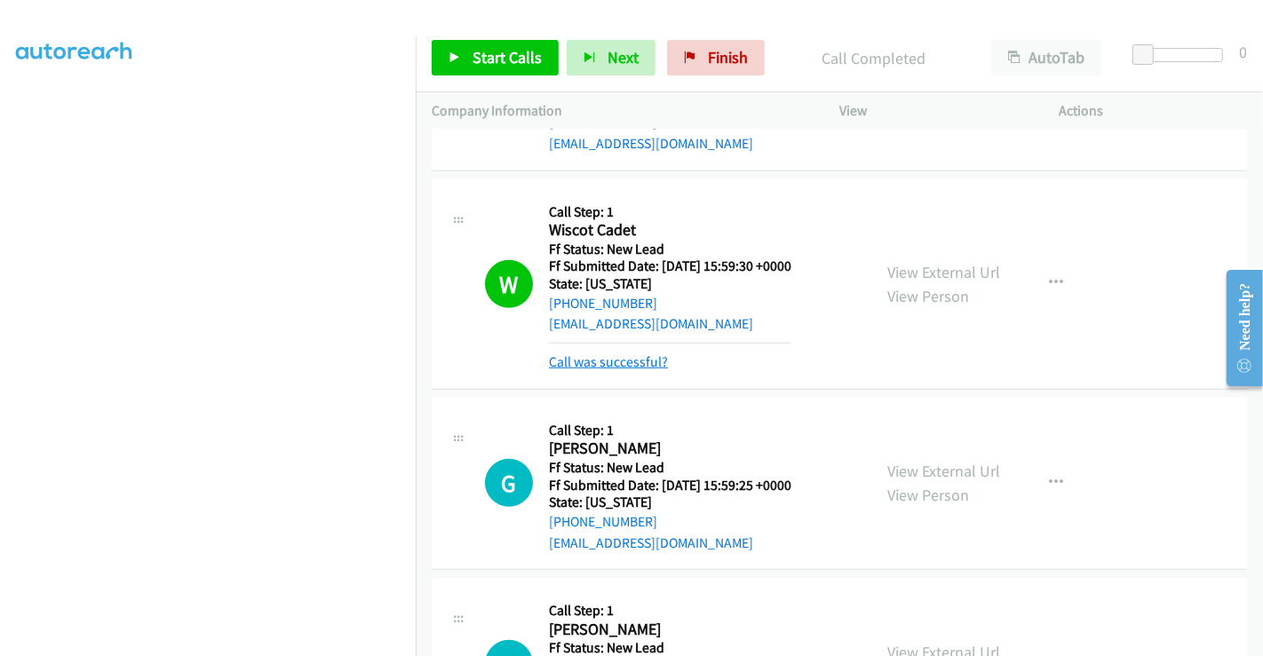
click at [608, 357] on link "Call was successful?" at bounding box center [608, 361] width 119 height 17
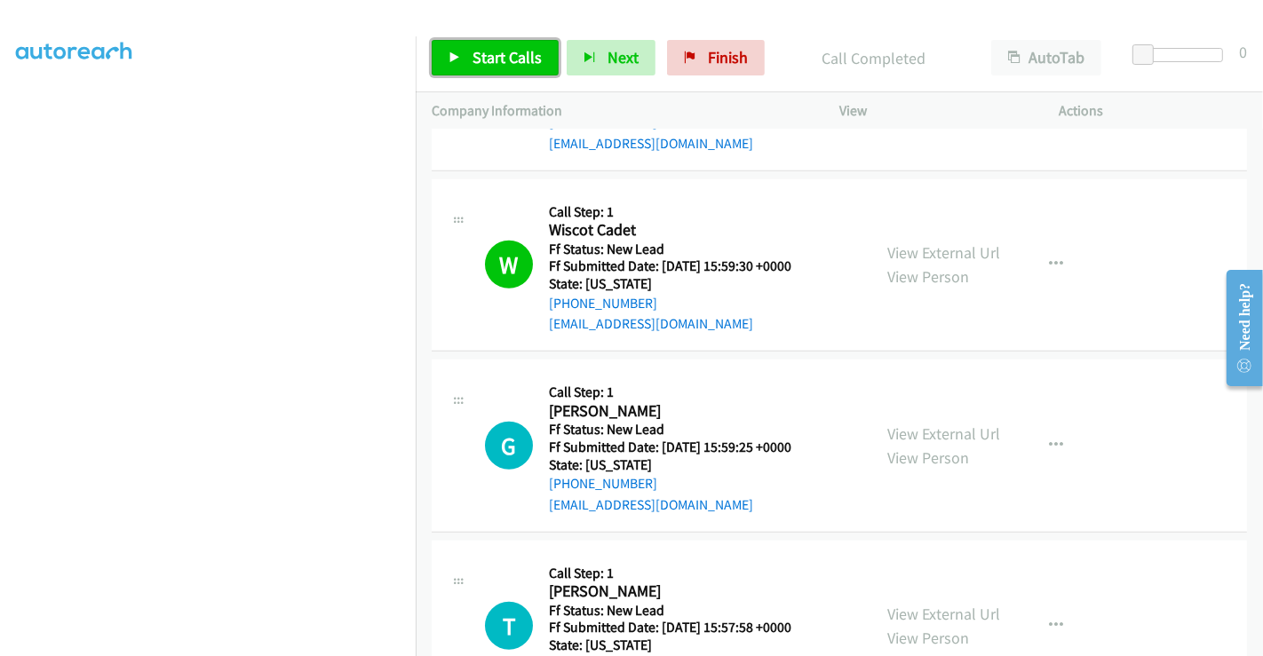
click at [497, 51] on span "Start Calls" at bounding box center [506, 57] width 69 height 20
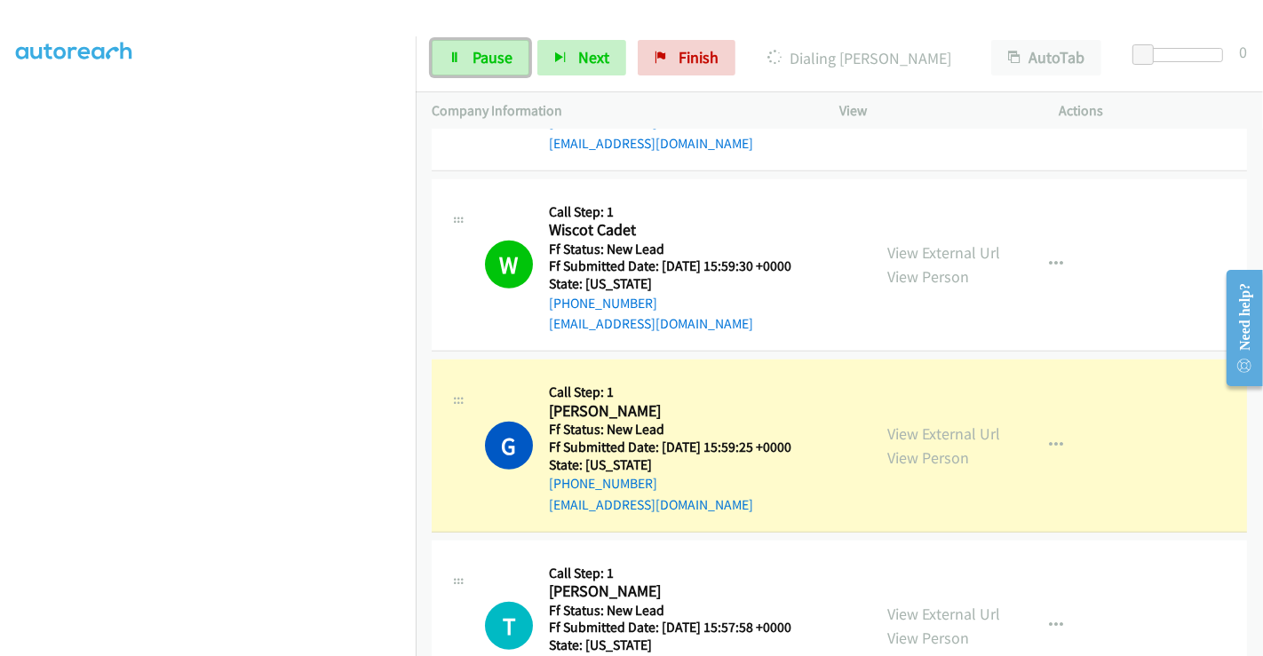
click at [497, 51] on span "Pause" at bounding box center [492, 57] width 40 height 20
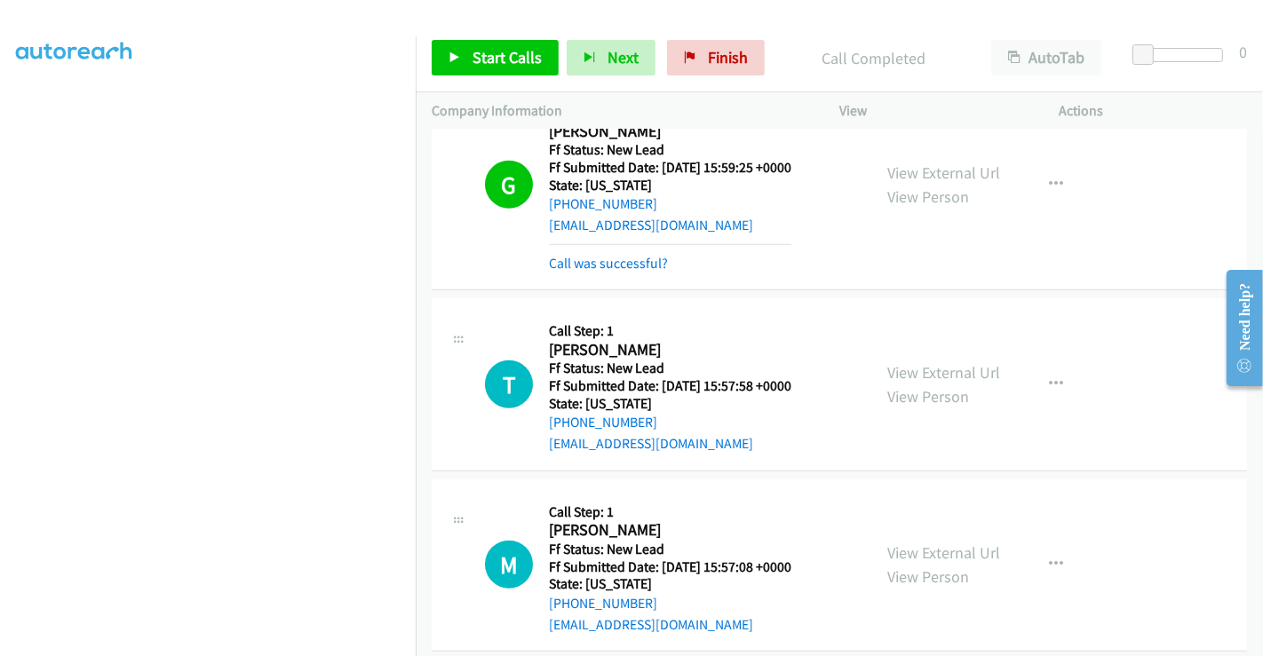
scroll to position [1433, 0]
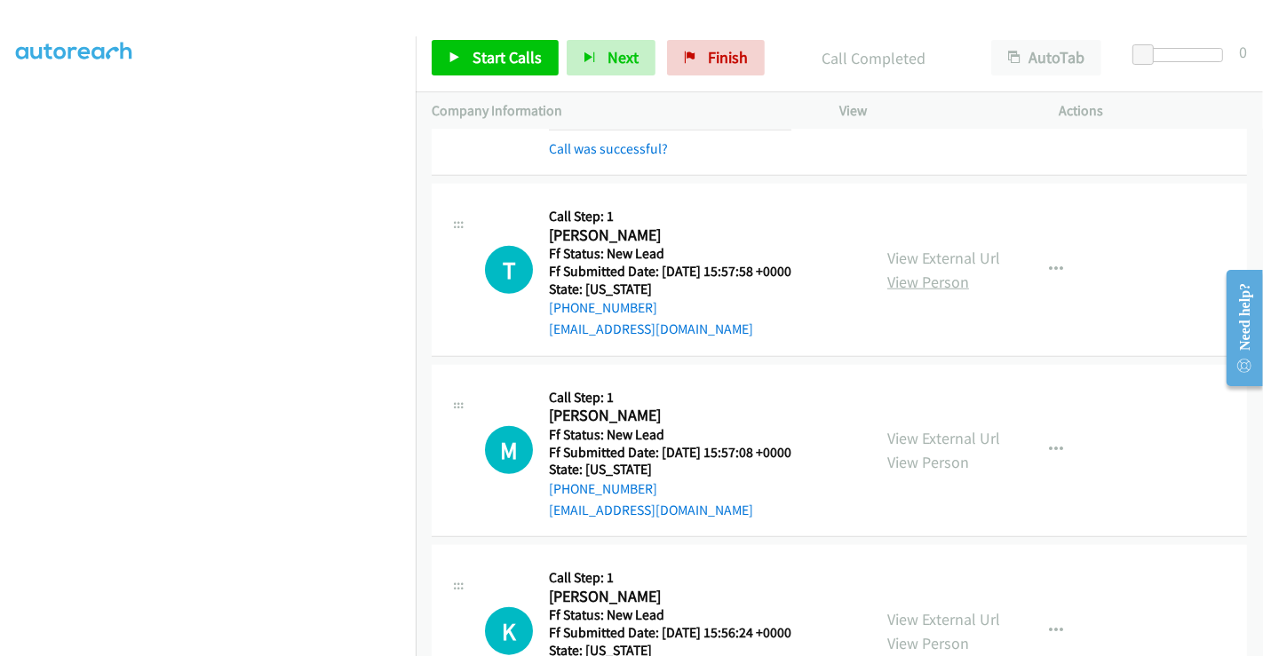
drag, startPoint x: 936, startPoint y: 254, endPoint x: 936, endPoint y: 275, distance: 21.3
click at [936, 254] on link "View External Url" at bounding box center [943, 258] width 113 height 20
click at [916, 428] on link "View External Url" at bounding box center [943, 438] width 113 height 20
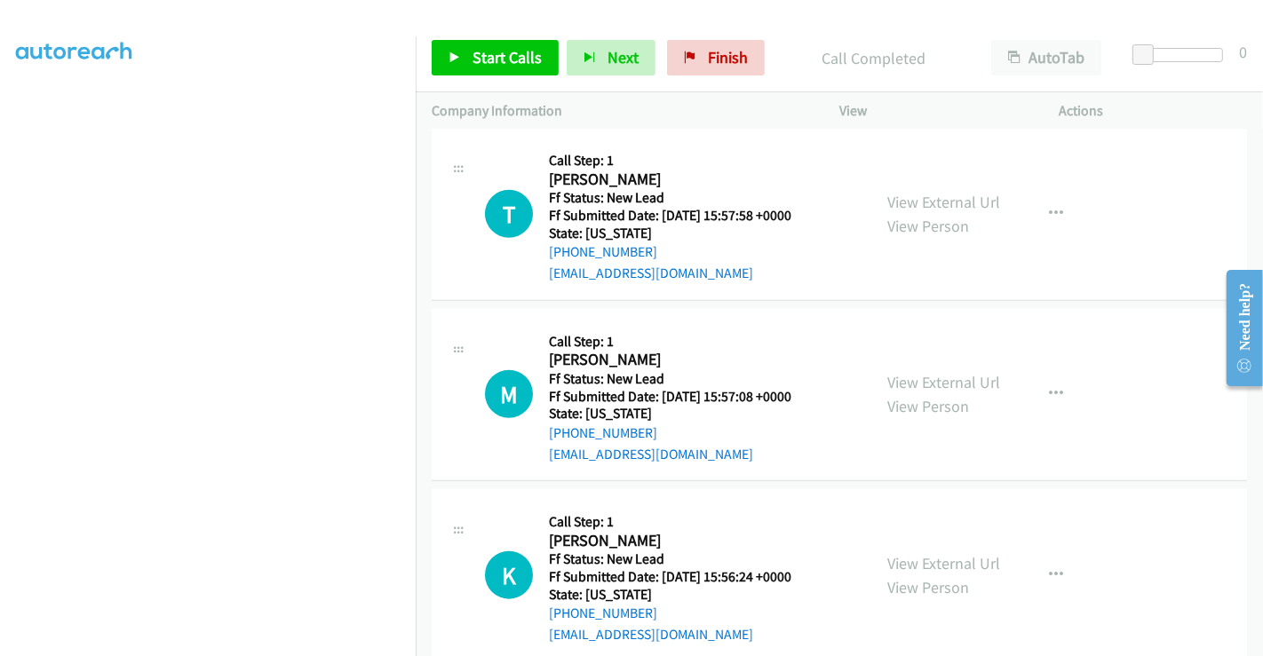
scroll to position [1519, 0]
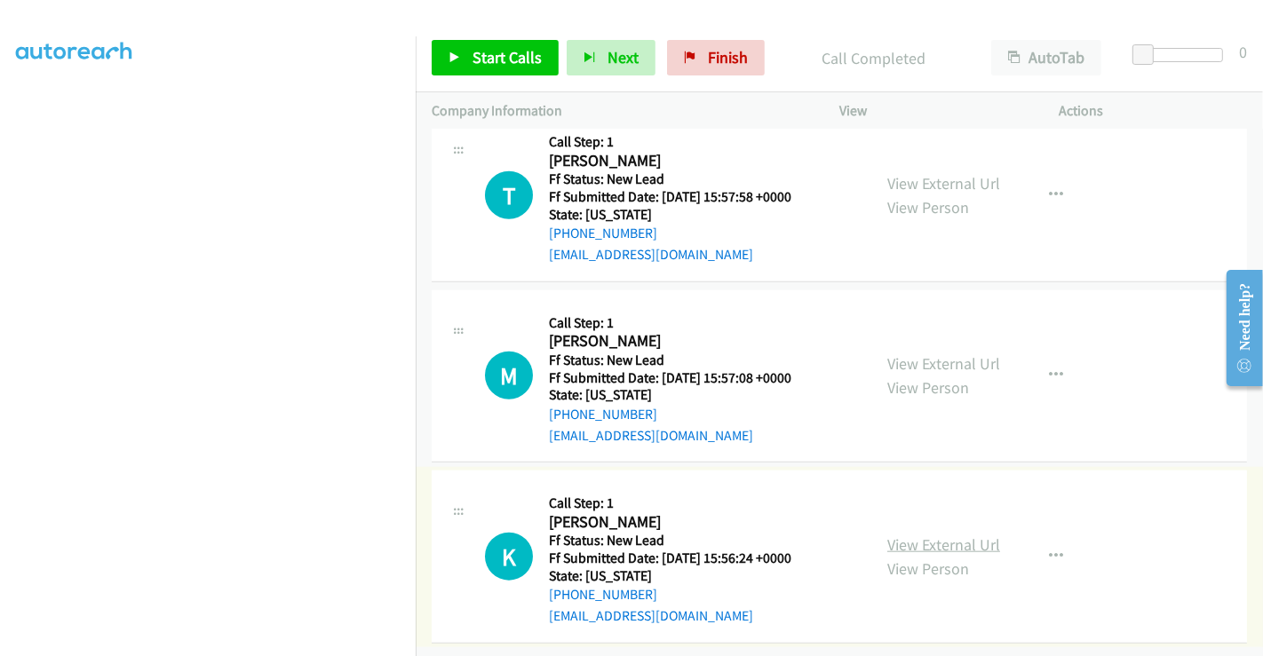
click at [936, 537] on link "View External Url" at bounding box center [943, 544] width 113 height 20
click at [474, 50] on span "Start Calls" at bounding box center [506, 57] width 69 height 20
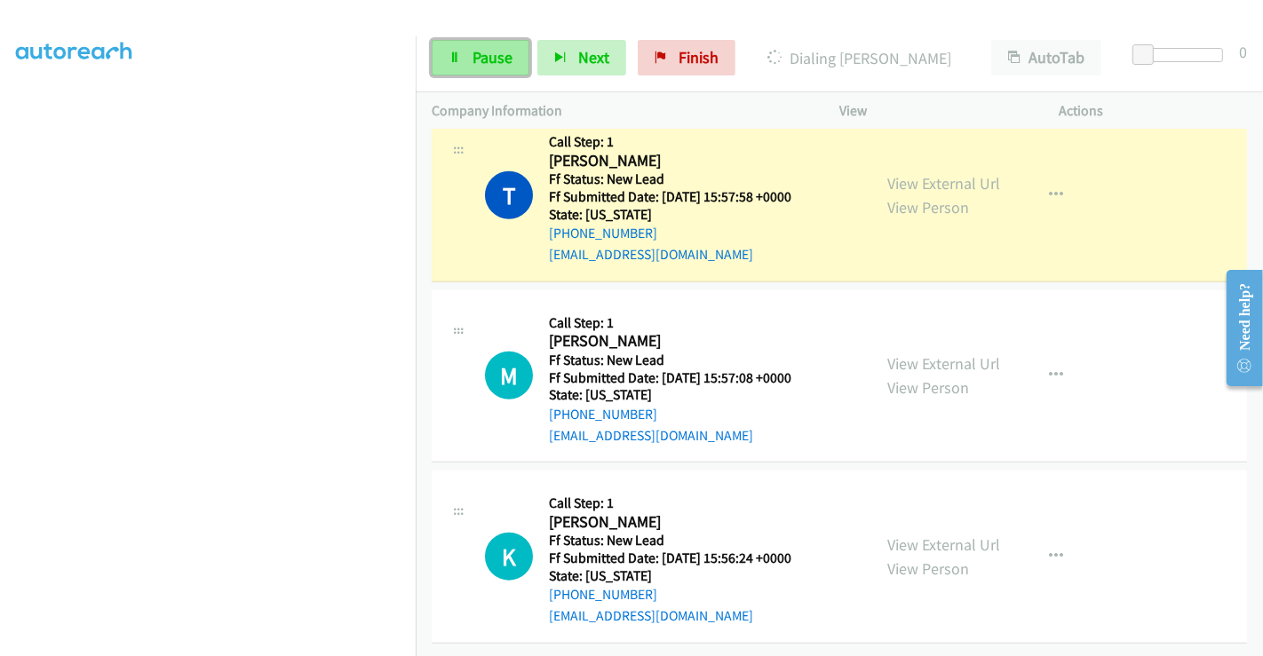
click at [479, 51] on span "Pause" at bounding box center [492, 57] width 40 height 20
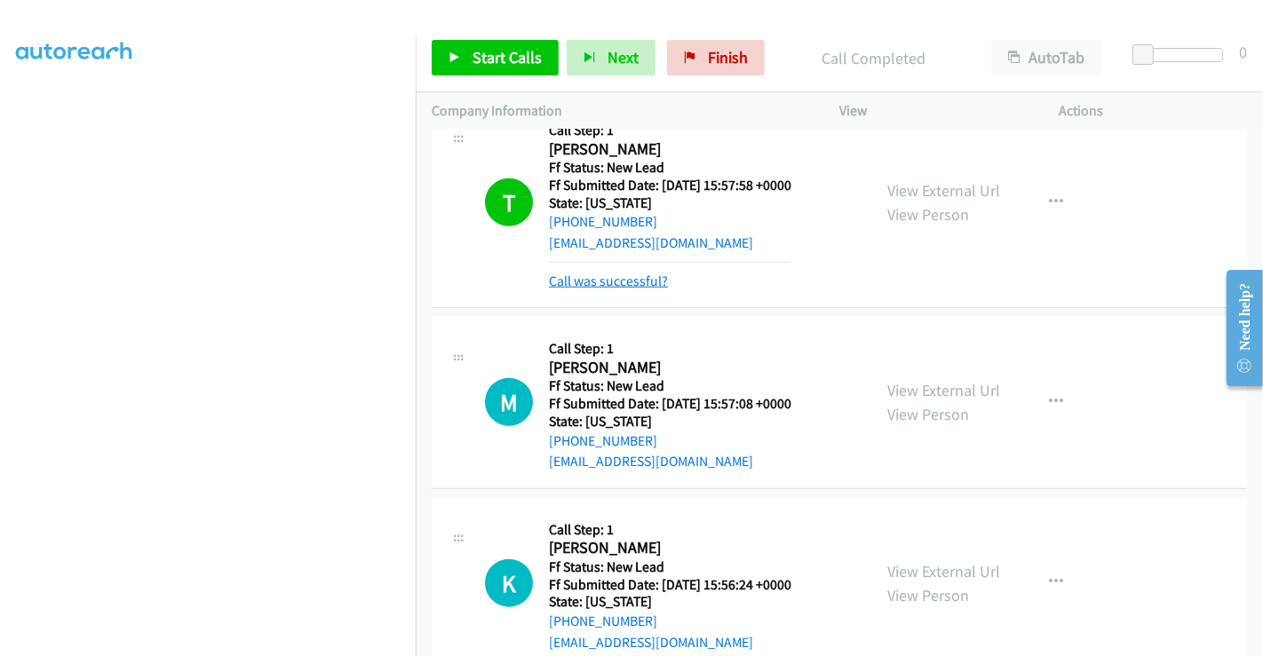
click at [594, 278] on link "Call was successful?" at bounding box center [608, 281] width 119 height 17
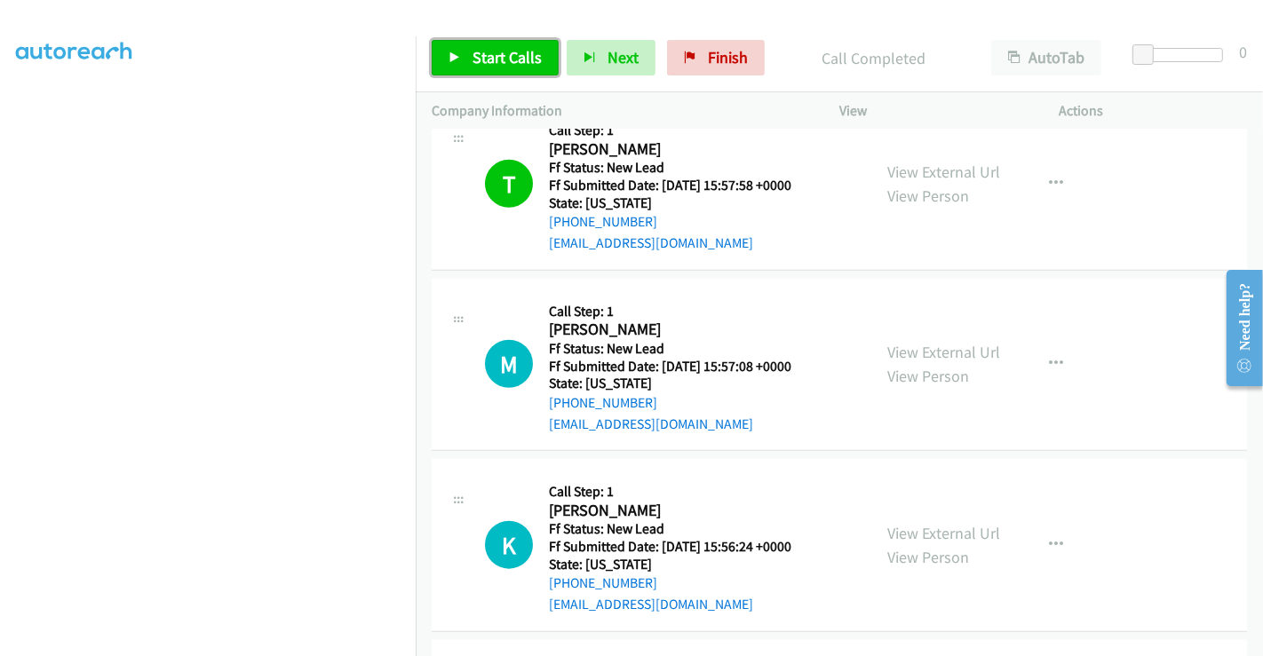
click at [483, 52] on span "Start Calls" at bounding box center [506, 57] width 69 height 20
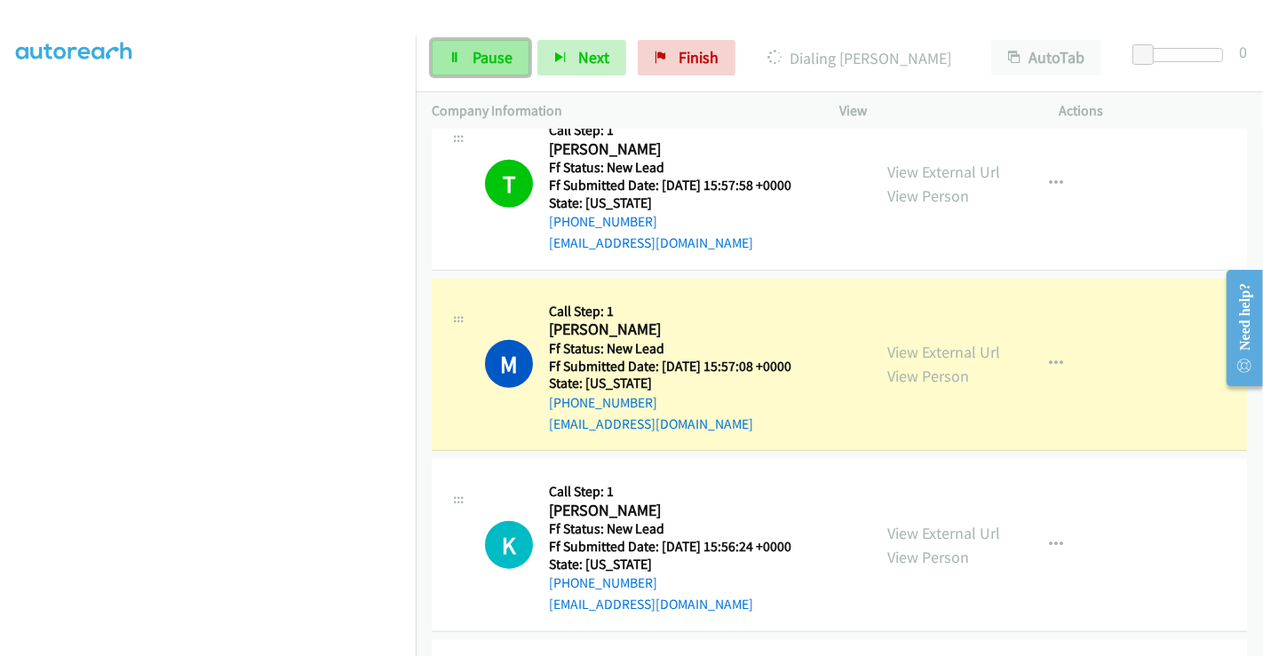
click at [490, 51] on span "Pause" at bounding box center [492, 57] width 40 height 20
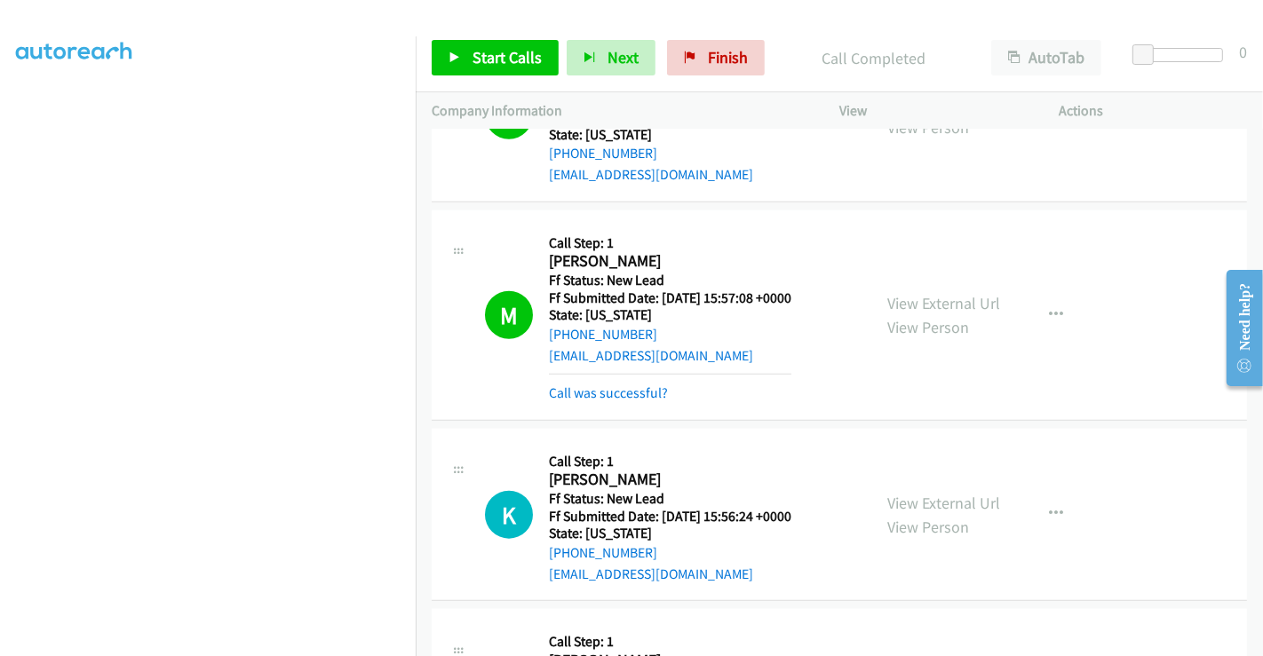
scroll to position [1618, 0]
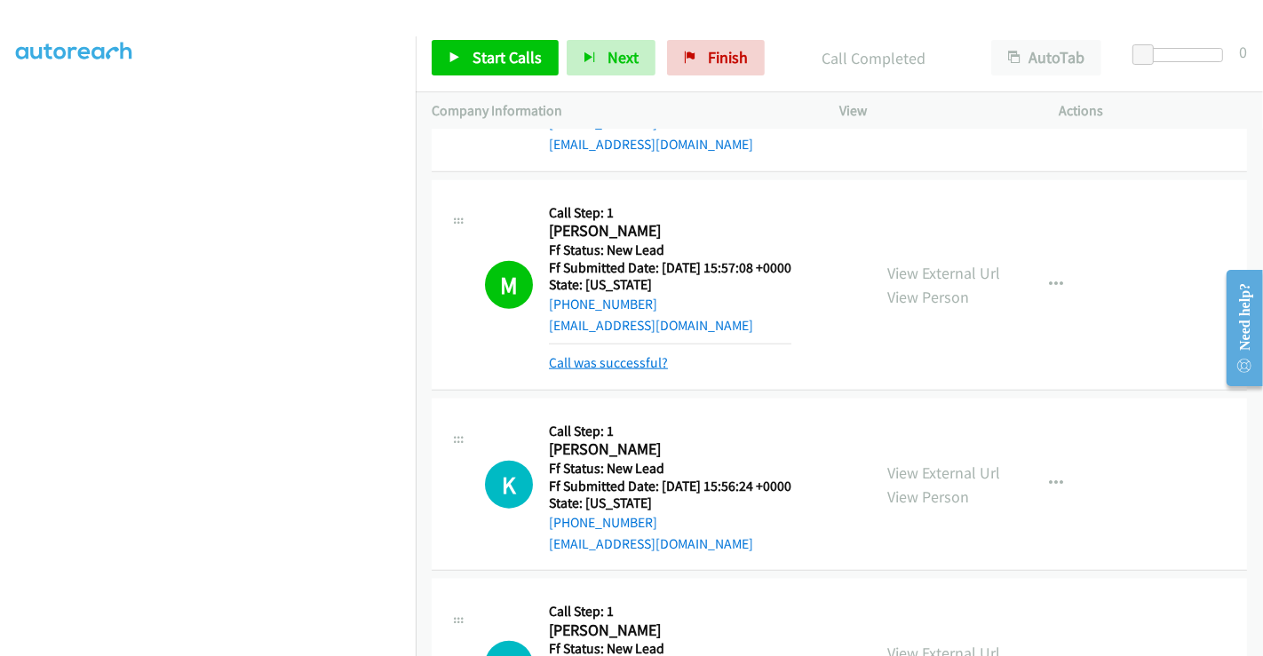
click at [599, 365] on link "Call was successful?" at bounding box center [608, 362] width 119 height 17
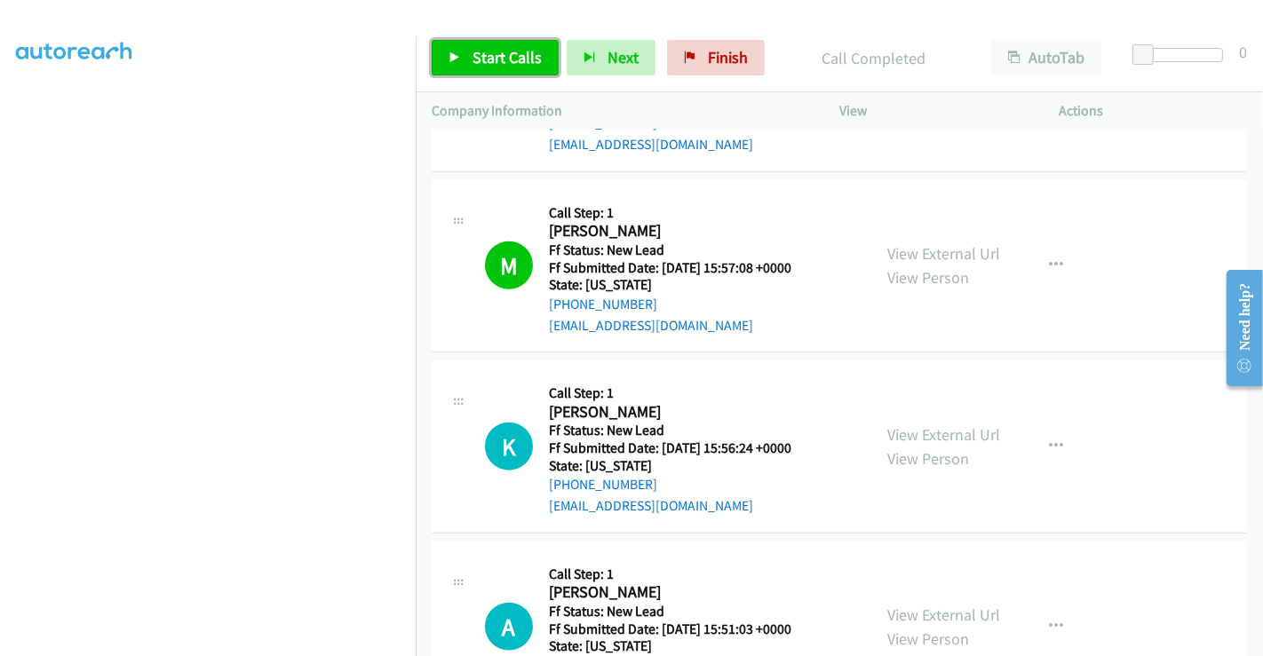
click at [498, 44] on link "Start Calls" at bounding box center [495, 58] width 127 height 36
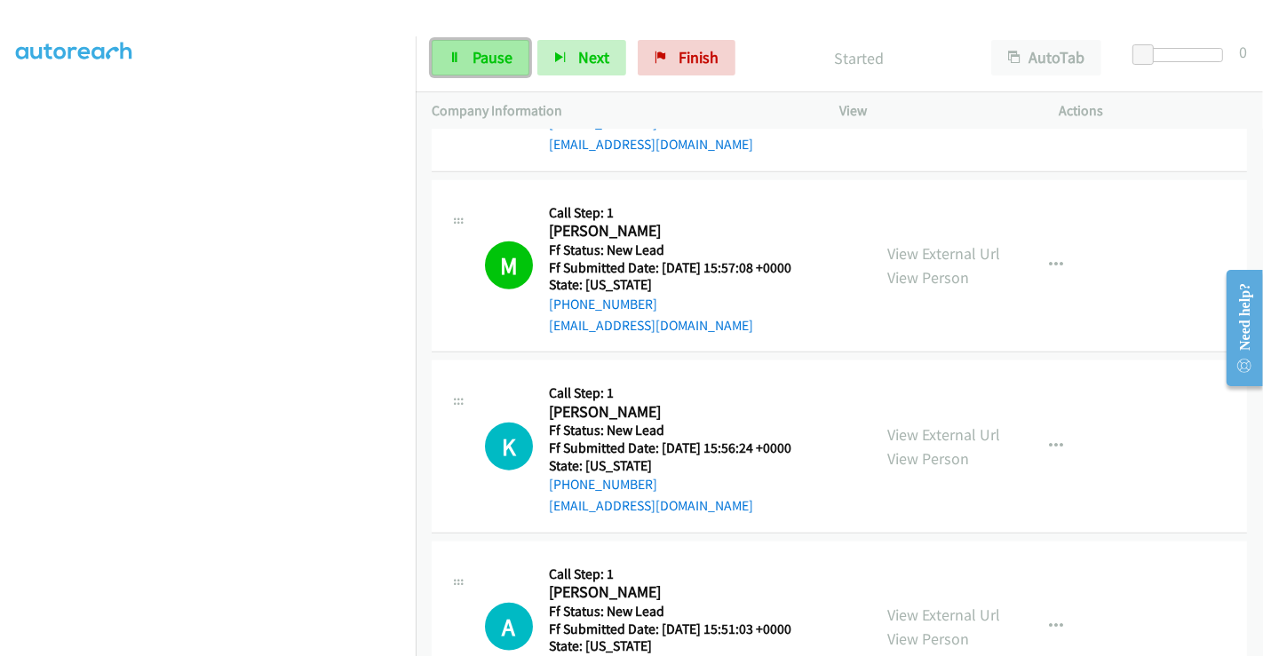
click at [487, 54] on span "Pause" at bounding box center [492, 57] width 40 height 20
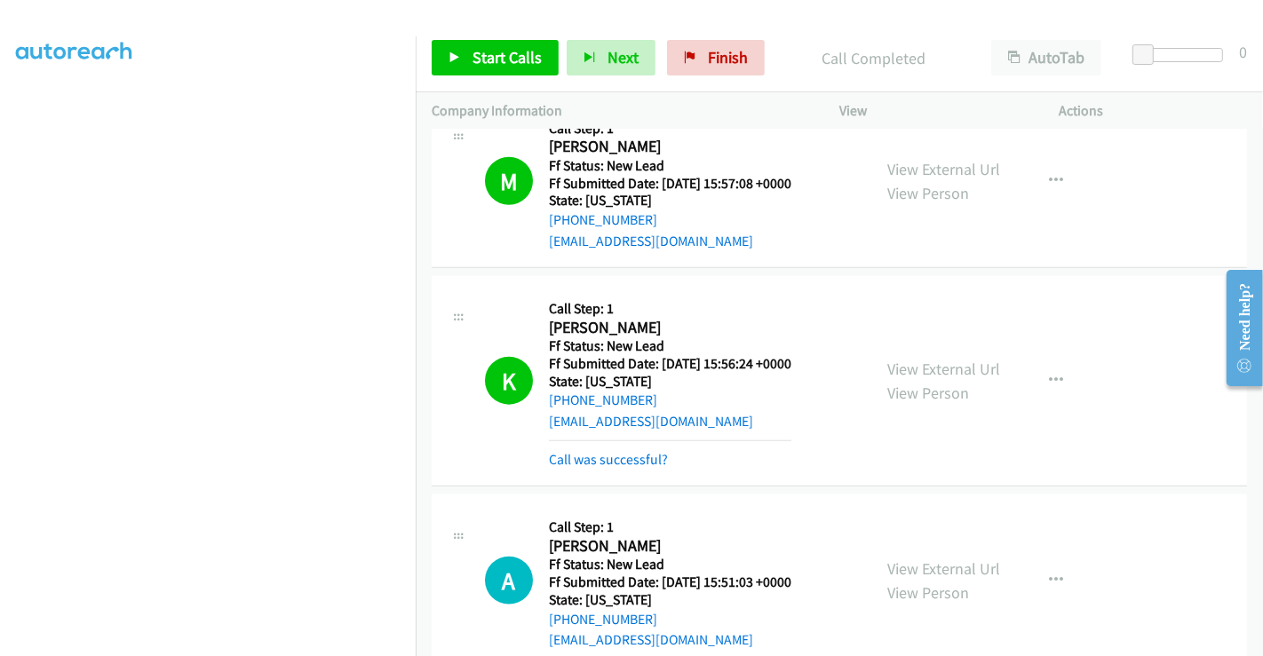
scroll to position [1815, 0]
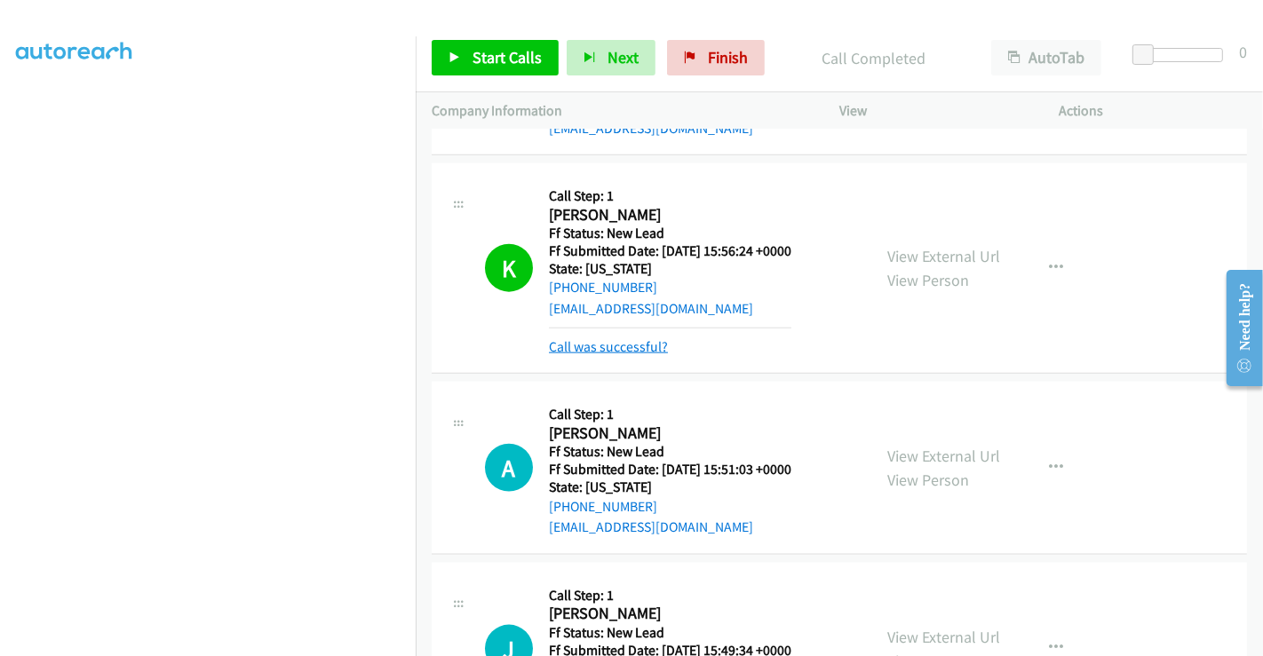
click at [629, 338] on link "Call was successful?" at bounding box center [608, 346] width 119 height 17
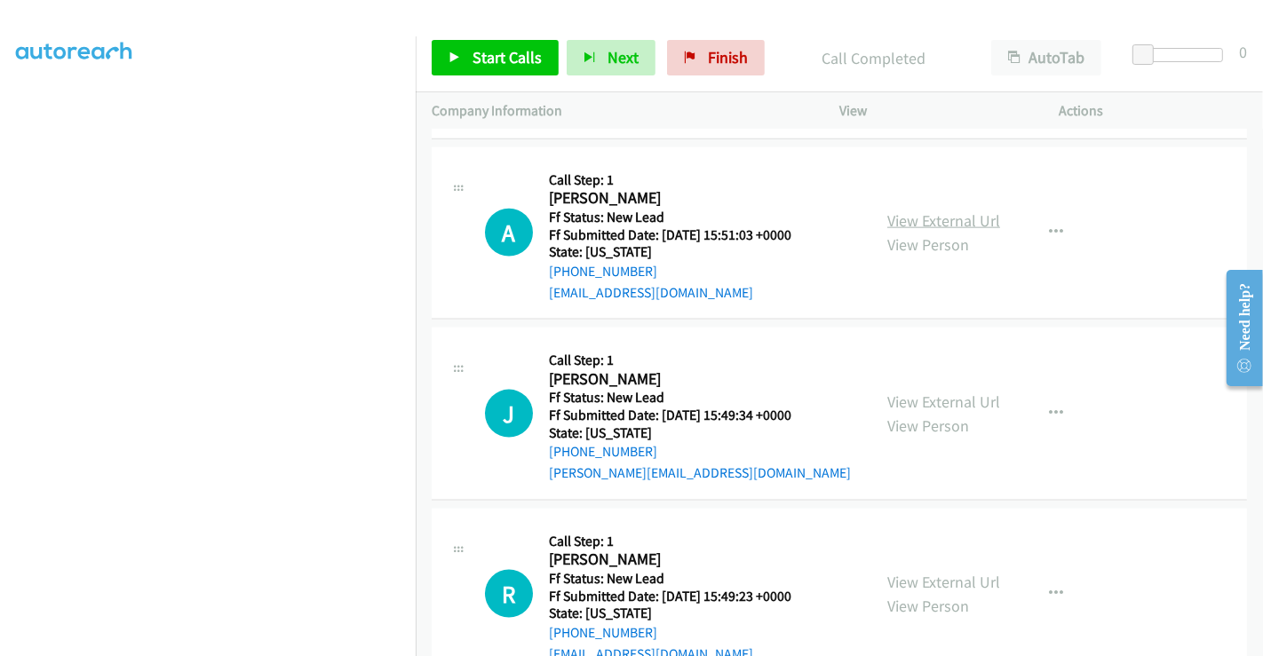
click at [941, 217] on link "View External Url" at bounding box center [943, 220] width 113 height 20
click at [928, 394] on link "View External Url" at bounding box center [943, 402] width 113 height 20
click at [917, 577] on link "View External Url" at bounding box center [943, 582] width 113 height 20
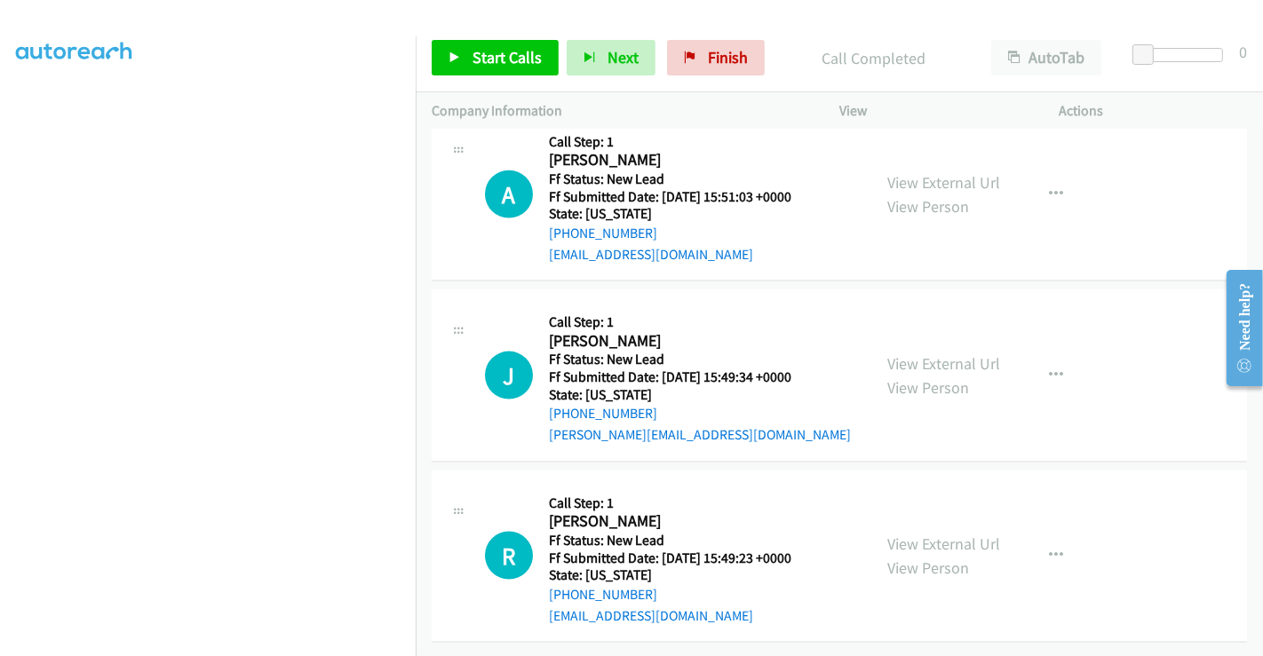
scroll to position [2060, 0]
click at [497, 65] on span "Start Calls" at bounding box center [506, 57] width 69 height 20
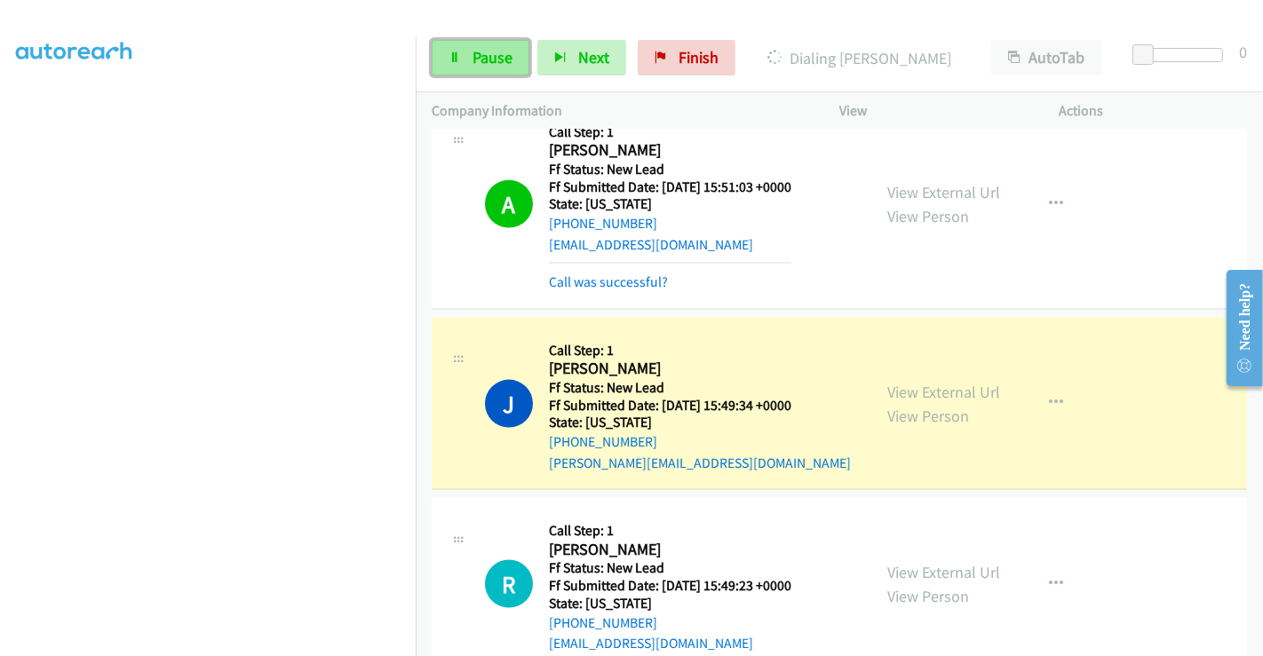
click at [479, 55] on span "Pause" at bounding box center [492, 57] width 40 height 20
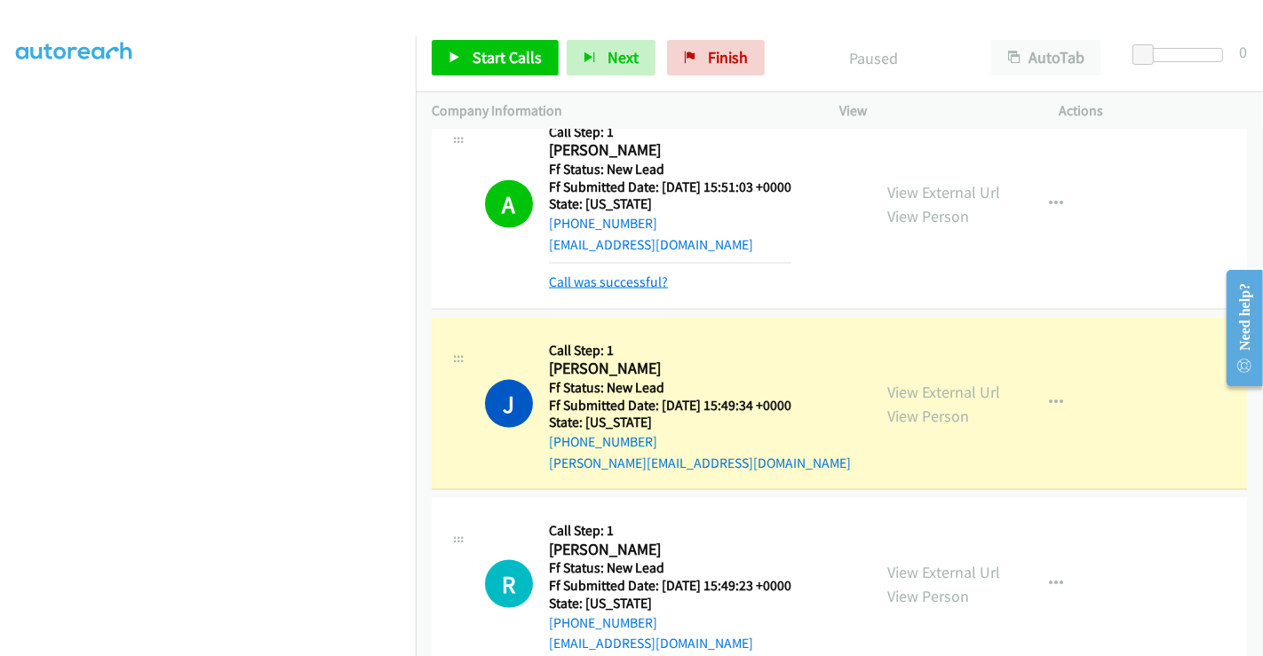
click at [608, 281] on link "Call was successful?" at bounding box center [608, 281] width 119 height 17
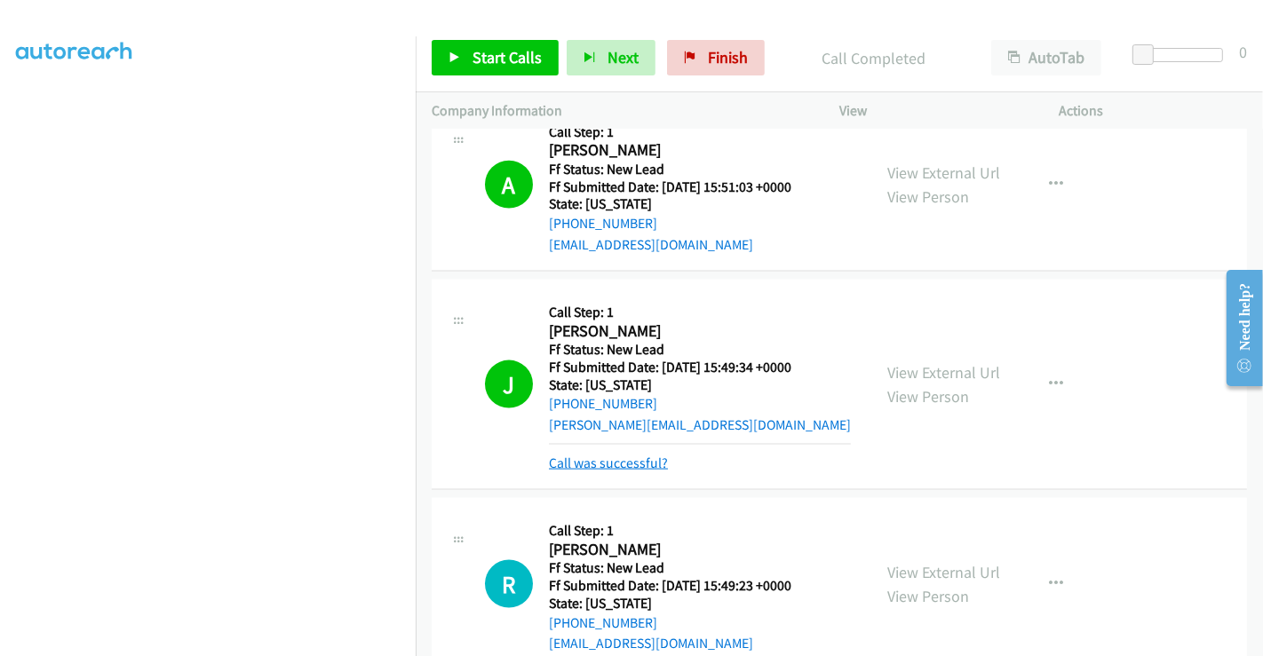
click at [622, 456] on link "Call was successful?" at bounding box center [608, 463] width 119 height 17
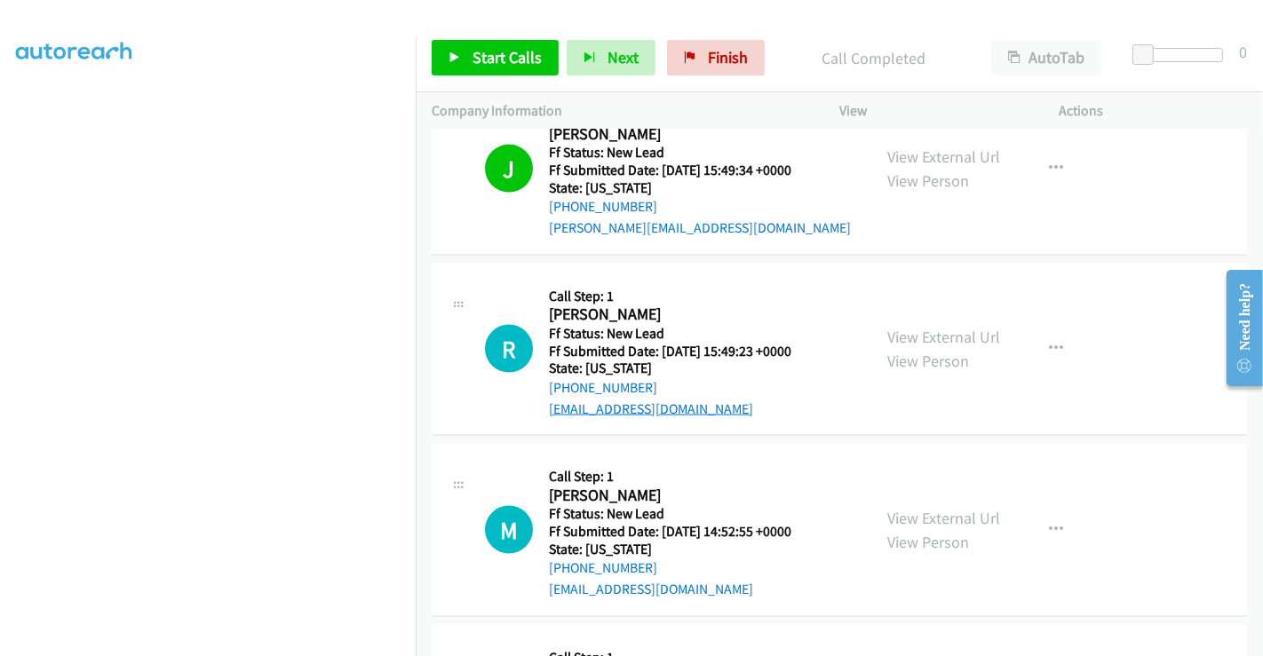
scroll to position [2356, 0]
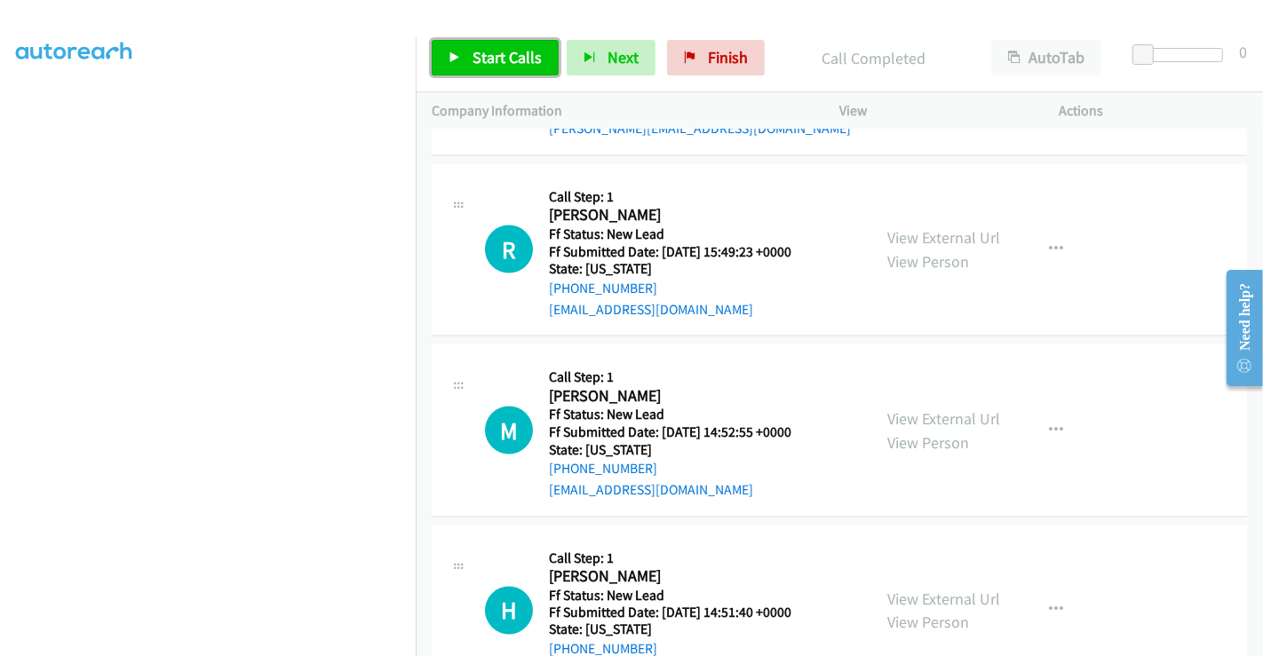
click at [494, 59] on span "Start Calls" at bounding box center [506, 57] width 69 height 20
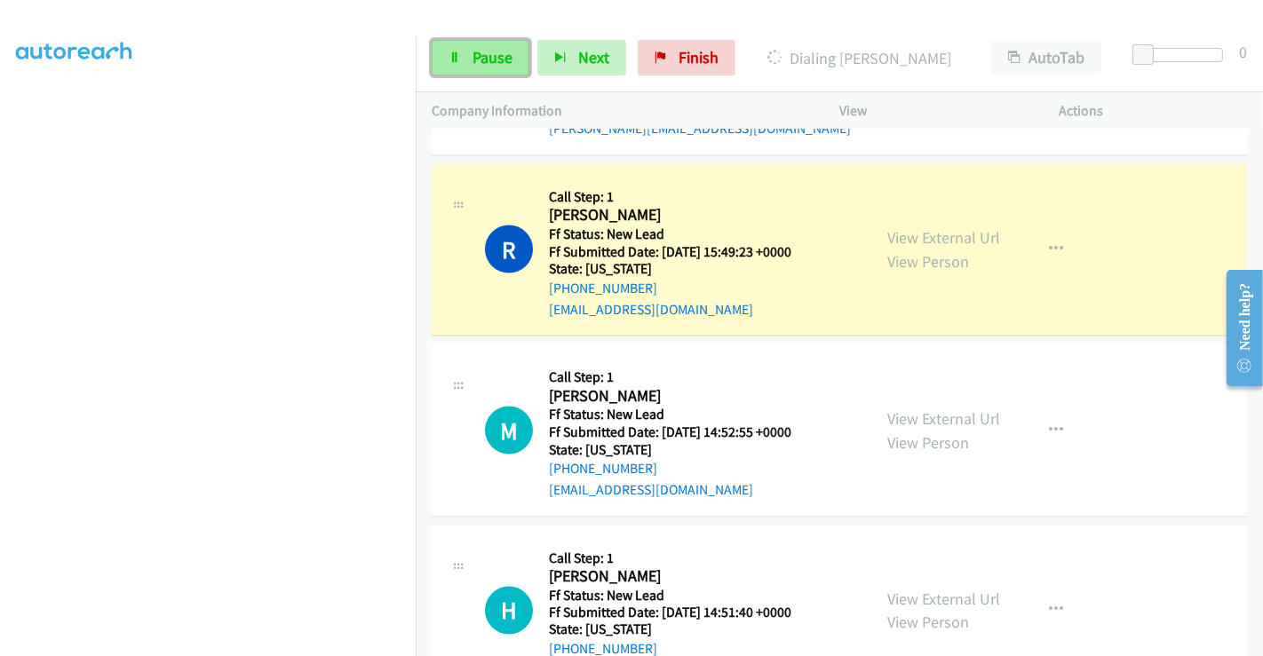
click at [486, 51] on span "Pause" at bounding box center [492, 57] width 40 height 20
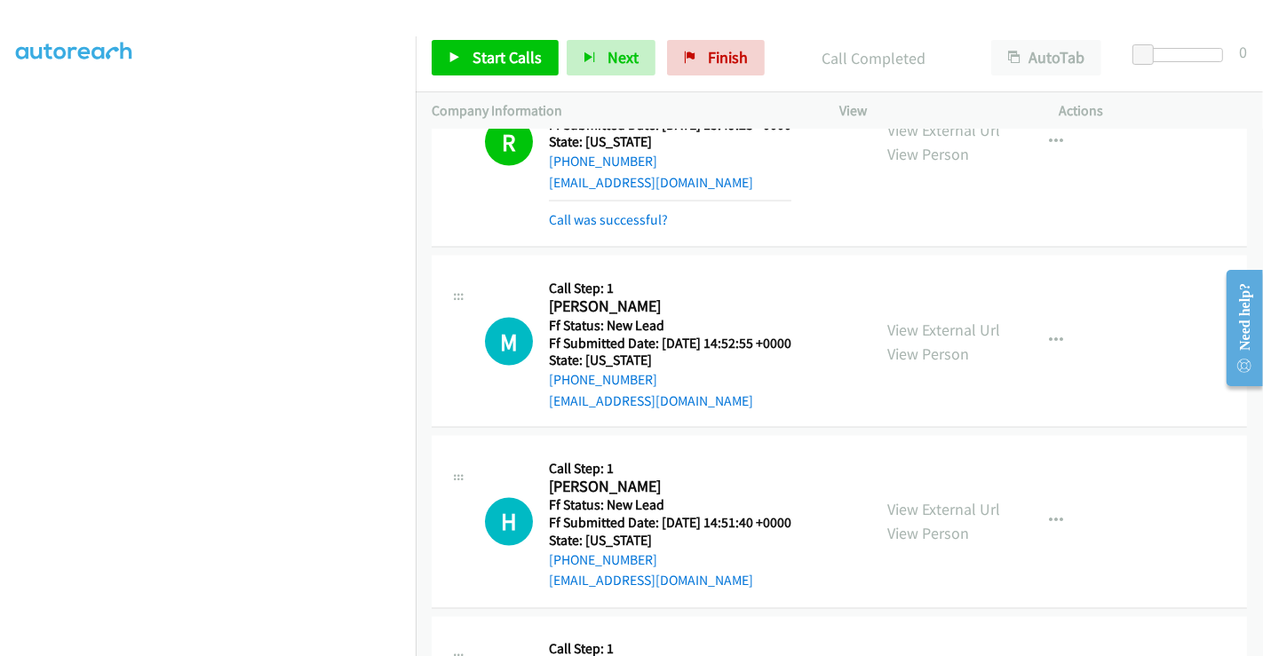
scroll to position [2343, 0]
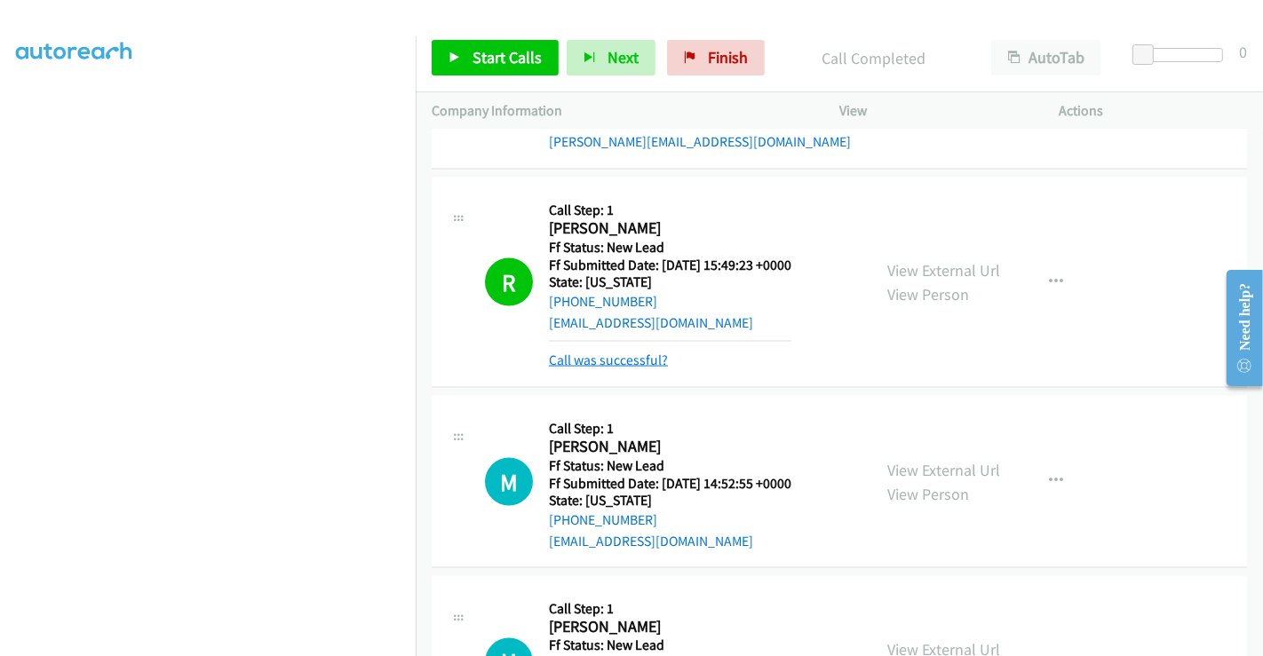
click at [622, 359] on link "Call was successful?" at bounding box center [608, 360] width 119 height 17
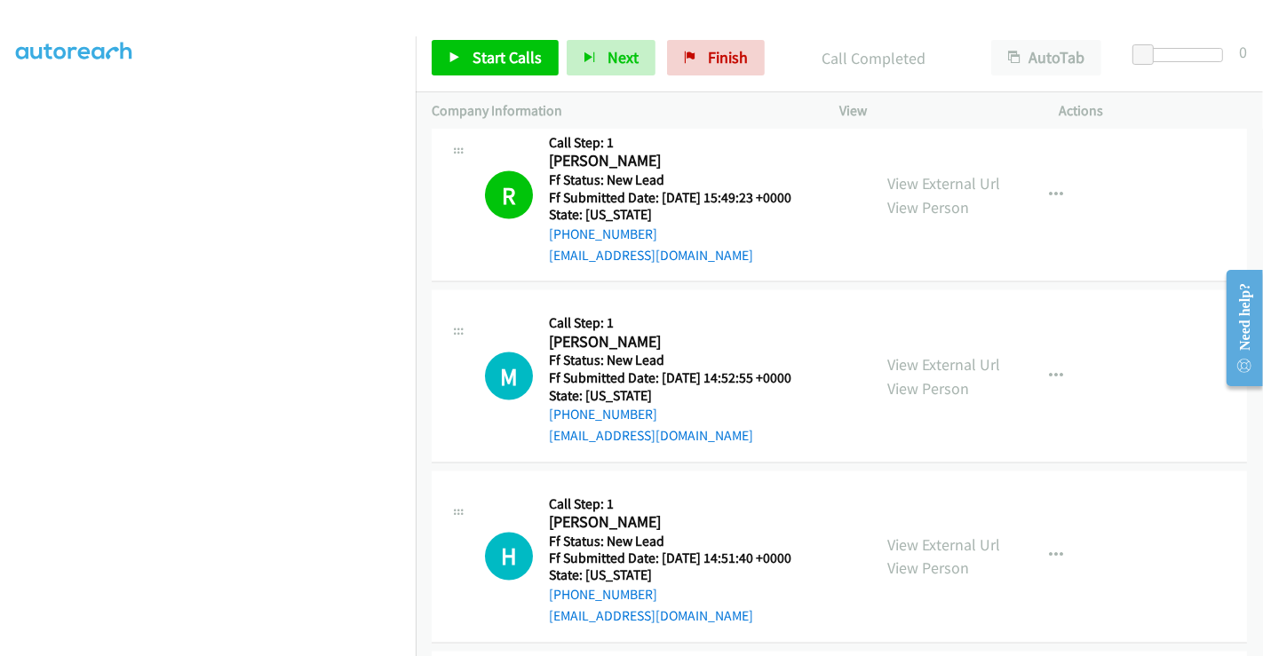
scroll to position [2442, 0]
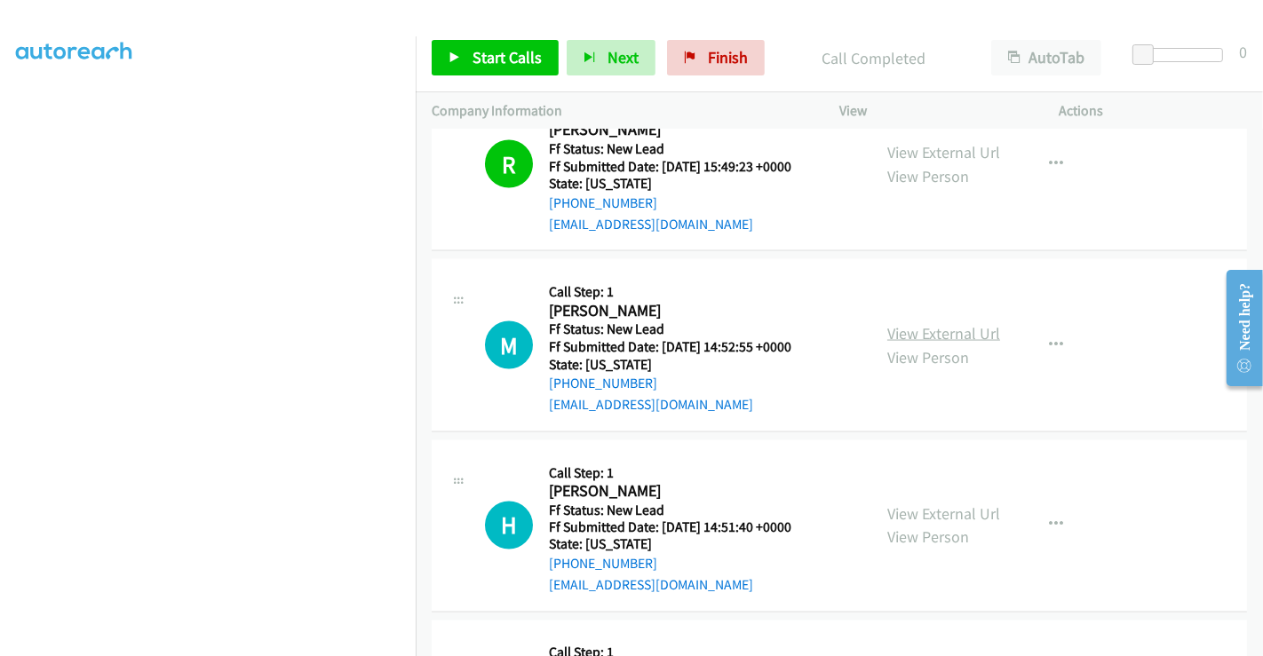
click at [902, 323] on link "View External Url" at bounding box center [943, 333] width 113 height 20
click at [929, 512] on link "View External Url" at bounding box center [943, 513] width 113 height 20
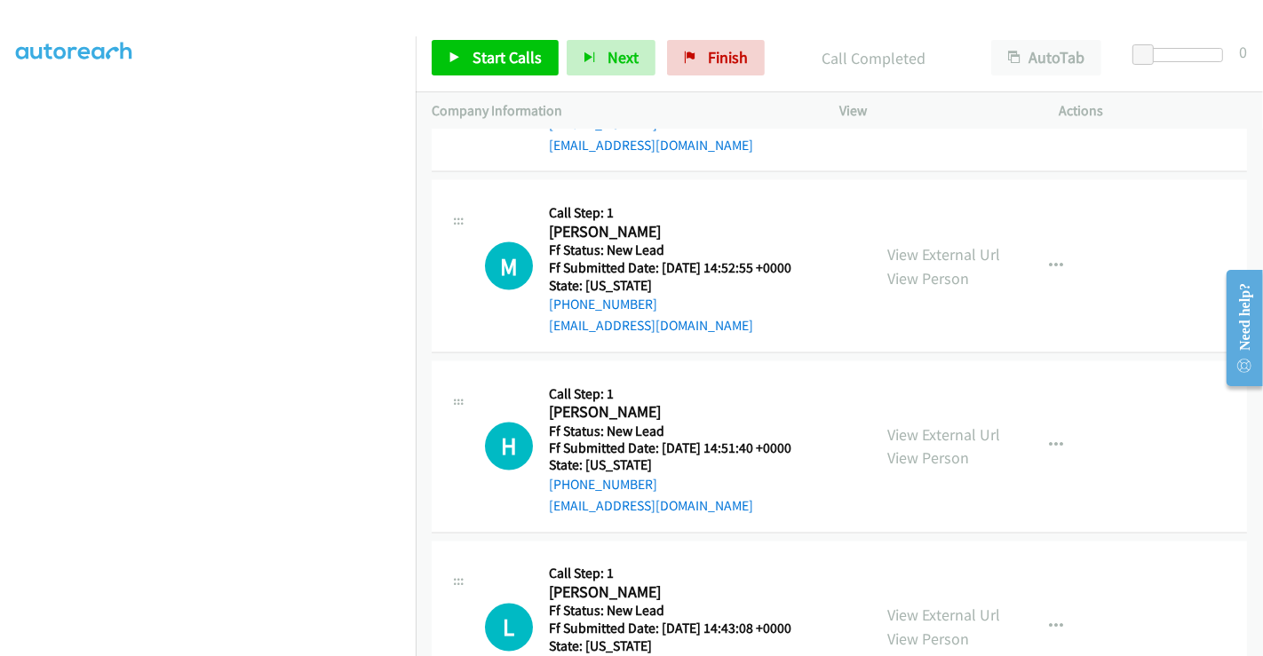
scroll to position [2601, 0]
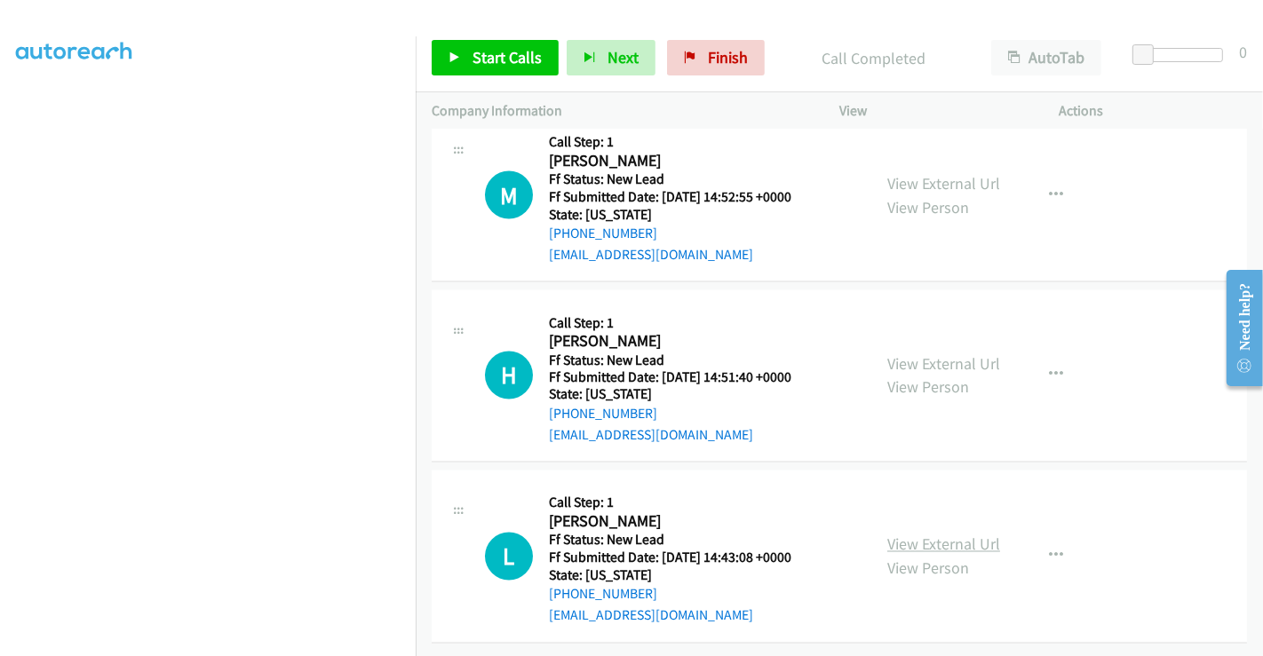
click at [912, 534] on link "View External Url" at bounding box center [943, 544] width 113 height 20
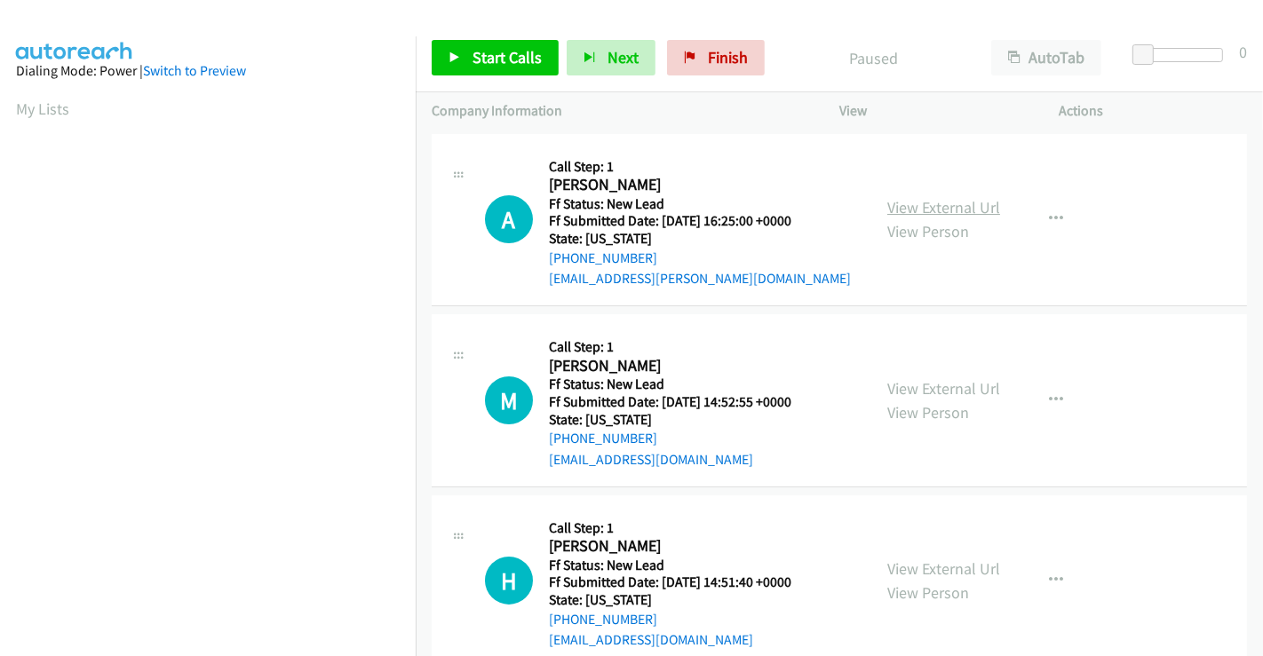
click at [961, 206] on link "View External Url" at bounding box center [943, 207] width 113 height 20
click at [522, 59] on span "Start Calls" at bounding box center [506, 57] width 69 height 20
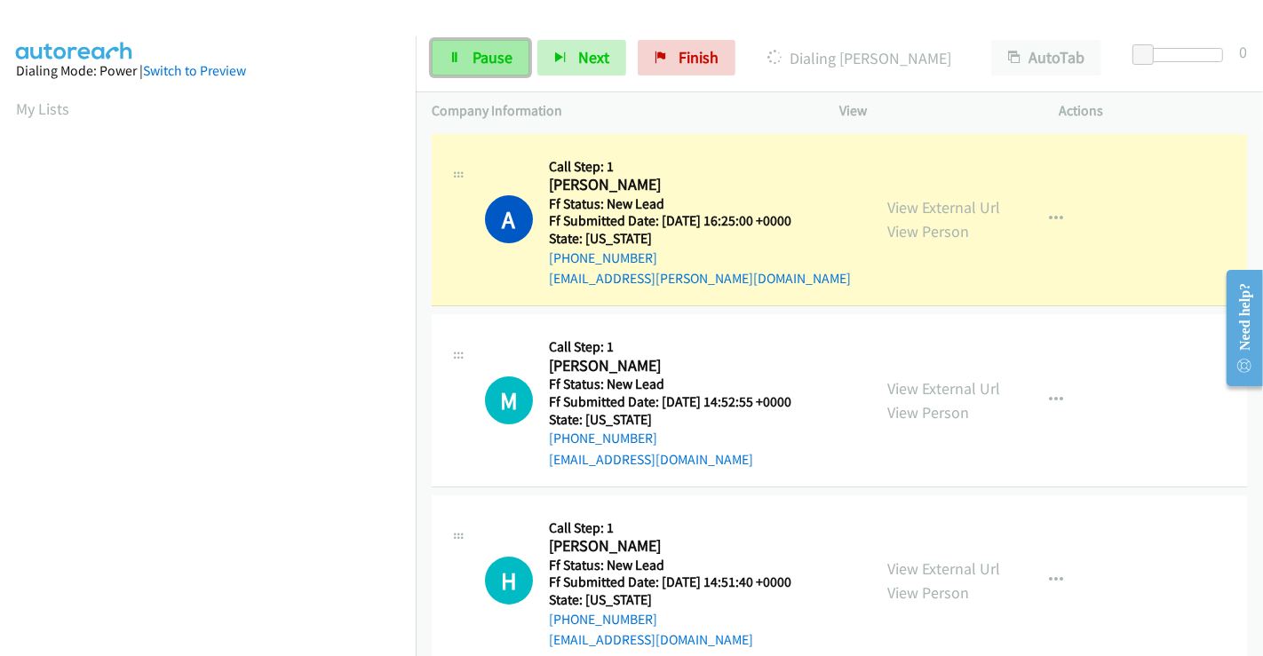
click at [481, 62] on span "Pause" at bounding box center [492, 57] width 40 height 20
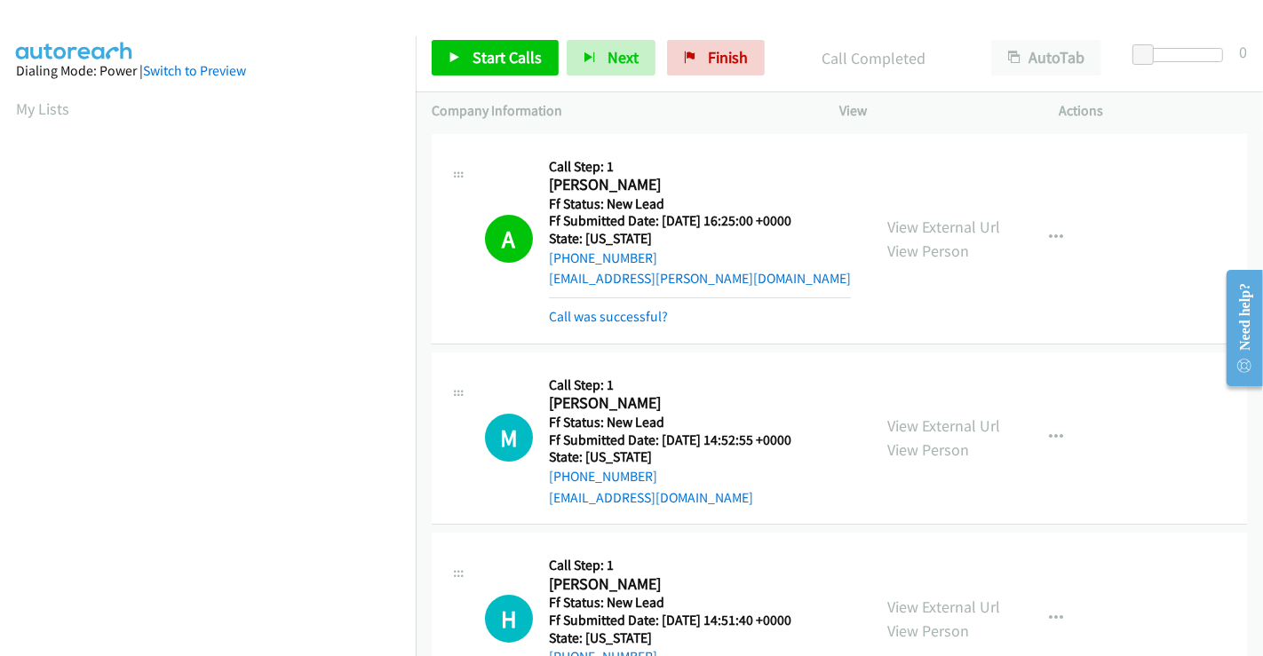
scroll to position [342, 0]
click at [502, 58] on span "Start Calls" at bounding box center [506, 57] width 69 height 20
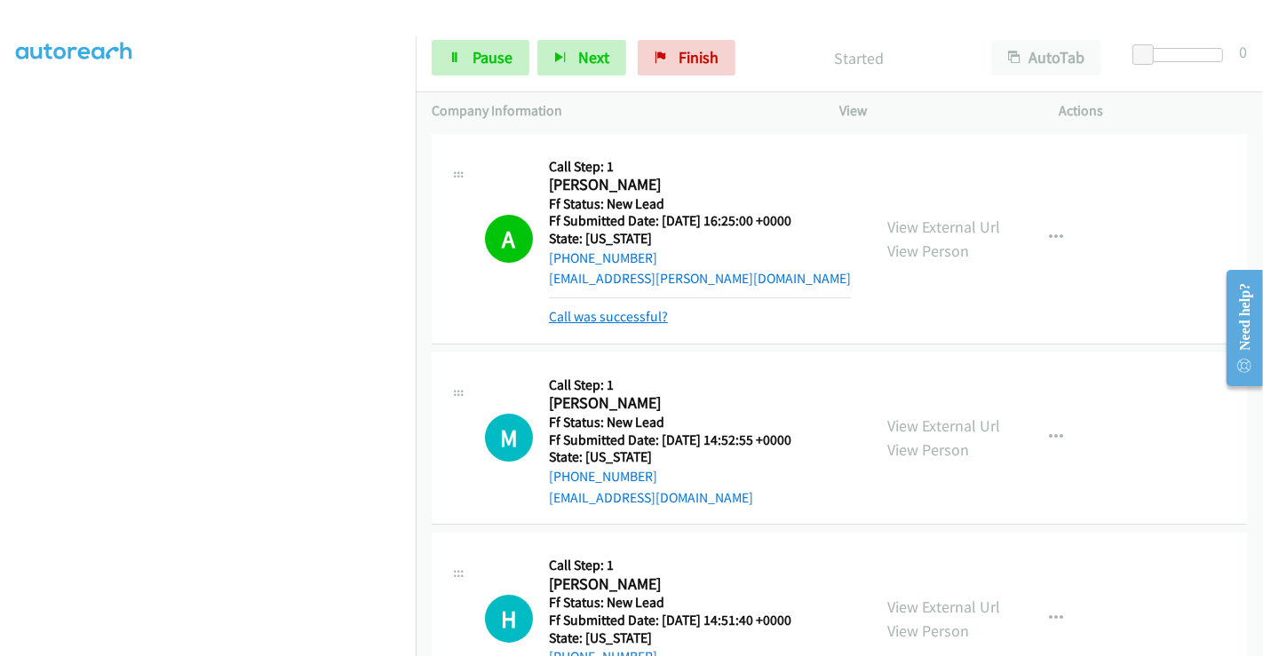
click at [619, 321] on link "Call was successful?" at bounding box center [608, 316] width 119 height 17
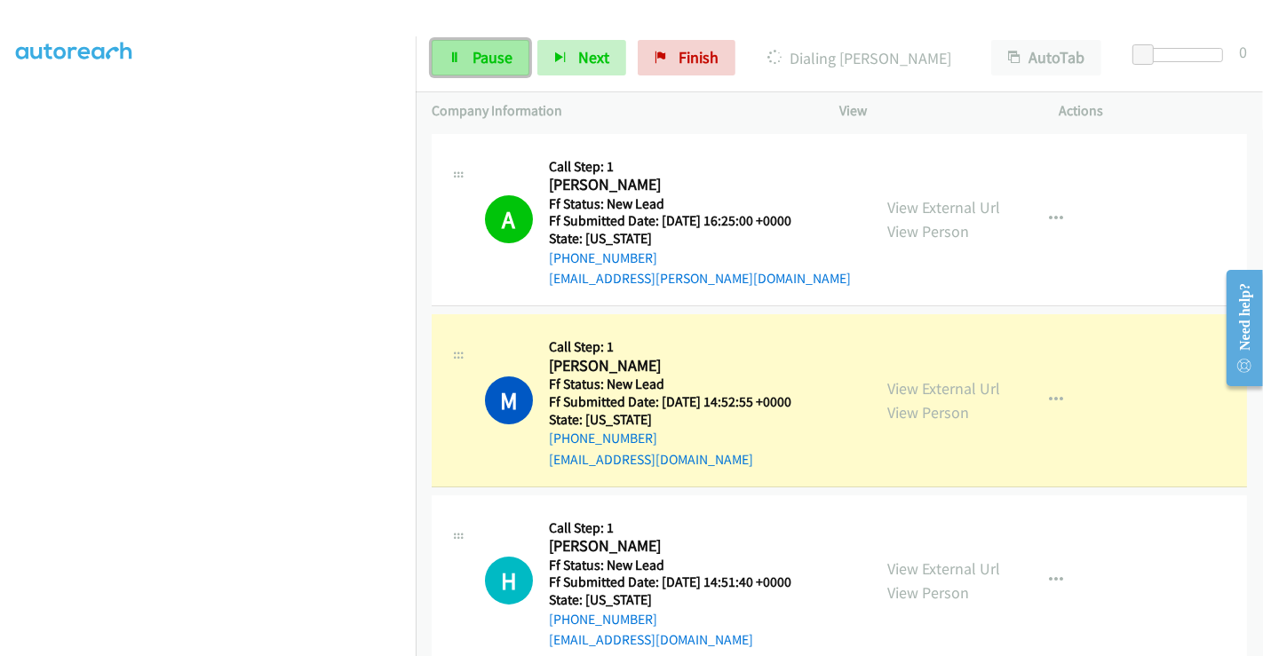
click at [473, 54] on span "Pause" at bounding box center [492, 57] width 40 height 20
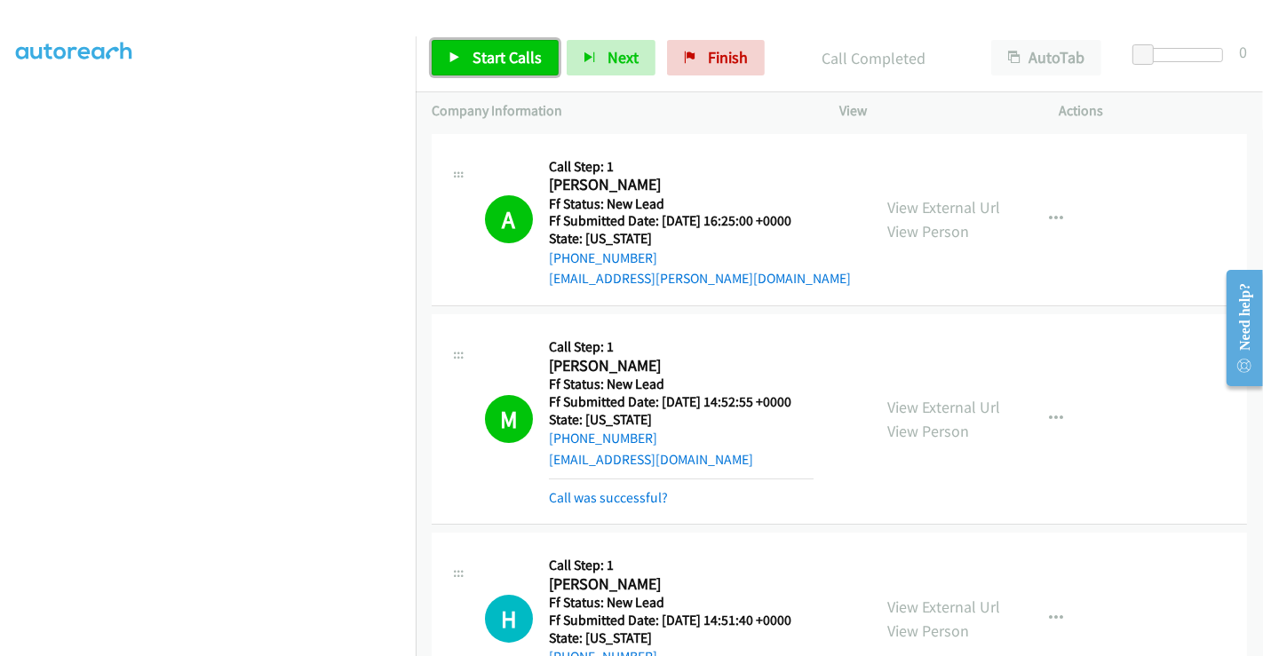
click at [479, 63] on span "Start Calls" at bounding box center [506, 57] width 69 height 20
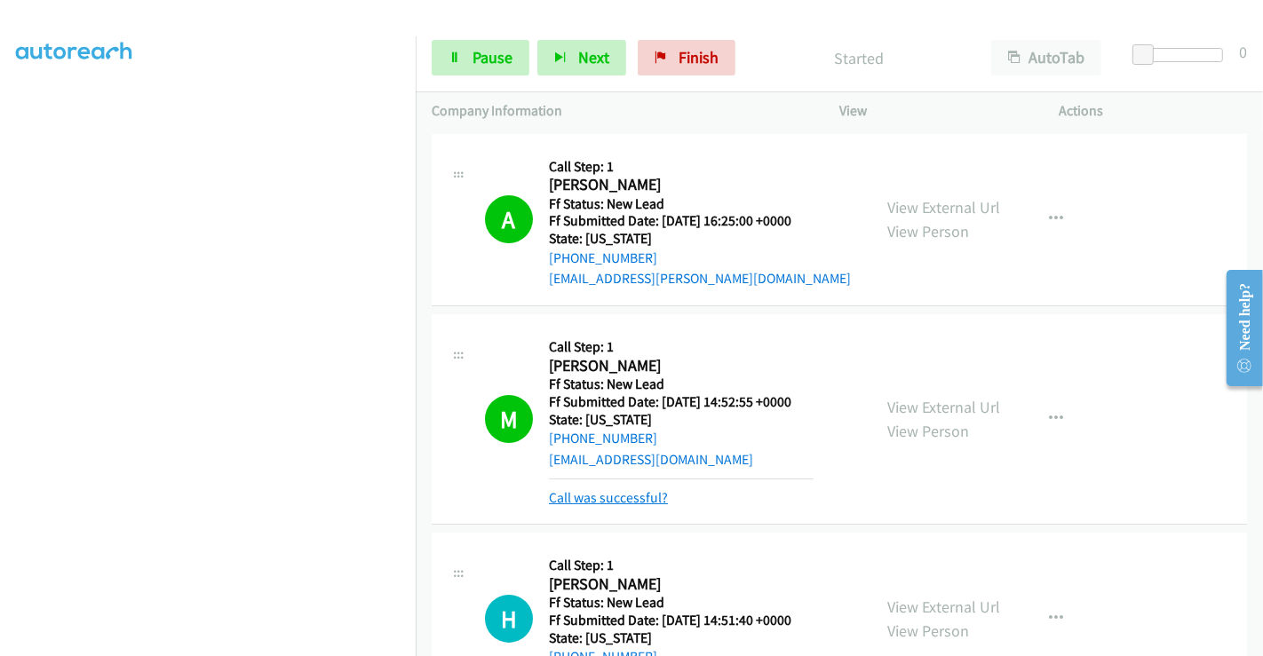
click at [613, 491] on link "Call was successful?" at bounding box center [608, 497] width 119 height 17
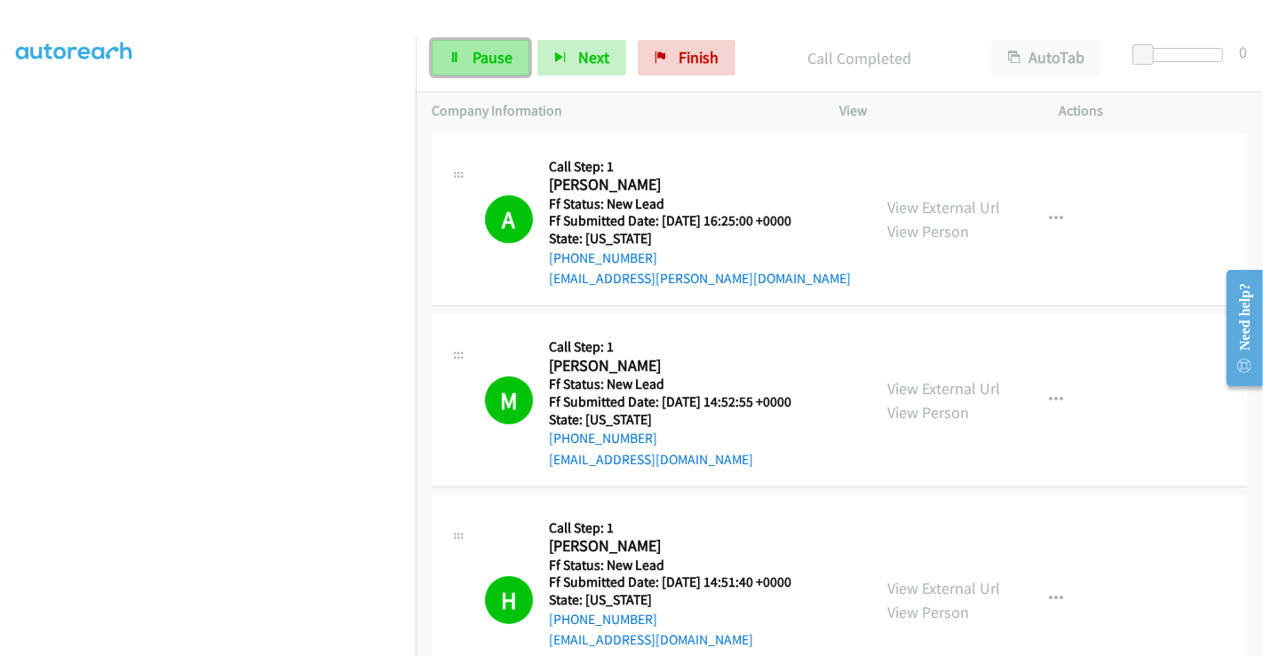
click at [461, 51] on link "Pause" at bounding box center [481, 58] width 98 height 36
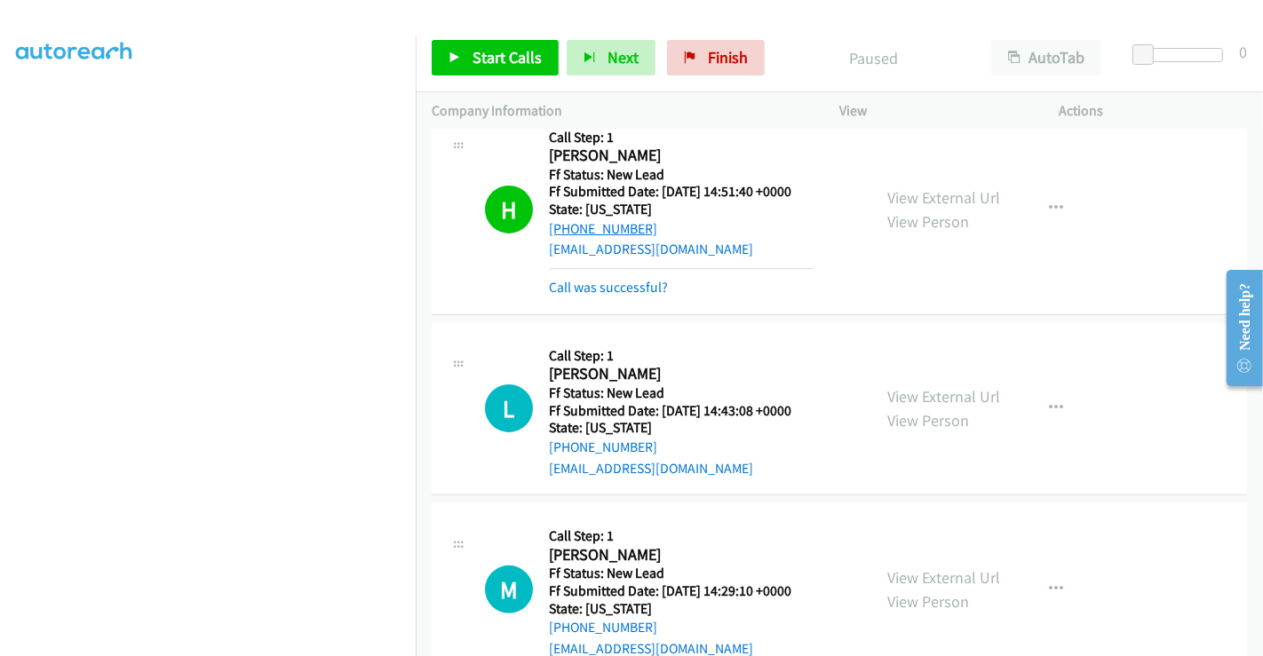
scroll to position [394, 0]
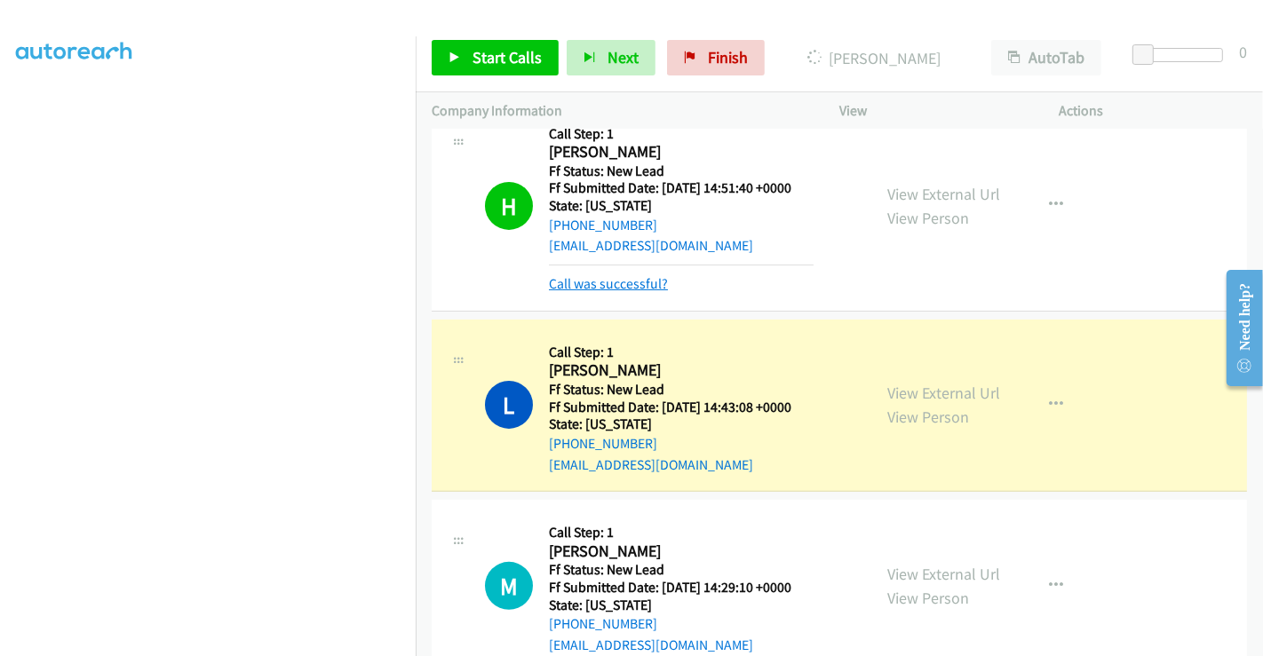
click at [626, 277] on link "Call was successful?" at bounding box center [608, 283] width 119 height 17
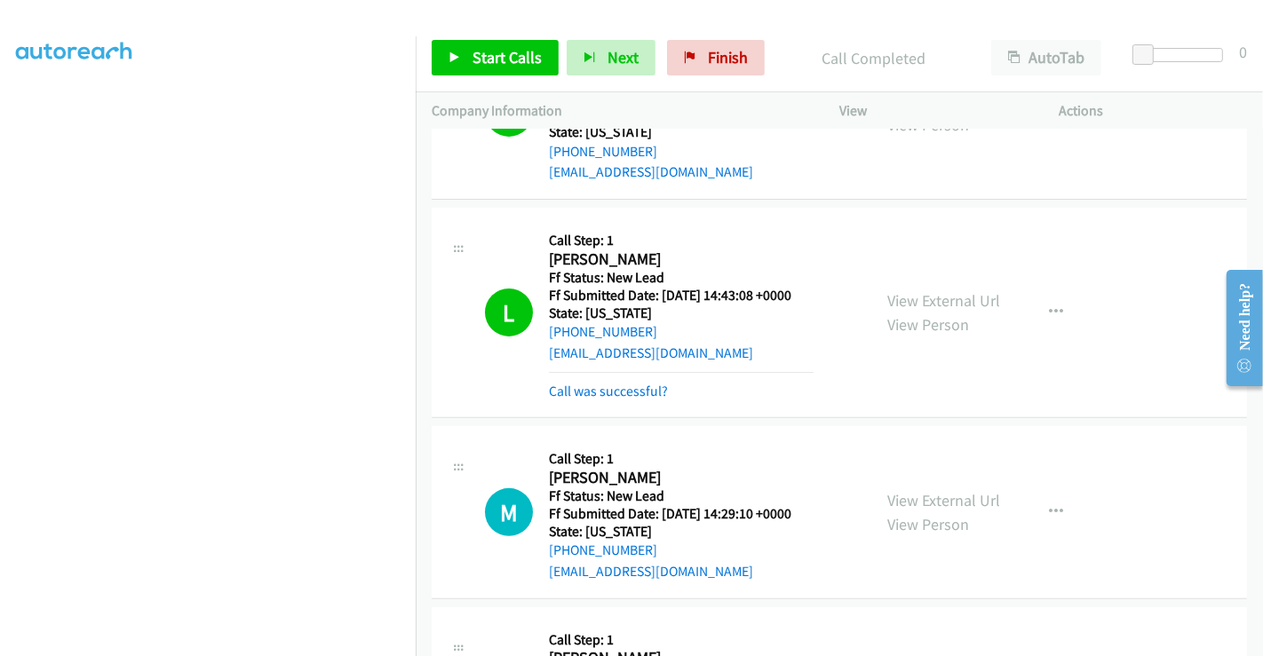
scroll to position [493, 0]
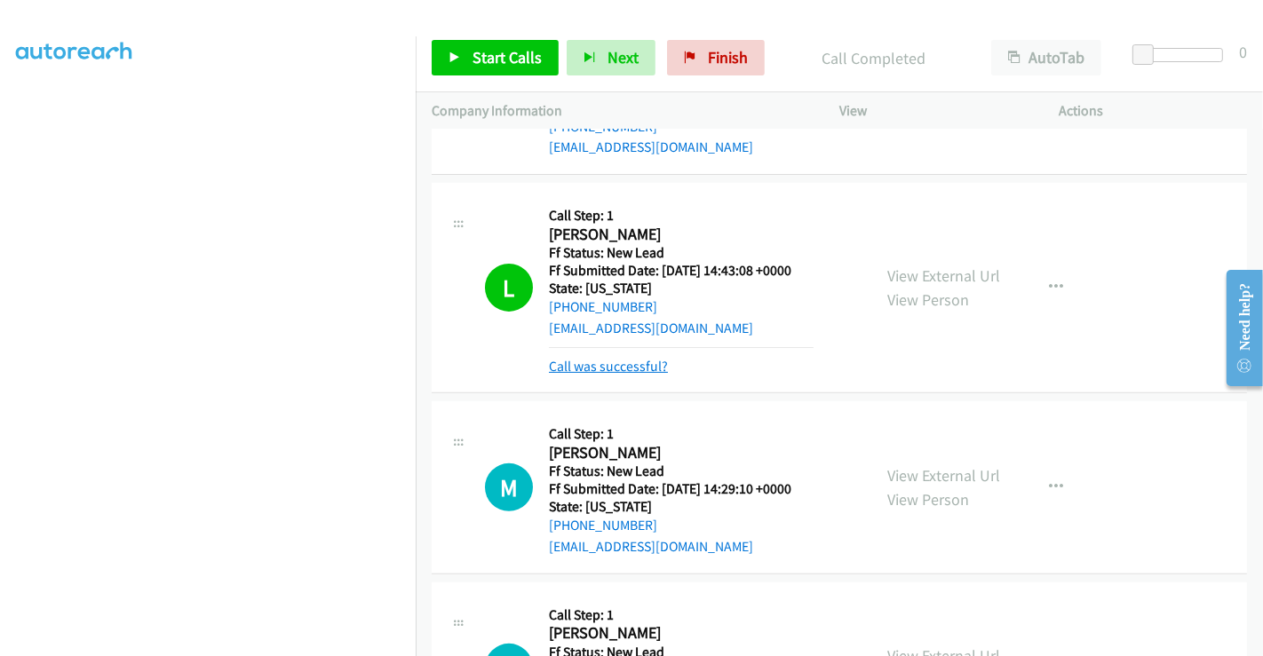
click at [622, 368] on link "Call was successful?" at bounding box center [608, 366] width 119 height 17
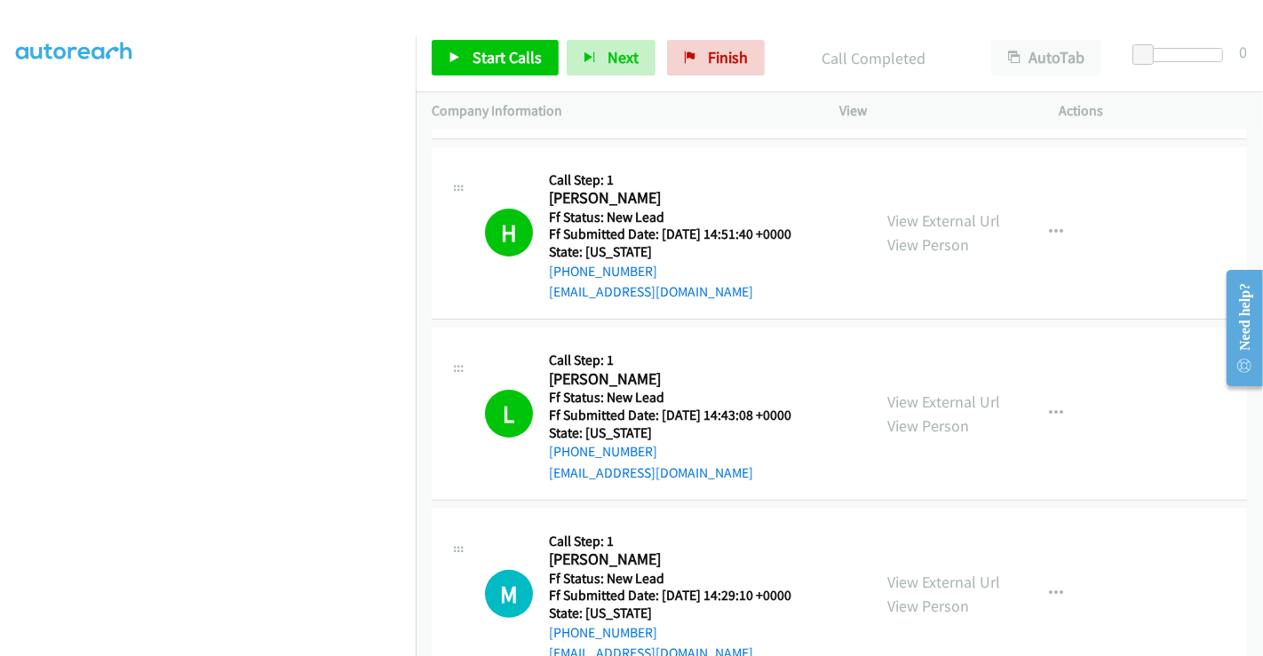
scroll to position [591, 0]
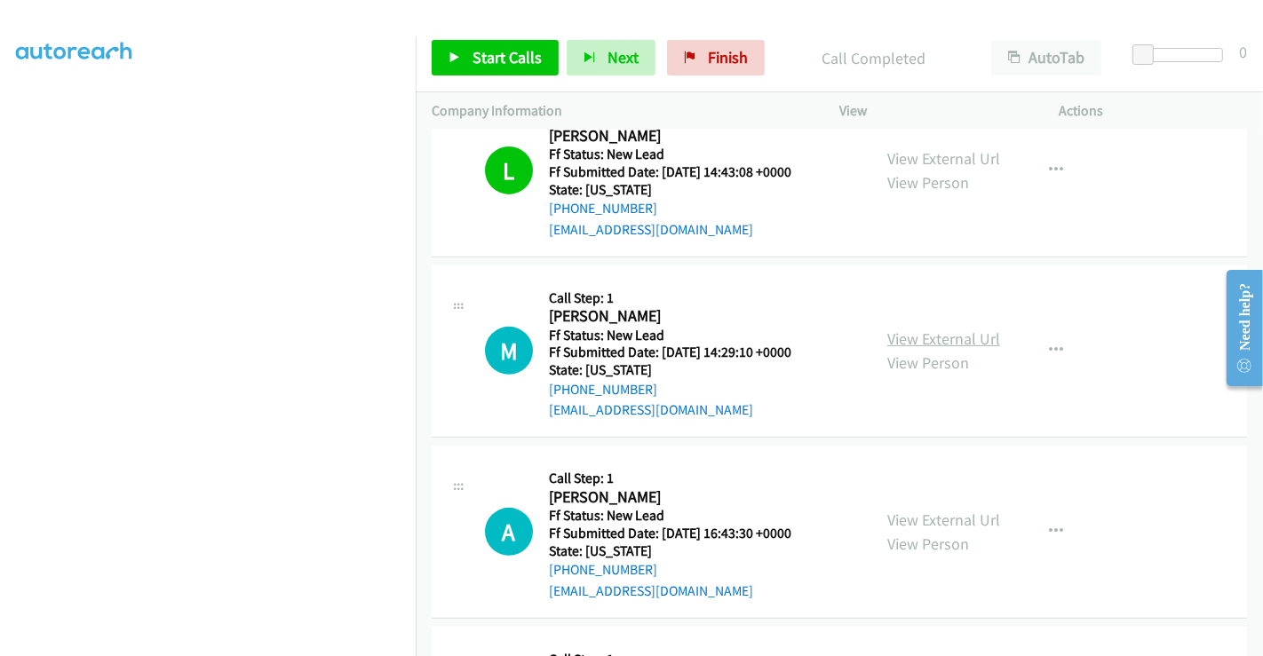
click at [904, 333] on link "View External Url" at bounding box center [943, 339] width 113 height 20
click at [926, 515] on link "View External Url" at bounding box center [943, 520] width 113 height 20
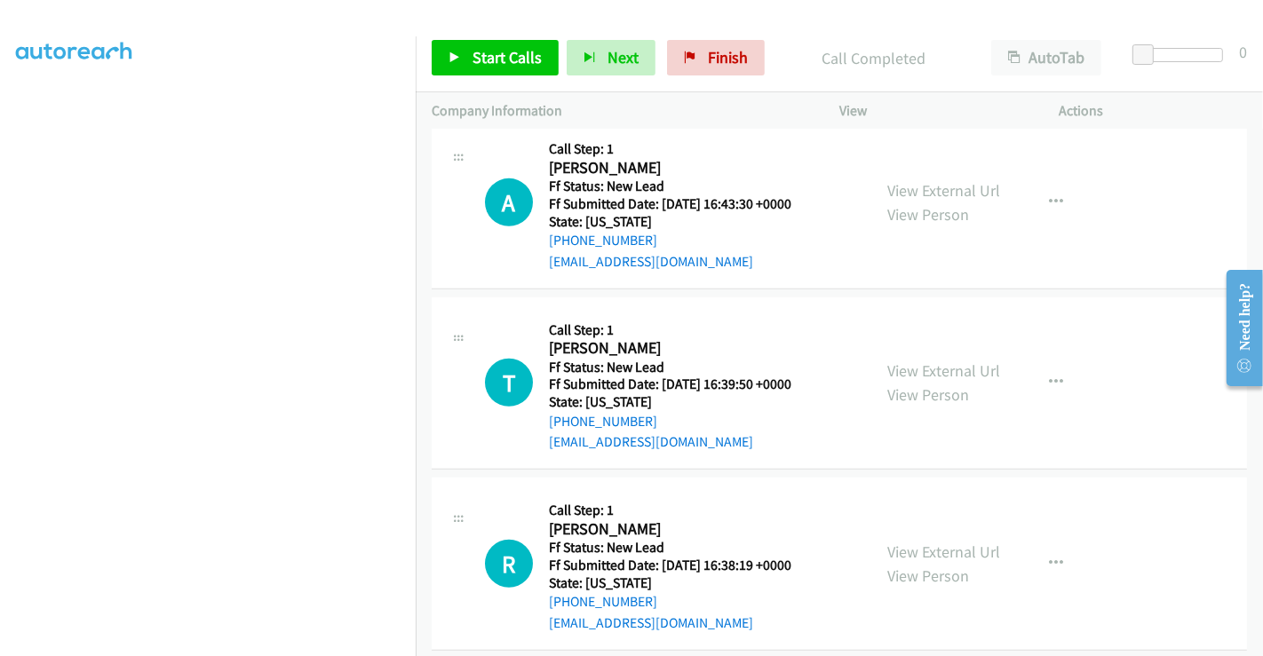
scroll to position [940, 0]
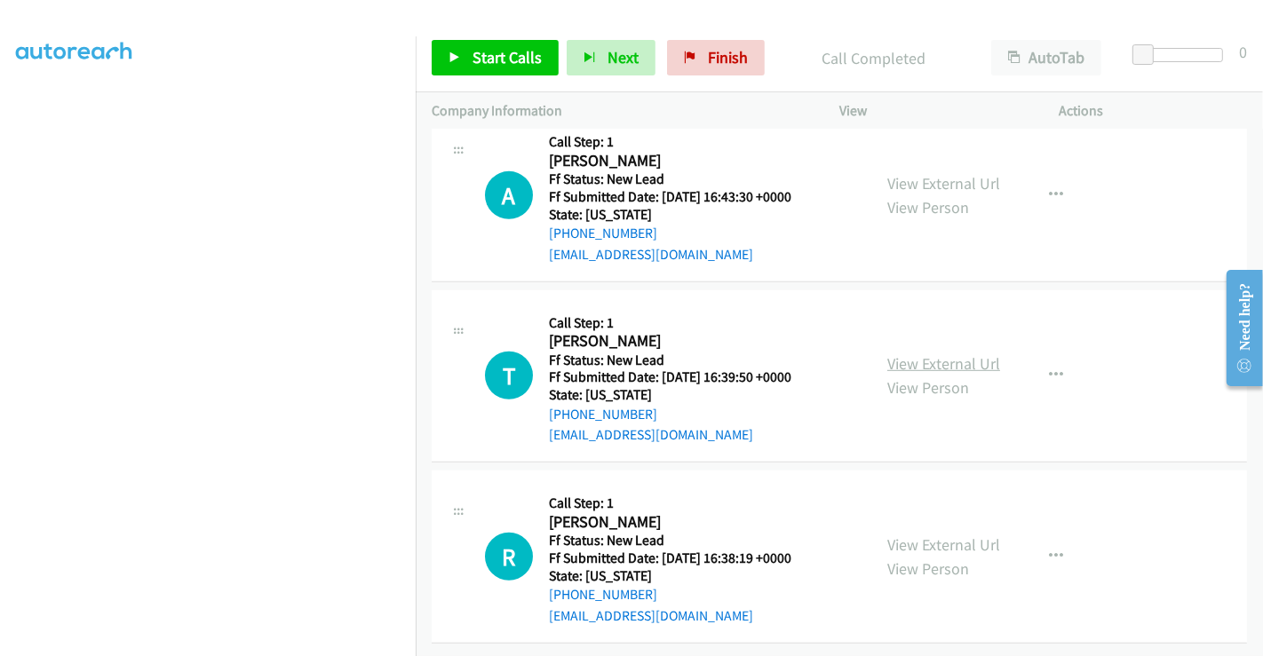
click at [907, 353] on link "View External Url" at bounding box center [943, 363] width 113 height 20
click at [928, 534] on link "View External Url" at bounding box center [943, 544] width 113 height 20
click at [1049, 368] on icon "button" at bounding box center [1056, 375] width 14 height 14
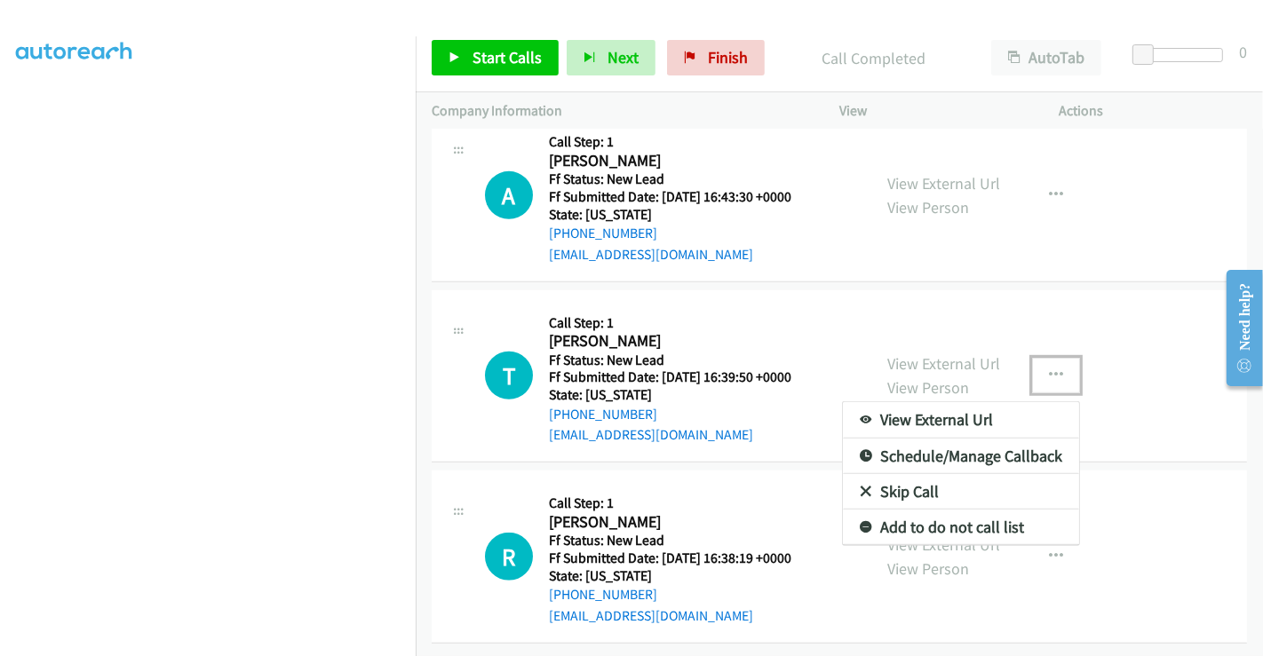
click at [903, 479] on link "Skip Call" at bounding box center [961, 492] width 236 height 36
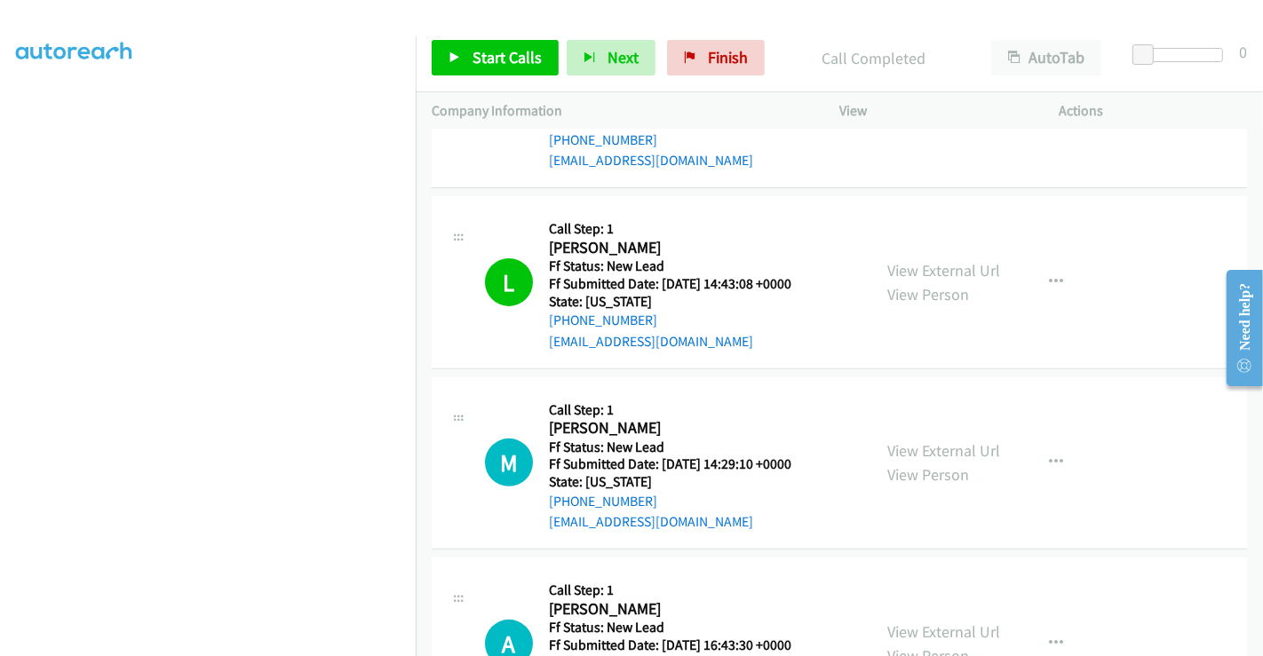
scroll to position [545, 0]
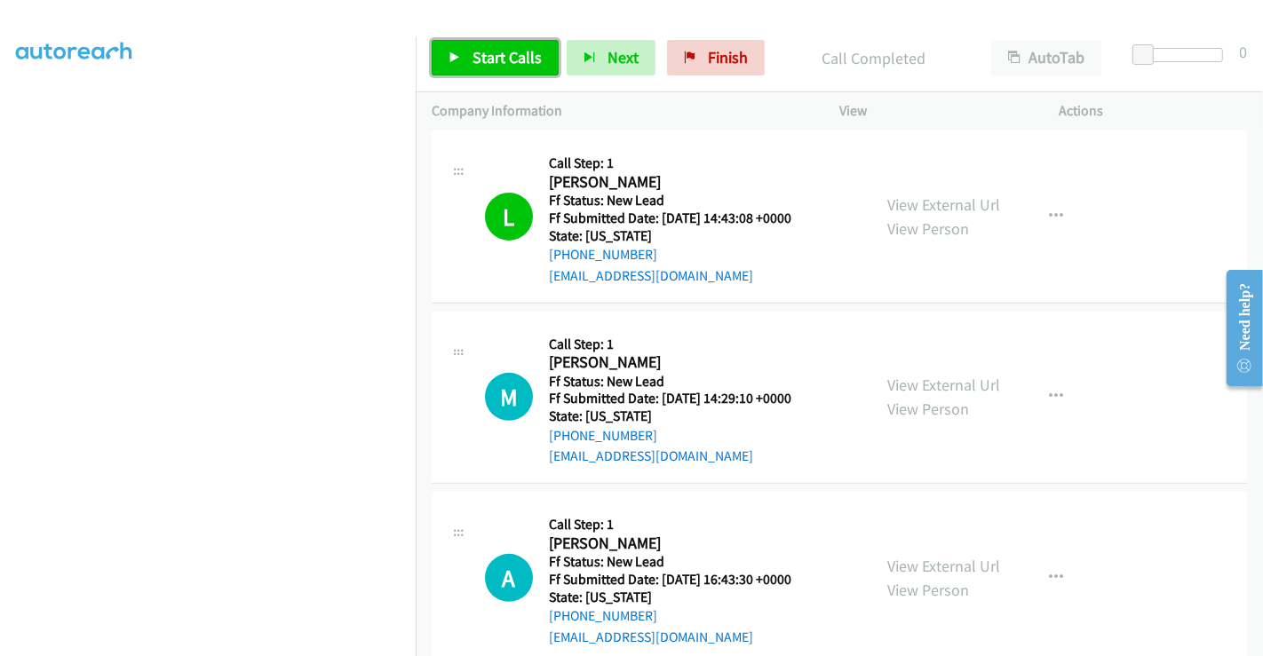
click at [495, 59] on span "Start Calls" at bounding box center [506, 57] width 69 height 20
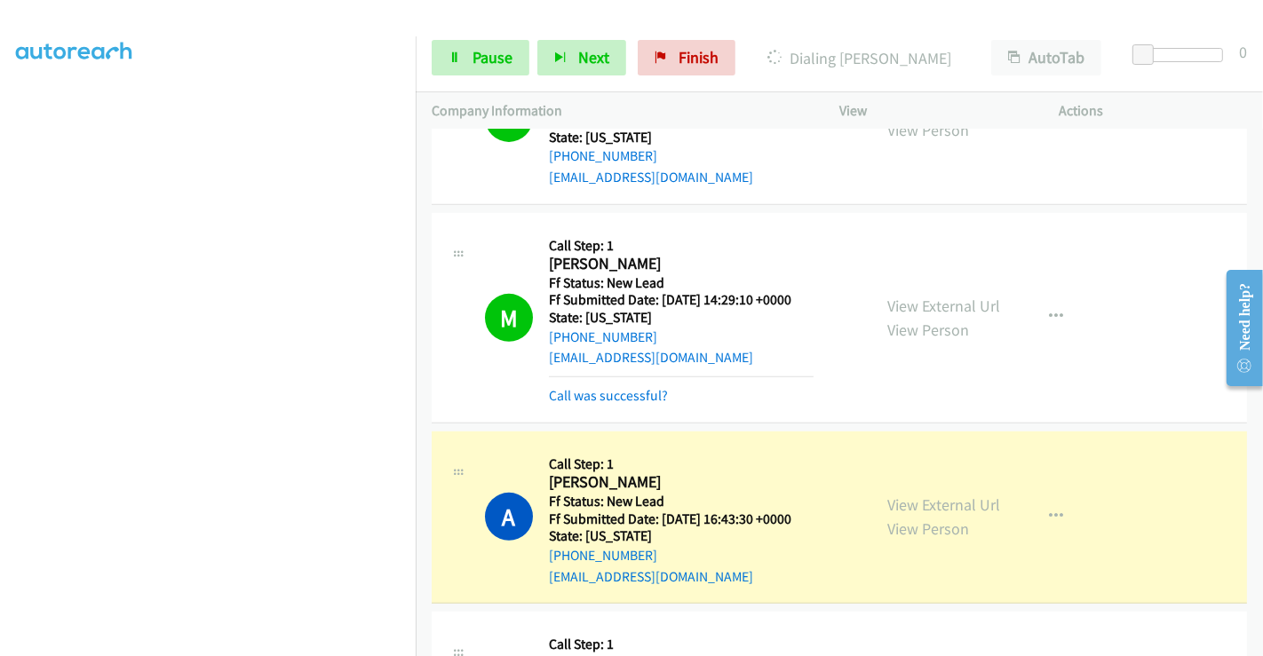
scroll to position [743, 0]
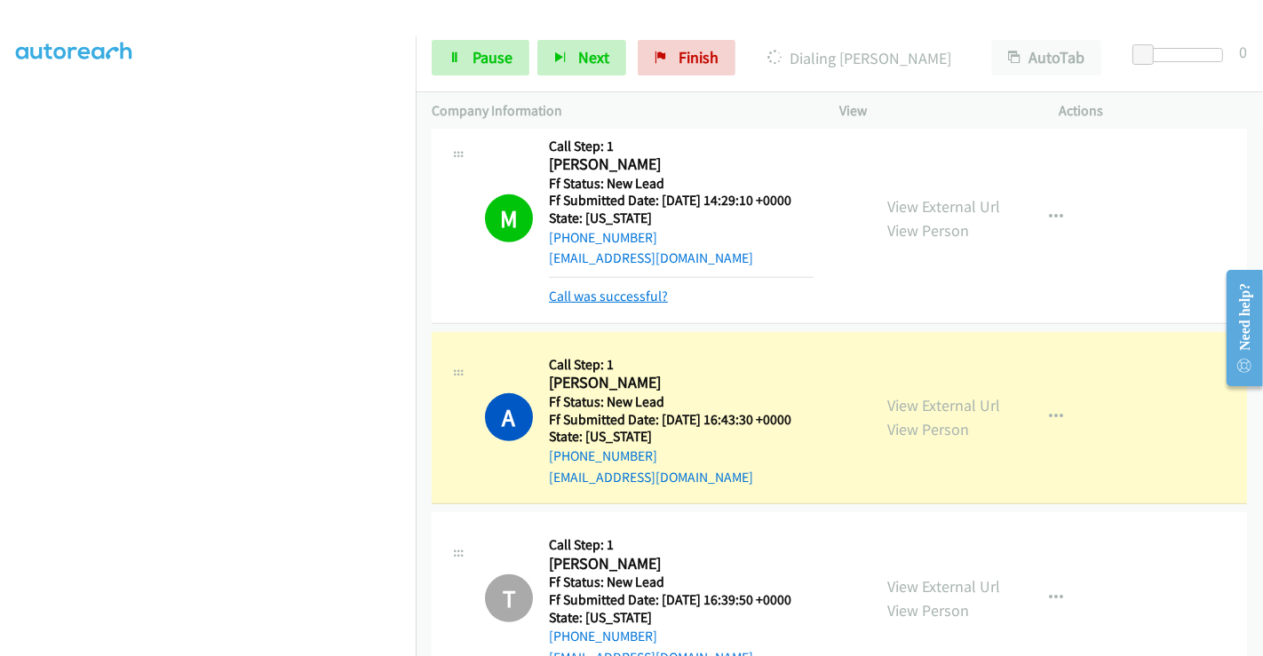
click at [601, 293] on link "Call was successful?" at bounding box center [608, 296] width 119 height 17
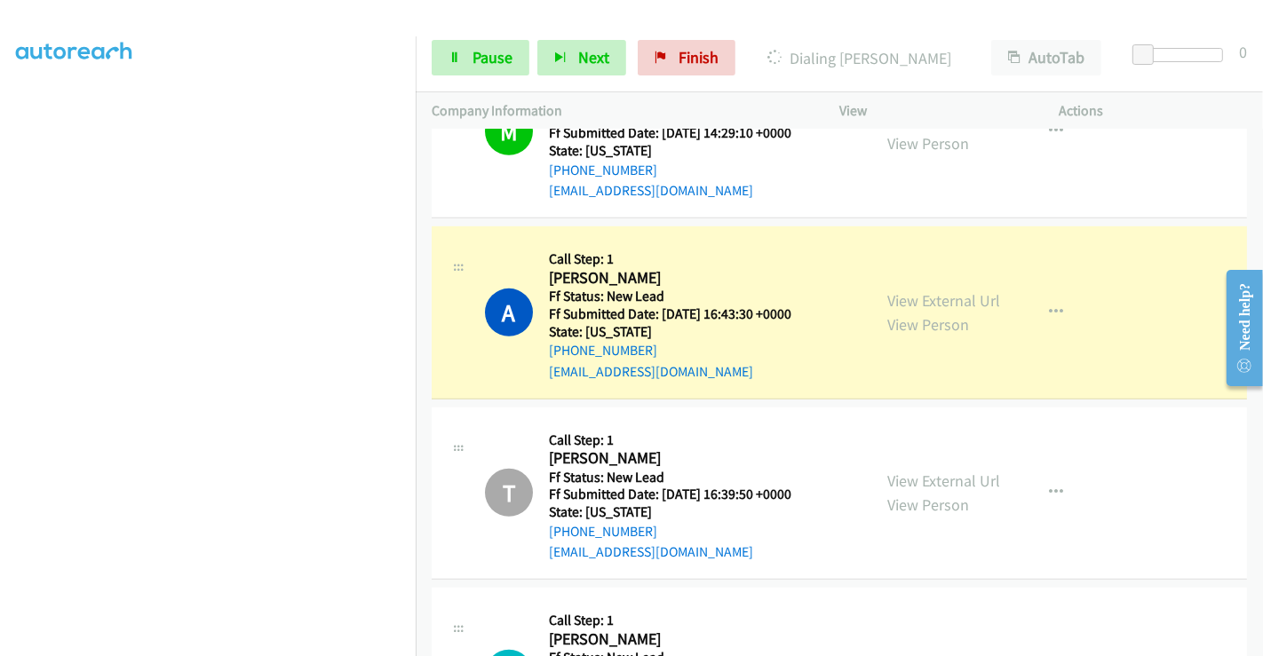
scroll to position [842, 0]
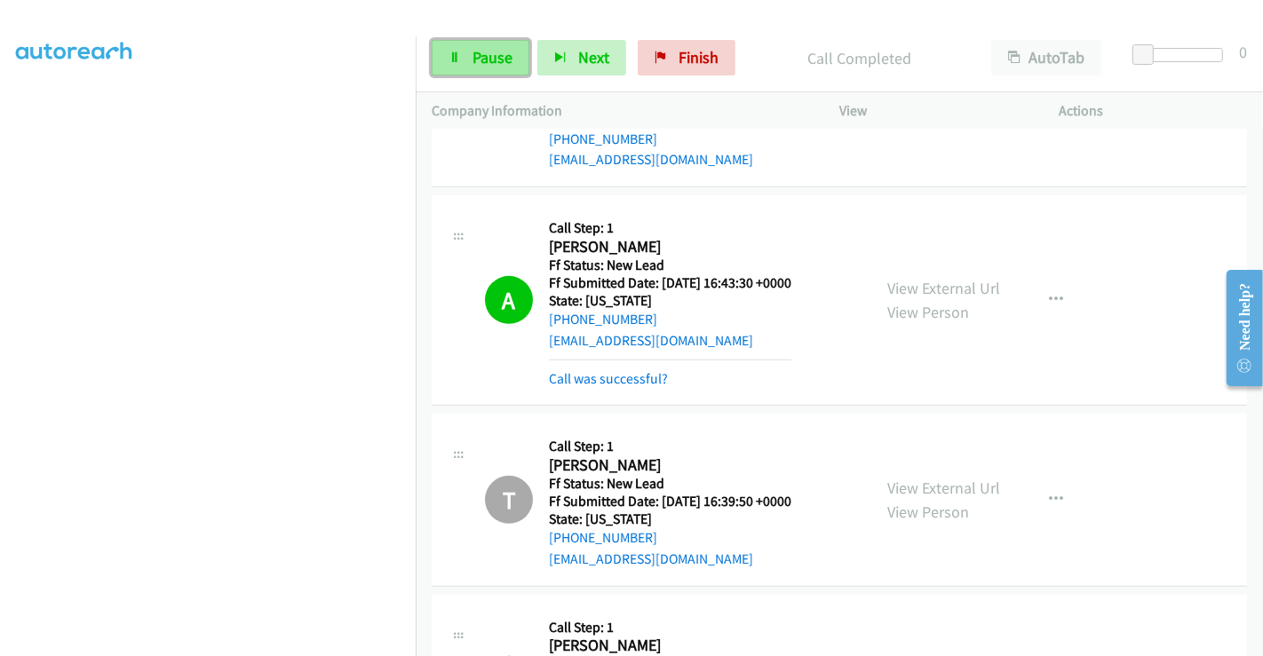
click at [489, 53] on span "Pause" at bounding box center [492, 57] width 40 height 20
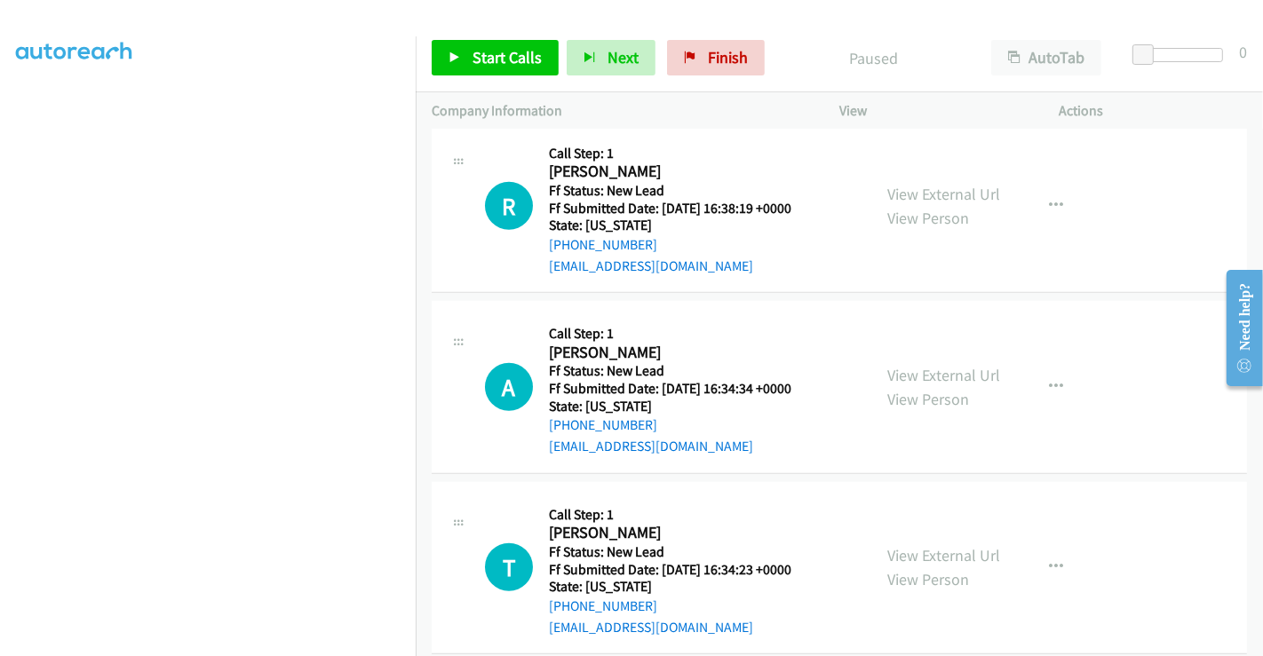
scroll to position [1334, 0]
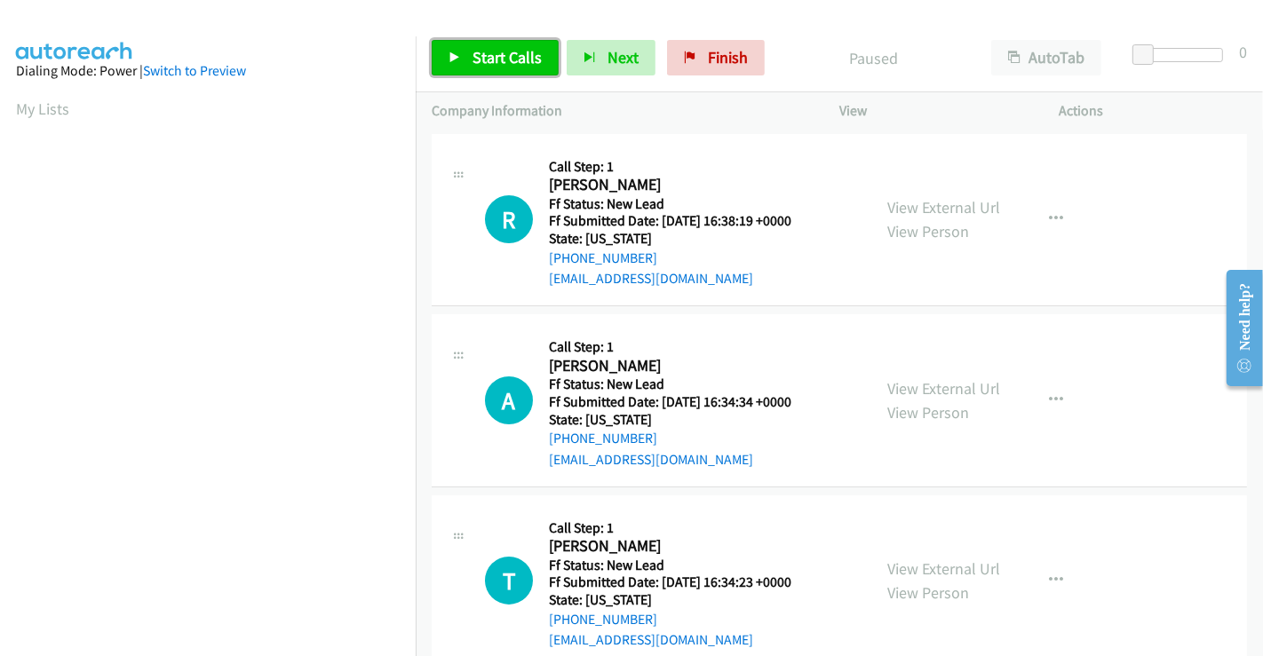
click at [507, 50] on span "Start Calls" at bounding box center [506, 57] width 69 height 20
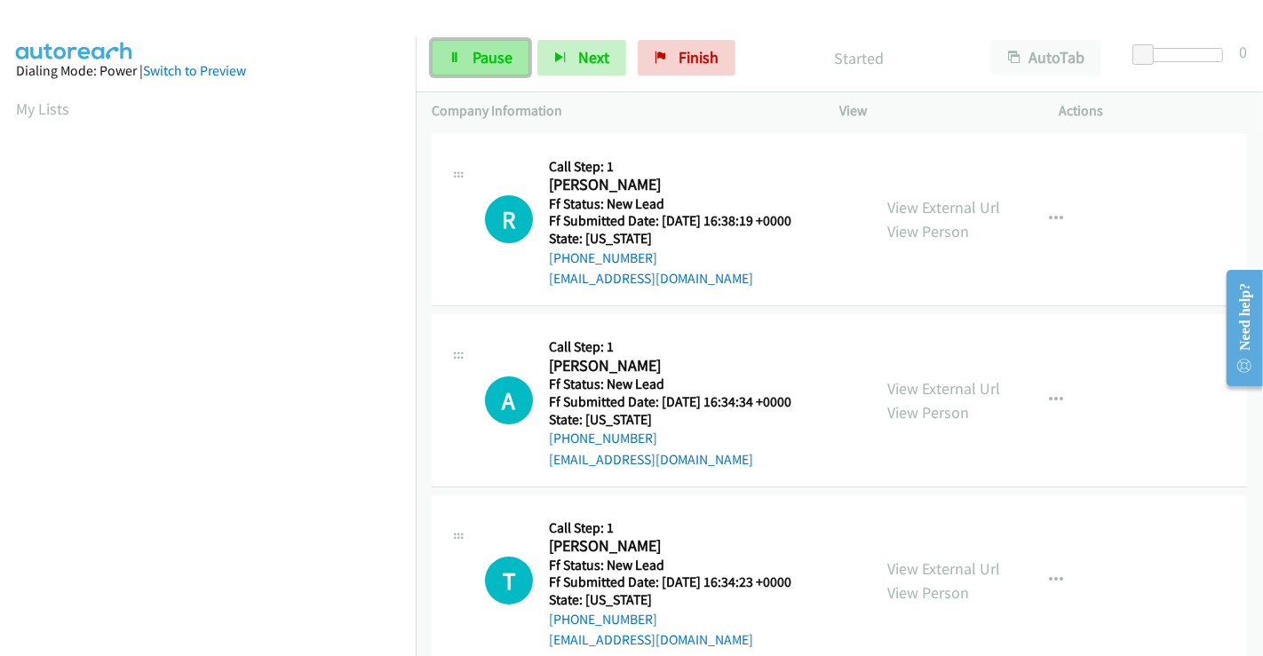
click at [489, 55] on span "Pause" at bounding box center [492, 57] width 40 height 20
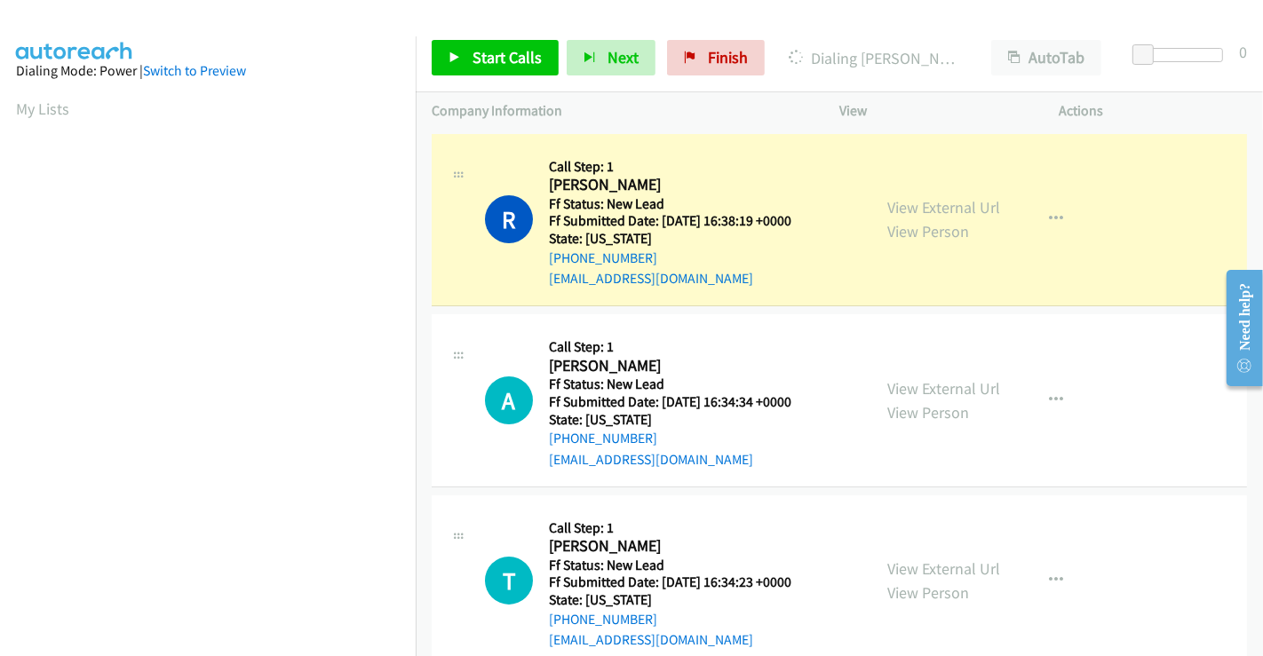
scroll to position [197, 0]
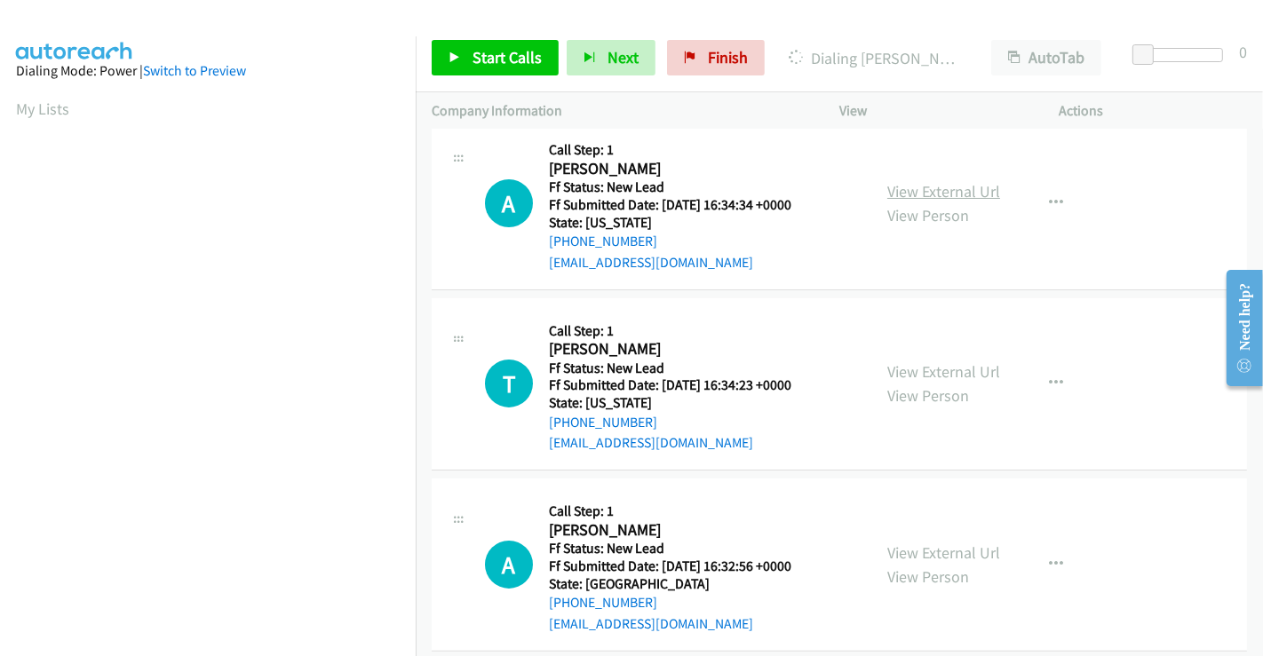
click at [922, 191] on link "View External Url" at bounding box center [943, 191] width 113 height 20
click at [922, 369] on link "View External Url" at bounding box center [943, 371] width 113 height 20
click at [920, 549] on link "View External Url" at bounding box center [943, 552] width 113 height 20
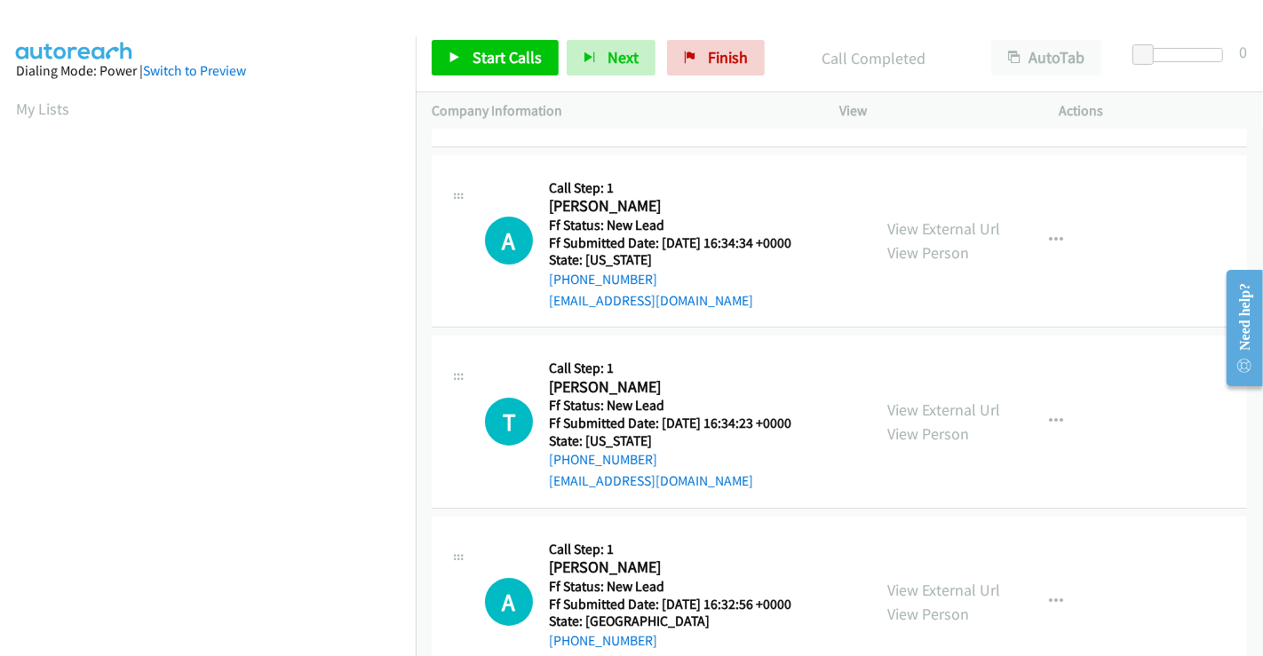
scroll to position [234, 0]
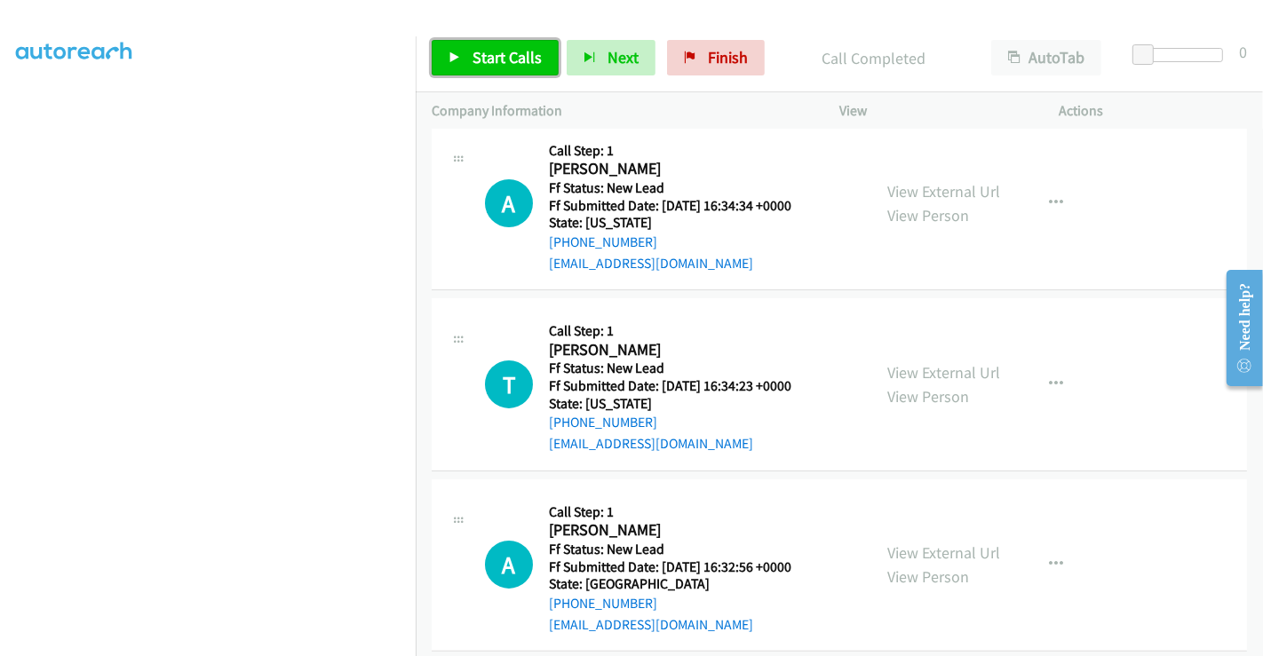
click at [495, 70] on link "Start Calls" at bounding box center [495, 58] width 127 height 36
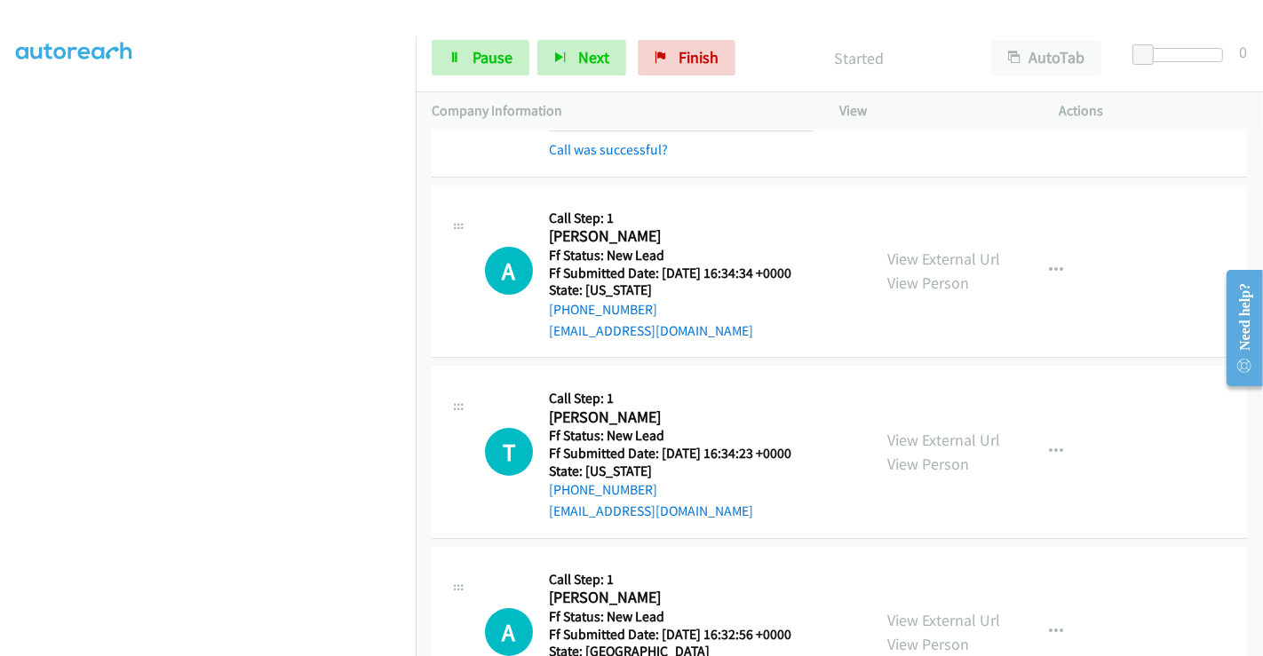
scroll to position [136, 0]
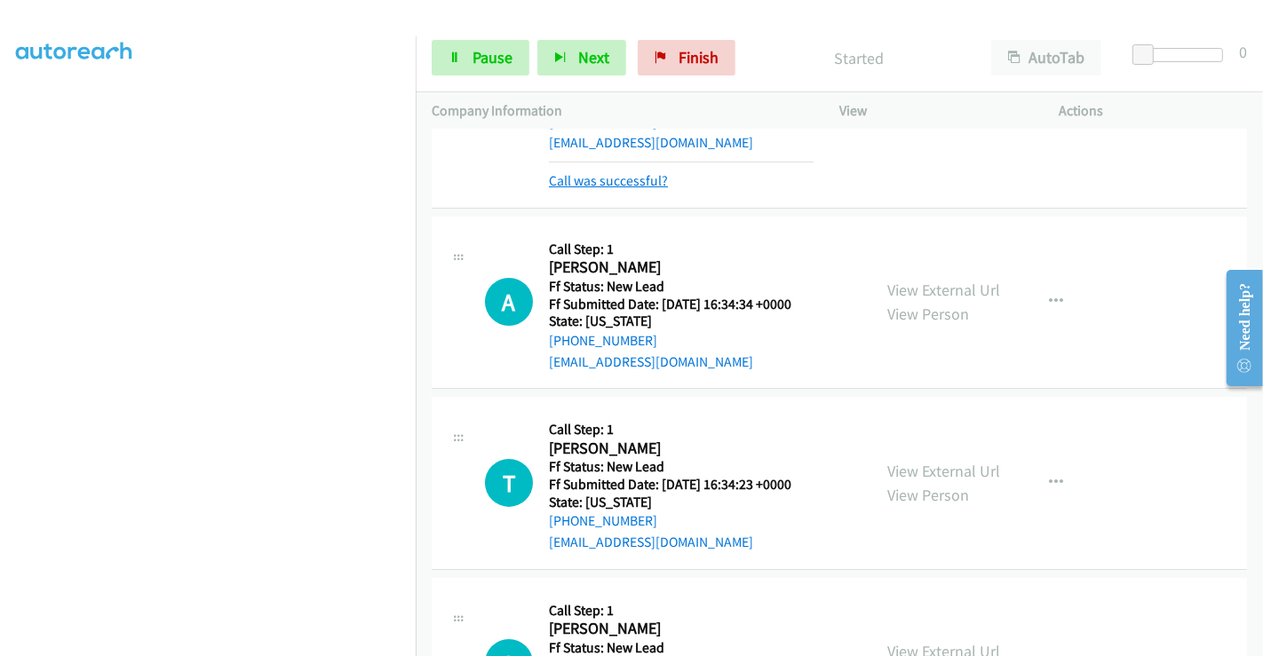
click at [624, 181] on link "Call was successful?" at bounding box center [608, 180] width 119 height 17
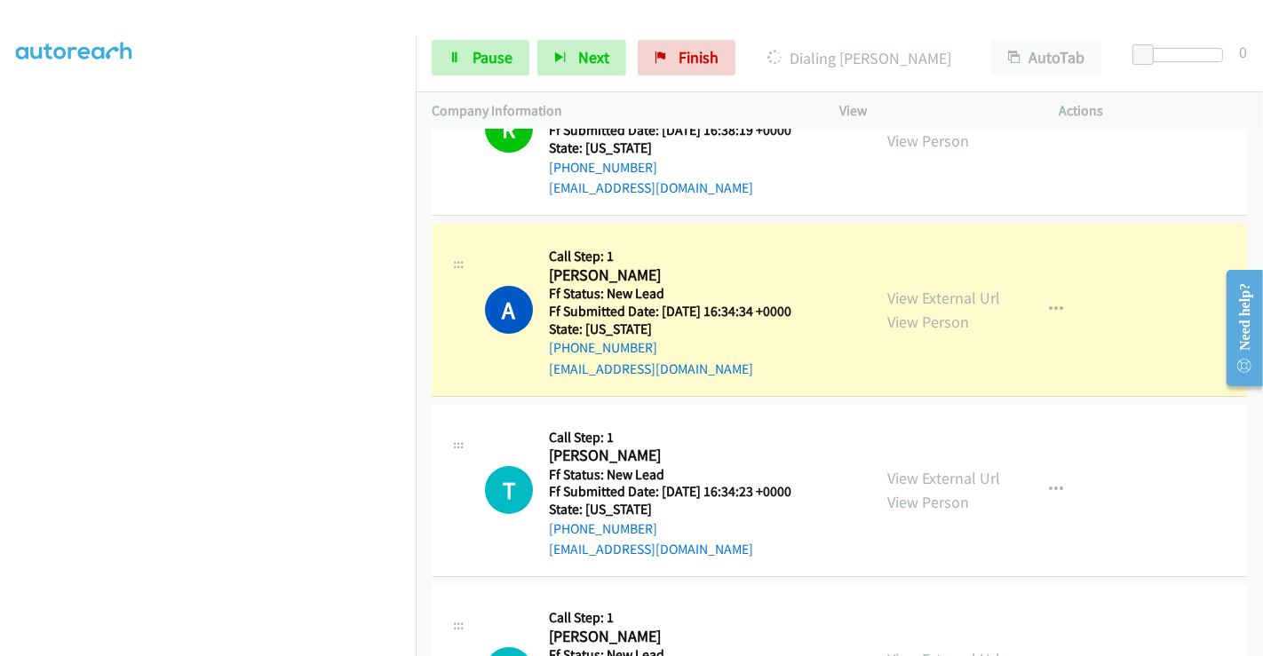
scroll to position [218, 0]
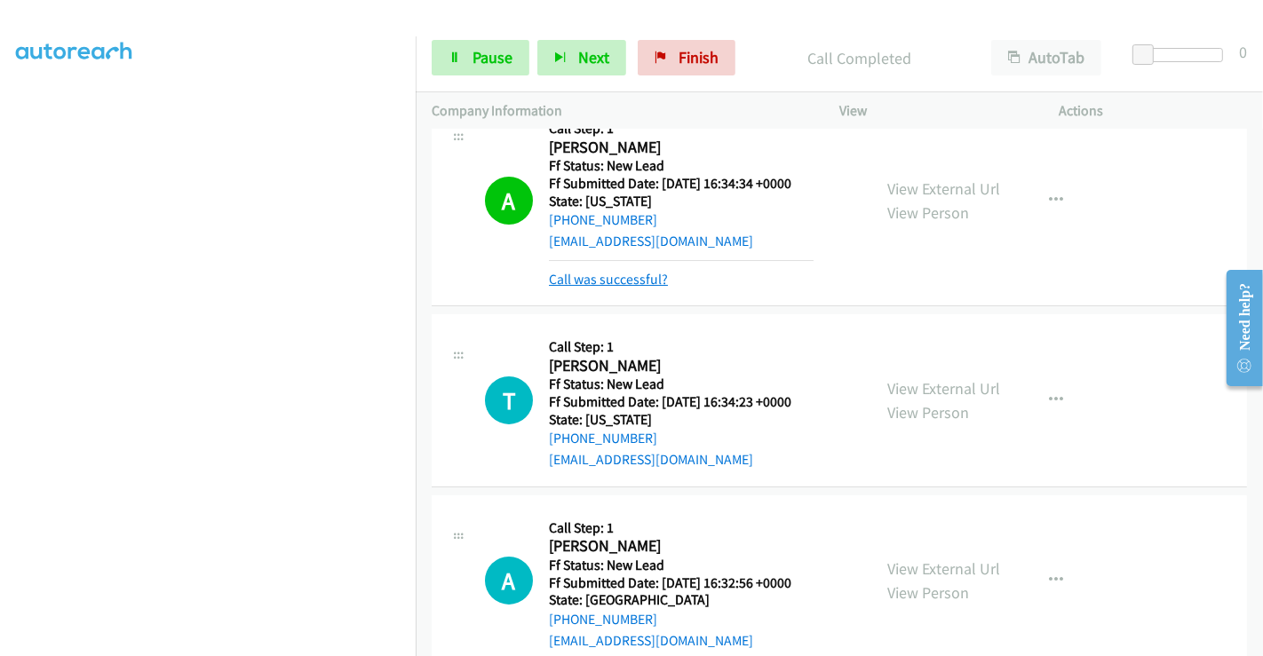
click at [606, 276] on link "Call was successful?" at bounding box center [608, 279] width 119 height 17
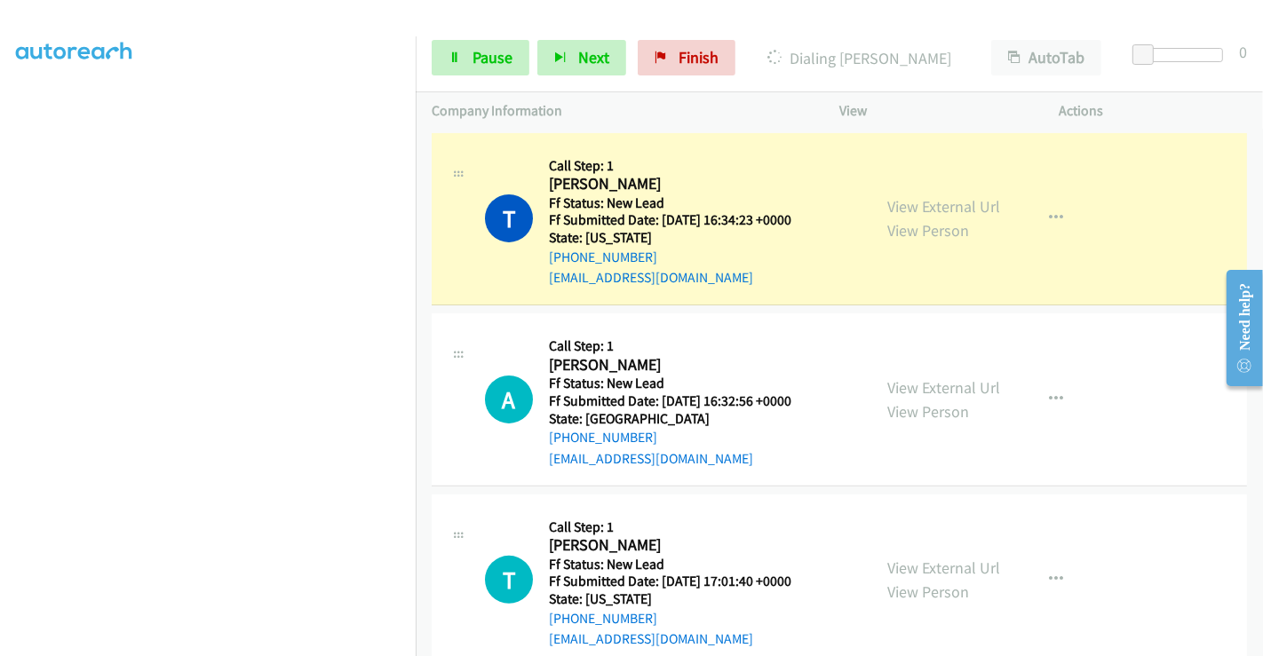
scroll to position [317, 0]
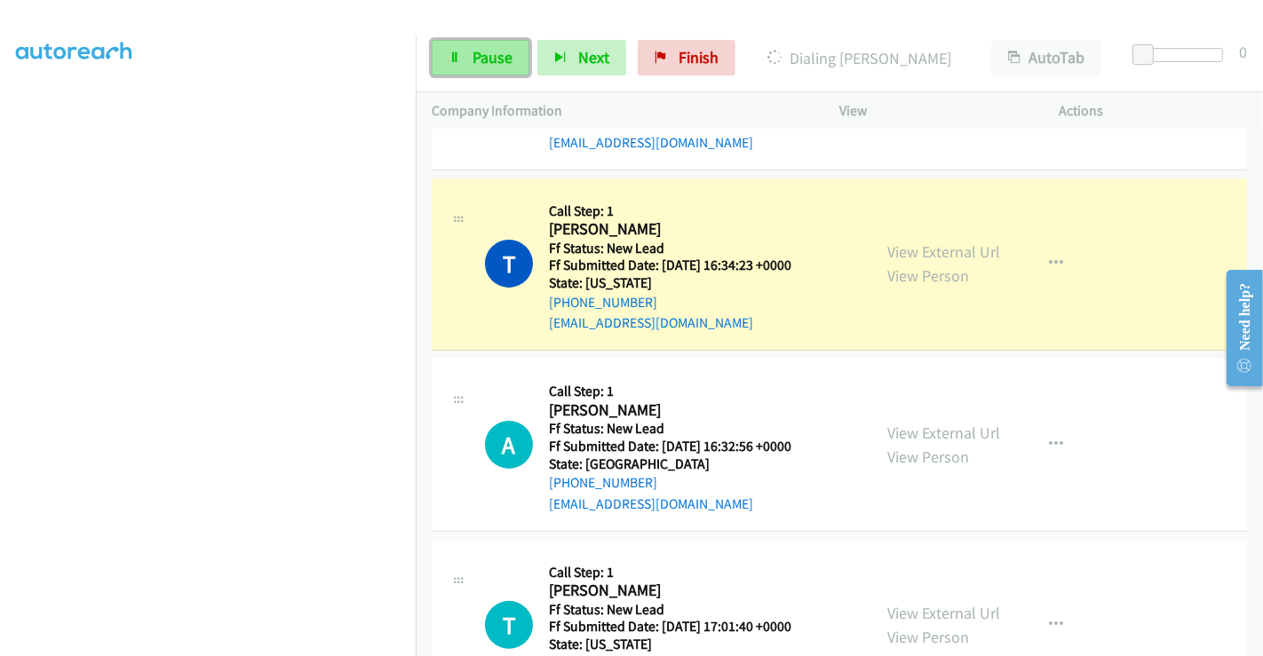
click at [480, 59] on span "Pause" at bounding box center [492, 57] width 40 height 20
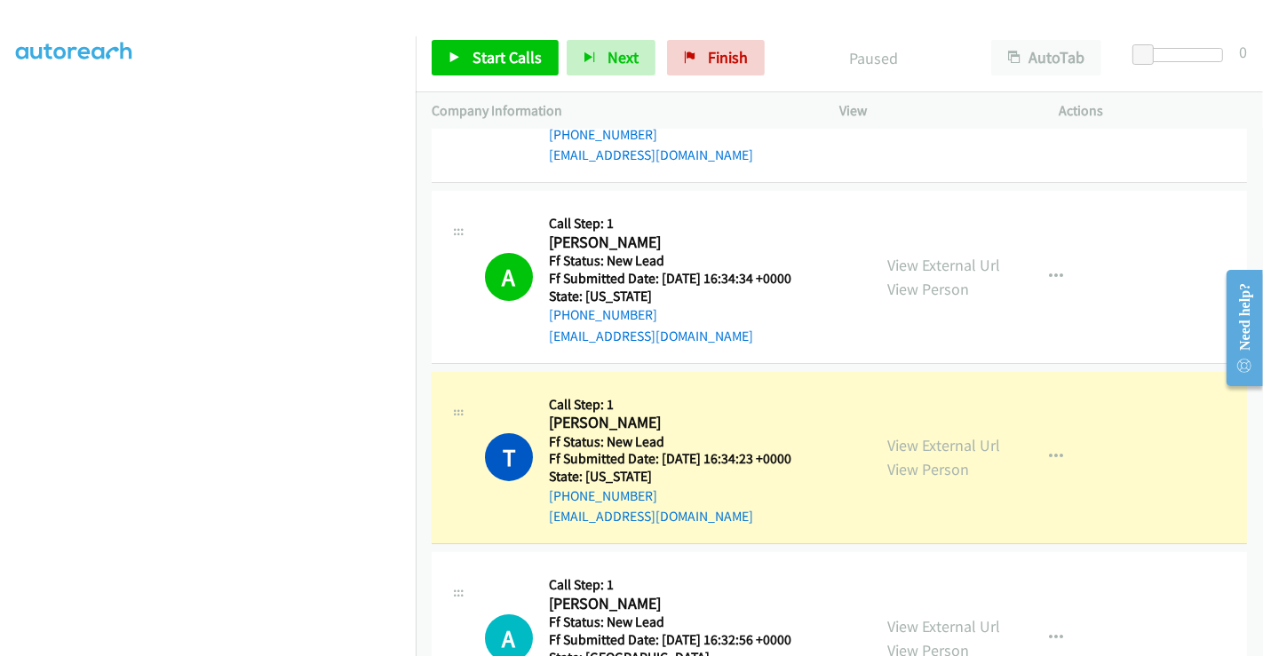
scroll to position [218, 0]
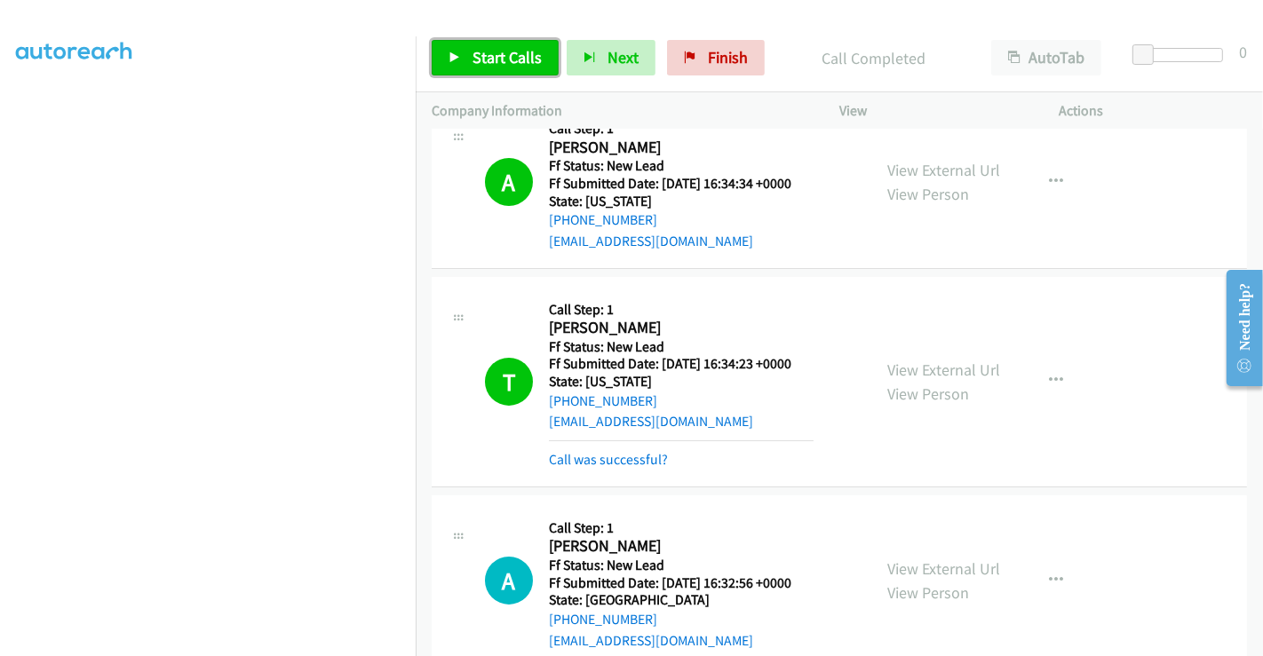
click at [482, 47] on span "Start Calls" at bounding box center [506, 57] width 69 height 20
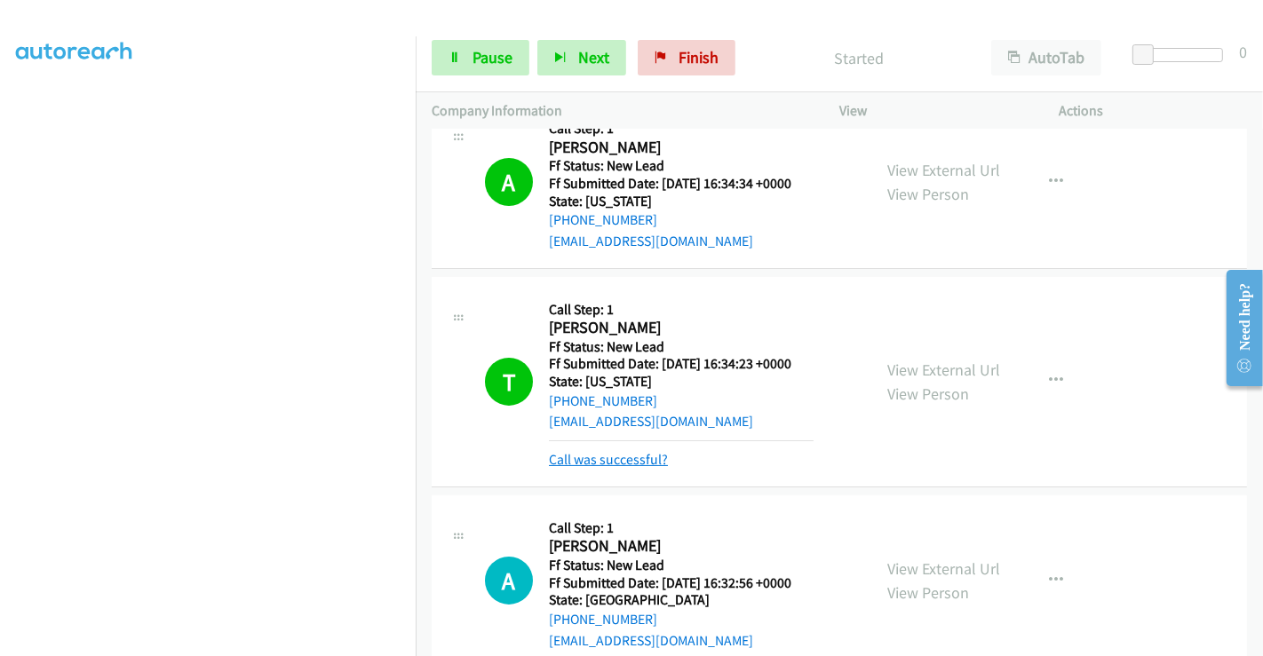
click at [616, 460] on link "Call was successful?" at bounding box center [608, 459] width 119 height 17
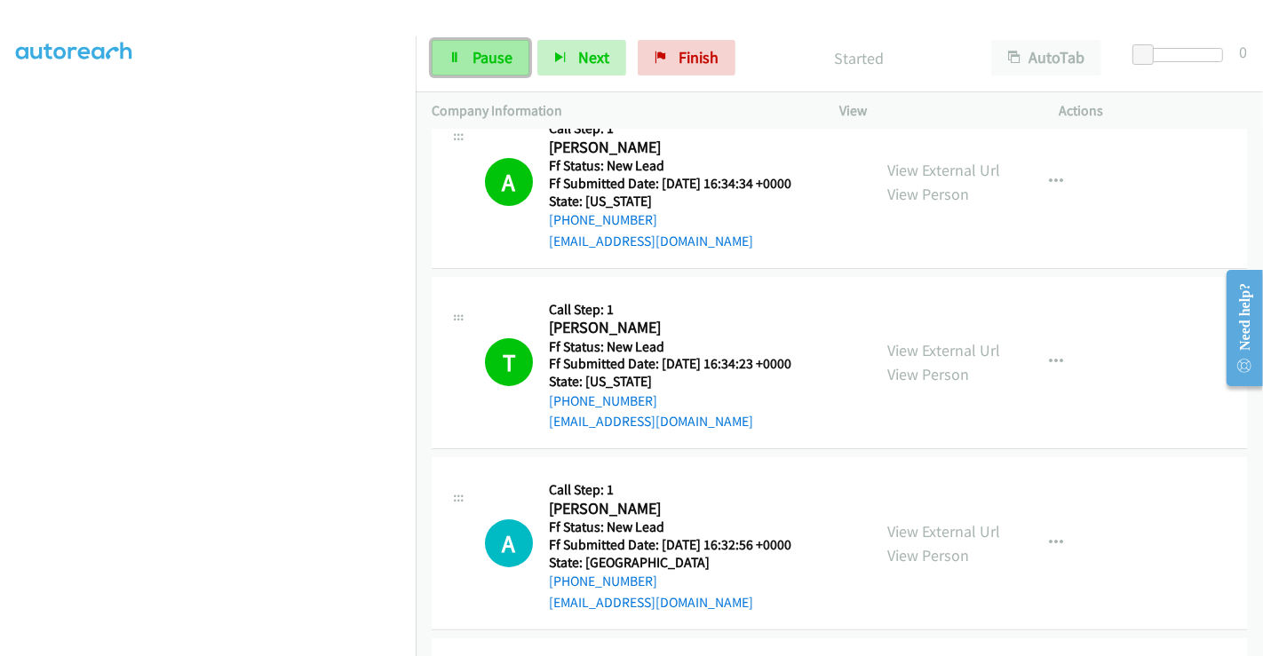
click at [473, 56] on span "Pause" at bounding box center [492, 57] width 40 height 20
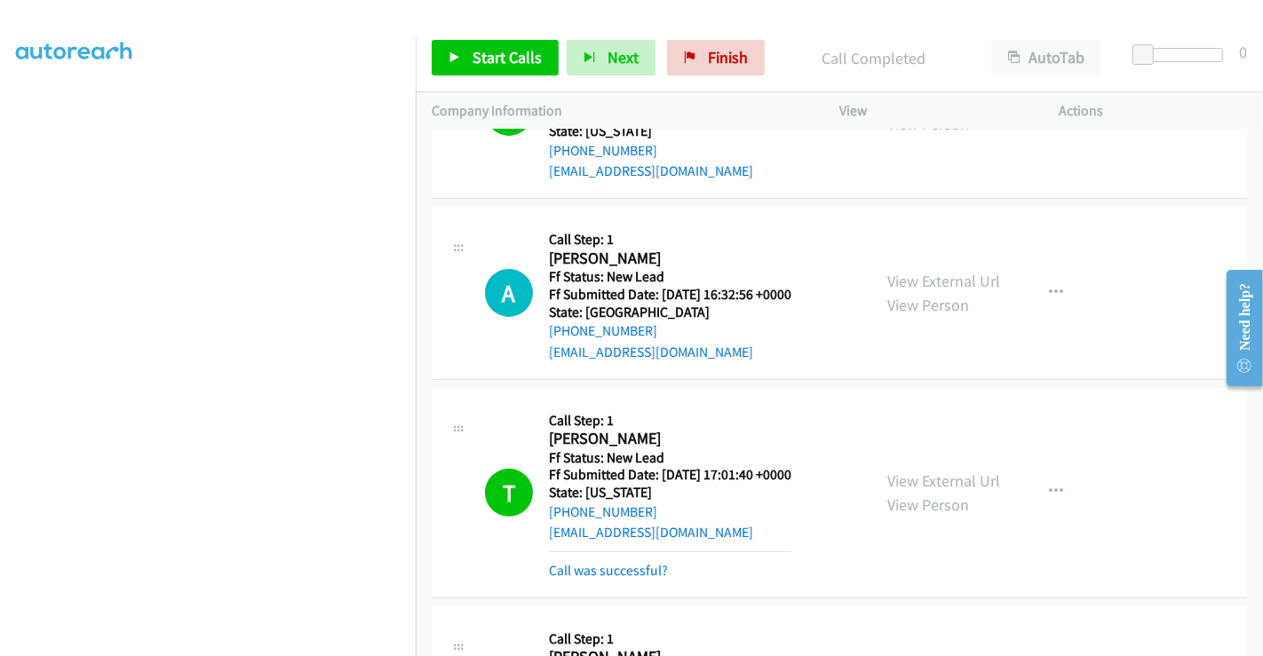
scroll to position [515, 0]
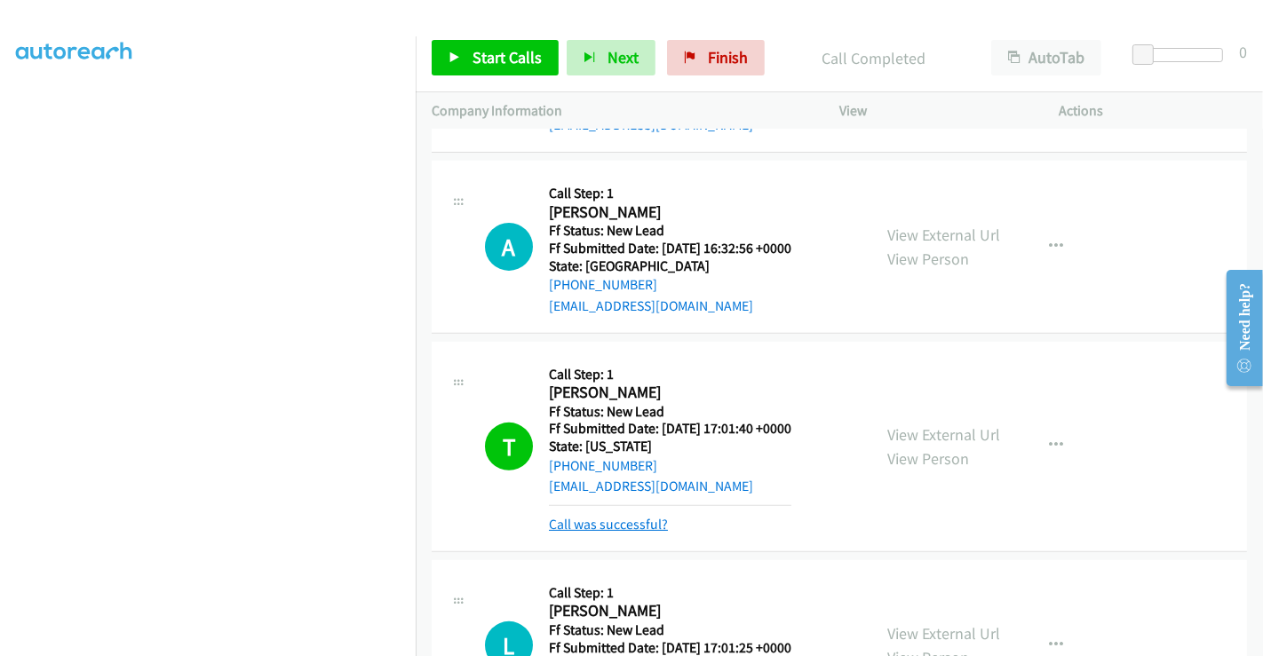
click at [617, 520] on link "Call was successful?" at bounding box center [608, 524] width 119 height 17
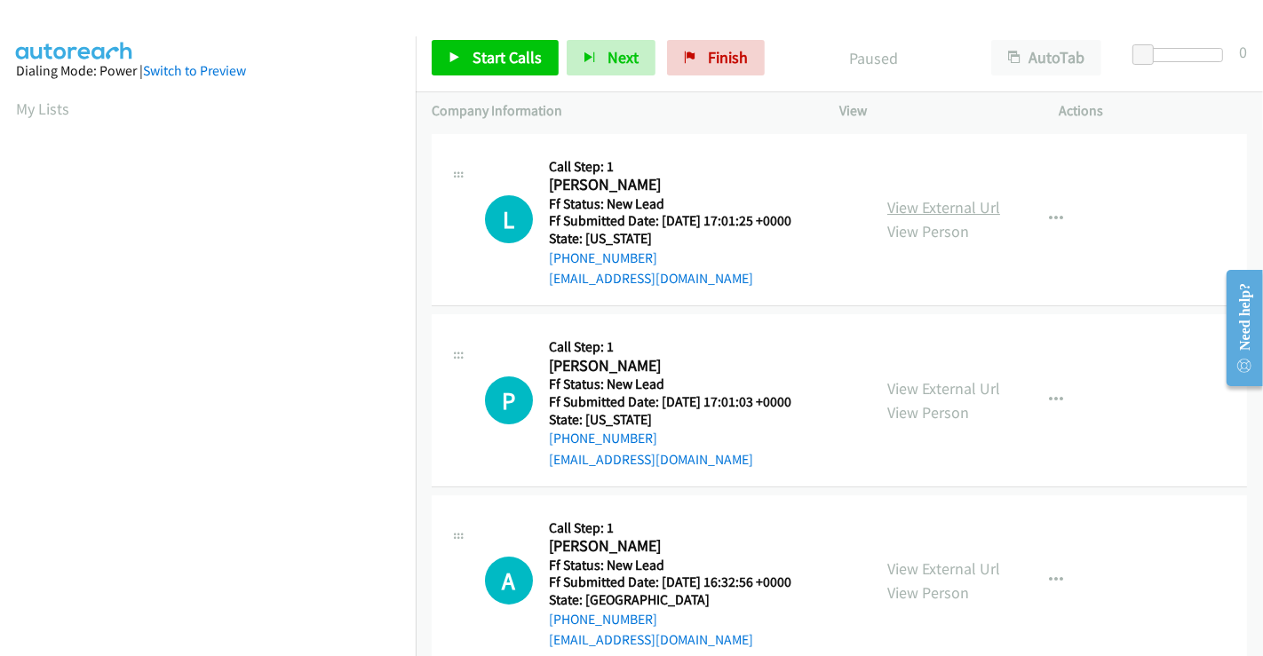
click at [928, 207] on link "View External Url" at bounding box center [943, 207] width 113 height 20
click at [916, 385] on link "View External Url" at bounding box center [943, 388] width 113 height 20
click at [921, 573] on link "View External Url" at bounding box center [943, 568] width 113 height 20
click at [488, 57] on span "Start Calls" at bounding box center [506, 57] width 69 height 20
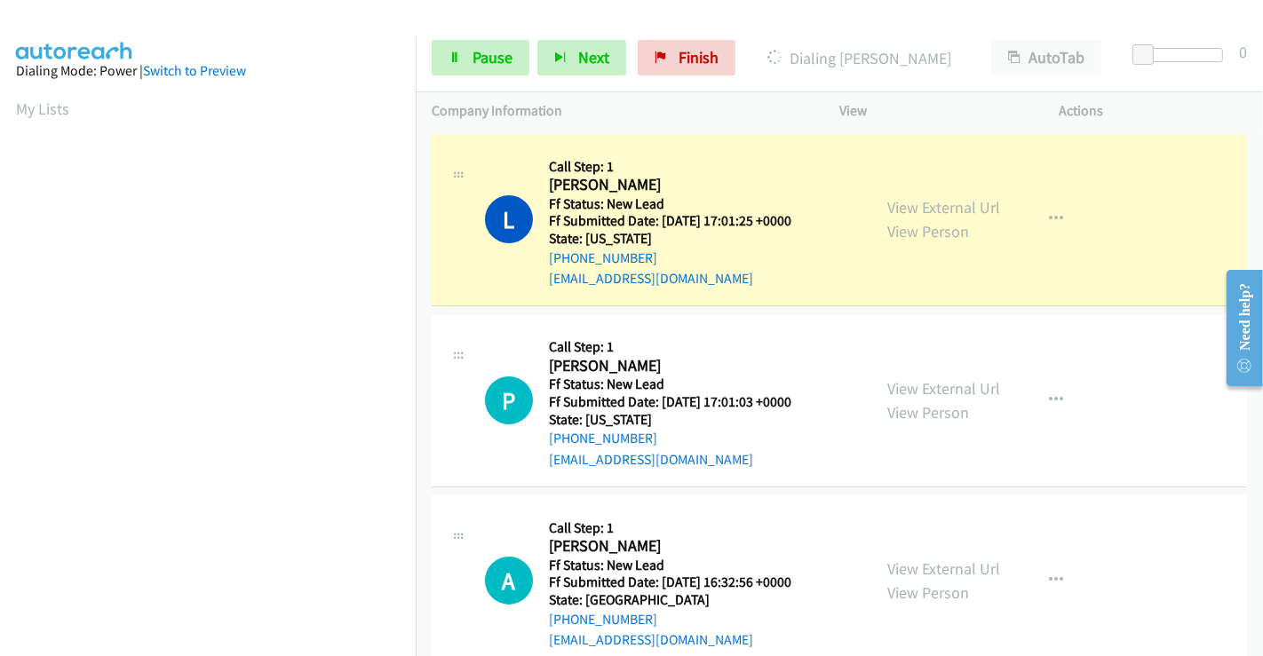
scroll to position [342, 0]
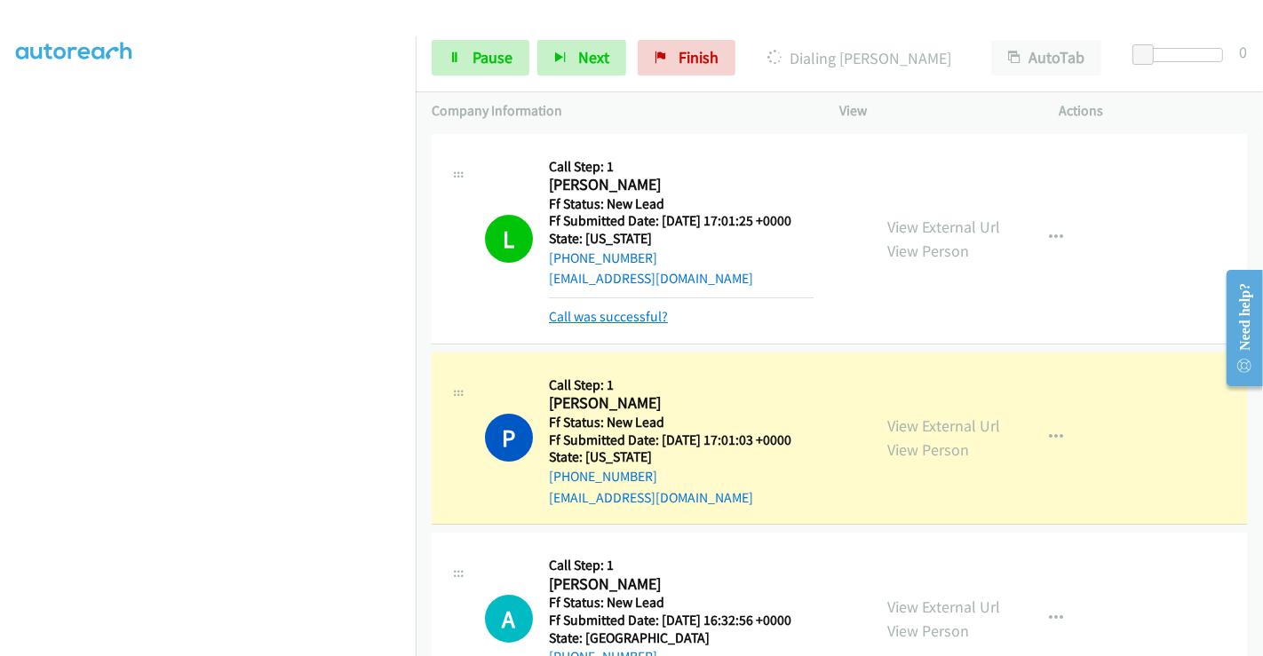
click at [627, 312] on link "Call was successful?" at bounding box center [608, 316] width 119 height 17
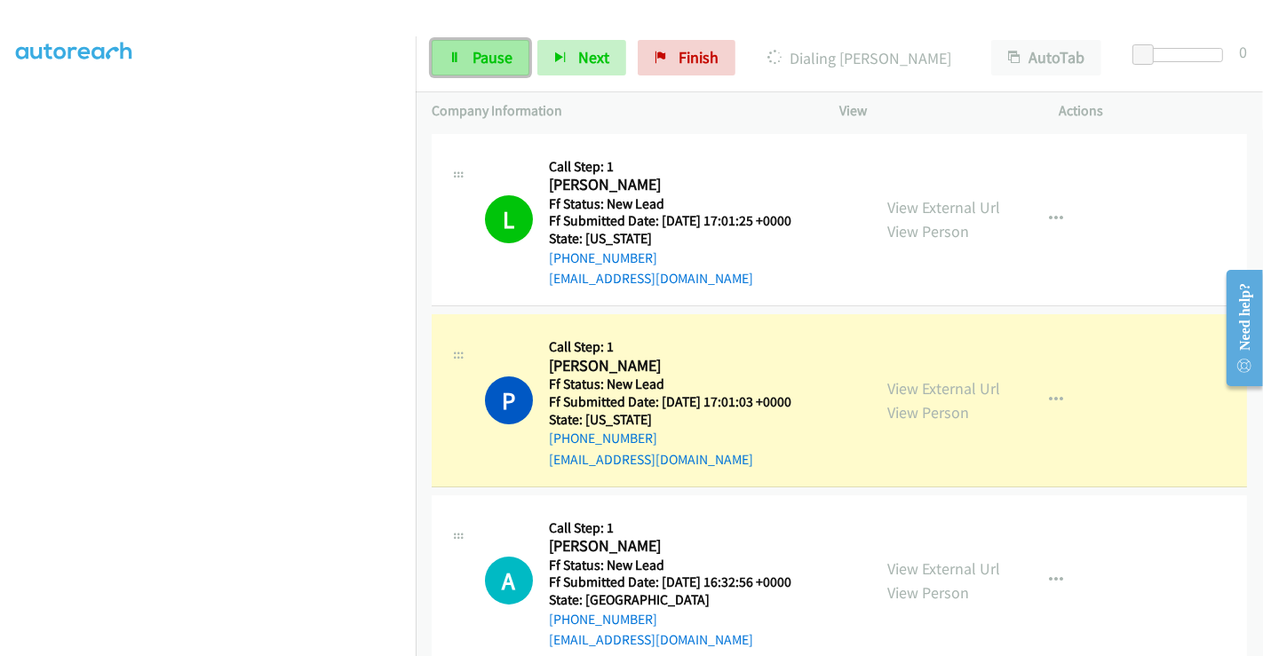
click at [471, 44] on link "Pause" at bounding box center [481, 58] width 98 height 36
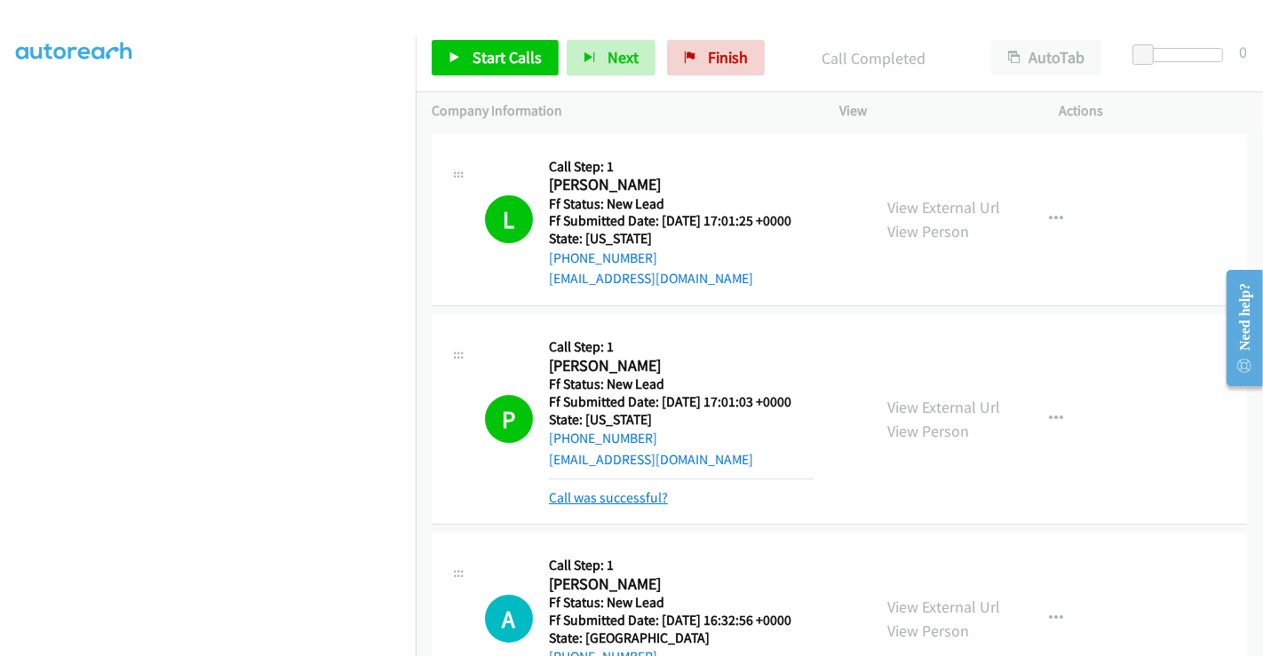
click at [605, 501] on link "Call was successful?" at bounding box center [608, 497] width 119 height 17
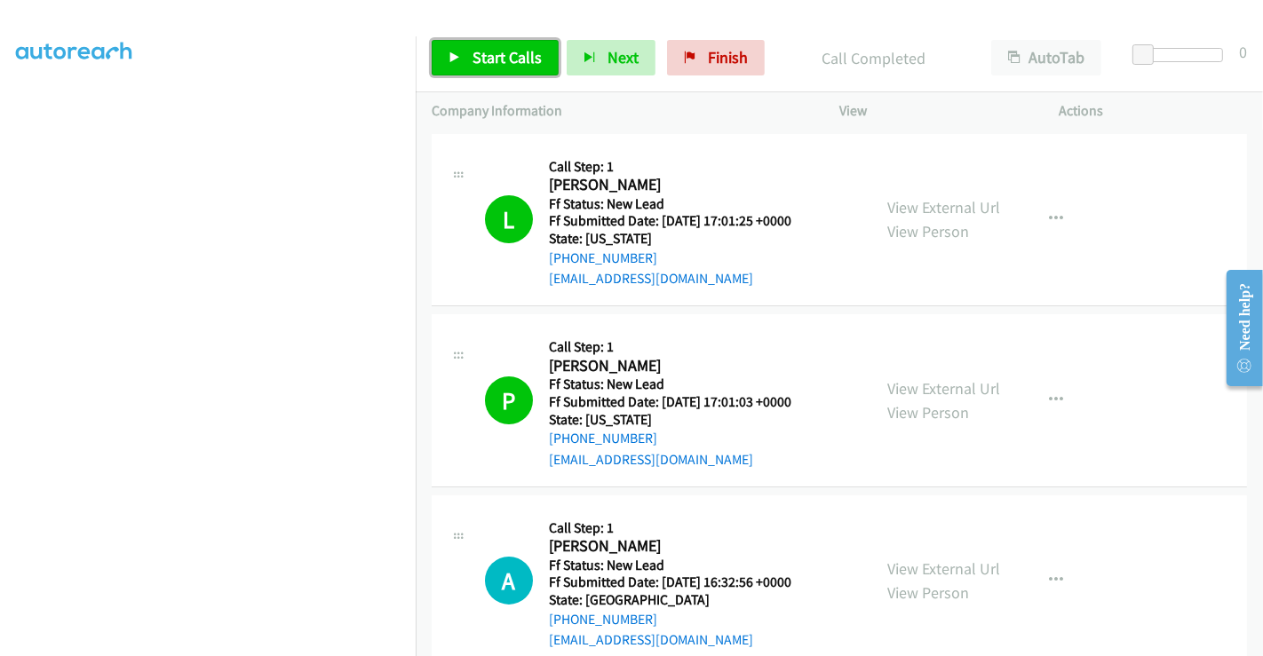
click at [490, 54] on span "Start Calls" at bounding box center [506, 57] width 69 height 20
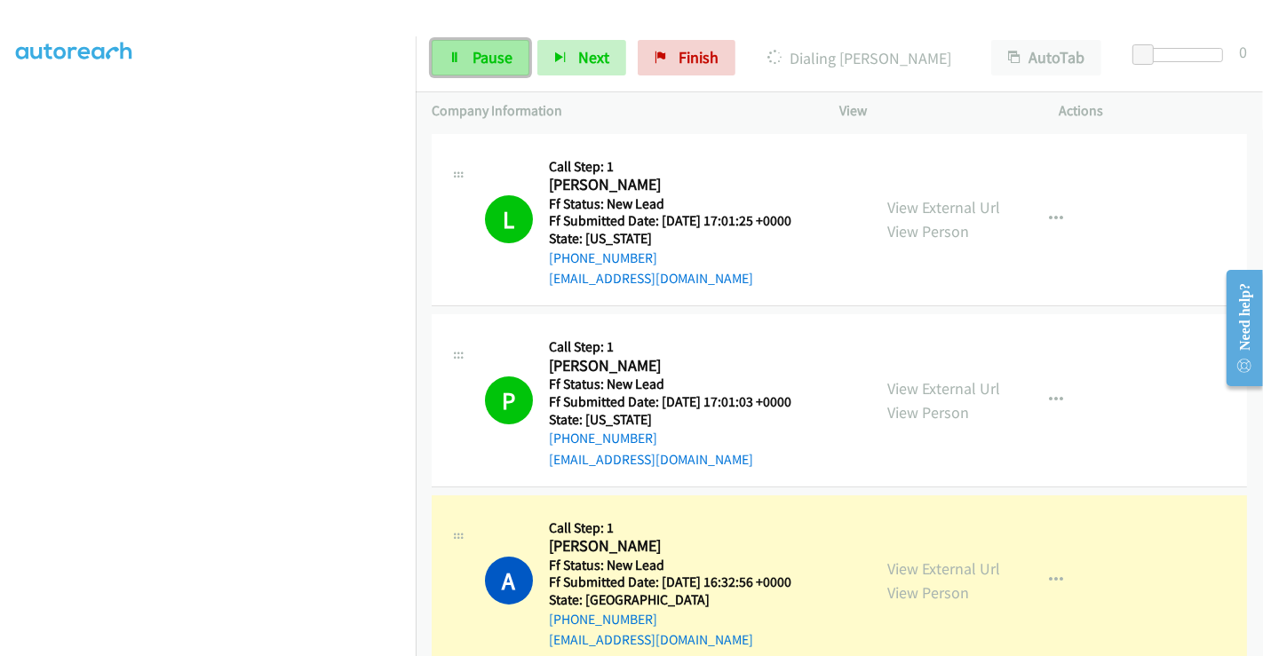
click at [479, 61] on span "Pause" at bounding box center [492, 57] width 40 height 20
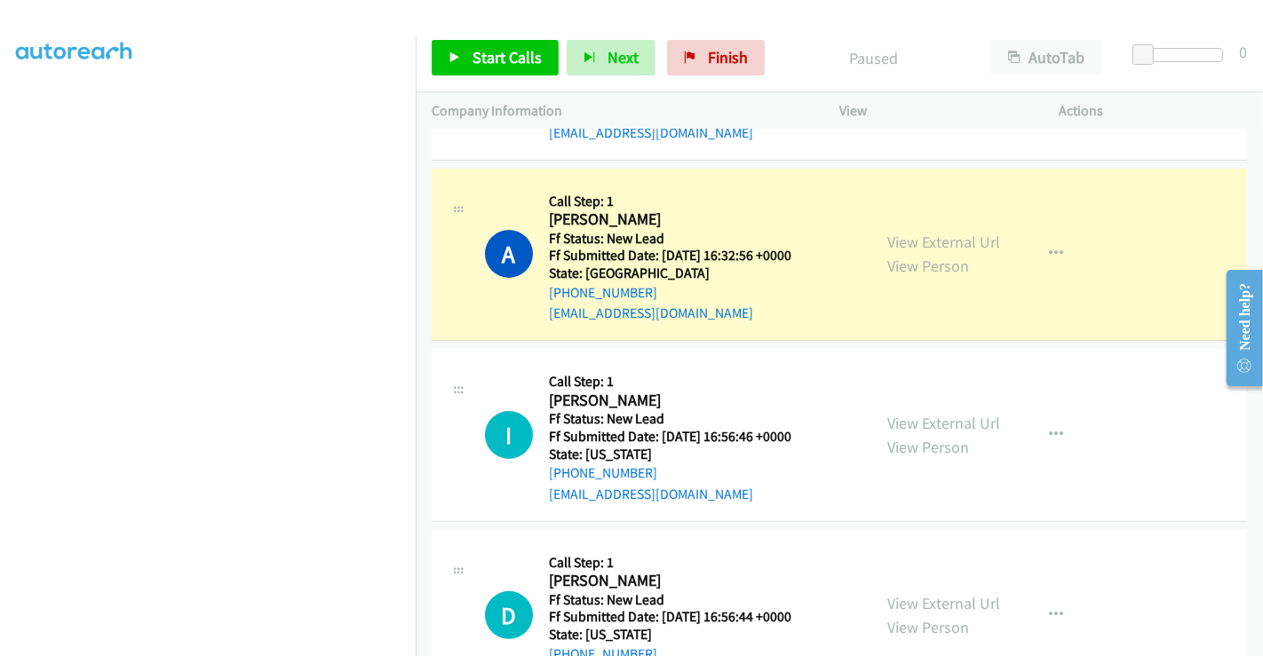
scroll to position [296, 0]
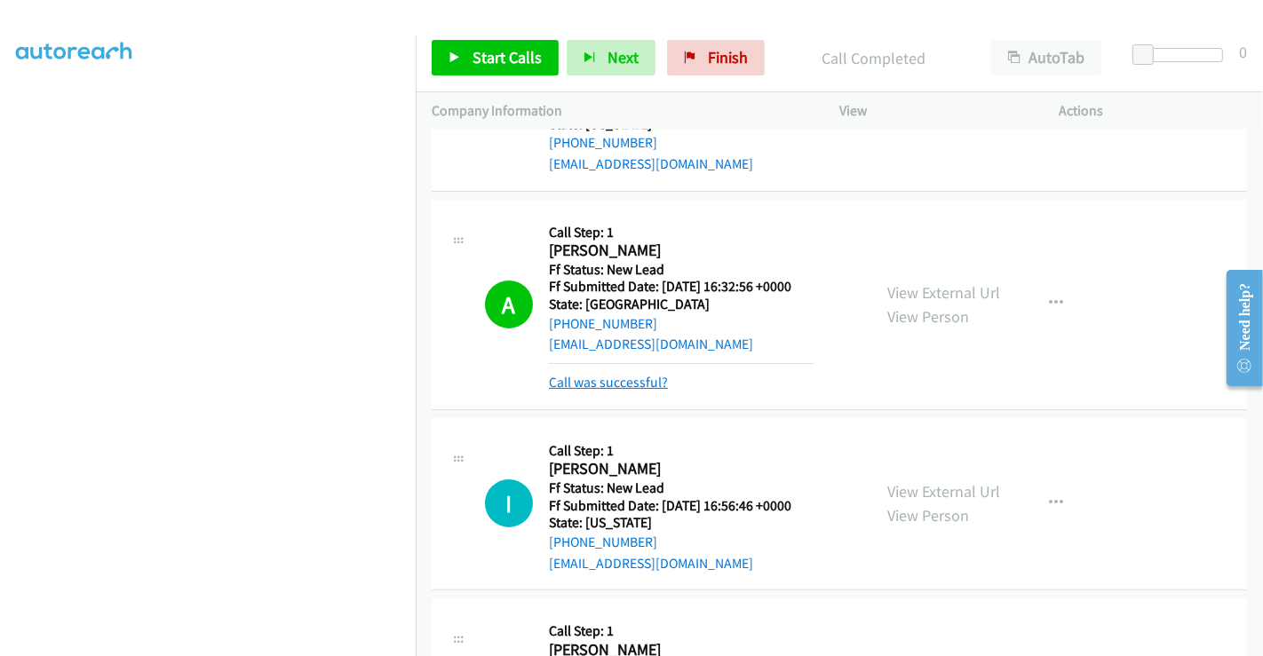
click at [608, 381] on link "Call was successful?" at bounding box center [608, 382] width 119 height 17
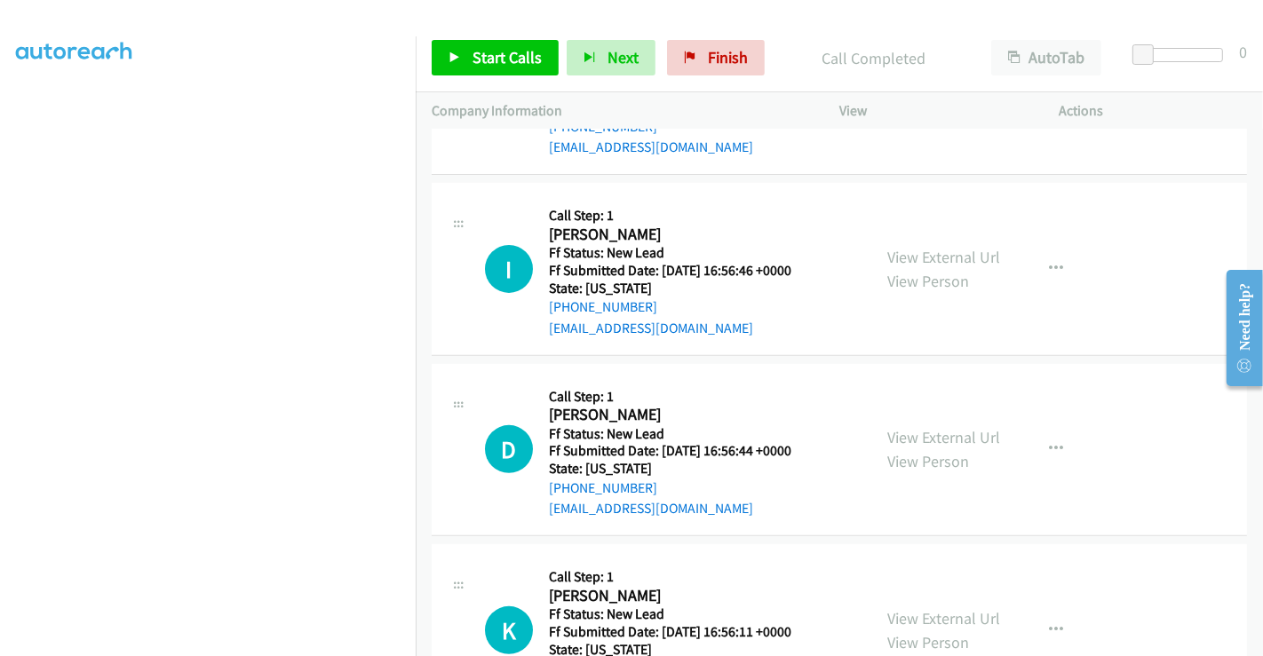
scroll to position [579, 0]
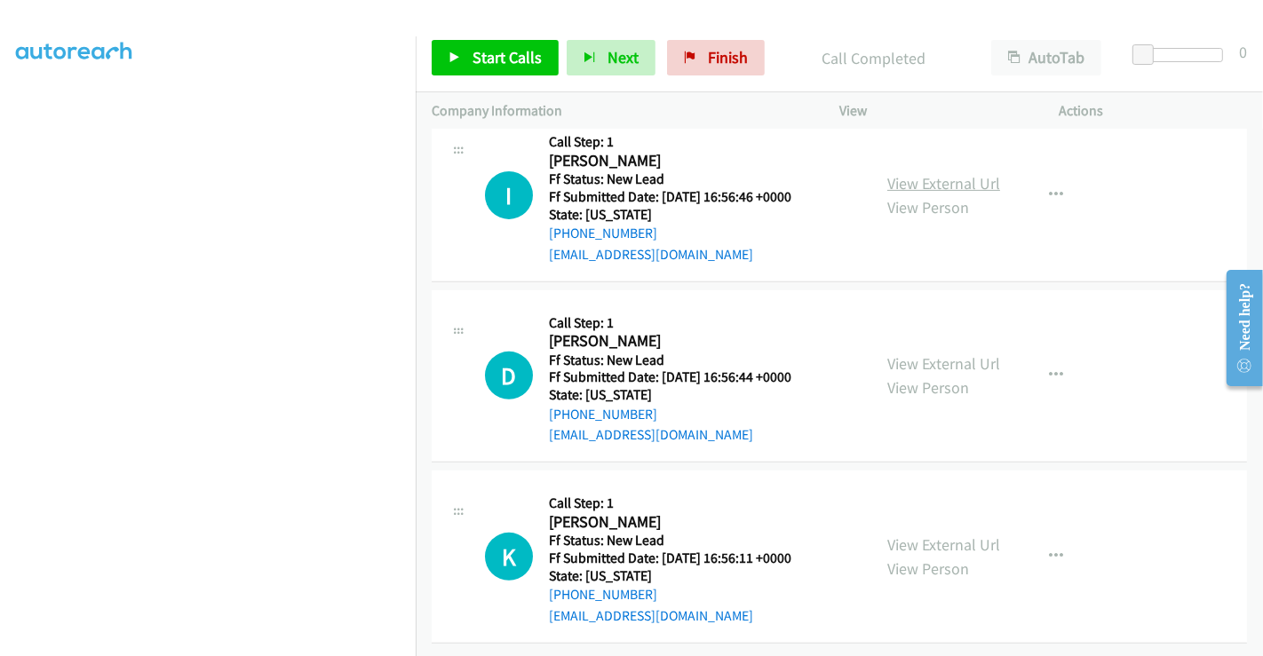
click at [904, 173] on link "View External Url" at bounding box center [943, 183] width 113 height 20
click at [922, 353] on link "View External Url" at bounding box center [943, 363] width 113 height 20
click at [930, 534] on link "View External Url" at bounding box center [943, 544] width 113 height 20
click at [499, 65] on span "Start Calls" at bounding box center [506, 57] width 69 height 20
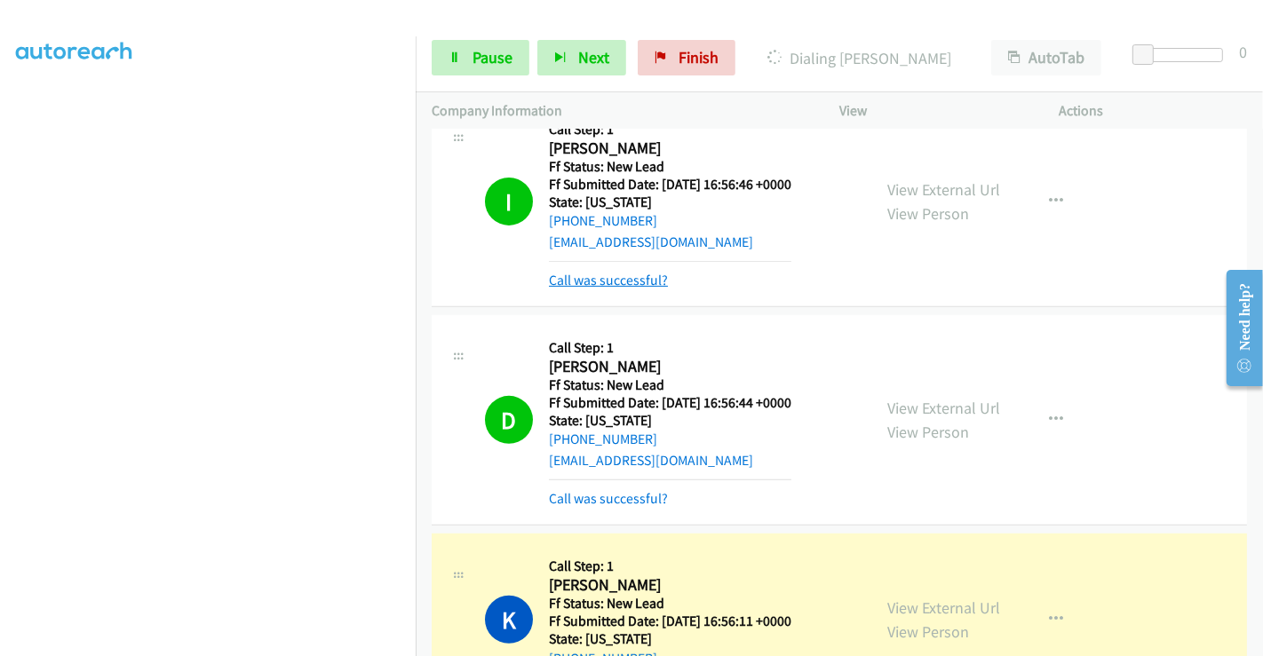
click at [597, 277] on link "Call was successful?" at bounding box center [608, 280] width 119 height 17
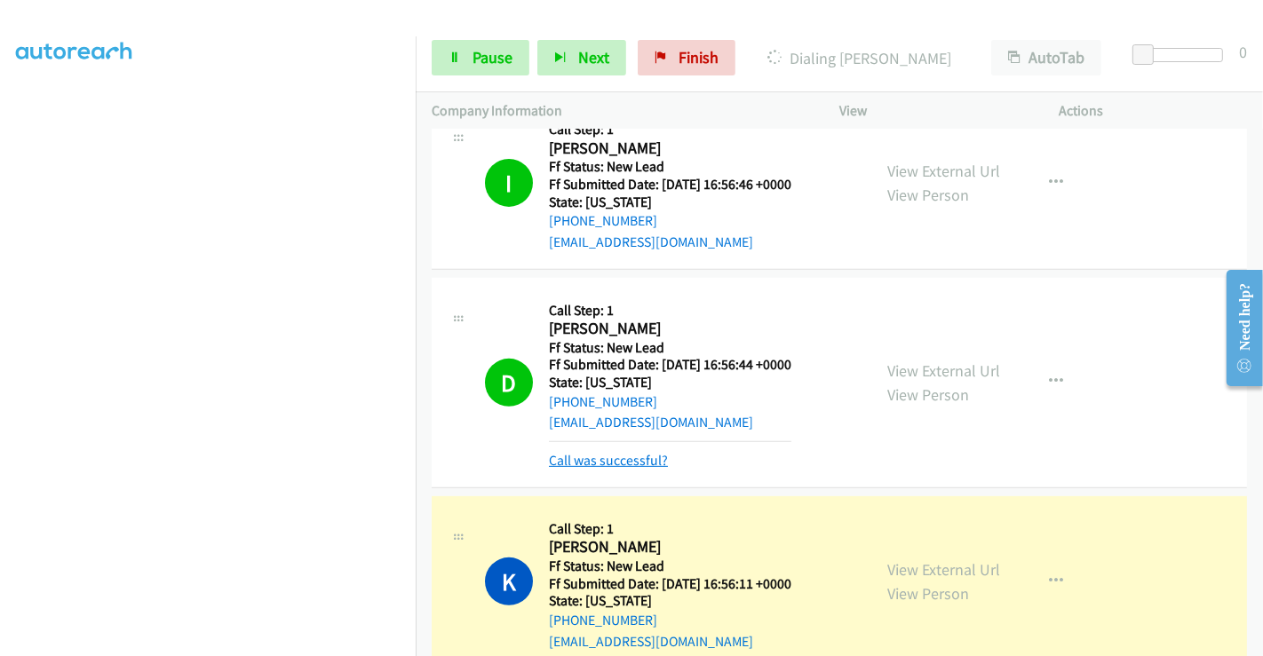
click at [614, 458] on link "Call was successful?" at bounding box center [608, 460] width 119 height 17
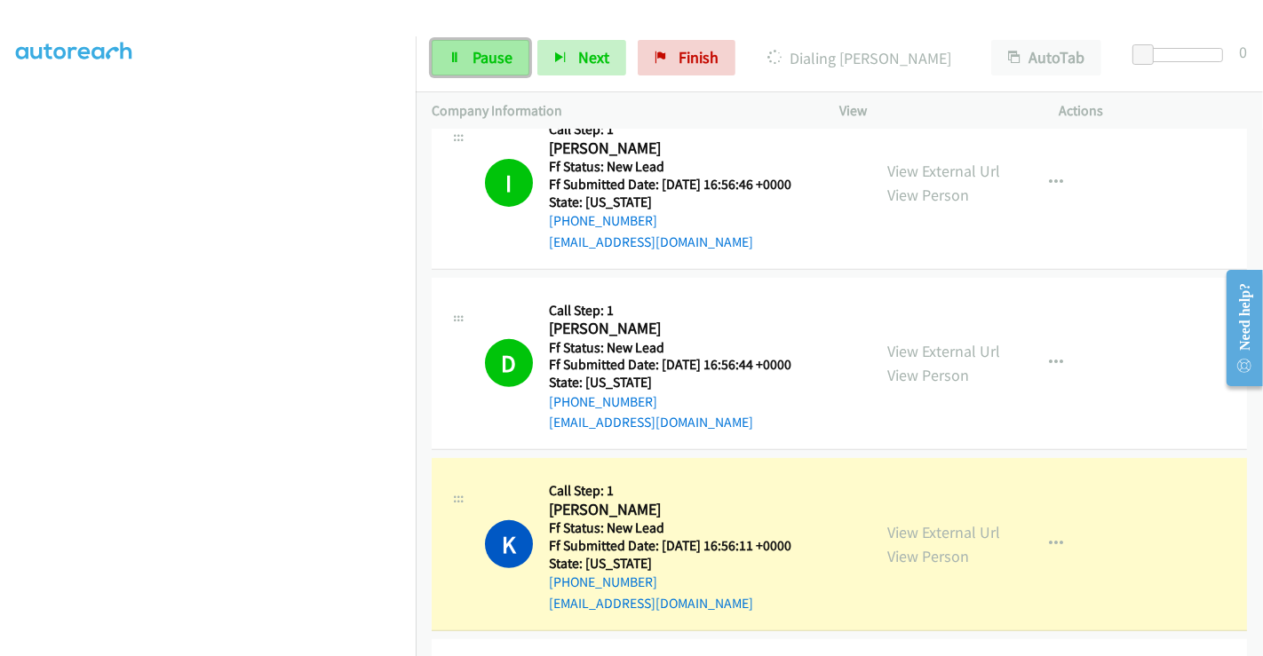
click at [496, 50] on span "Pause" at bounding box center [492, 57] width 40 height 20
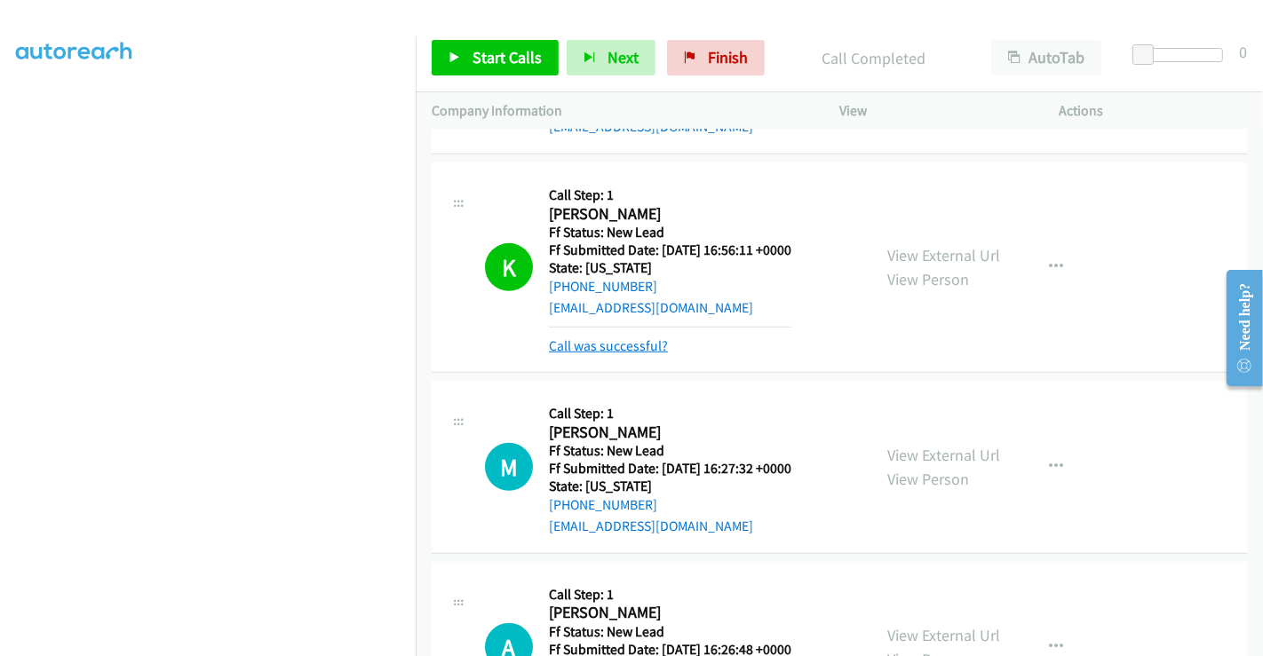
click at [652, 342] on link "Call was successful?" at bounding box center [608, 345] width 119 height 17
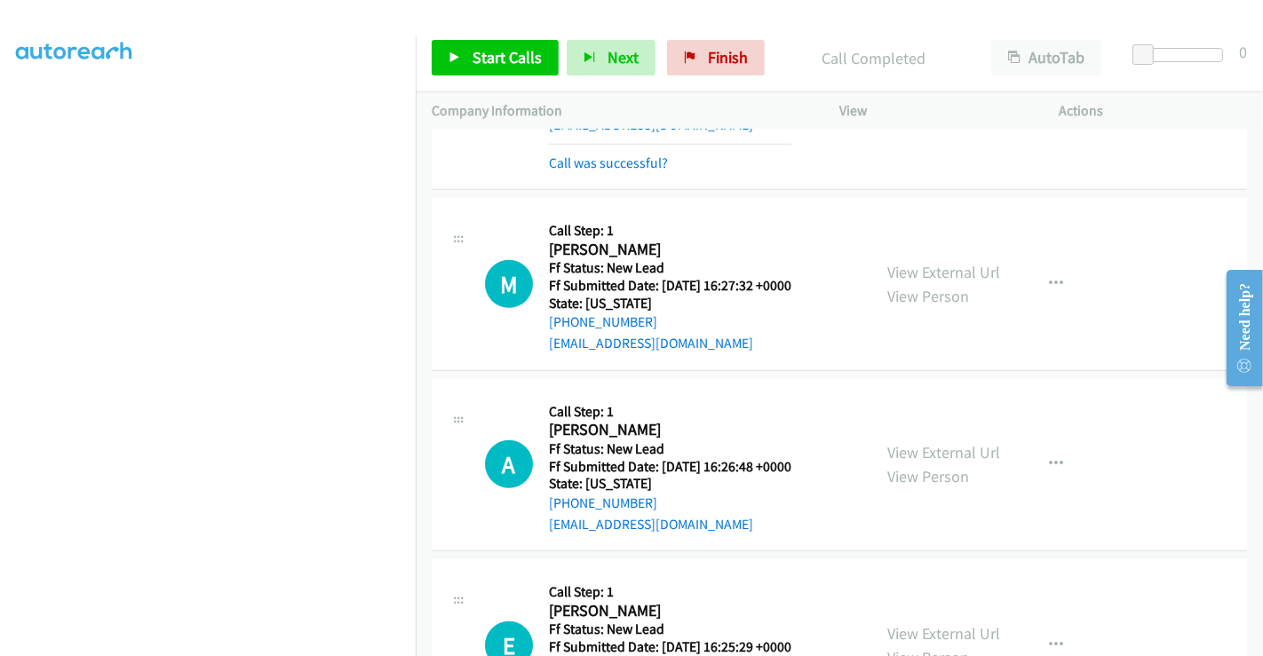
scroll to position [1073, 0]
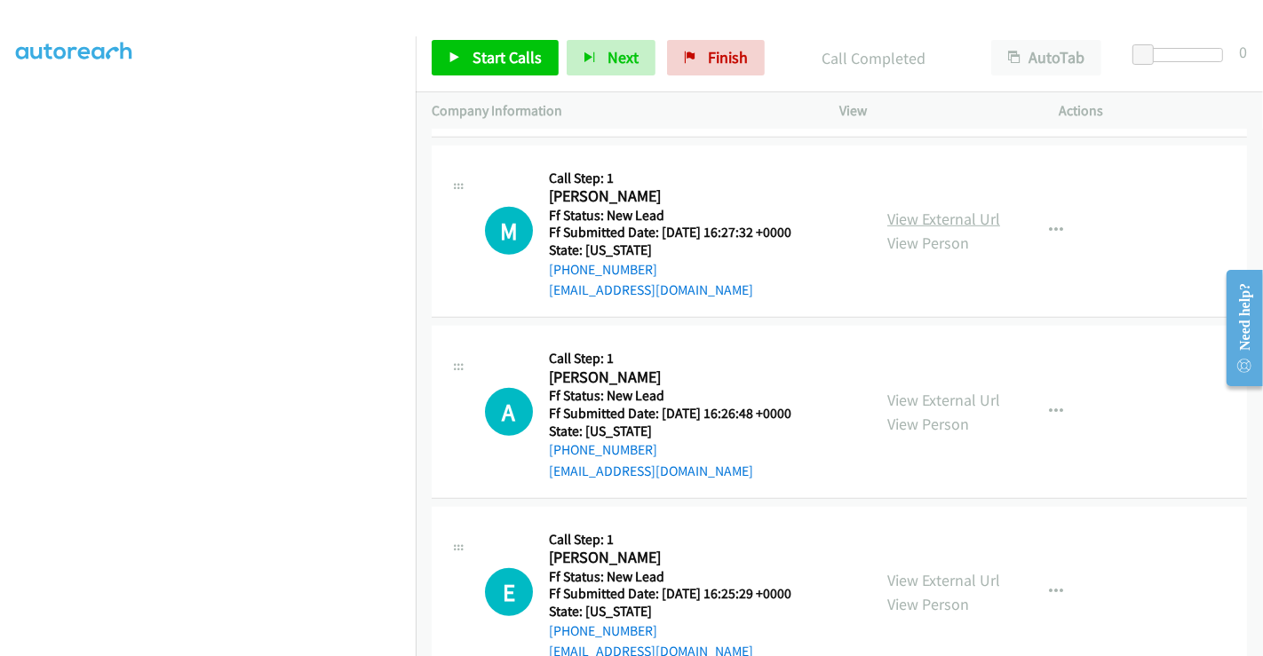
click at [959, 217] on link "View External Url" at bounding box center [943, 219] width 113 height 20
click at [948, 400] on link "View External Url" at bounding box center [943, 400] width 113 height 20
click at [925, 574] on link "View External Url" at bounding box center [943, 580] width 113 height 20
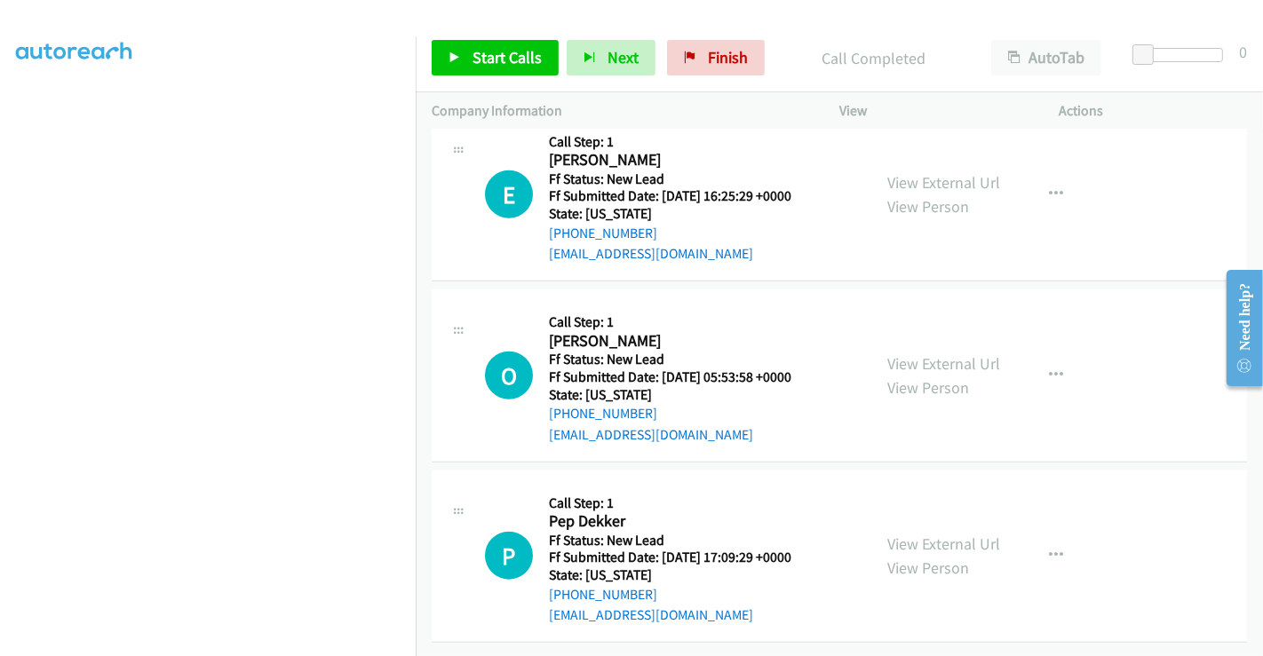
scroll to position [1481, 0]
click at [918, 353] on link "View External Url" at bounding box center [943, 363] width 113 height 20
click at [942, 534] on link "View External Url" at bounding box center [943, 544] width 113 height 20
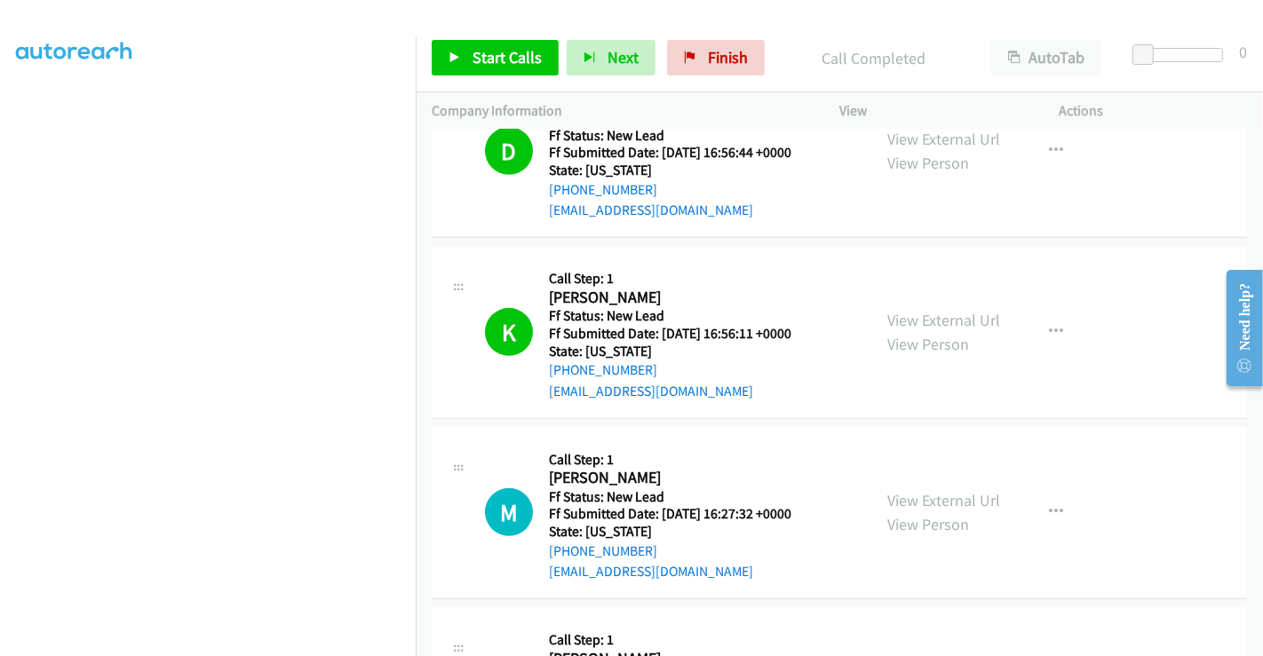
scroll to position [890, 0]
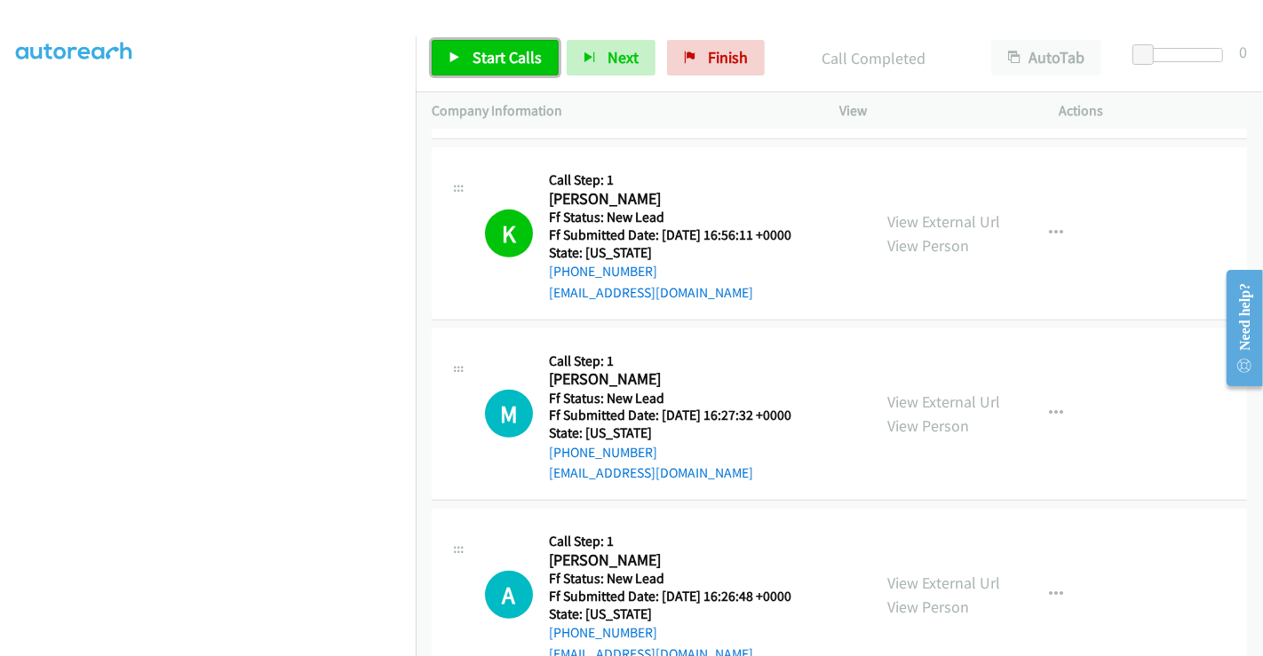
click at [487, 55] on span "Start Calls" at bounding box center [506, 57] width 69 height 20
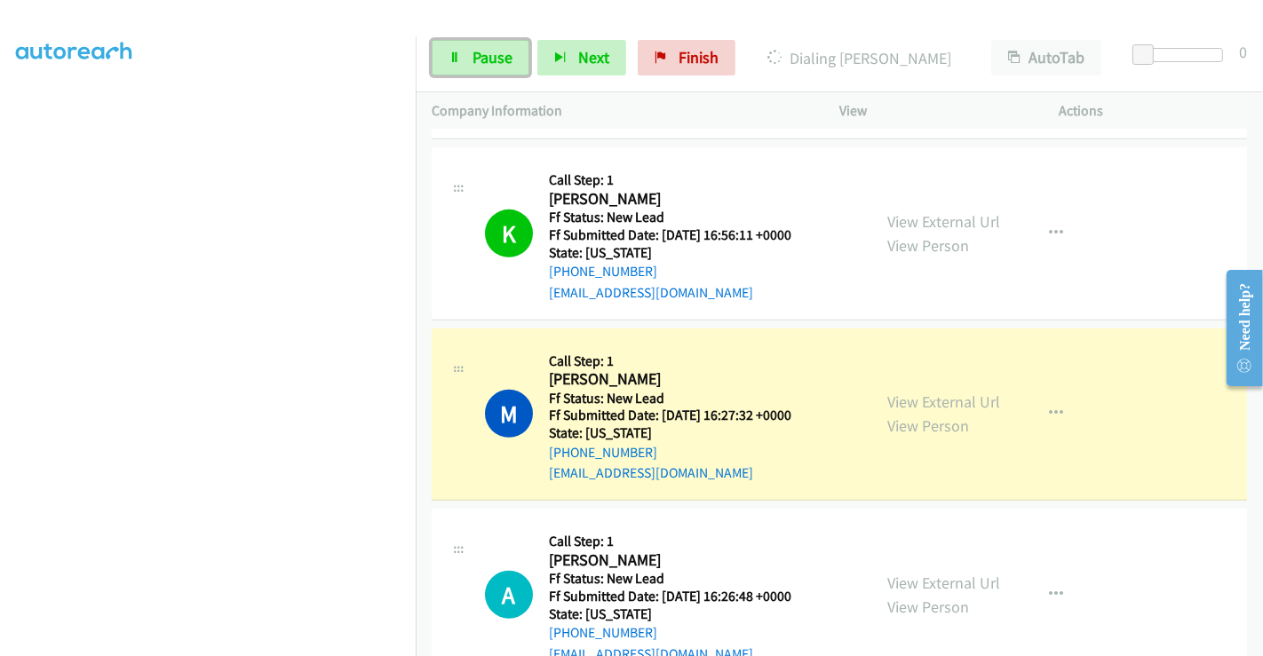
click at [487, 55] on span "Pause" at bounding box center [492, 57] width 40 height 20
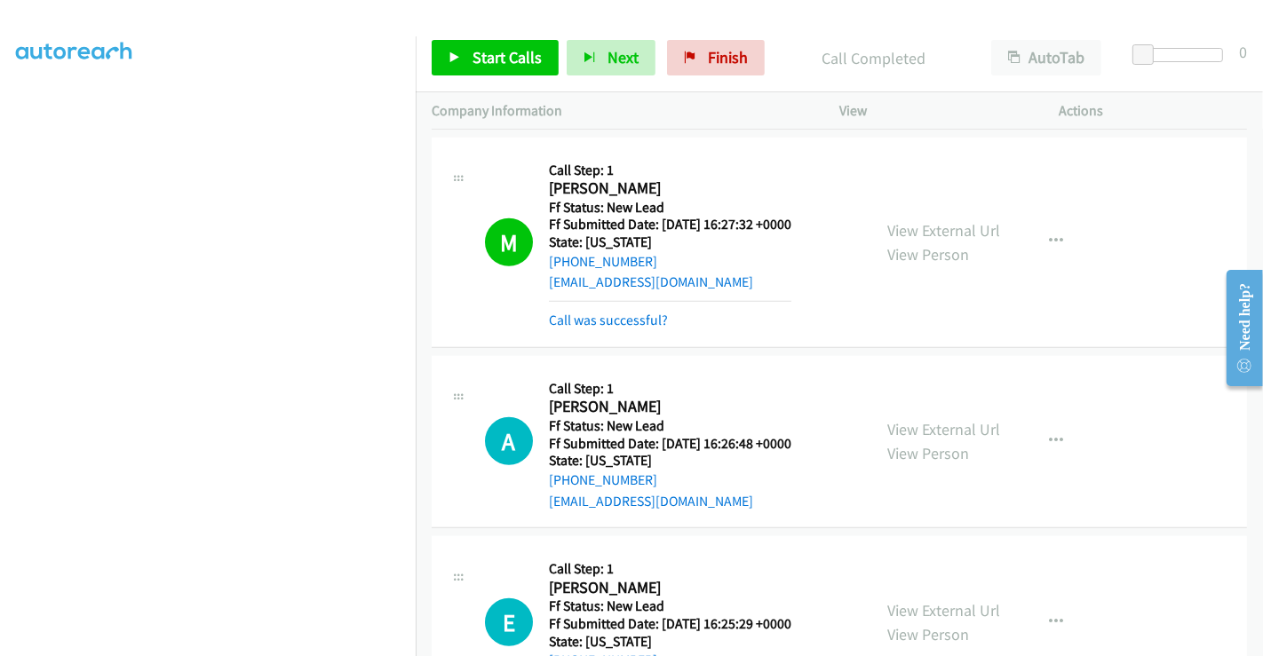
scroll to position [1087, 0]
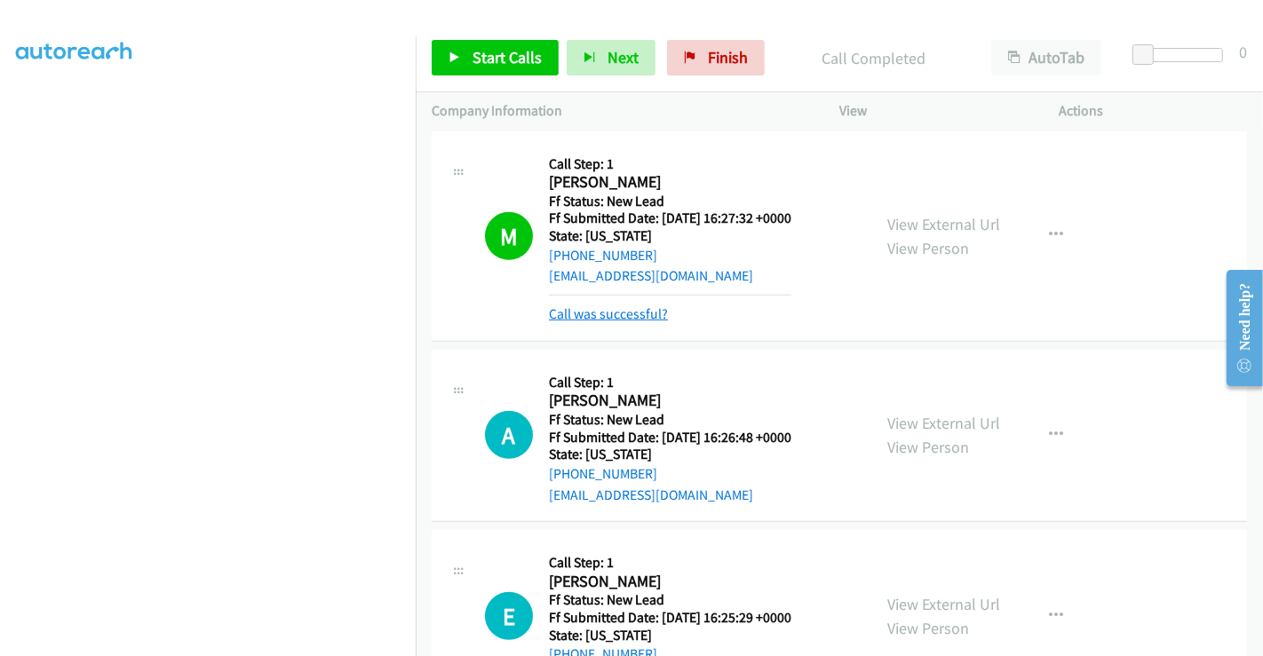
click at [590, 311] on link "Call was successful?" at bounding box center [608, 313] width 119 height 17
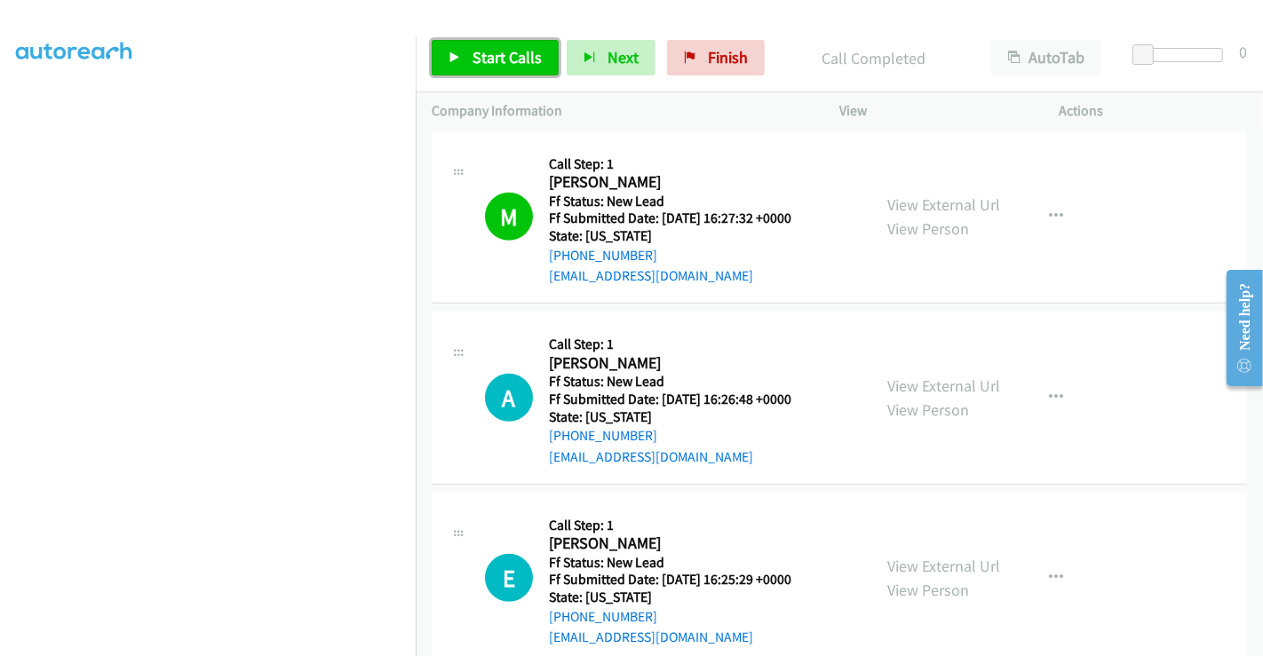
click at [487, 53] on span "Start Calls" at bounding box center [506, 57] width 69 height 20
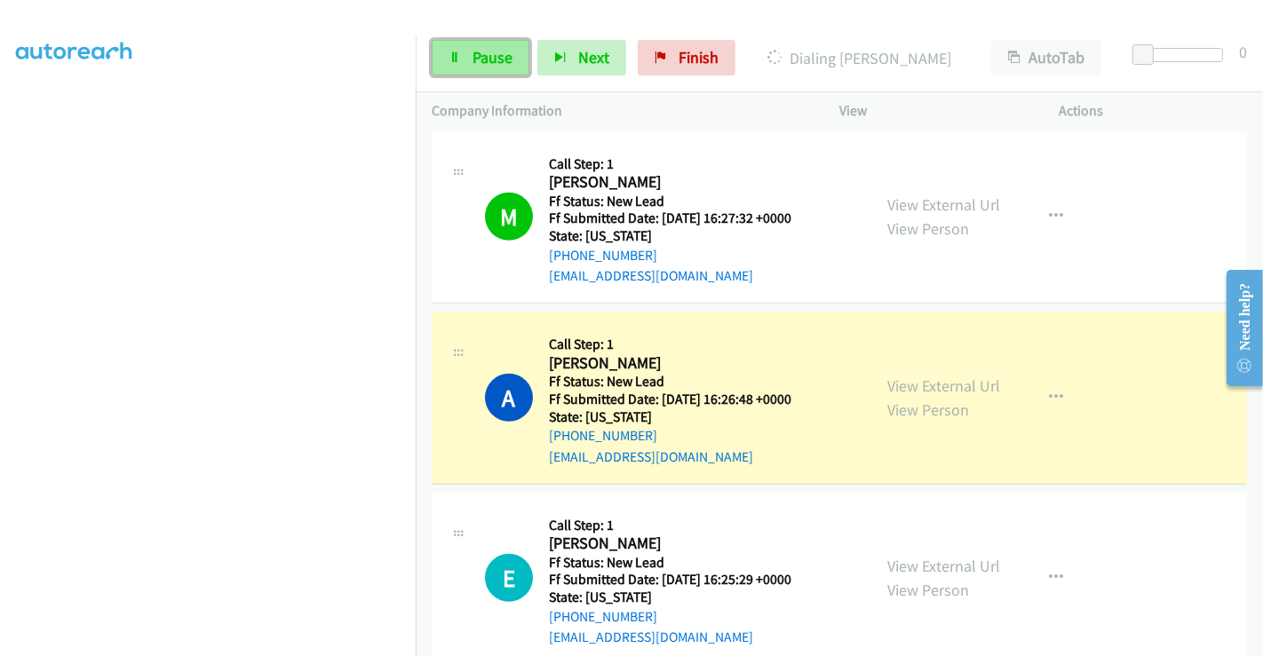
click at [484, 60] on span "Pause" at bounding box center [492, 57] width 40 height 20
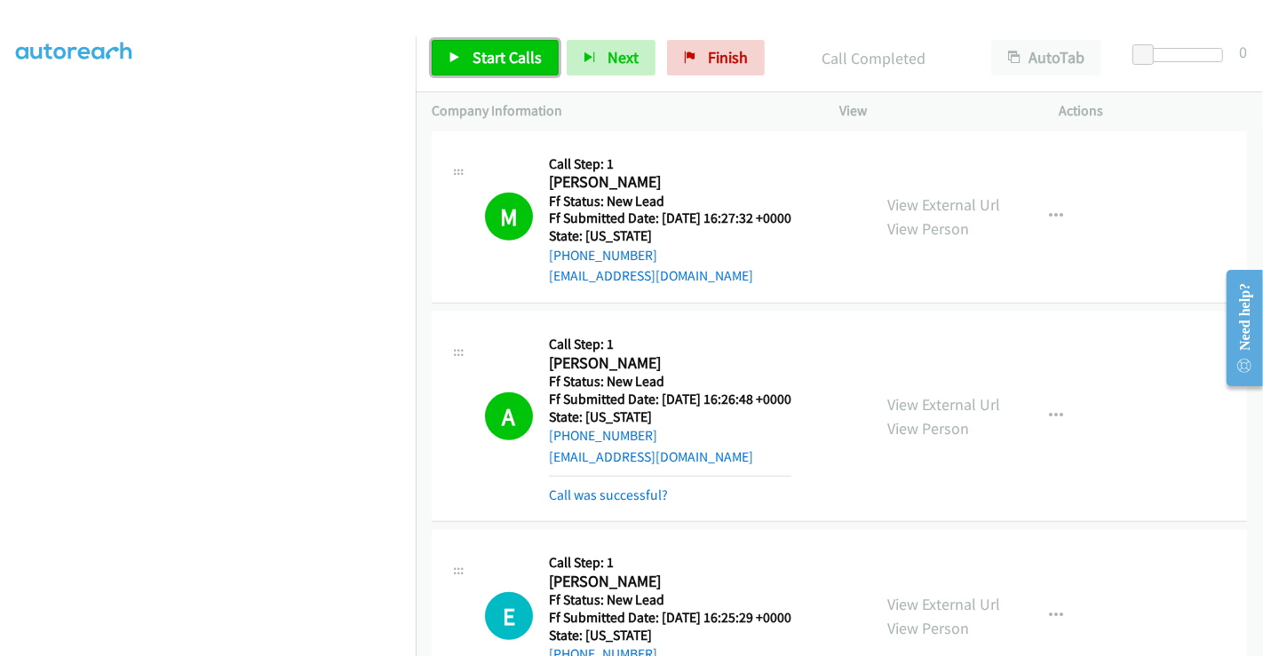
click at [530, 59] on span "Start Calls" at bounding box center [506, 57] width 69 height 20
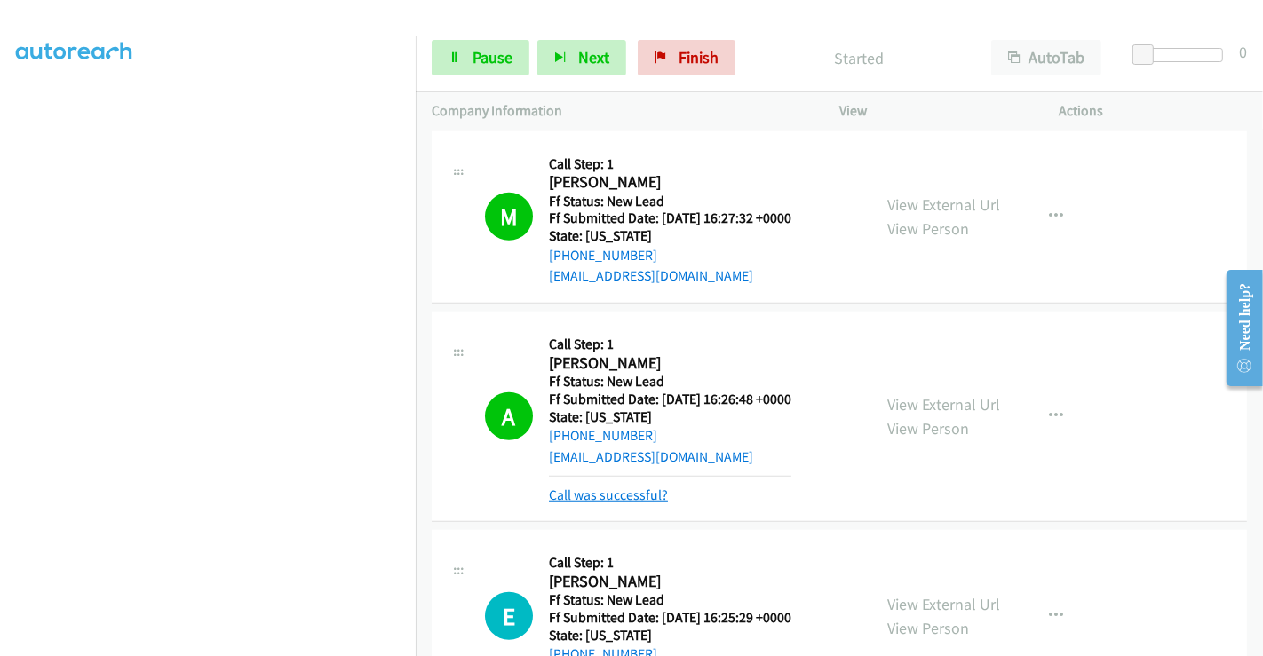
click at [606, 490] on link "Call was successful?" at bounding box center [608, 495] width 119 height 17
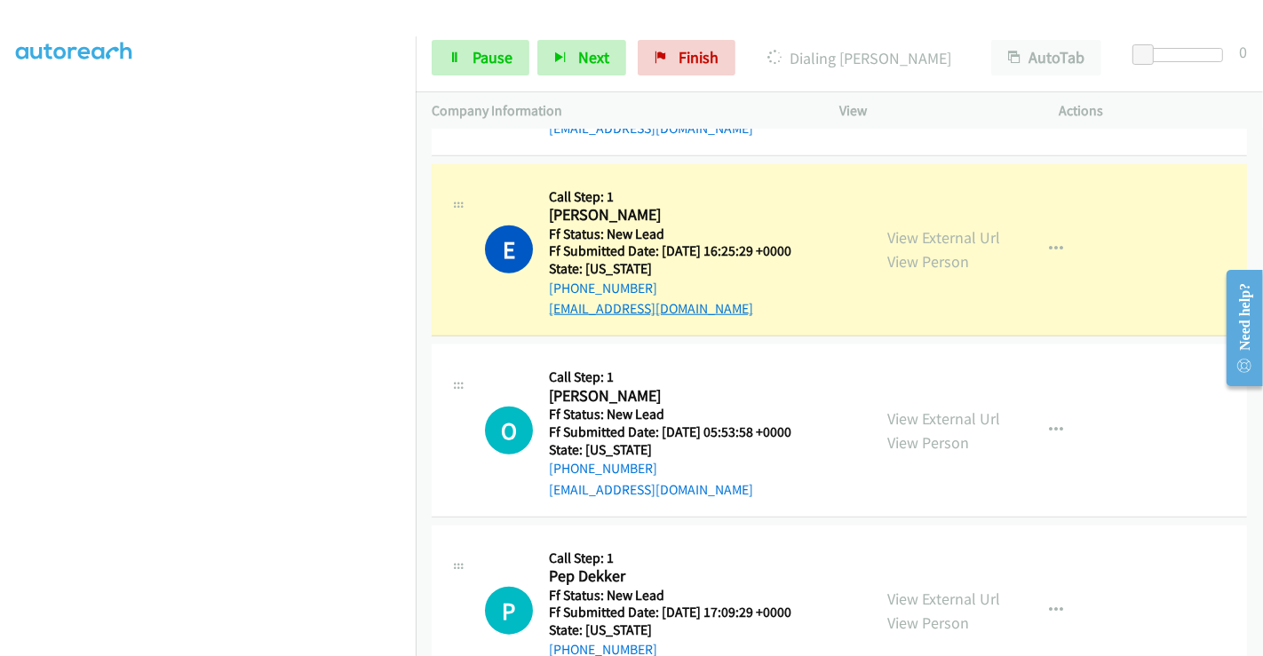
scroll to position [1481, 0]
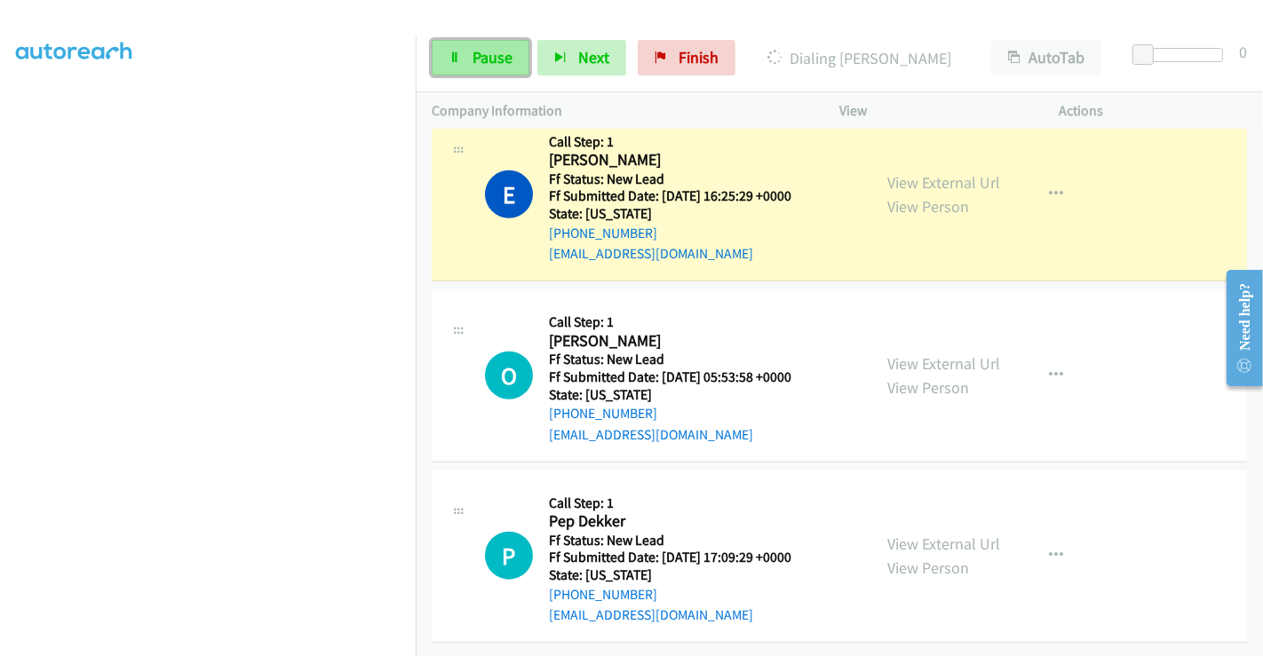
click at [475, 60] on span "Pause" at bounding box center [492, 57] width 40 height 20
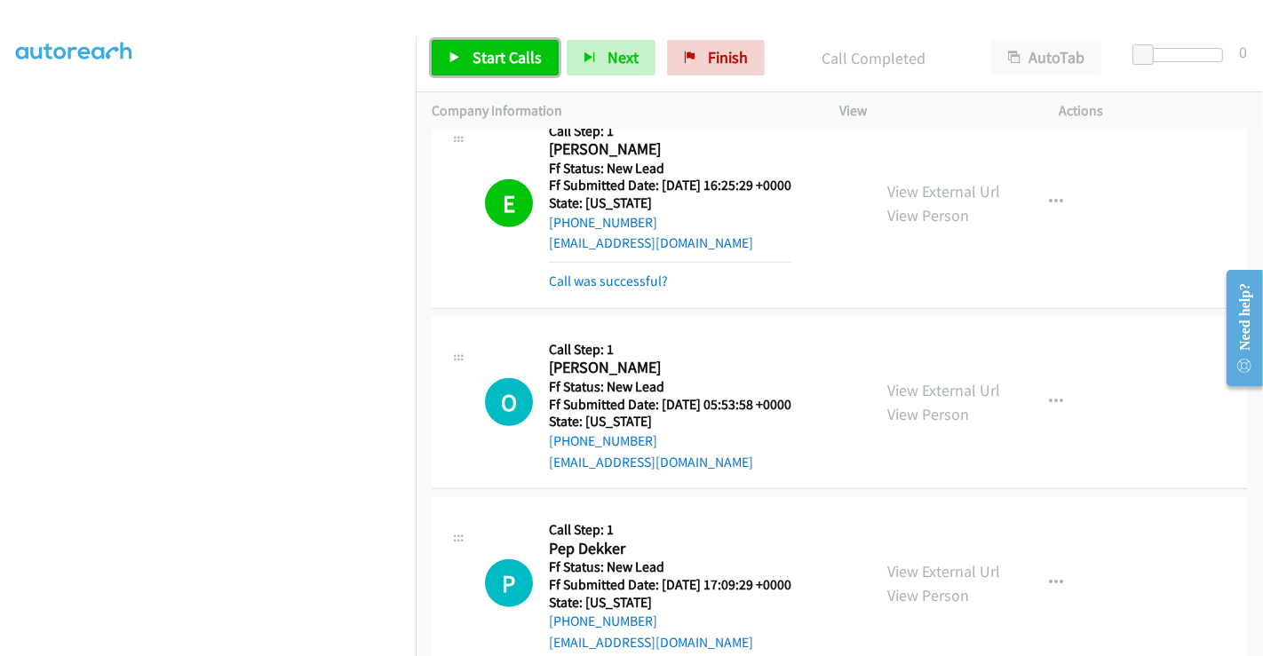
click at [502, 54] on span "Start Calls" at bounding box center [506, 57] width 69 height 20
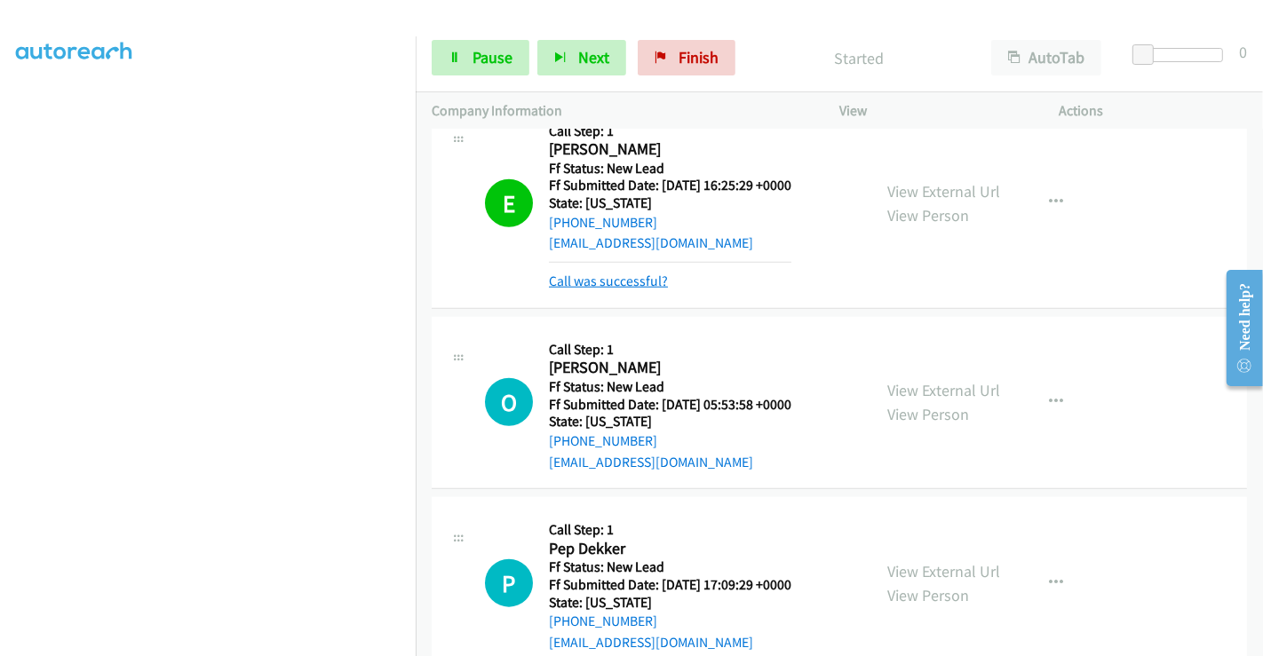
click at [622, 277] on link "Call was successful?" at bounding box center [608, 281] width 119 height 17
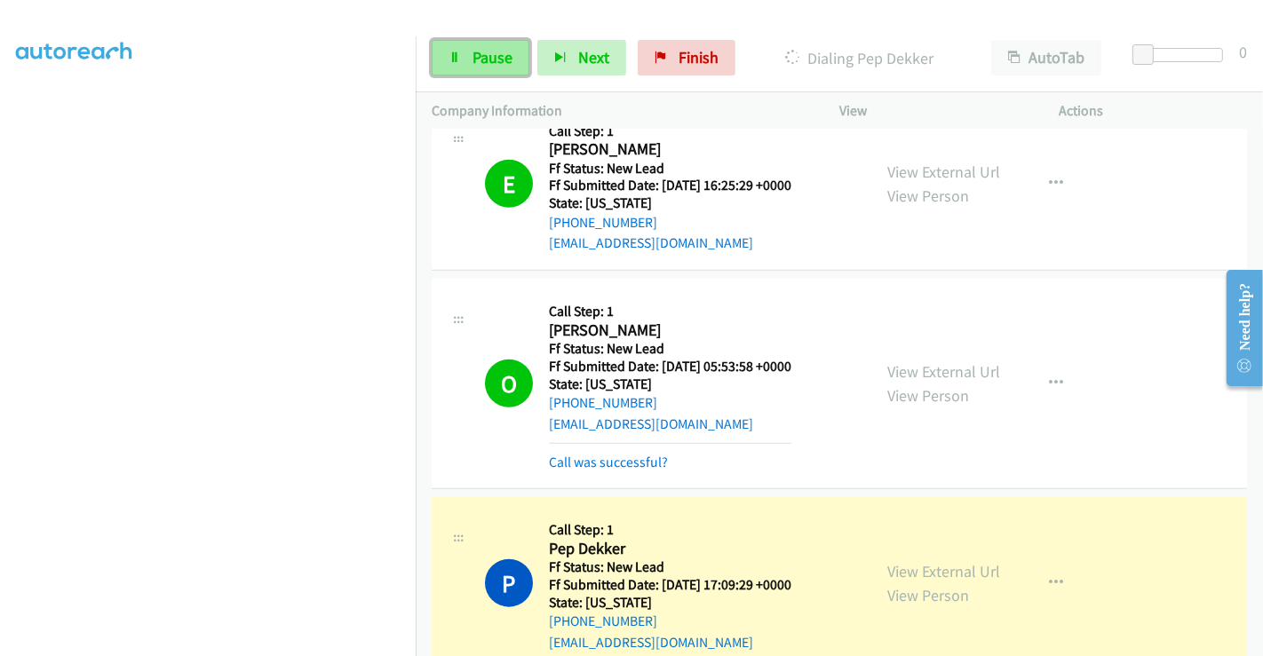
click at [491, 55] on span "Pause" at bounding box center [492, 57] width 40 height 20
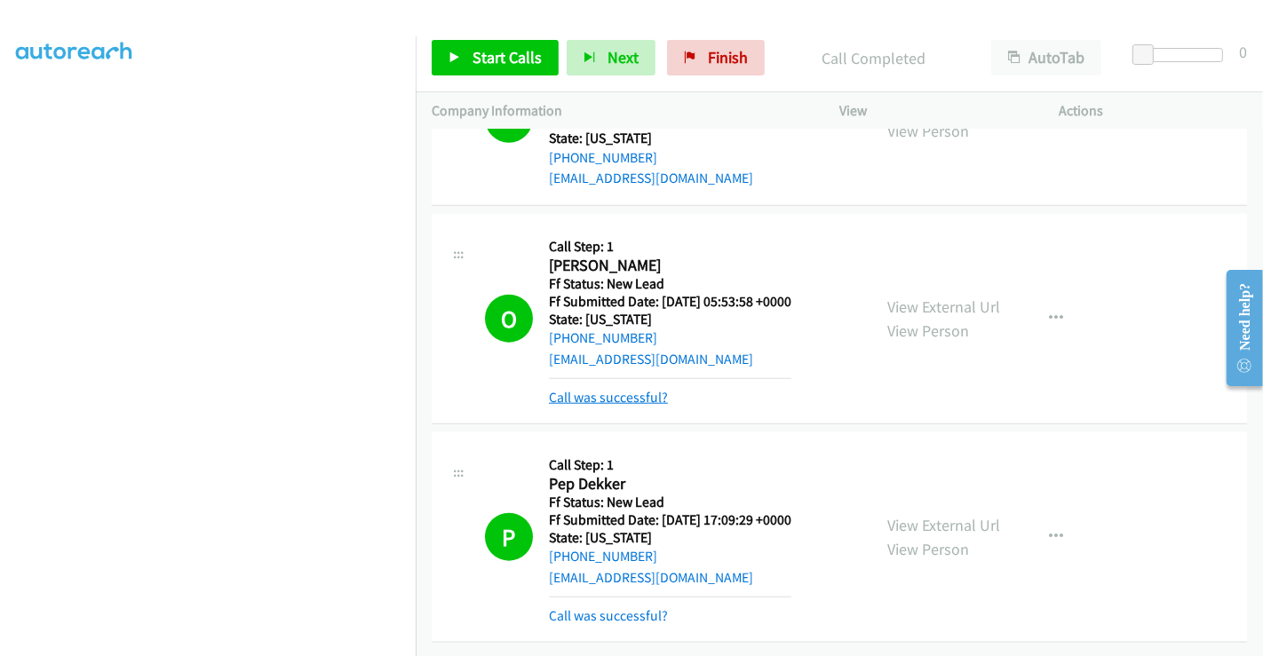
click at [607, 389] on link "Call was successful?" at bounding box center [608, 397] width 119 height 17
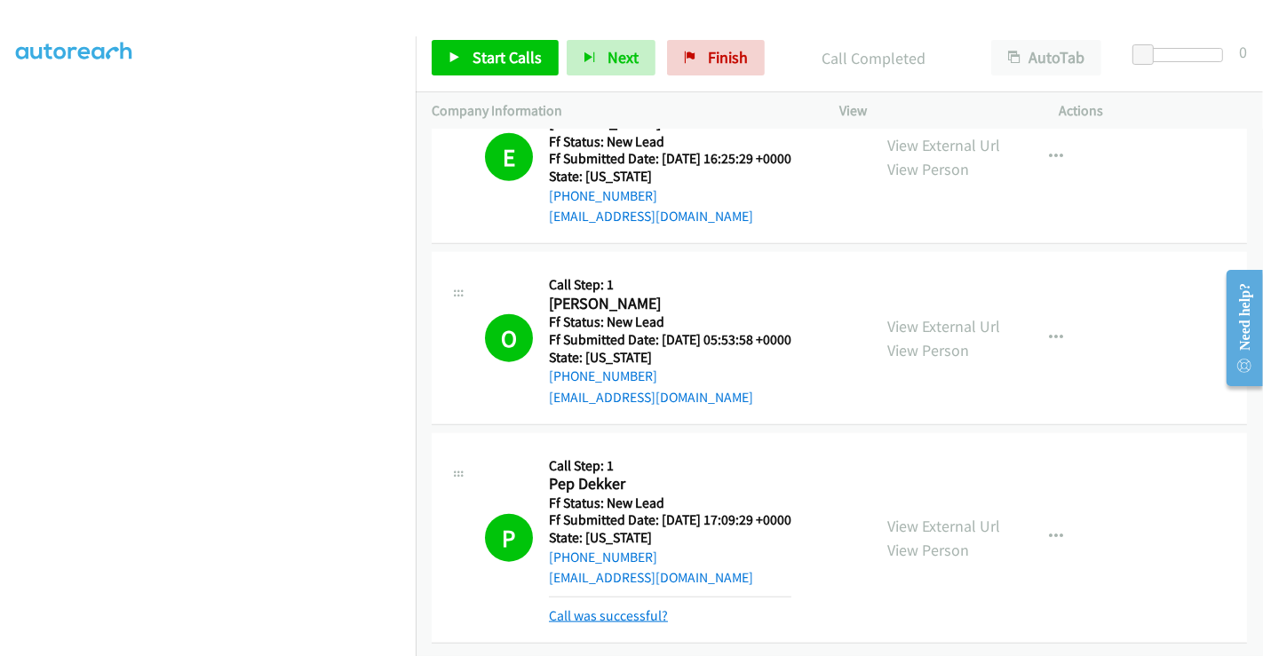
click at [608, 607] on link "Call was successful?" at bounding box center [608, 615] width 119 height 17
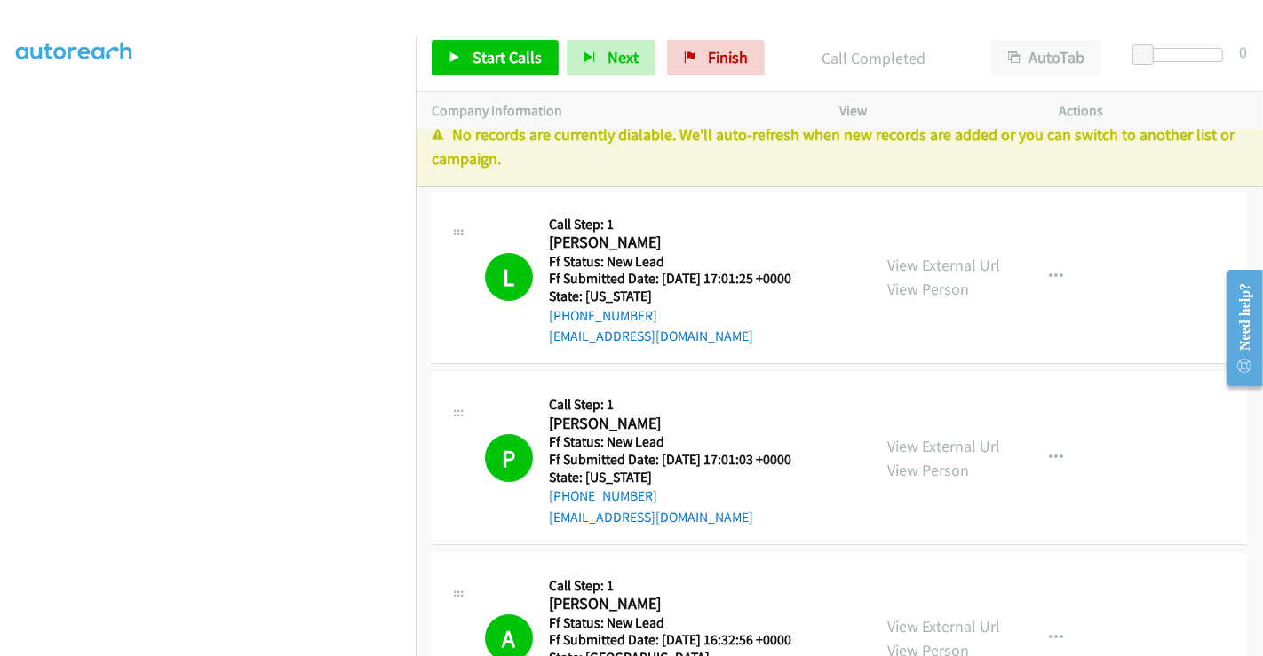
scroll to position [0, 0]
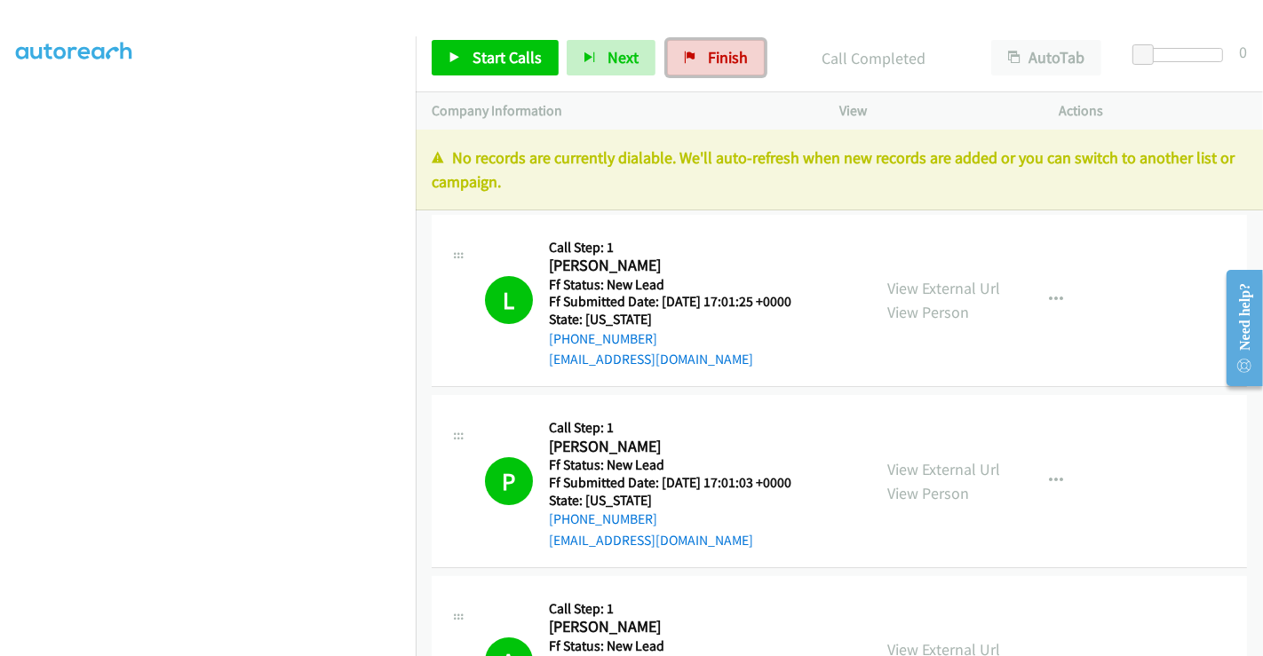
click at [708, 63] on span "Finish" at bounding box center [728, 57] width 40 height 20
